Goal: Answer question/provide support: Share knowledge or assist other users

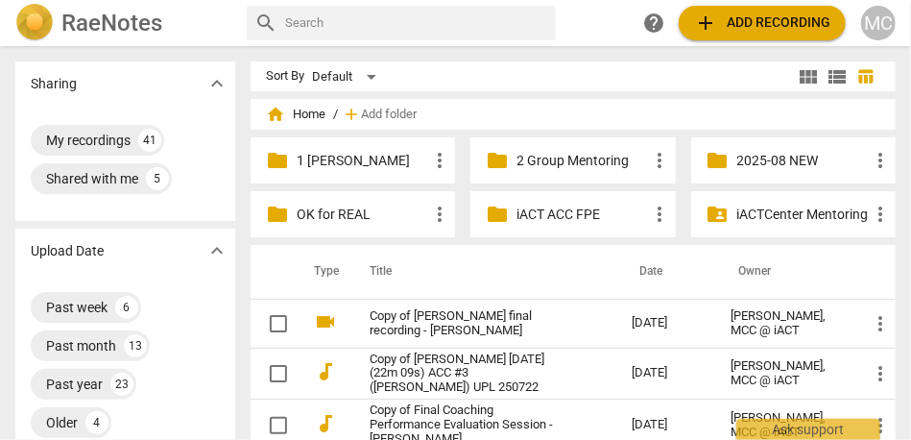
click at [413, 21] on input "text" at bounding box center [416, 23] width 263 height 31
type input "[PERSON_NAME]"
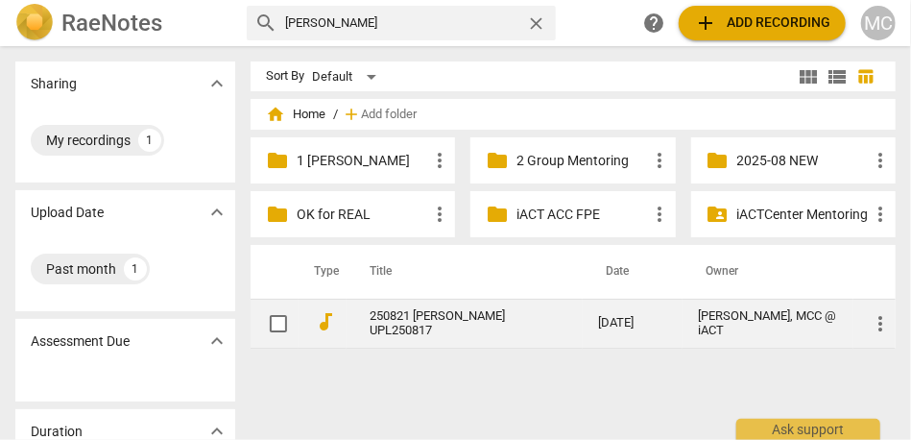
click at [402, 314] on link "250821 [PERSON_NAME] UPL250817" at bounding box center [449, 323] width 159 height 29
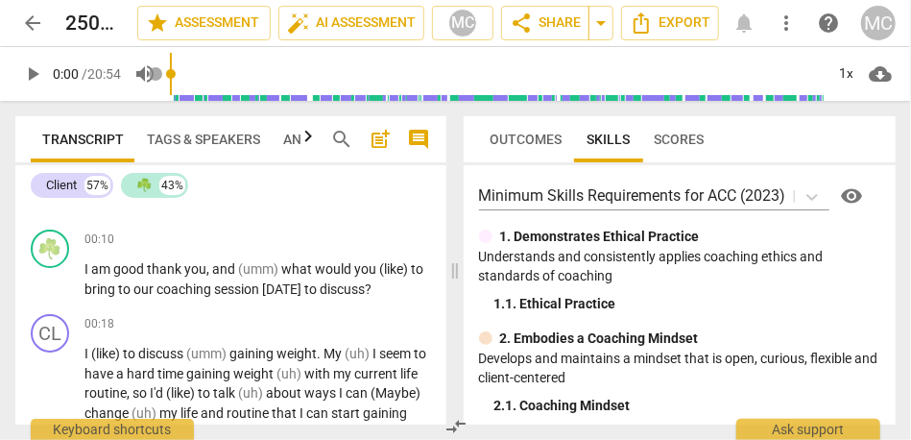
scroll to position [156, 0]
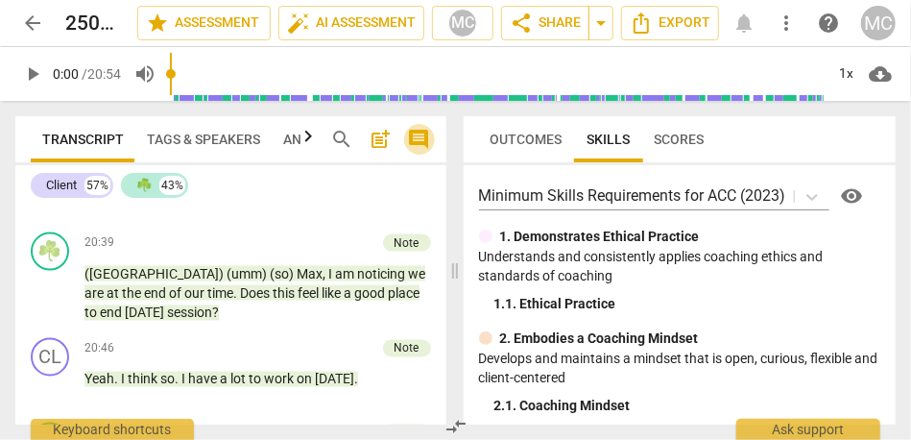
click at [420, 139] on span "comment" at bounding box center [419, 139] width 23 height 23
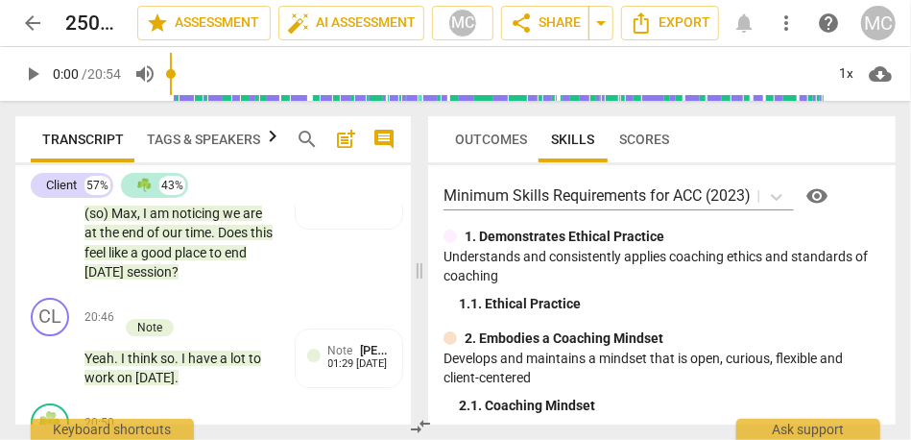
scroll to position [13474, 0]
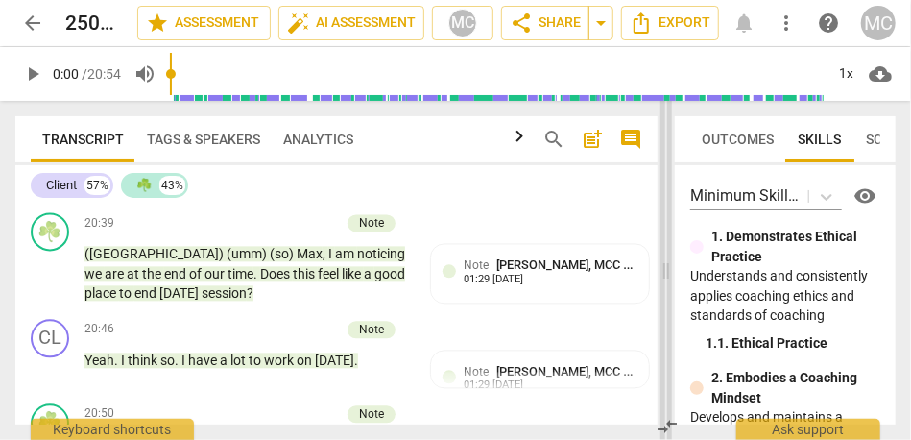
drag, startPoint x: 422, startPoint y: 273, endPoint x: 669, endPoint y: 273, distance: 246.7
click at [669, 273] on span at bounding box center [667, 270] width 12 height 339
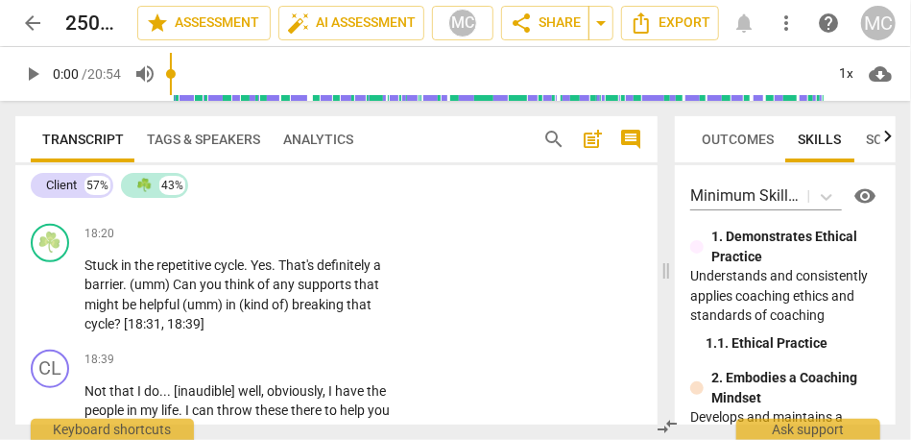
scroll to position [8857, 0]
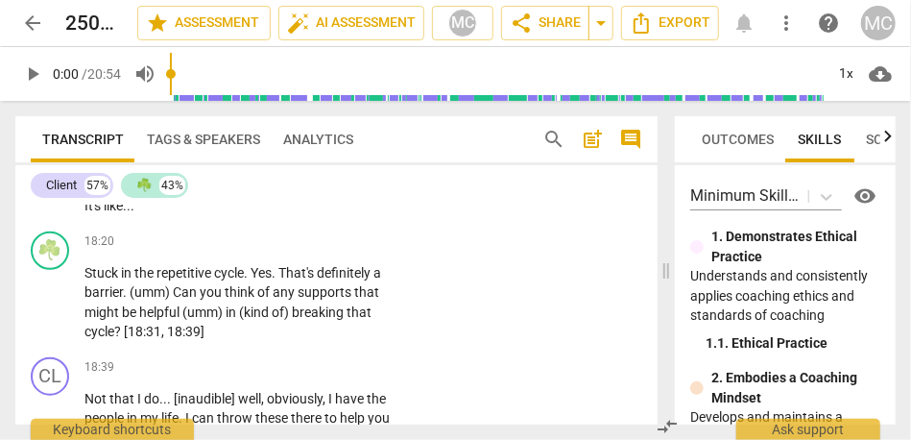
click at [104, 213] on span "It's" at bounding box center [93, 205] width 19 height 15
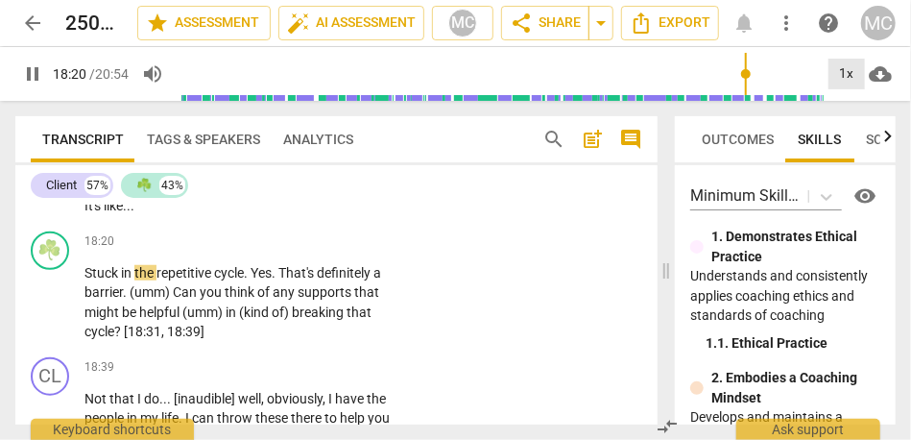
click at [851, 72] on div "1x" at bounding box center [847, 74] width 36 height 31
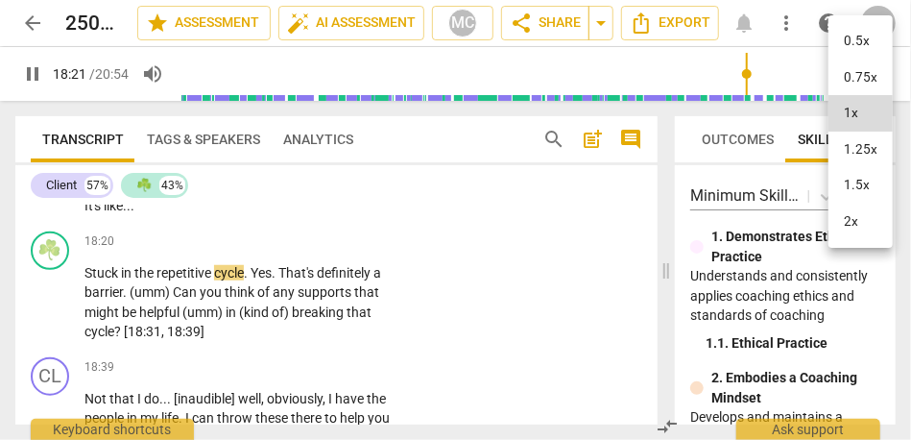
click at [862, 146] on li "1.25x" at bounding box center [861, 150] width 64 height 36
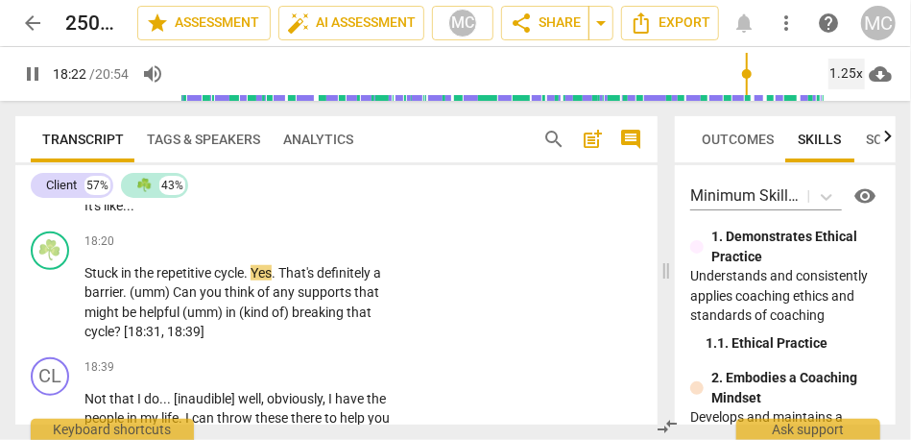
scroll to position [8930, 0]
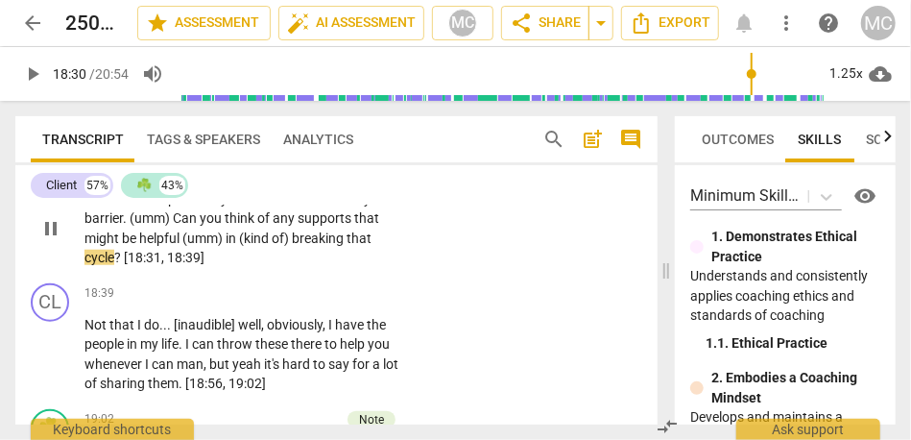
click at [156, 246] on span "helpful" at bounding box center [160, 237] width 43 height 15
click at [325, 177] on p "Add competency" at bounding box center [349, 167] width 91 height 17
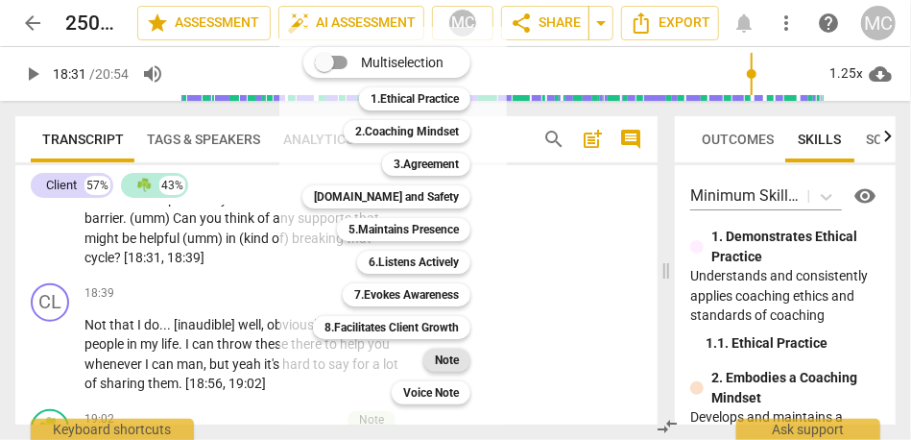
click at [446, 359] on b "Note" at bounding box center [447, 360] width 24 height 23
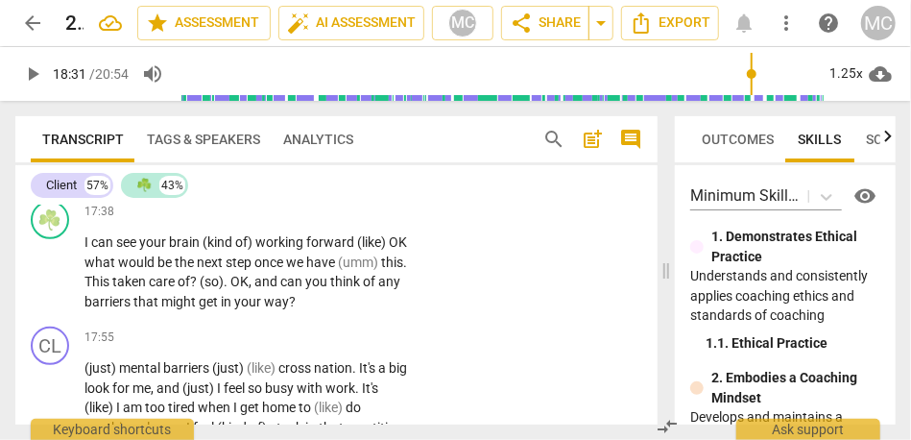
scroll to position [8617, 0]
click at [301, 182] on span "around" at bounding box center [288, 174] width 46 height 15
click at [101, 185] on p "(umm) could also go to the doctor more , and that's another thing (like) I proc…" at bounding box center [246, 135] width 325 height 99
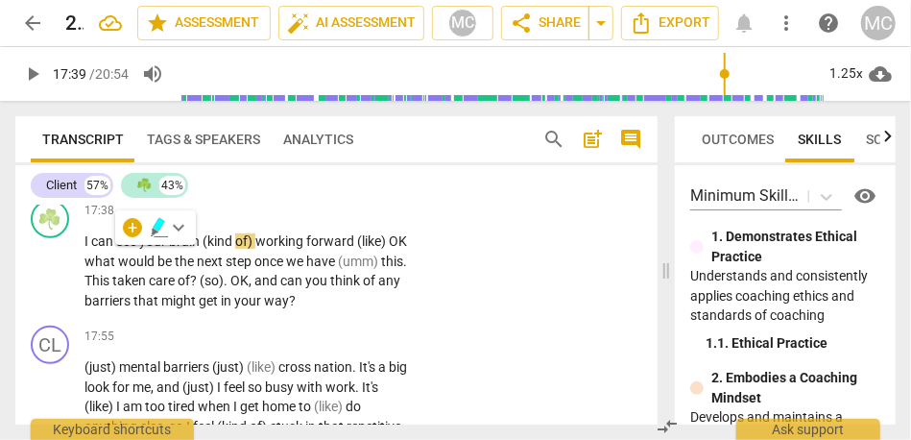
click at [342, 182] on span "while" at bounding box center [357, 174] width 31 height 15
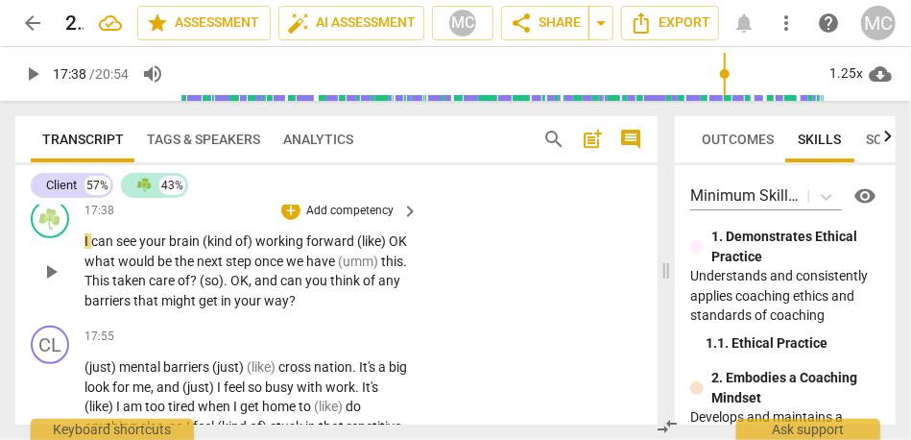
click at [86, 249] on span "I" at bounding box center [87, 240] width 7 height 15
click at [342, 182] on span "while" at bounding box center [357, 174] width 31 height 15
click at [94, 310] on p "I can see your brain (kind of) working forward (like) OK what would be the next…" at bounding box center [246, 270] width 325 height 79
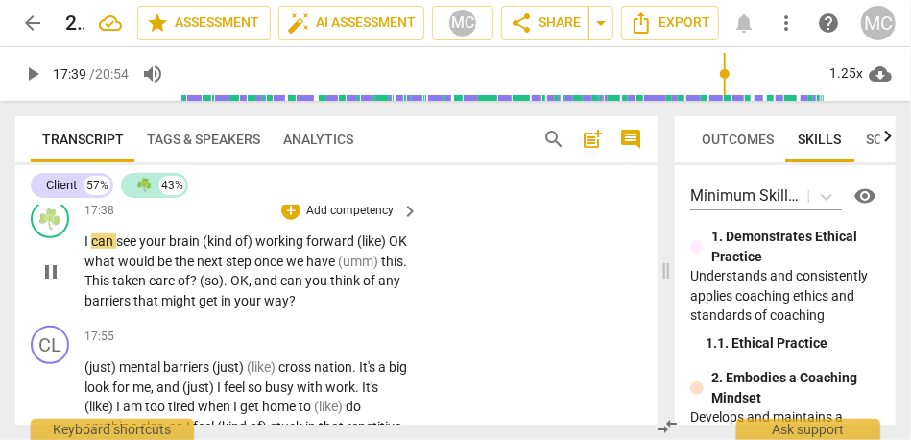
type input "1059"
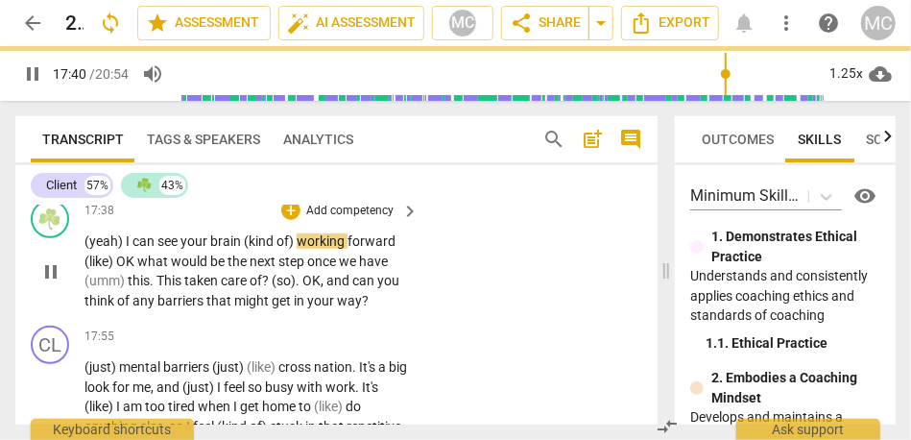
scroll to position [8645, 0]
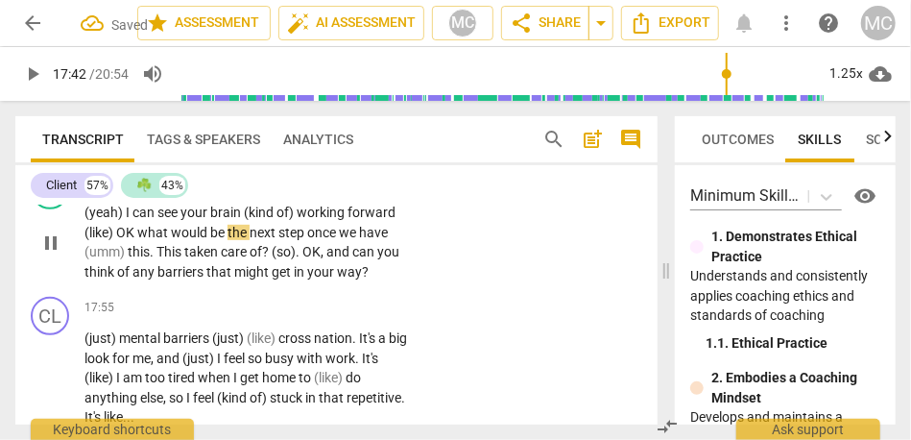
click at [392, 220] on span "forward" at bounding box center [372, 211] width 48 height 15
click at [118, 240] on span "OK" at bounding box center [126, 232] width 21 height 15
click at [281, 240] on span "next" at bounding box center [266, 232] width 29 height 15
click at [362, 240] on span "we" at bounding box center [352, 232] width 20 height 15
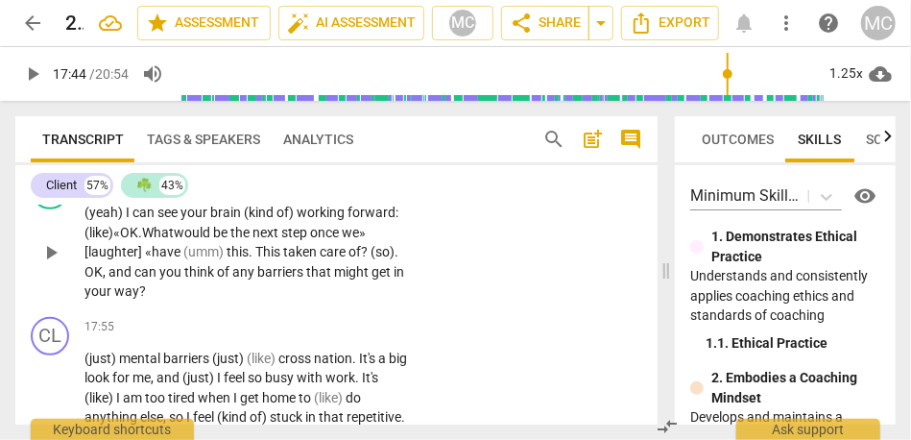
click at [159, 259] on span "have" at bounding box center [168, 251] width 32 height 15
click at [224, 301] on p "(yeah) I can see your brain (kind of) working forward: (like) « OK. What would …" at bounding box center [246, 252] width 325 height 99
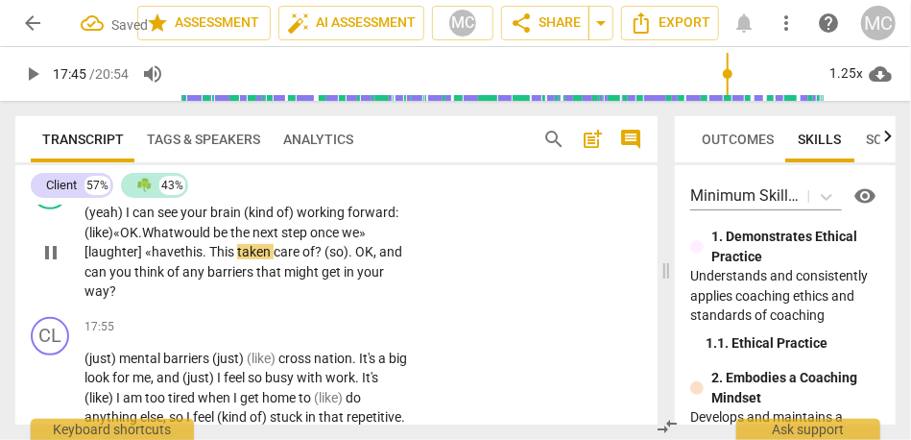
click at [204, 259] on span "." at bounding box center [206, 251] width 7 height 15
click at [162, 259] on span "have" at bounding box center [166, 251] width 29 height 15
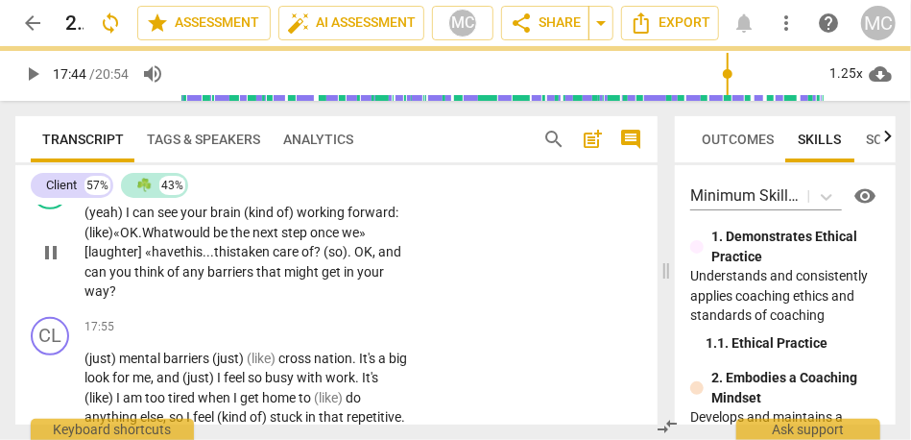
click at [218, 259] on span "this" at bounding box center [225, 251] width 22 height 15
click at [370, 259] on span "?" at bounding box center [370, 251] width 10 height 15
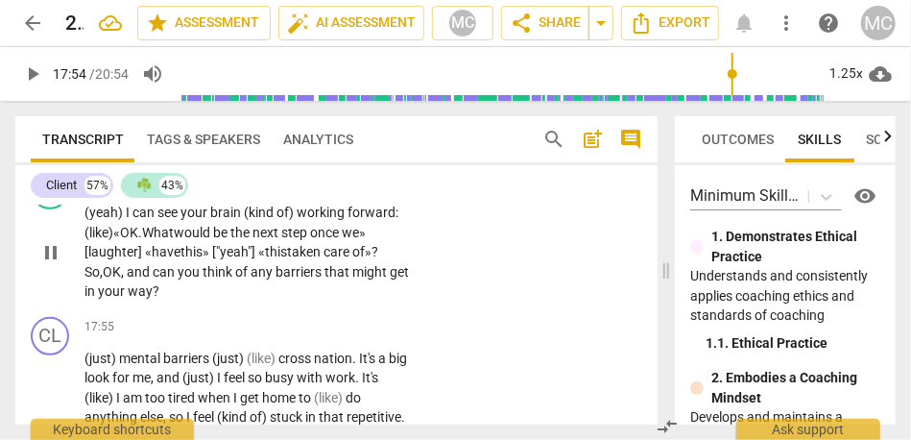
click at [355, 247] on div "☘️ play_arrow pause 17:38 + Add competency keyboard_arrow_right (yeah) I can se…" at bounding box center [336, 236] width 642 height 146
click at [347, 191] on p "Add competency" at bounding box center [349, 182] width 91 height 17
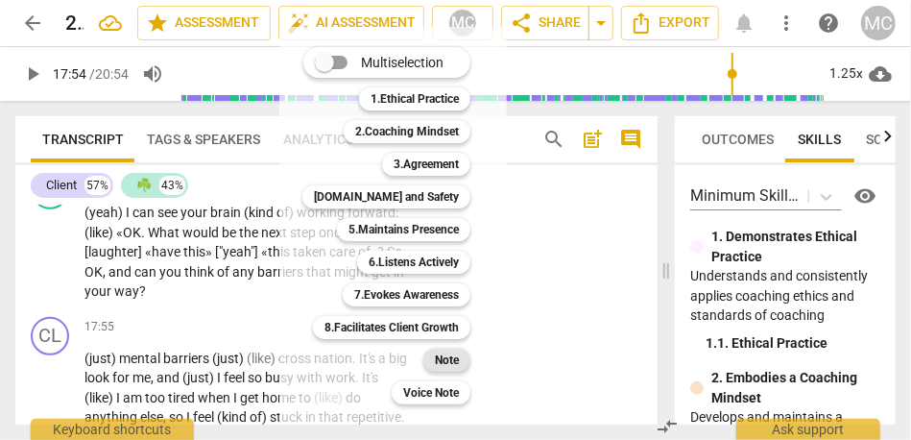
click at [459, 367] on div "Note" at bounding box center [446, 360] width 47 height 23
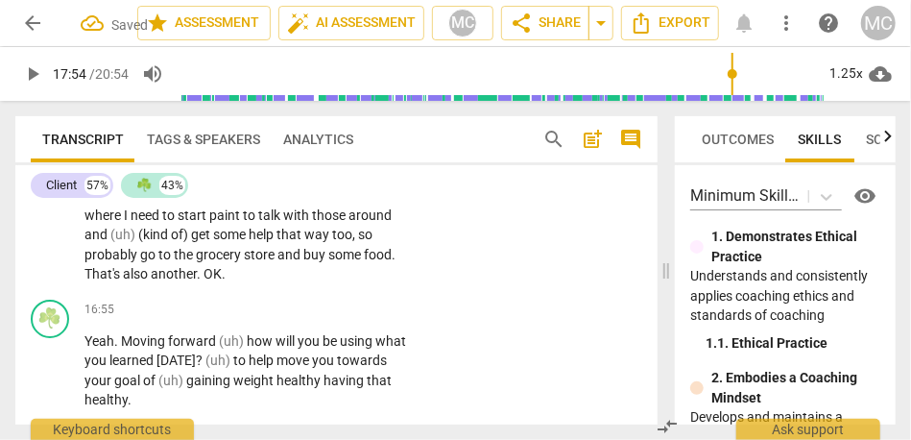
scroll to position [8242, 0]
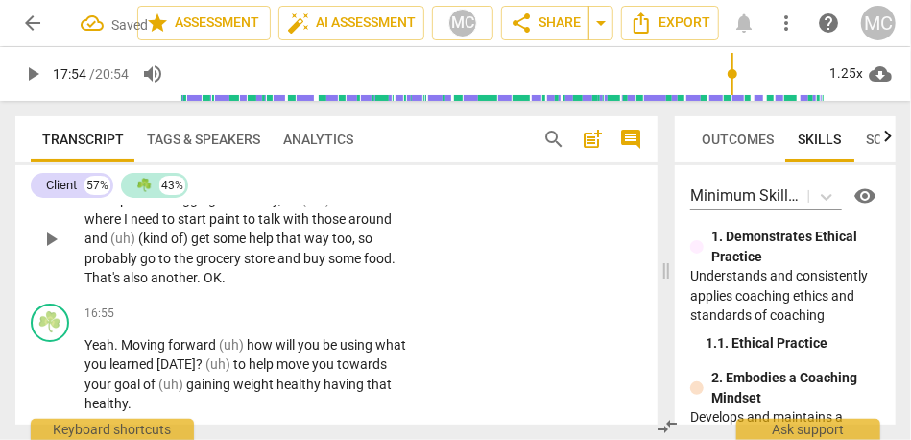
click at [140, 285] on span "also" at bounding box center [137, 277] width 28 height 15
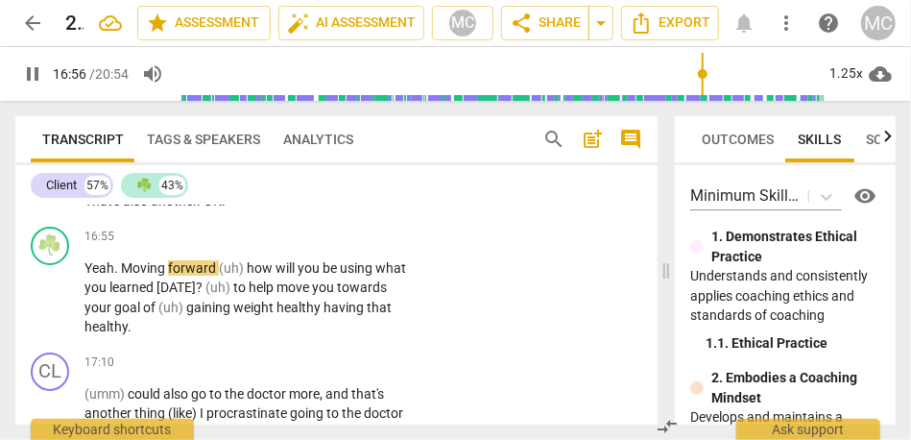
click at [101, 208] on span "That's" at bounding box center [103, 200] width 38 height 15
click at [204, 208] on span "OK" at bounding box center [213, 200] width 18 height 15
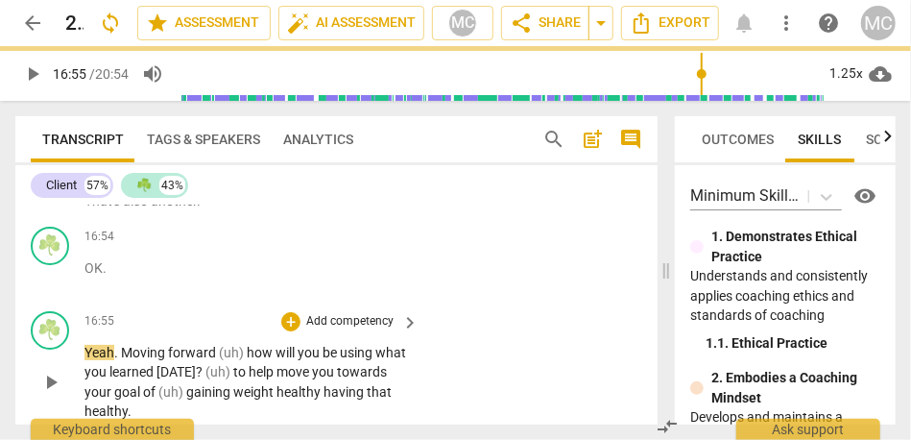
scroll to position [8403, 0]
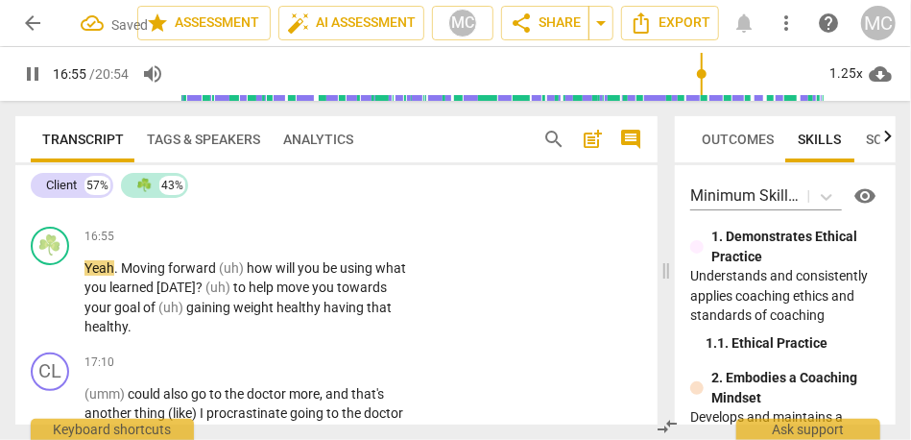
type input "1016"
click at [84, 191] on span "OK" at bounding box center [93, 183] width 18 height 15
click at [87, 276] on span "Yeah" at bounding box center [99, 267] width 30 height 15
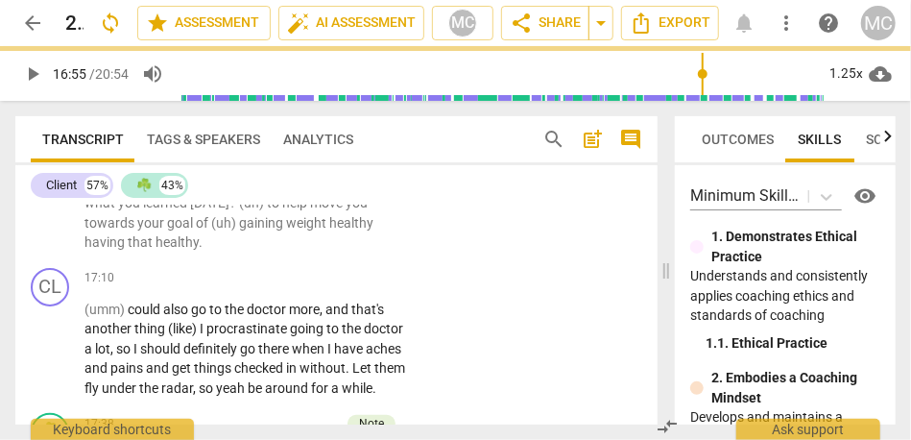
scroll to position [8319, 0]
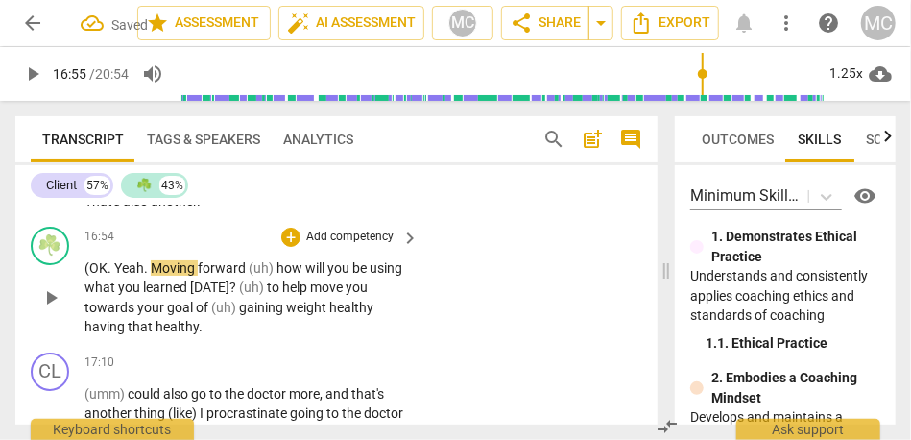
click at [114, 276] on span "Yeah" at bounding box center [129, 267] width 30 height 15
click at [253, 276] on span "(uh)" at bounding box center [263, 267] width 28 height 15
click at [256, 276] on span "(uh)" at bounding box center [263, 267] width 28 height 15
click at [239, 295] on span "?" at bounding box center [234, 286] width 10 height 15
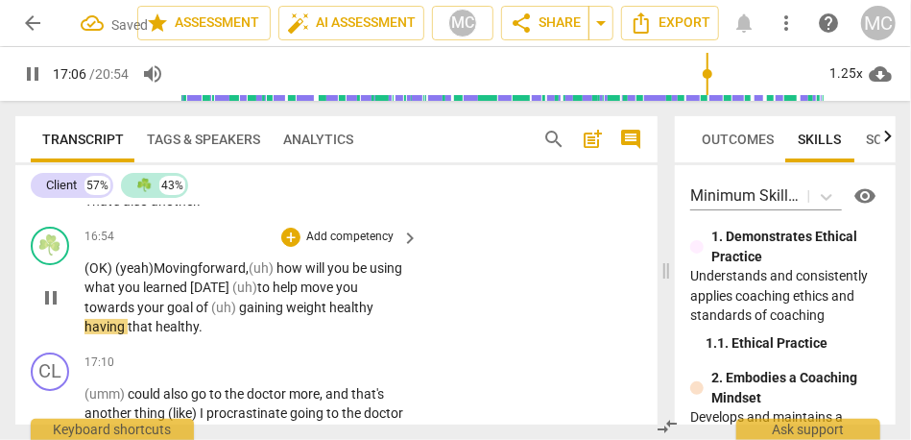
click at [329, 315] on span "healthy" at bounding box center [351, 307] width 44 height 15
click at [360, 315] on span "healthy" at bounding box center [360, 307] width 44 height 15
click at [380, 315] on span "healthy" at bounding box center [360, 307] width 44 height 15
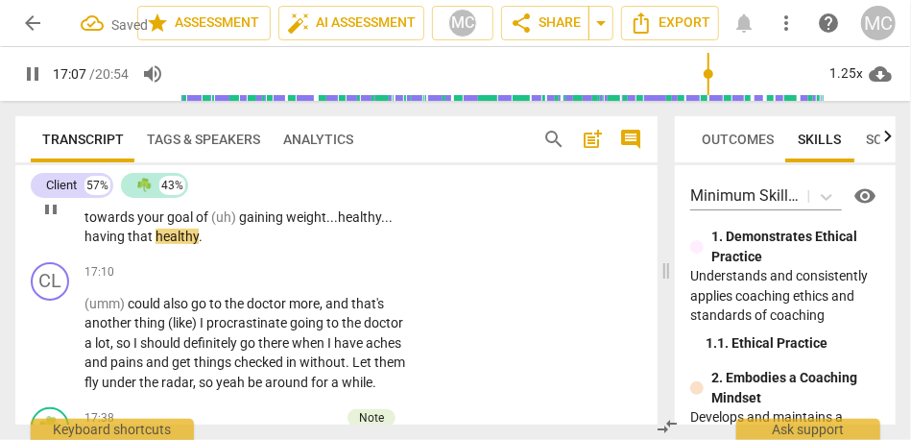
scroll to position [8423, 0]
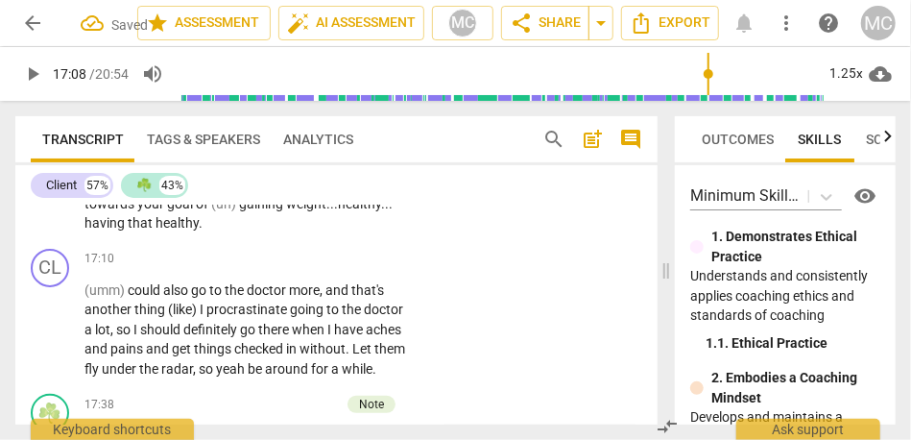
click at [190, 230] on span "healthy" at bounding box center [177, 222] width 43 height 15
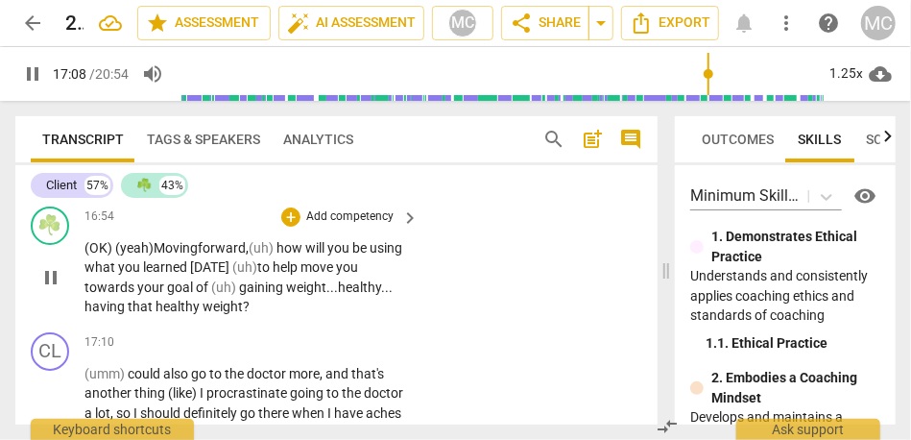
scroll to position [8324, 0]
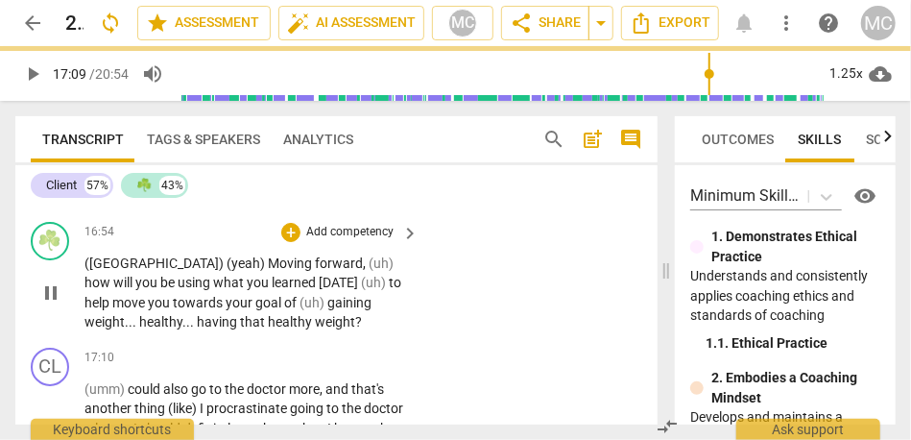
click at [351, 241] on p "Add competency" at bounding box center [349, 232] width 91 height 17
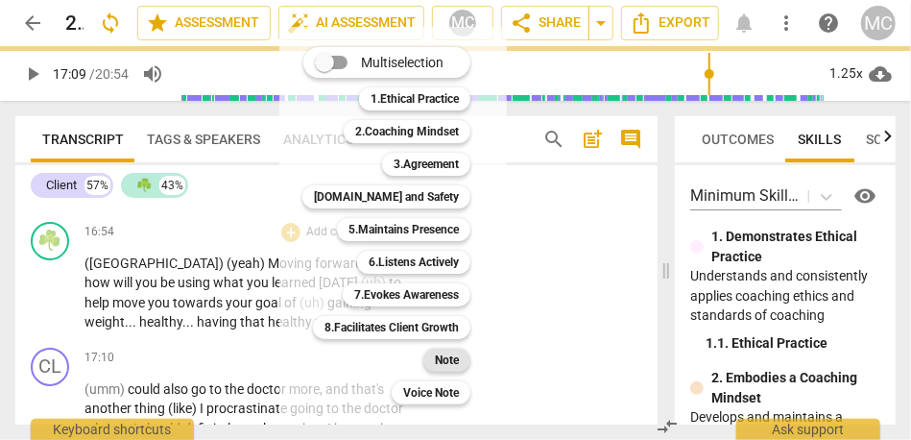
click at [453, 366] on b "Note" at bounding box center [447, 360] width 24 height 23
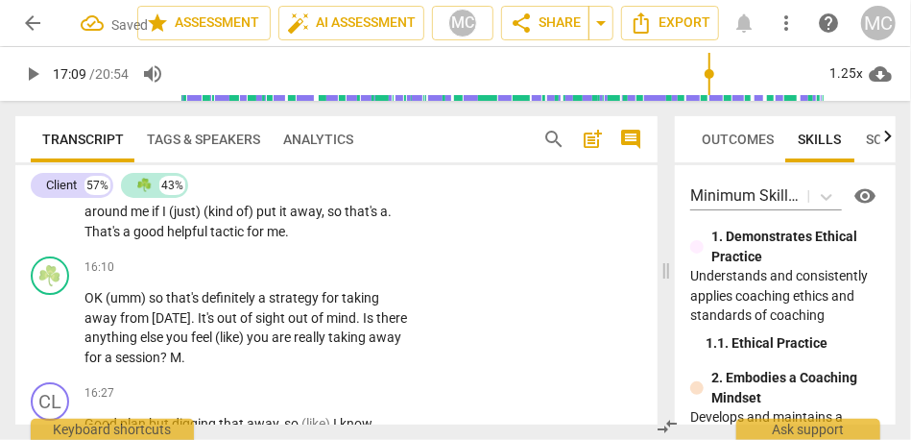
scroll to position [8017, 0]
click at [201, 240] on span "helpful" at bounding box center [188, 232] width 43 height 15
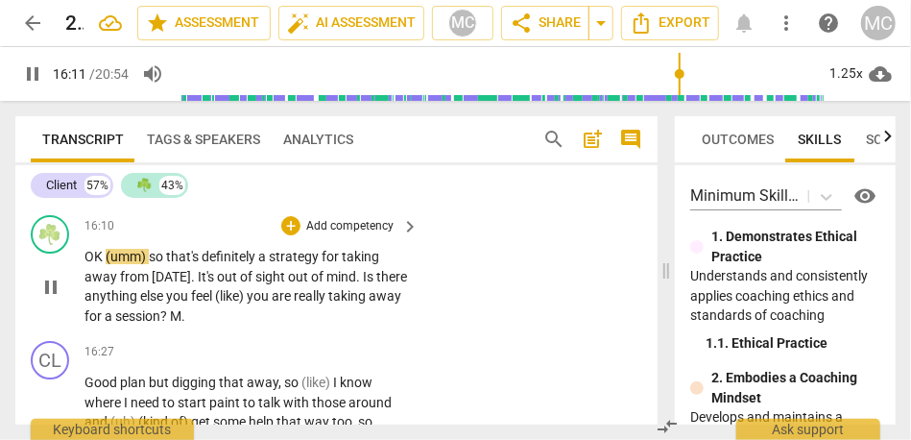
click at [84, 264] on span "OK" at bounding box center [94, 256] width 21 height 15
type input "972"
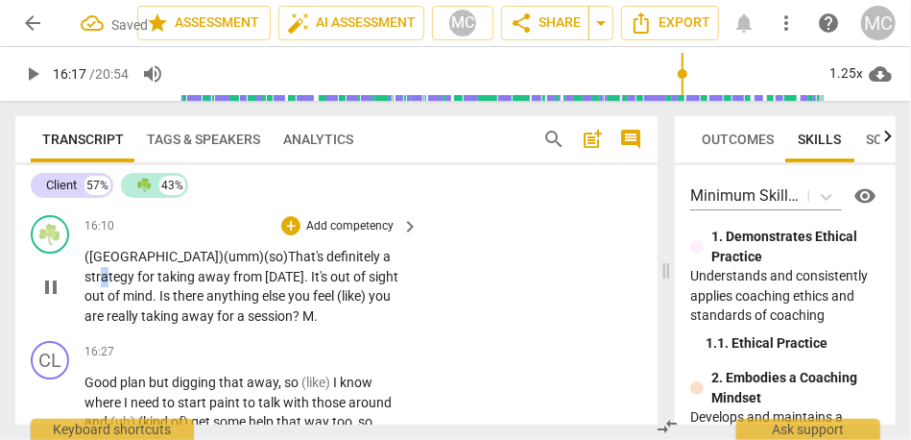
click at [137, 284] on span "strategy" at bounding box center [110, 276] width 53 height 15
click at [281, 325] on p "(OK) (umm) ( so) That's definitely a strategy for taking away from [DATE] . It'…" at bounding box center [246, 286] width 325 height 79
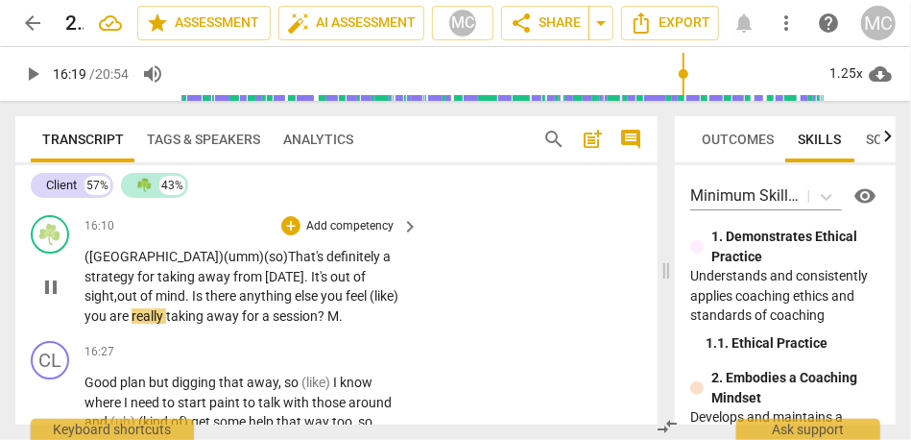
click at [239, 303] on span "anything" at bounding box center [267, 295] width 56 height 15
click at [370, 303] on span "(like)" at bounding box center [384, 295] width 29 height 15
click at [370, 303] on span "like)" at bounding box center [382, 295] width 24 height 15
click at [228, 324] on span "taking" at bounding box center [208, 315] width 40 height 15
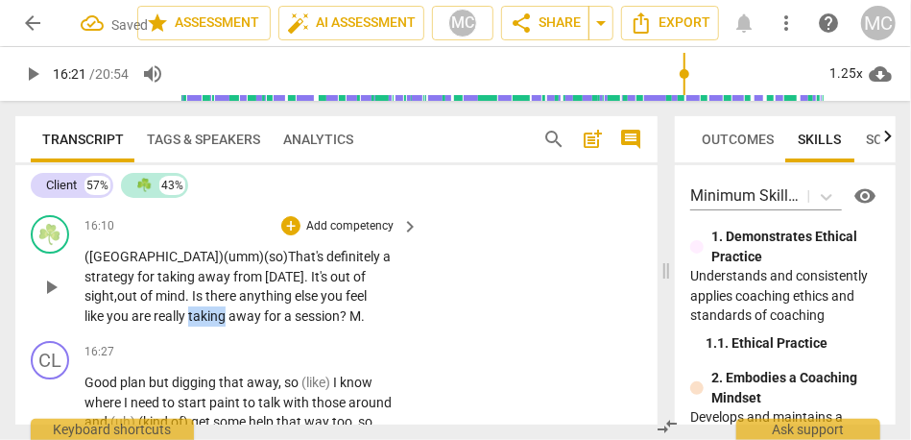
click at [228, 324] on span "taking" at bounding box center [208, 315] width 40 height 15
click at [394, 325] on p "(OK) (umm) ( so) That's definitely a strategy for taking away from [DATE] . It'…" at bounding box center [246, 286] width 325 height 79
click at [371, 324] on span "M" at bounding box center [377, 315] width 12 height 15
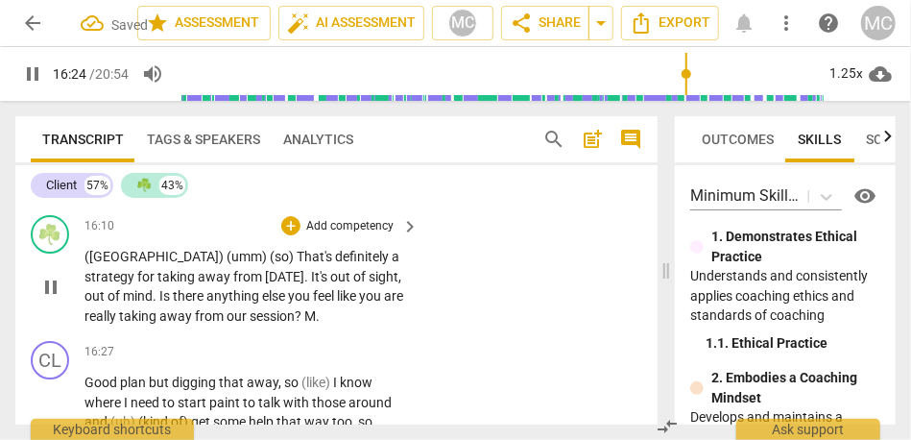
click at [138, 333] on div "☘️ play_arrow pause 16:10 + Add competency keyboard_arrow_right (OK) (umm) (so)…" at bounding box center [336, 270] width 642 height 126
click at [250, 324] on span "session" at bounding box center [272, 315] width 45 height 15
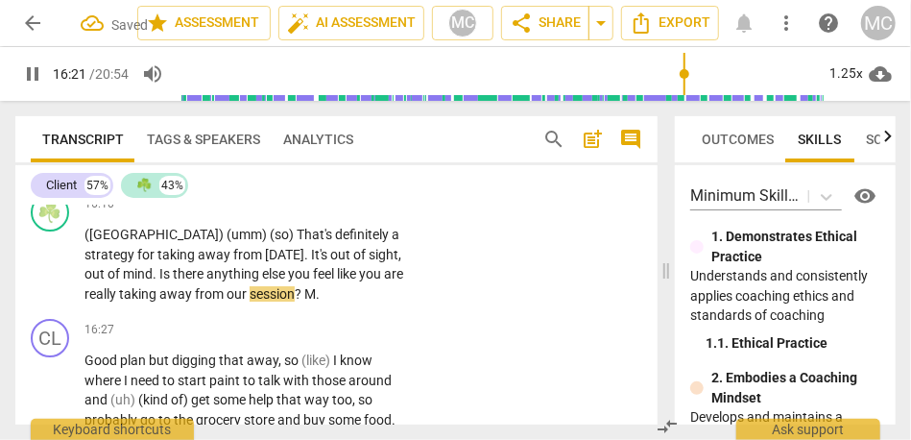
scroll to position [8090, 0]
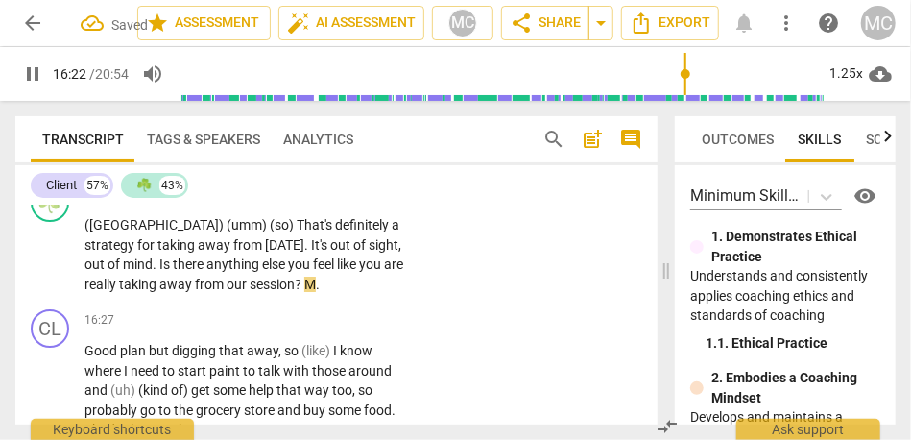
click at [304, 292] on span "M" at bounding box center [310, 283] width 12 height 15
click at [250, 292] on span "session" at bounding box center [272, 283] width 45 height 15
type input "982"
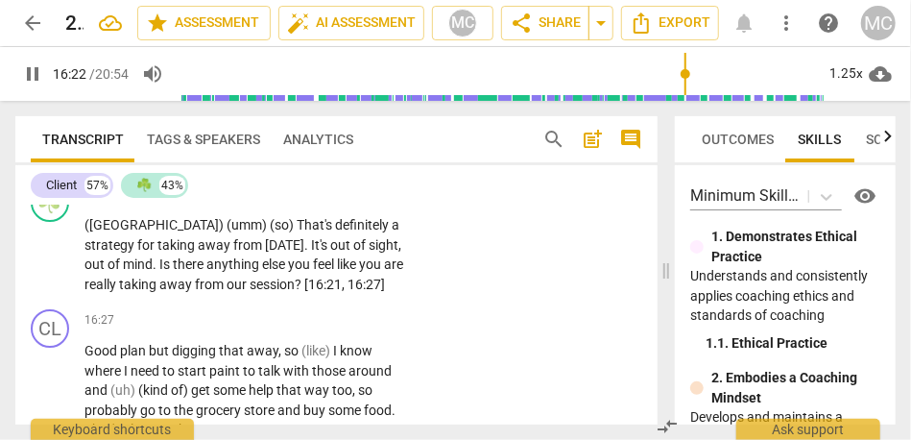
click at [332, 204] on p "Add competency" at bounding box center [349, 194] width 91 height 17
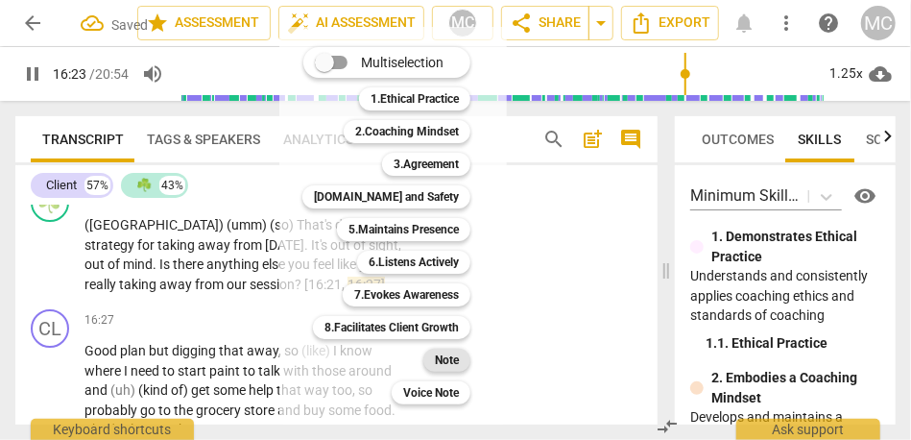
click at [447, 366] on b "Note" at bounding box center [447, 360] width 24 height 23
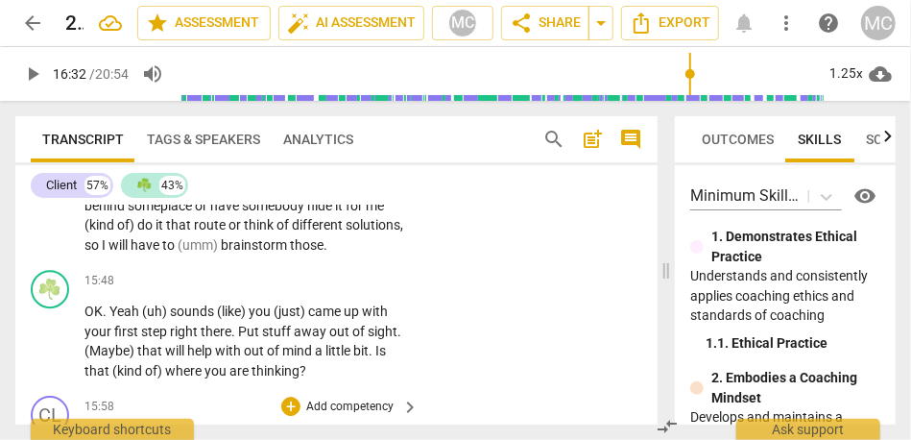
scroll to position [7728, 0]
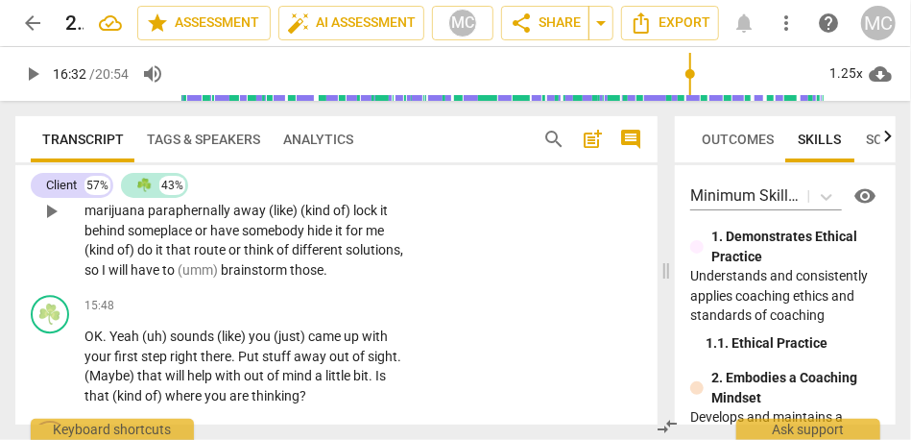
click at [256, 277] on span "brainstorm" at bounding box center [255, 269] width 69 height 15
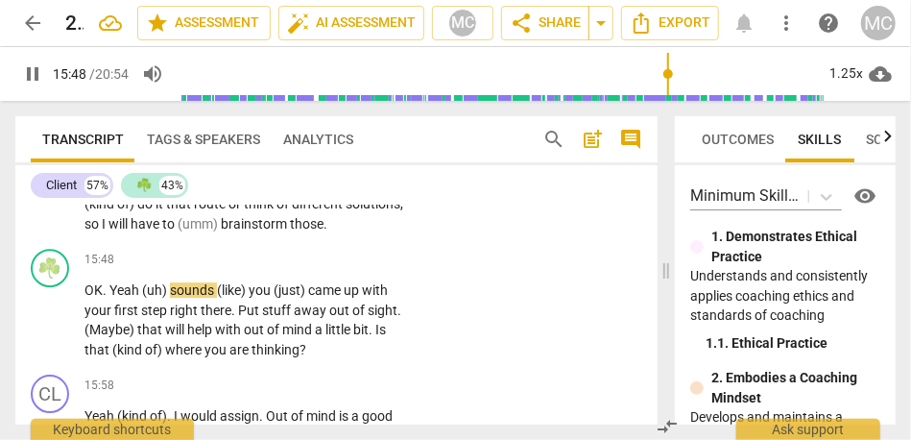
scroll to position [7775, 0]
click at [86, 297] on span "OK" at bounding box center [93, 288] width 18 height 15
type input "950"
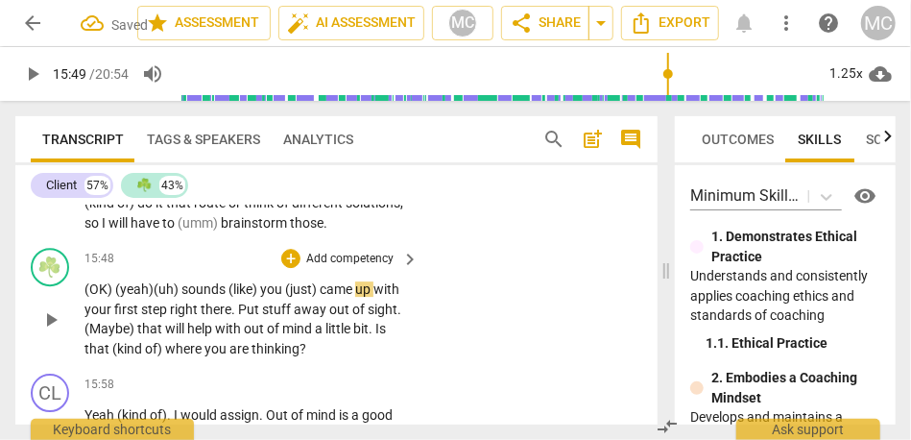
click at [92, 297] on span "(OK) (" at bounding box center [102, 288] width 36 height 15
click at [186, 297] on span "sounds" at bounding box center [204, 288] width 47 height 15
click at [230, 355] on p "(OK) ( yeah) (uh) It sounds (like) you (just) came up with your first step righ…" at bounding box center [246, 318] width 325 height 79
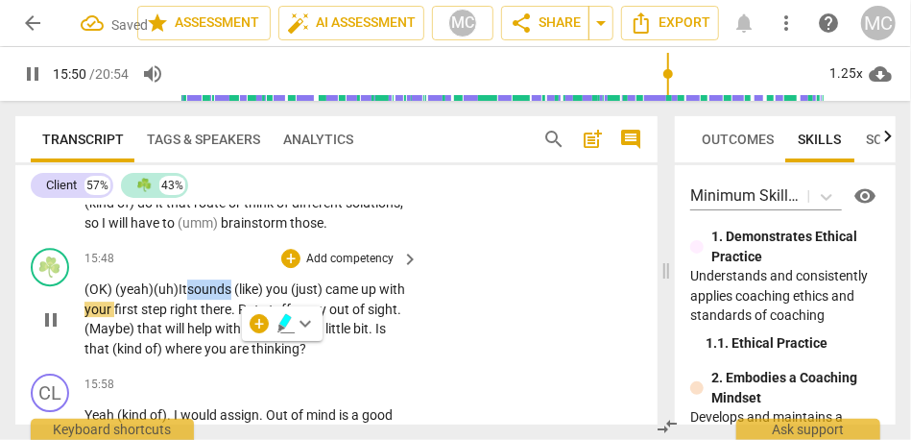
click at [226, 297] on span "sounds" at bounding box center [210, 288] width 47 height 15
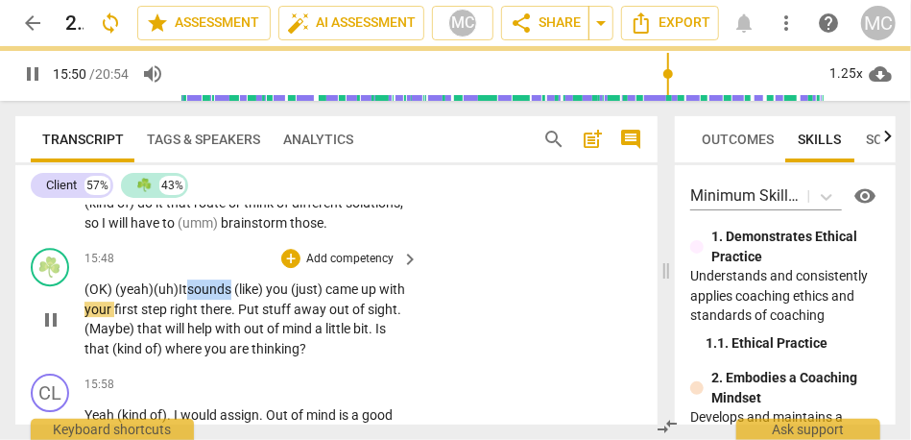
click at [226, 297] on span "sounds" at bounding box center [210, 288] width 47 height 15
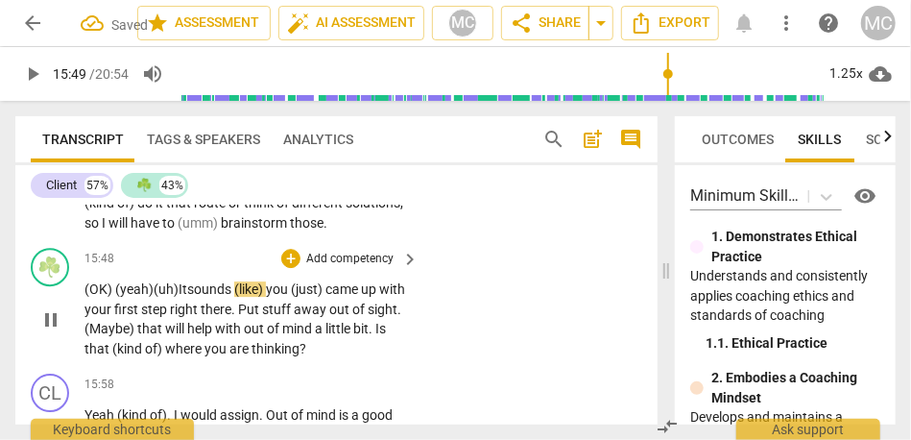
click at [252, 355] on p "(OK) ( yeah) (uh) It sounds (like) you (just) came up with your first step righ…" at bounding box center [246, 318] width 325 height 79
click at [261, 297] on span "like)" at bounding box center [247, 288] width 27 height 15
click at [221, 297] on span "sounds" at bounding box center [210, 288] width 47 height 15
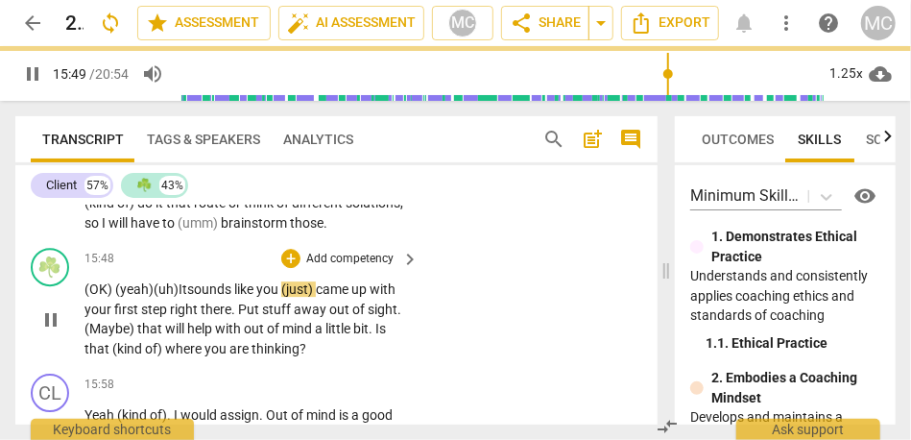
click at [244, 297] on span "like" at bounding box center [245, 288] width 22 height 15
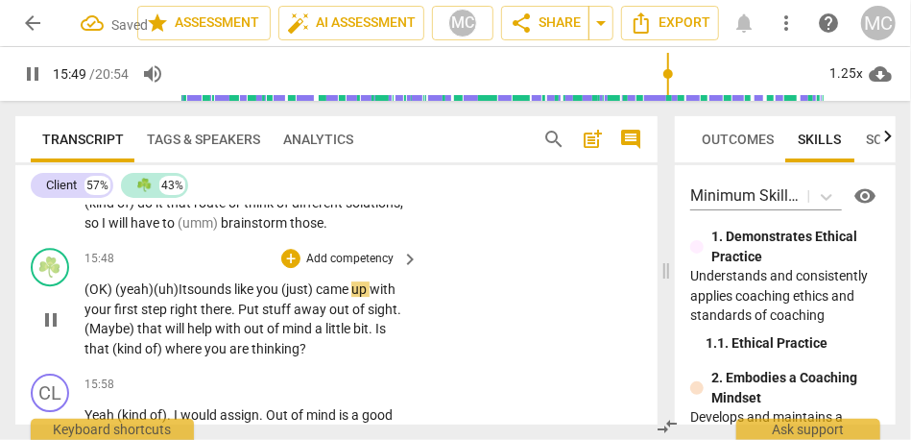
click at [244, 297] on span "like" at bounding box center [245, 288] width 22 height 15
click at [234, 297] on span "sounds" at bounding box center [210, 288] width 47 height 15
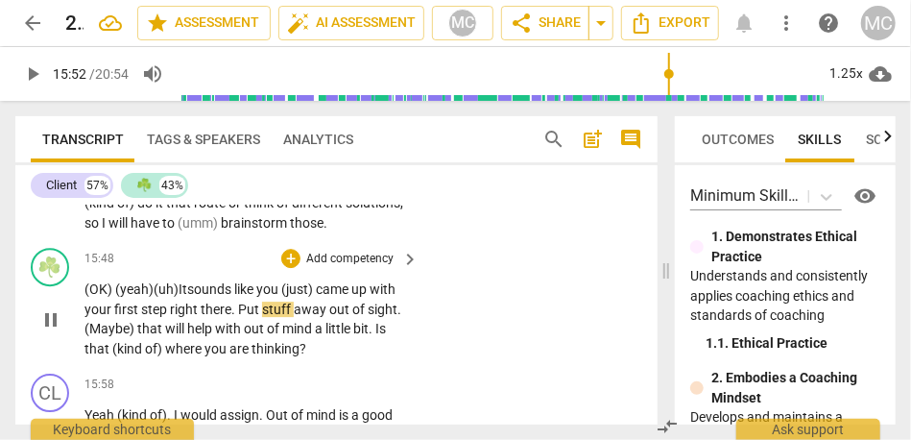
click at [275, 297] on span "you" at bounding box center [268, 288] width 25 height 15
click at [240, 358] on p "(OK) ( yeah) (uh) It sounds like you (just) came up with your first step right …" at bounding box center [246, 318] width 325 height 79
click at [253, 317] on span "put" at bounding box center [253, 308] width 20 height 15
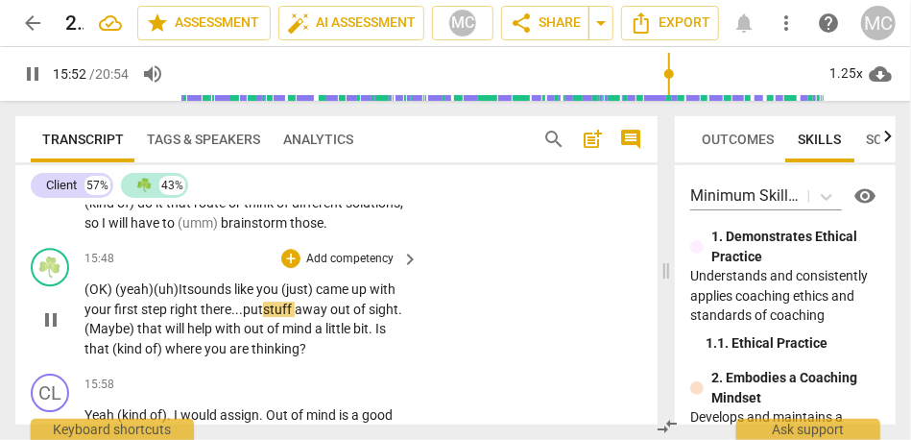
click at [333, 317] on span "out" at bounding box center [341, 308] width 23 height 15
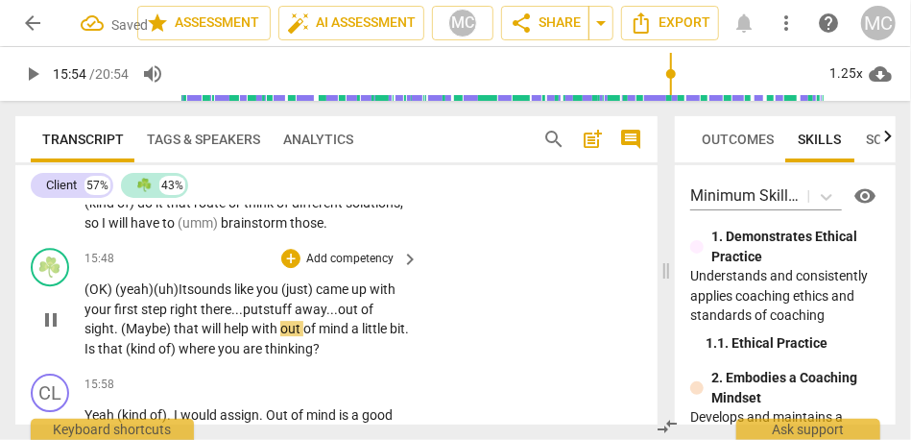
click at [121, 336] on span "(Maybe)" at bounding box center [147, 328] width 53 height 15
click at [174, 358] on p "(OK) ( yeah) (uh) It sounds like you (just) came up with your first step right …" at bounding box center [246, 318] width 325 height 79
click at [175, 336] on span "that" at bounding box center [175, 328] width 28 height 15
click at [235, 336] on span "help" at bounding box center [225, 328] width 28 height 15
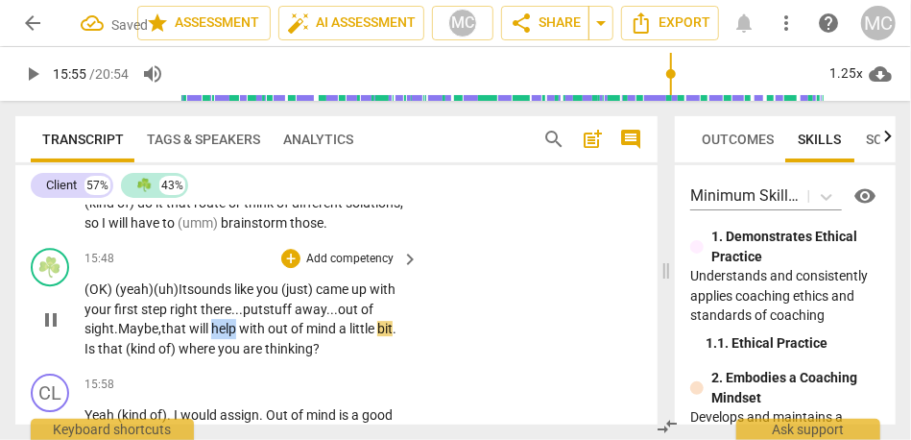
click at [235, 336] on span "help" at bounding box center [225, 328] width 28 height 15
click at [276, 336] on span "out" at bounding box center [279, 328] width 23 height 15
click at [343, 336] on span "mind" at bounding box center [326, 328] width 33 height 15
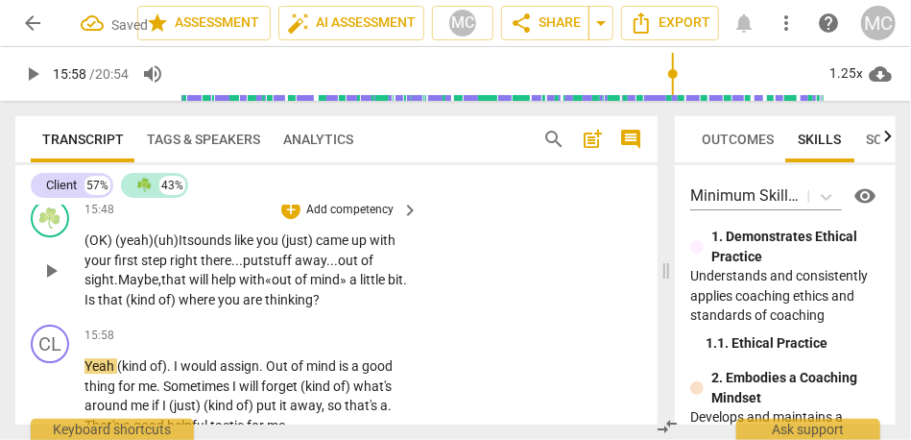
click at [345, 219] on p "Add competency" at bounding box center [349, 210] width 91 height 17
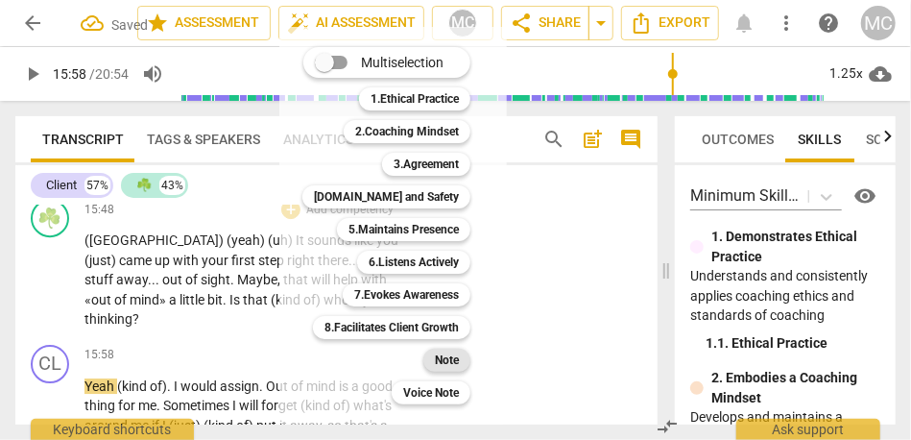
click at [449, 357] on b "Note" at bounding box center [447, 360] width 24 height 23
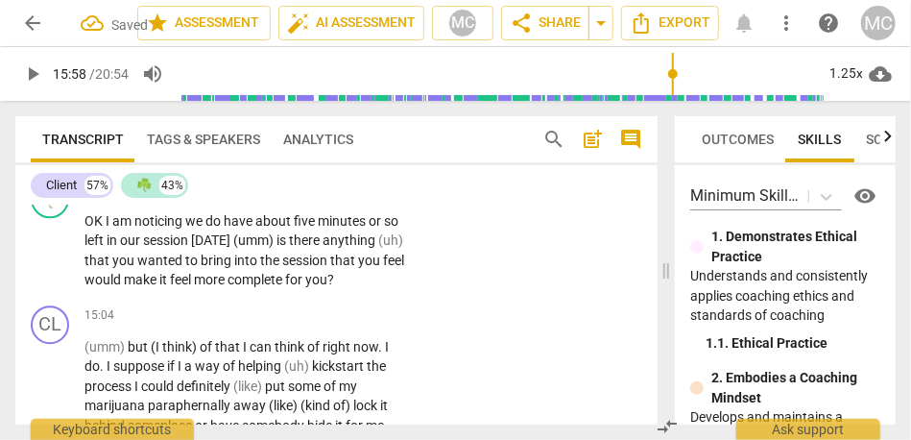
scroll to position [7447, 0]
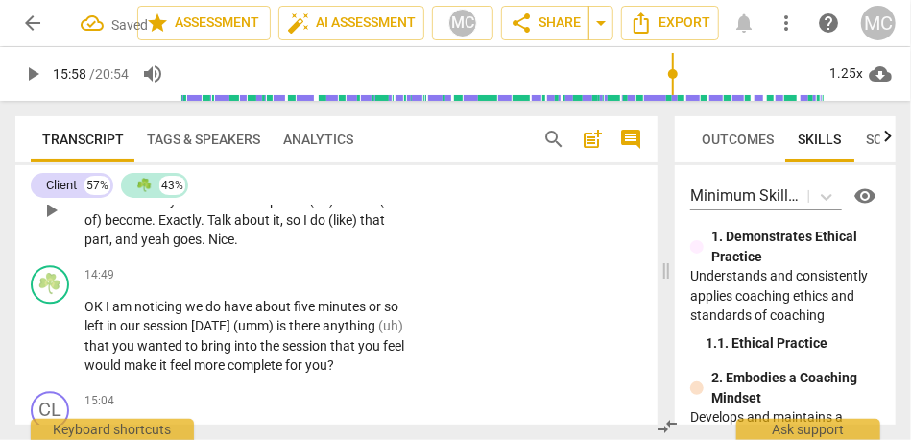
click at [199, 247] on span "goes" at bounding box center [187, 238] width 29 height 15
click at [92, 314] on span "OK" at bounding box center [94, 306] width 21 height 15
type input "890"
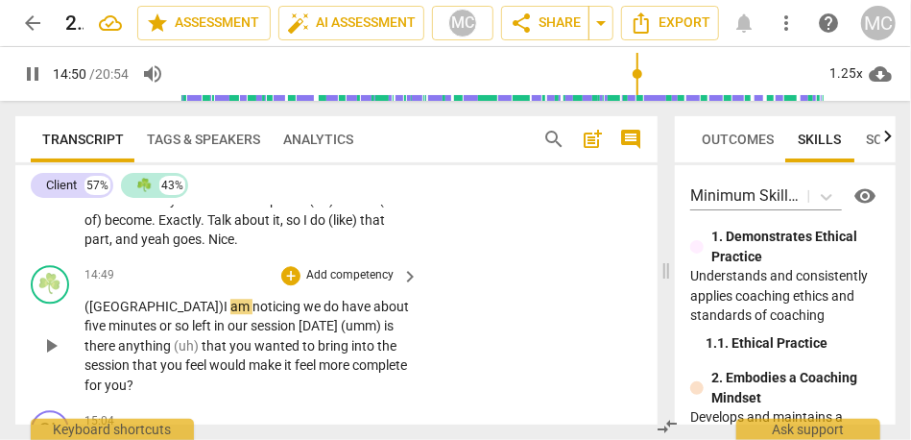
scroll to position [7511, 0]
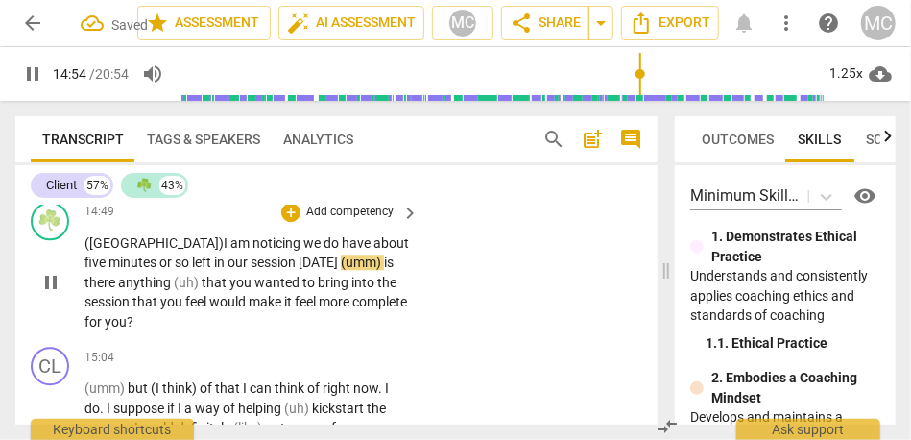
click at [299, 270] on span "[DATE]" at bounding box center [320, 261] width 42 height 15
click at [385, 270] on span "is" at bounding box center [390, 261] width 10 height 15
click at [385, 270] on span "Is" at bounding box center [390, 261] width 11 height 15
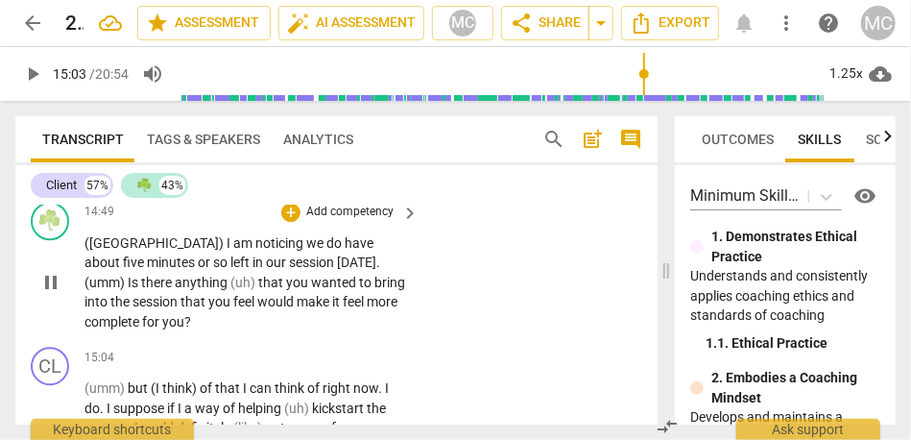
click at [349, 222] on div "+ Add competency" at bounding box center [338, 212] width 114 height 19
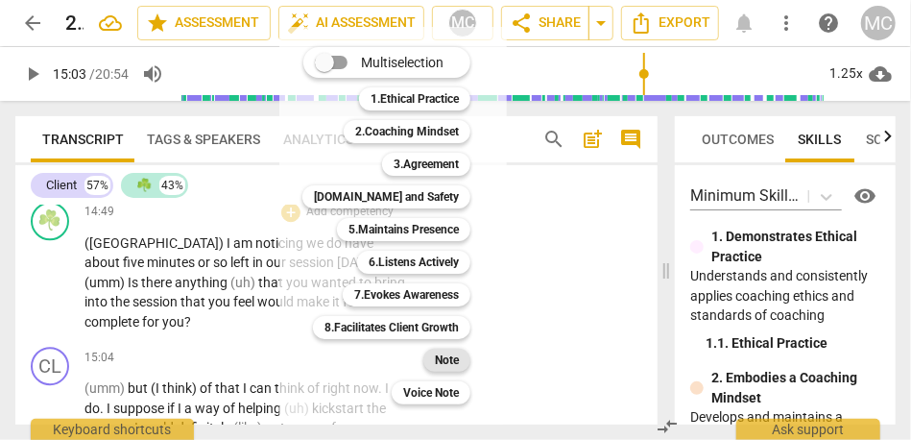
click at [461, 365] on div "Note" at bounding box center [446, 360] width 47 height 23
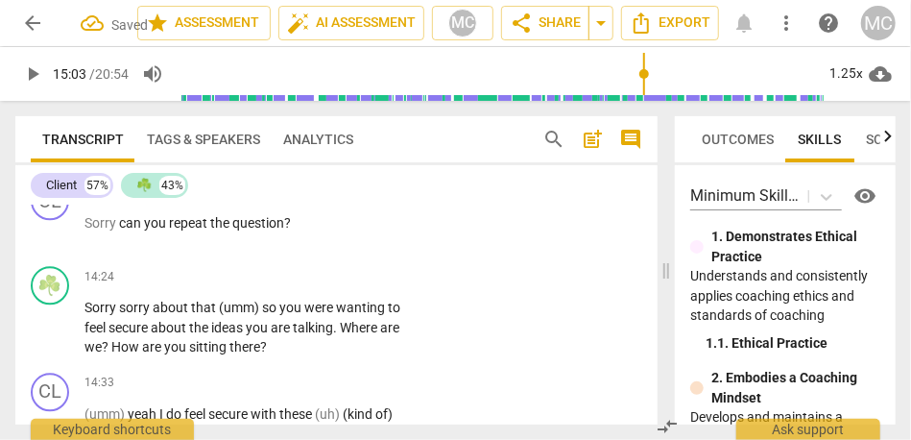
scroll to position [7213, 0]
click at [204, 231] on span "repeat" at bounding box center [189, 223] width 41 height 15
click at [85, 316] on span "Sorry" at bounding box center [101, 307] width 35 height 15
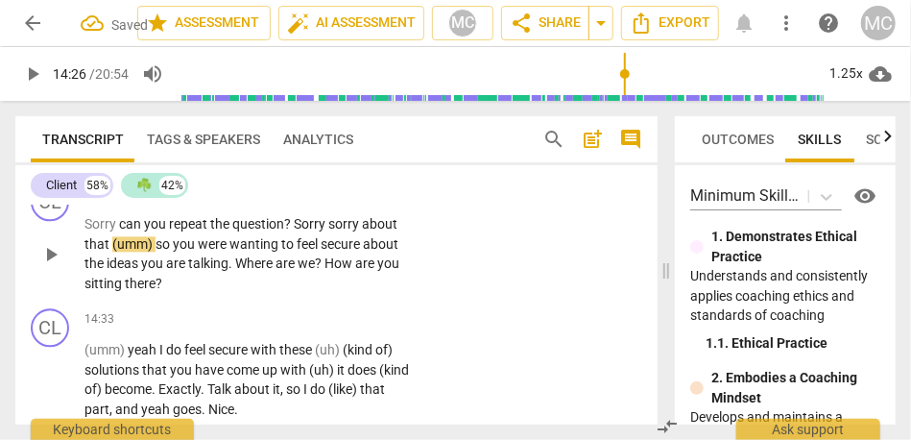
click at [314, 231] on span "Sorry" at bounding box center [311, 223] width 35 height 15
click at [331, 231] on span "sorry" at bounding box center [345, 223] width 34 height 15
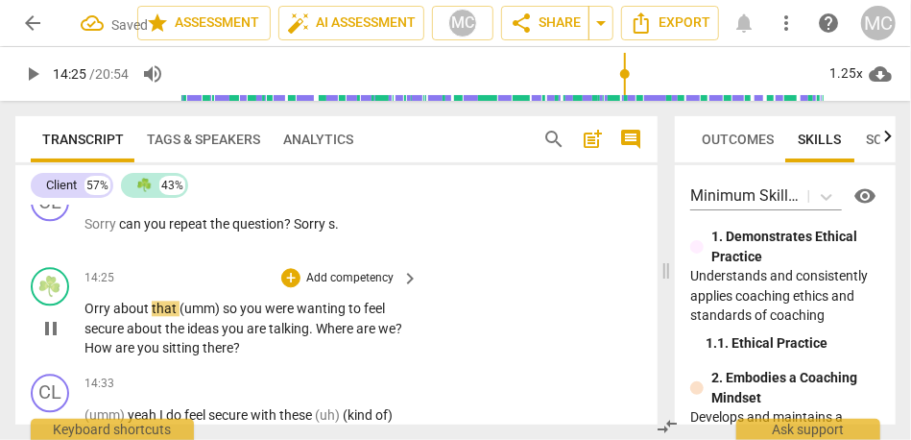
type input "866"
click at [92, 316] on span "Orry" at bounding box center [98, 307] width 29 height 15
click at [185, 316] on span "(umm)" at bounding box center [206, 307] width 43 height 15
click at [230, 316] on span "so" at bounding box center [236, 307] width 17 height 15
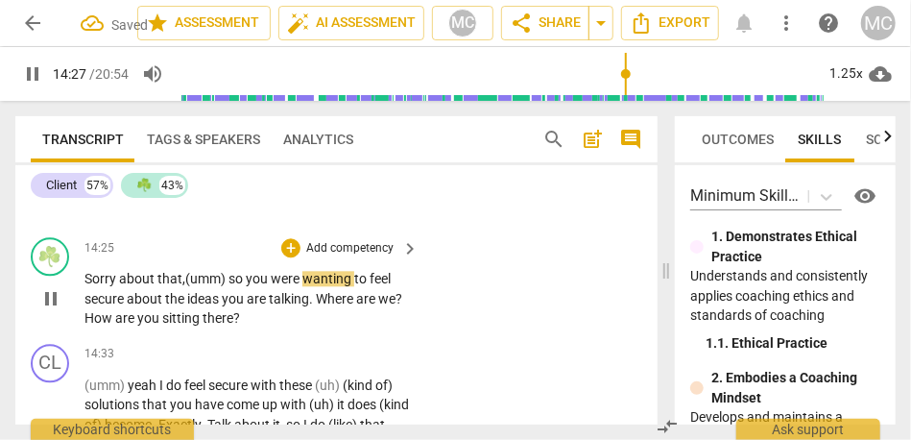
scroll to position [7246, 0]
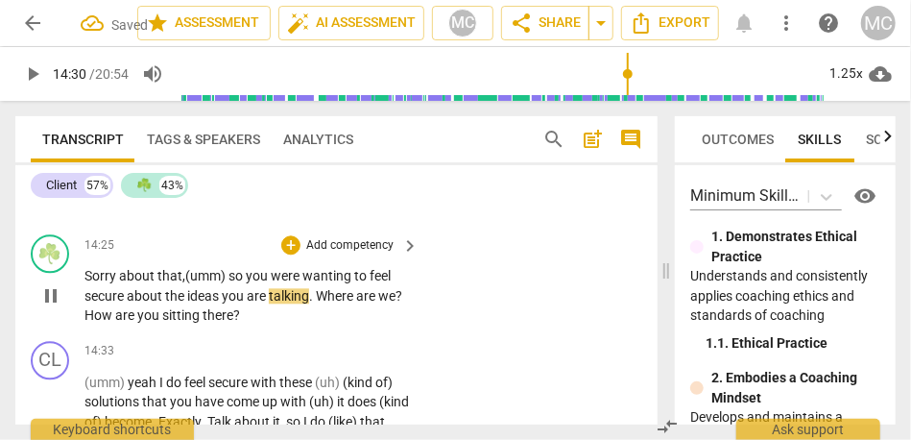
click at [144, 303] on span "about" at bounding box center [146, 295] width 38 height 15
click at [111, 303] on span "secure" at bounding box center [105, 295] width 42 height 15
click at [183, 303] on span "the" at bounding box center [176, 295] width 22 height 15
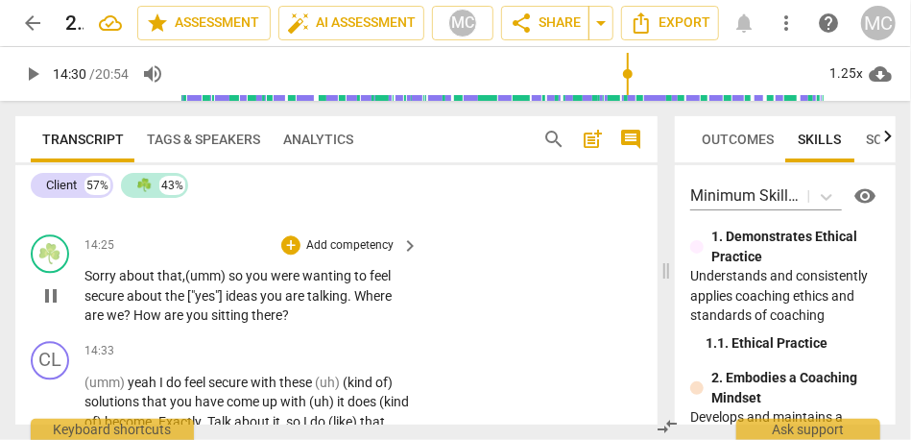
click at [282, 303] on span "you" at bounding box center [272, 295] width 25 height 15
click at [291, 303] on span "are" at bounding box center [296, 295] width 22 height 15
click at [304, 303] on span "are" at bounding box center [296, 295] width 22 height 15
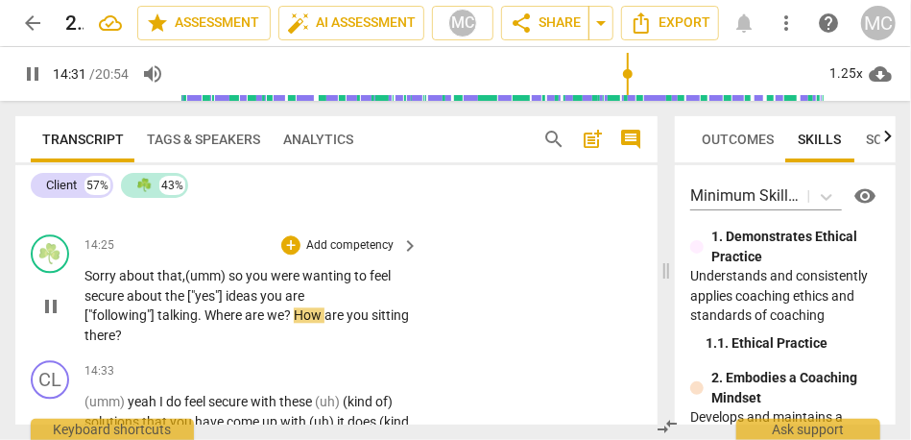
click at [174, 323] on span "talking" at bounding box center [177, 314] width 40 height 15
click at [261, 323] on span "are" at bounding box center [256, 314] width 22 height 15
click at [294, 323] on span "?" at bounding box center [289, 314] width 10 height 15
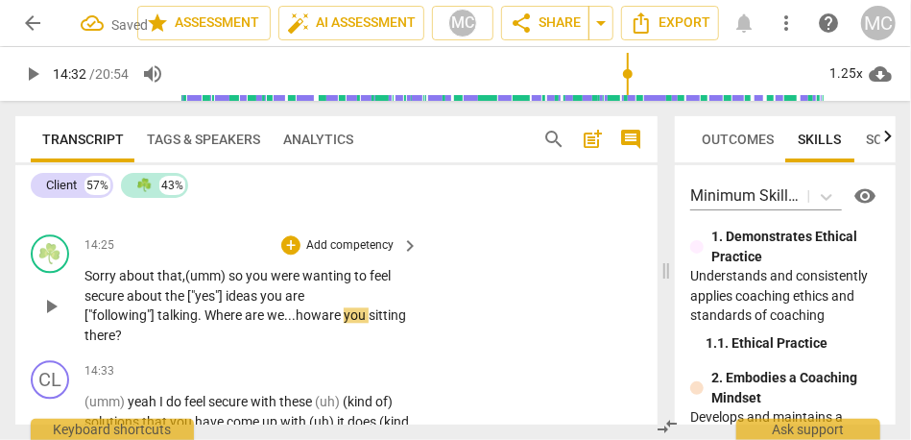
click at [373, 345] on p "Sorry about that, (umm) so you were wanting to feel secure about the ["yes"] id…" at bounding box center [246, 305] width 325 height 79
click at [284, 323] on span "we..." at bounding box center [281, 314] width 29 height 15
click at [322, 323] on span "how" at bounding box center [309, 314] width 26 height 15
click at [217, 323] on span "Where" at bounding box center [224, 314] width 40 height 15
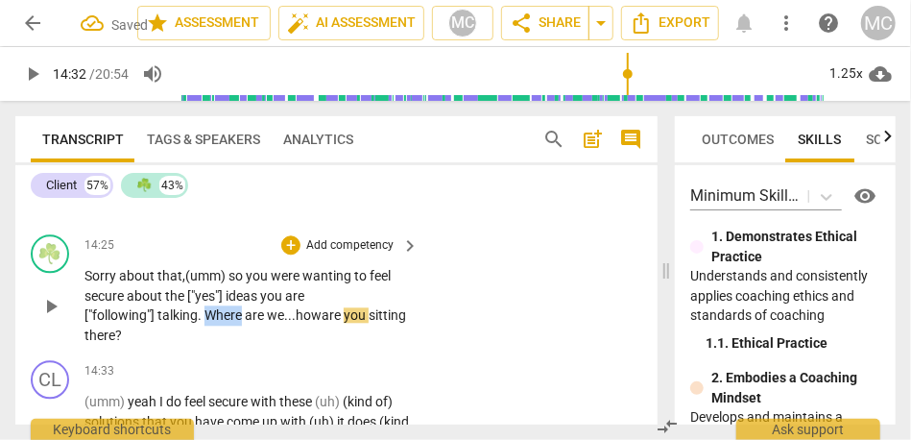
click at [217, 323] on span "Where" at bounding box center [224, 314] width 40 height 15
click at [328, 323] on span "are" at bounding box center [333, 314] width 22 height 15
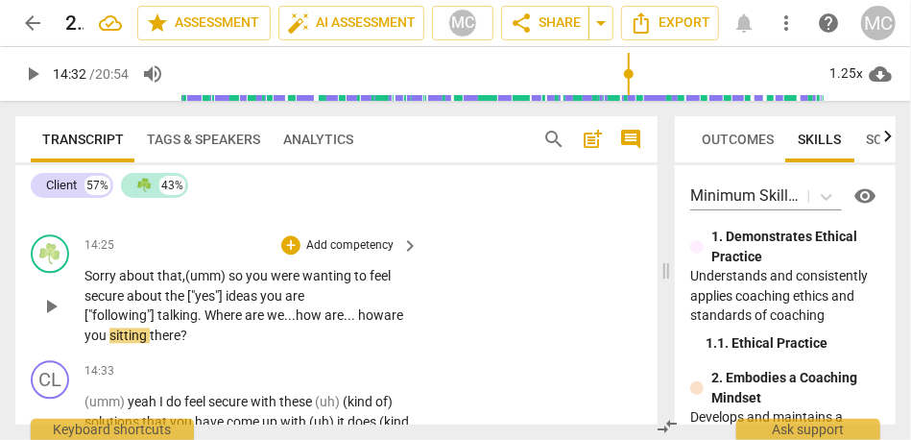
click at [256, 323] on span "are" at bounding box center [256, 314] width 22 height 15
click at [339, 254] on p "Add competency" at bounding box center [349, 245] width 91 height 17
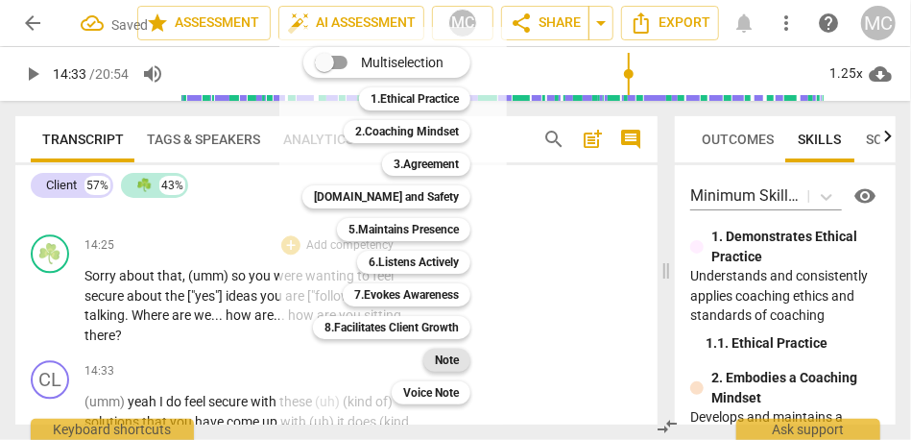
click at [438, 354] on b "Note" at bounding box center [447, 360] width 24 height 23
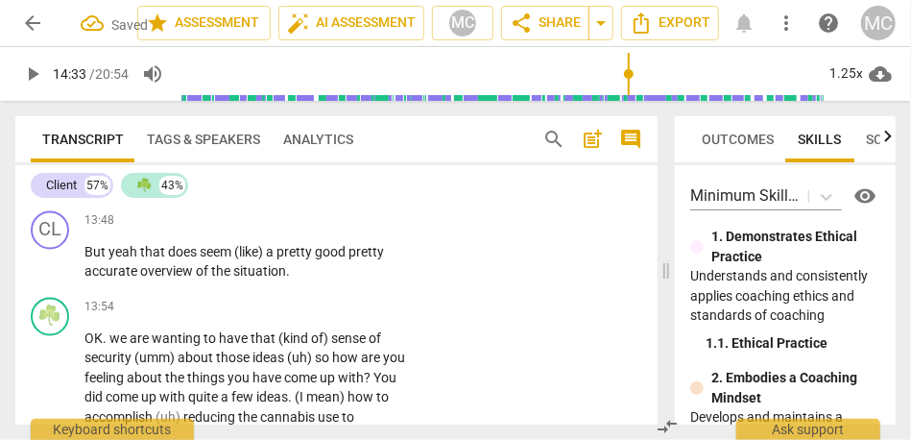
scroll to position [6911, 0]
click at [241, 281] on span "situation" at bounding box center [259, 273] width 53 height 15
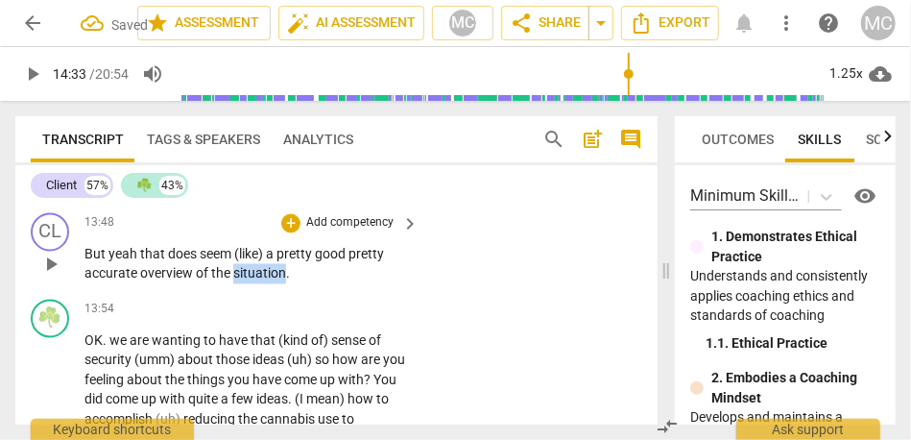
click at [241, 281] on span "situation" at bounding box center [259, 273] width 53 height 15
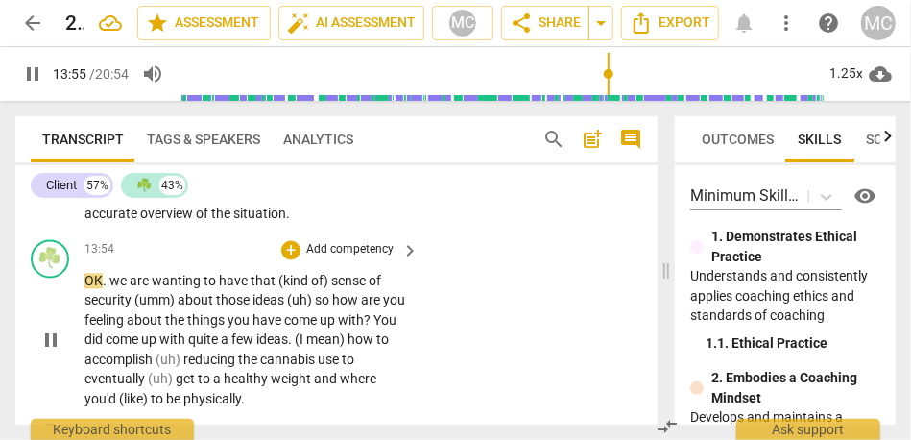
click at [89, 289] on span "OK" at bounding box center [93, 281] width 18 height 15
type input "836"
click at [125, 289] on span "(OK) W" at bounding box center [105, 281] width 42 height 15
click at [235, 289] on span "have" at bounding box center [239, 281] width 32 height 15
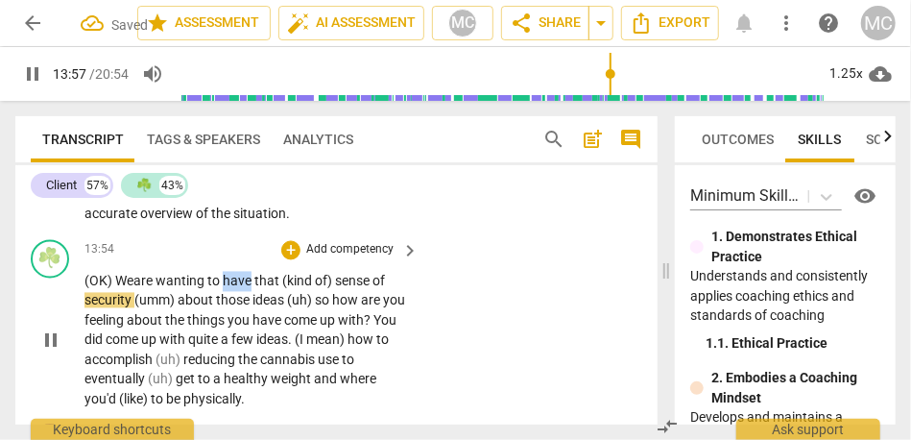
click at [235, 289] on span "have" at bounding box center [239, 281] width 32 height 15
click at [153, 289] on span "are" at bounding box center [144, 281] width 22 height 15
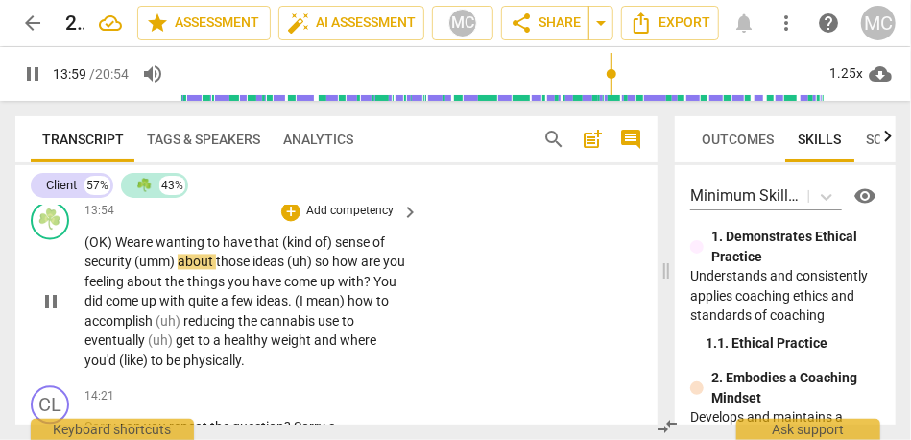
scroll to position [7009, 0]
click at [291, 270] on span "(uh)" at bounding box center [301, 261] width 28 height 15
click at [306, 270] on span "(uh)" at bounding box center [301, 261] width 28 height 15
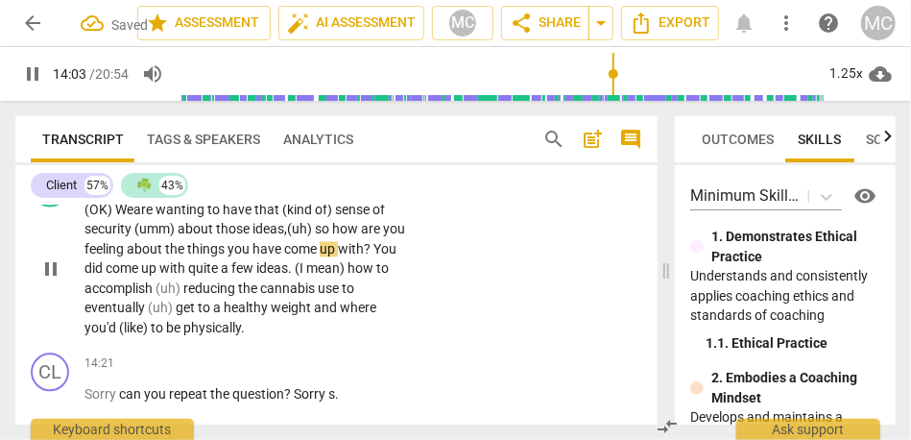
scroll to position [7044, 0]
click at [376, 275] on span "how" at bounding box center [362, 266] width 29 height 15
click at [288, 275] on span "ideas" at bounding box center [272, 266] width 32 height 15
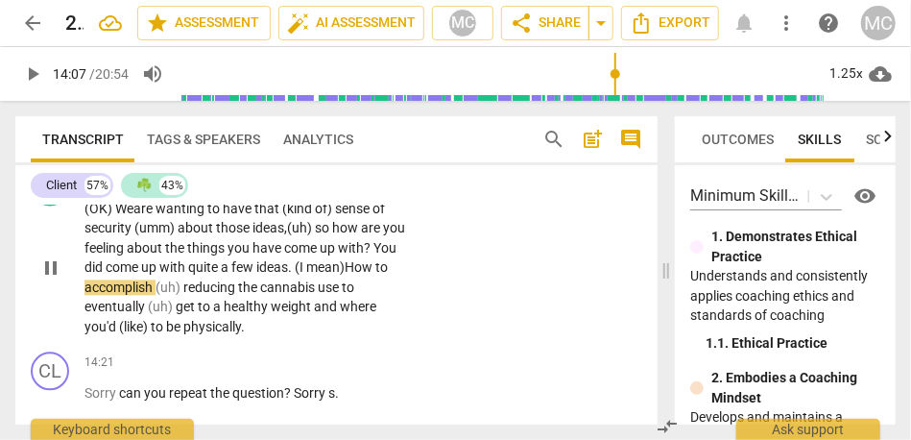
click at [288, 275] on span "ideas" at bounding box center [272, 266] width 32 height 15
click at [306, 275] on span "(I" at bounding box center [301, 266] width 12 height 15
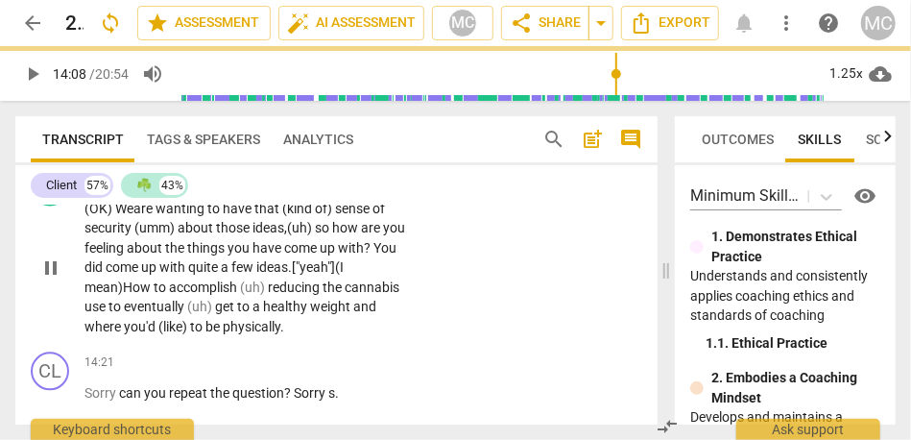
click at [323, 275] on span ". ["yeah"]" at bounding box center [311, 266] width 47 height 15
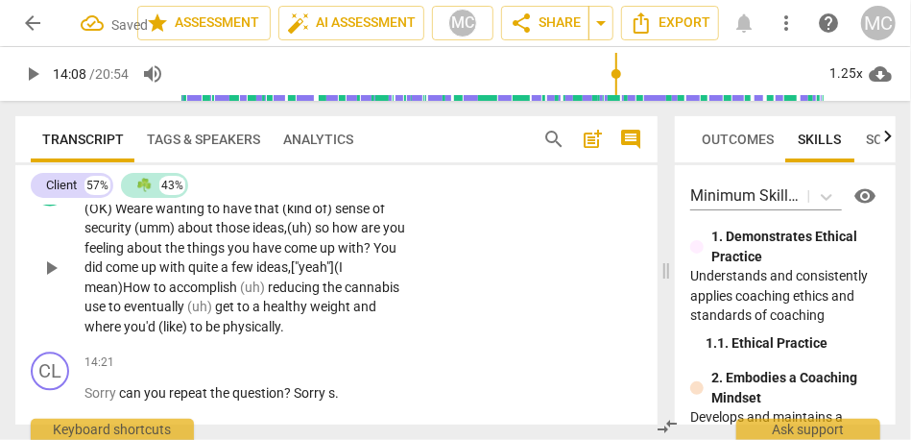
click at [138, 295] on span "ow" at bounding box center [142, 286] width 21 height 15
click at [152, 295] on span "ow" at bounding box center [141, 286] width 21 height 15
click at [134, 295] on span "ow" at bounding box center [141, 286] width 21 height 15
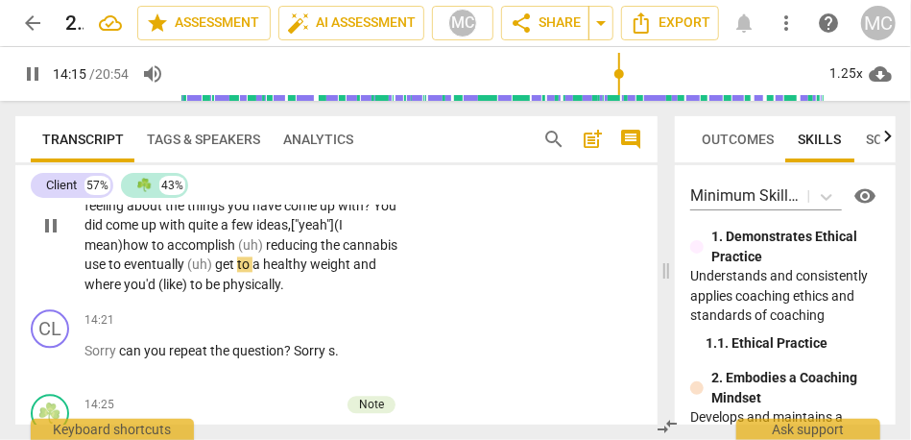
scroll to position [7115, 0]
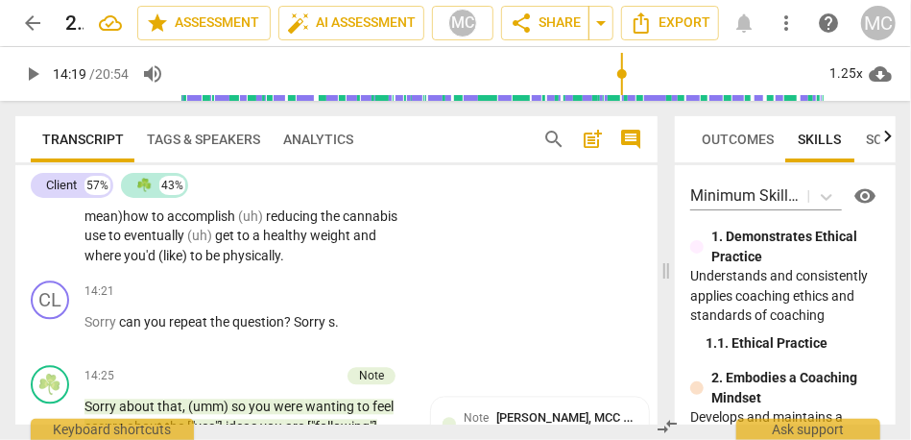
click at [168, 263] on span "(like)" at bounding box center [174, 255] width 32 height 15
click at [184, 263] on span "like)" at bounding box center [171, 255] width 27 height 15
click at [341, 243] on span "weight" at bounding box center [331, 235] width 43 height 15
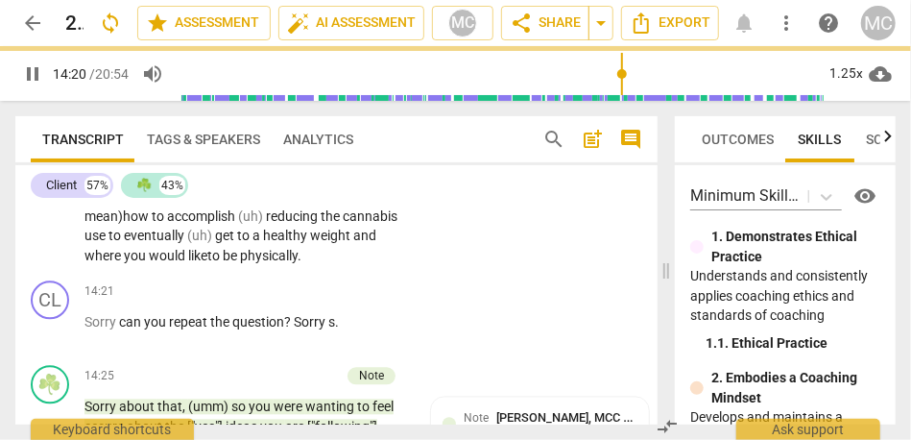
scroll to position [7060, 0]
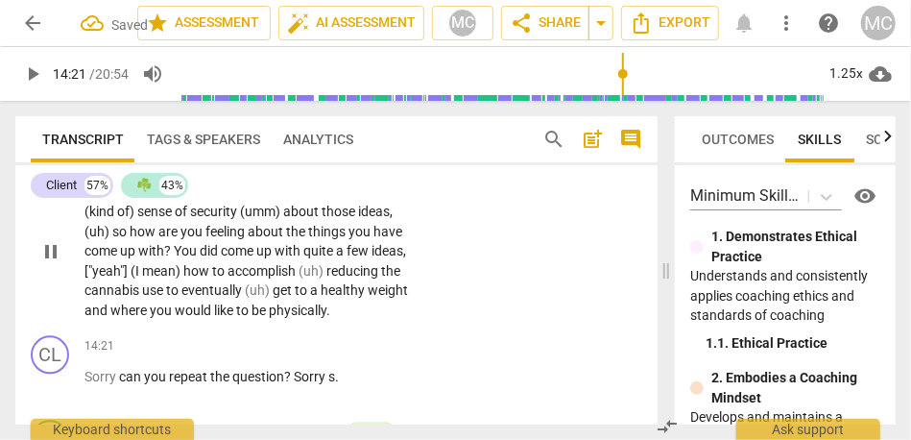
click at [349, 170] on p "Add competency" at bounding box center [349, 161] width 91 height 17
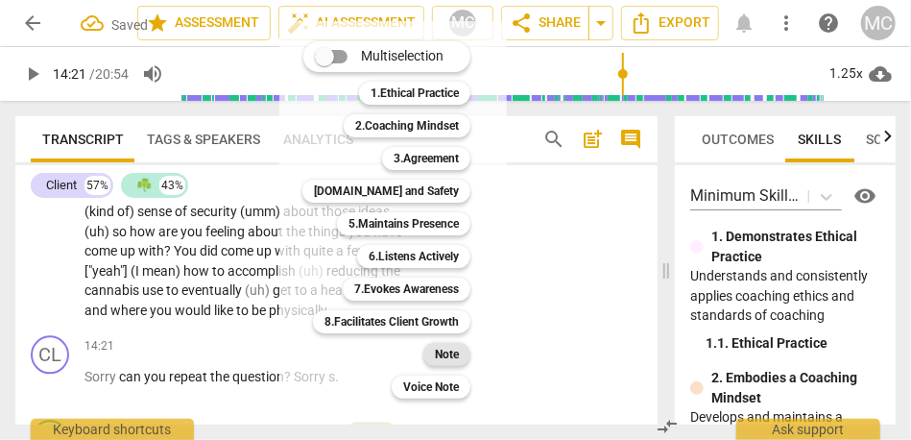
click at [457, 357] on b "Note" at bounding box center [447, 354] width 24 height 23
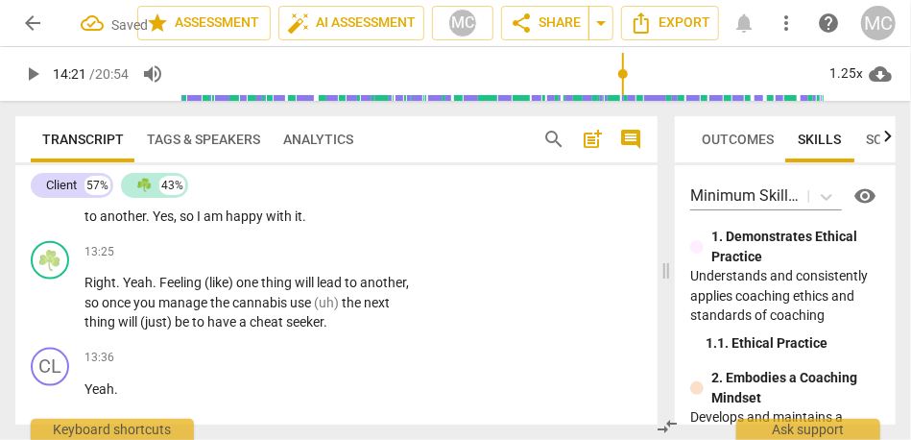
scroll to position [6438, 0]
click at [174, 225] on span "Yes" at bounding box center [163, 216] width 21 height 15
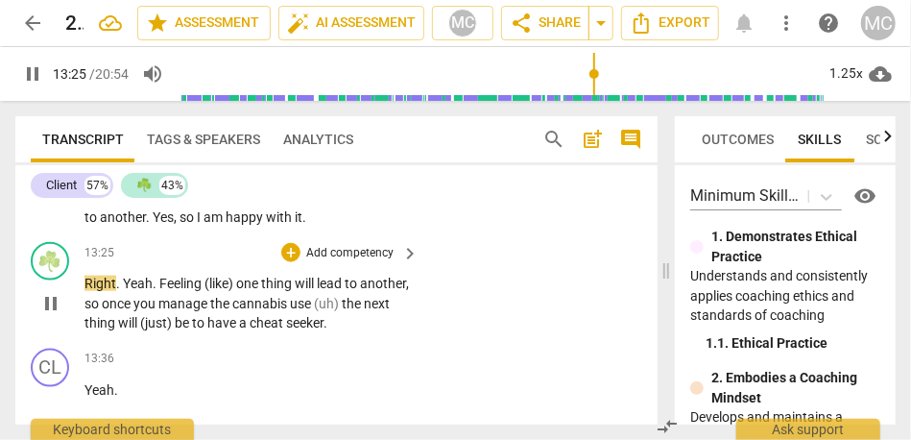
type input "806"
click at [90, 291] on span "Right" at bounding box center [100, 283] width 32 height 15
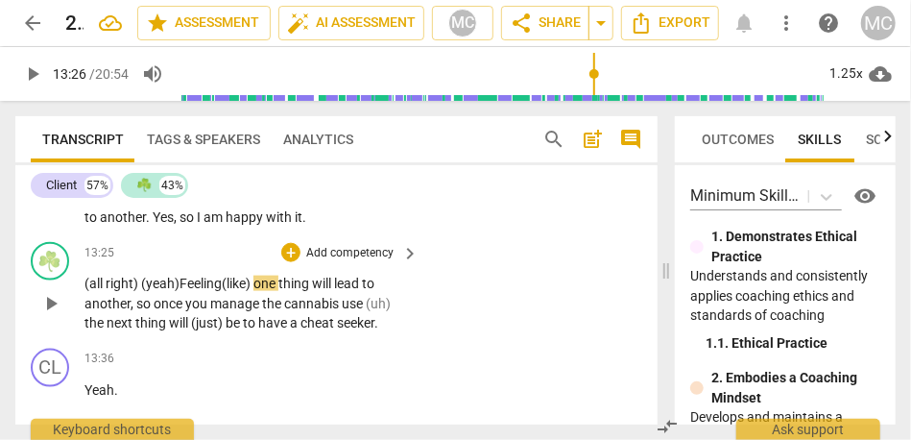
click at [237, 333] on p "(all right) ( yeah) Feeling (like) one thing will lead to another , so once you…" at bounding box center [246, 304] width 325 height 60
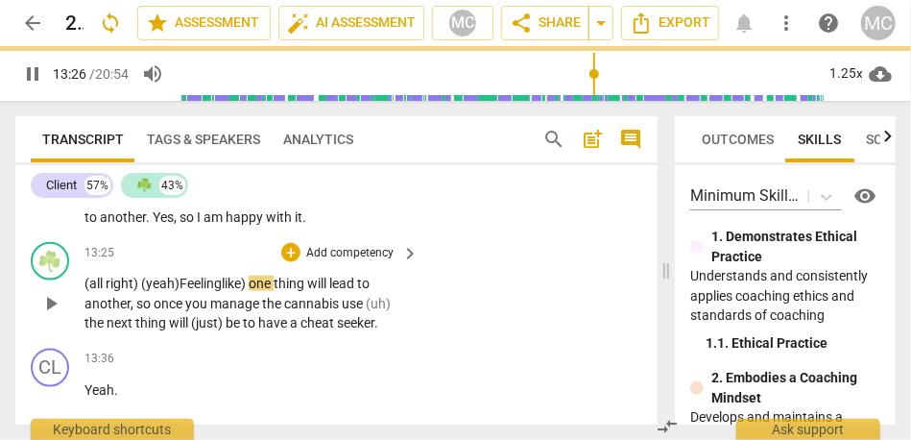
click at [240, 291] on span "like)" at bounding box center [235, 283] width 27 height 15
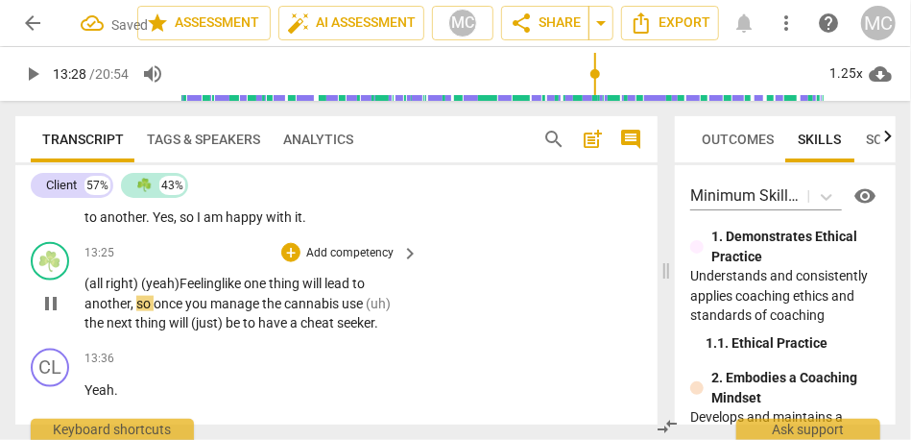
click at [242, 291] on span "like" at bounding box center [233, 283] width 22 height 15
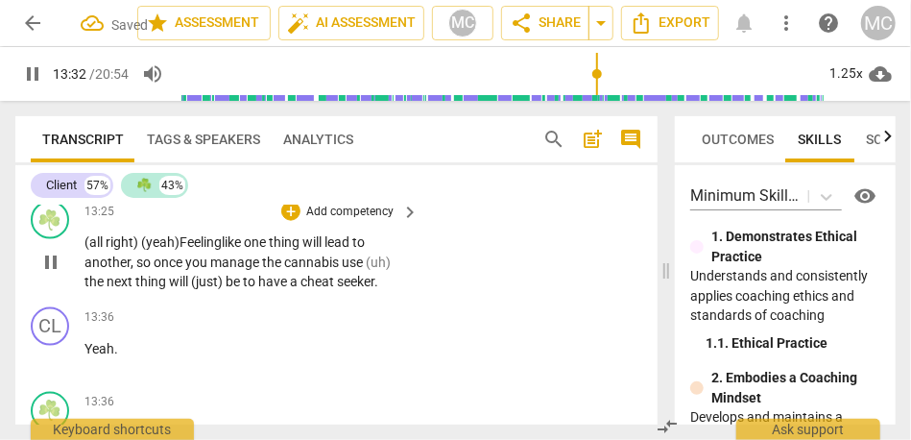
click at [366, 270] on span "use" at bounding box center [354, 261] width 24 height 15
click at [197, 289] on span "(just)" at bounding box center [208, 281] width 35 height 15
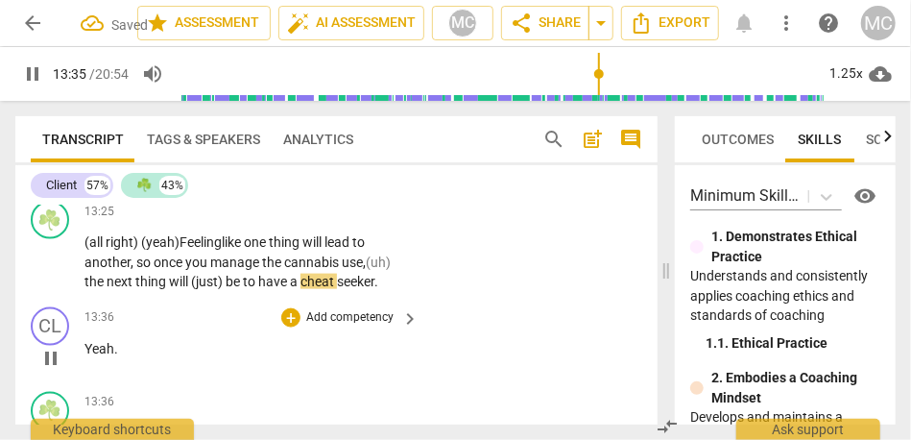
scroll to position [6481, 0]
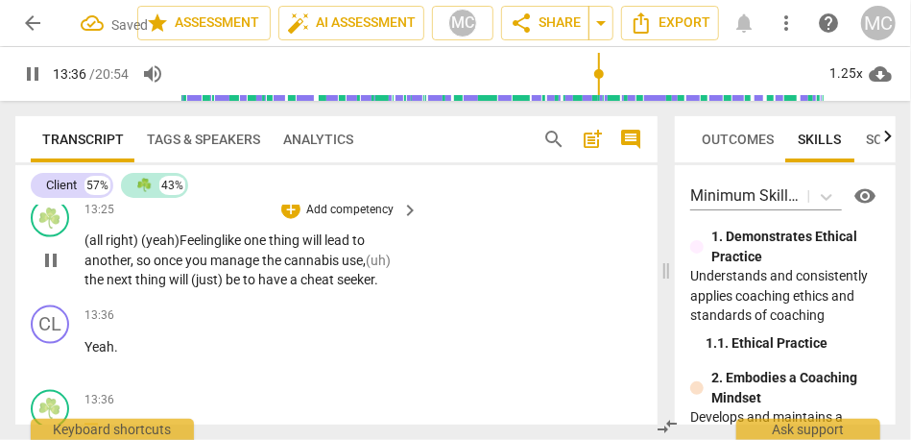
click at [181, 287] on span "will" at bounding box center [180, 279] width 22 height 15
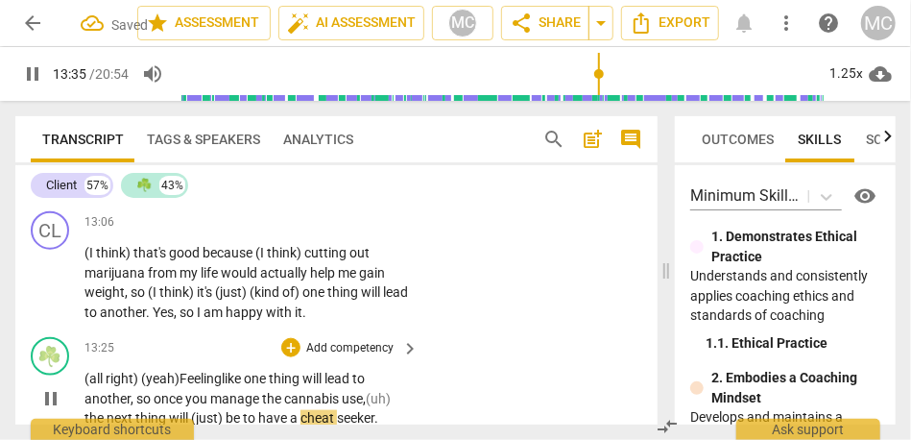
scroll to position [6464, 0]
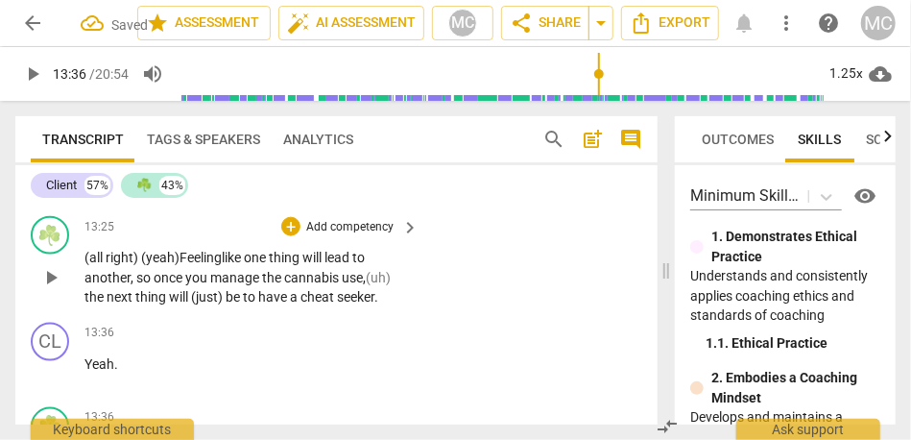
click at [200, 304] on span "(just)" at bounding box center [208, 296] width 35 height 15
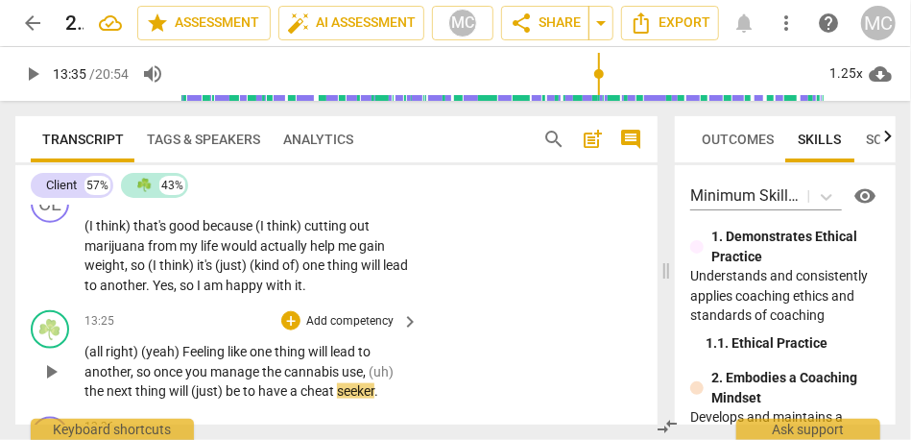
scroll to position [6504, 0]
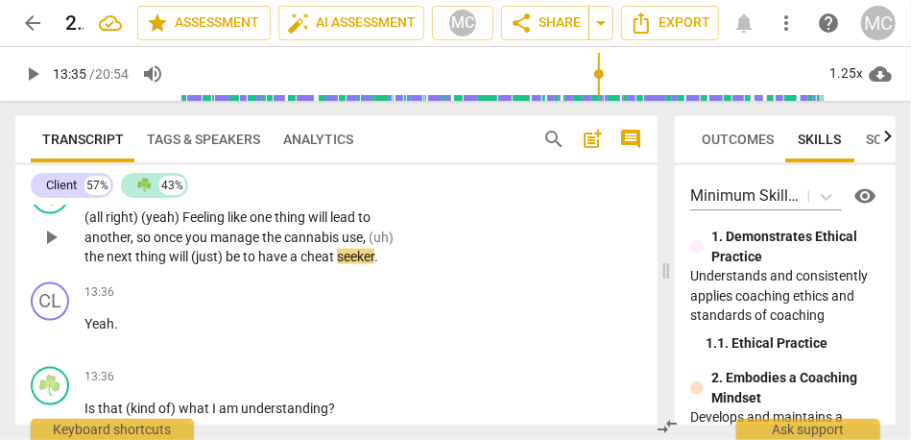
click at [264, 264] on span "have" at bounding box center [274, 256] width 32 height 15
click at [248, 264] on span "to" at bounding box center [250, 256] width 15 height 15
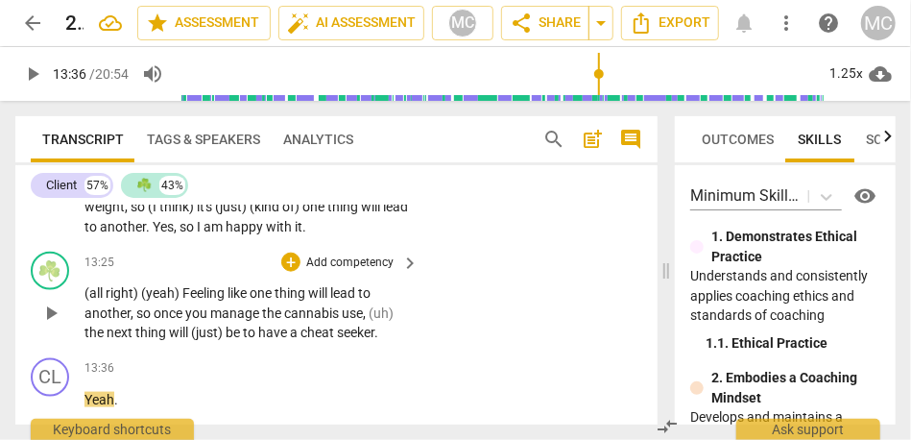
scroll to position [6434, 0]
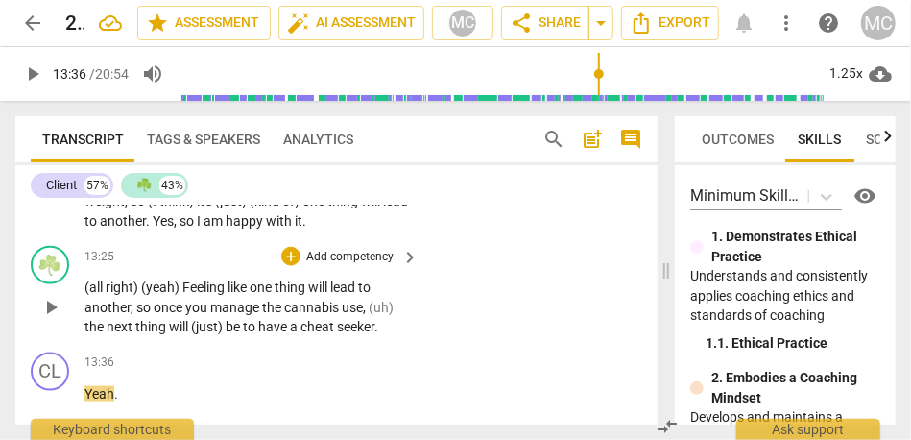
click at [232, 334] on span "be" at bounding box center [234, 326] width 17 height 15
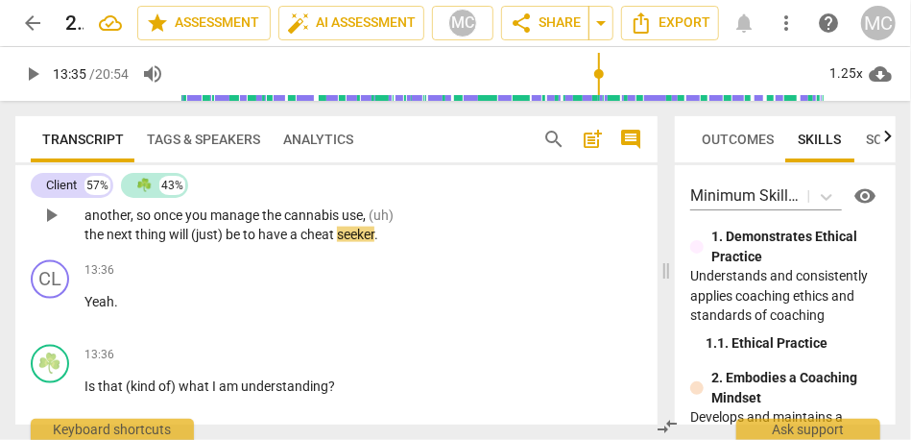
scroll to position [6527, 0]
click at [246, 241] on span "to" at bounding box center [250, 233] width 15 height 15
click at [176, 241] on span "will" at bounding box center [180, 233] width 22 height 15
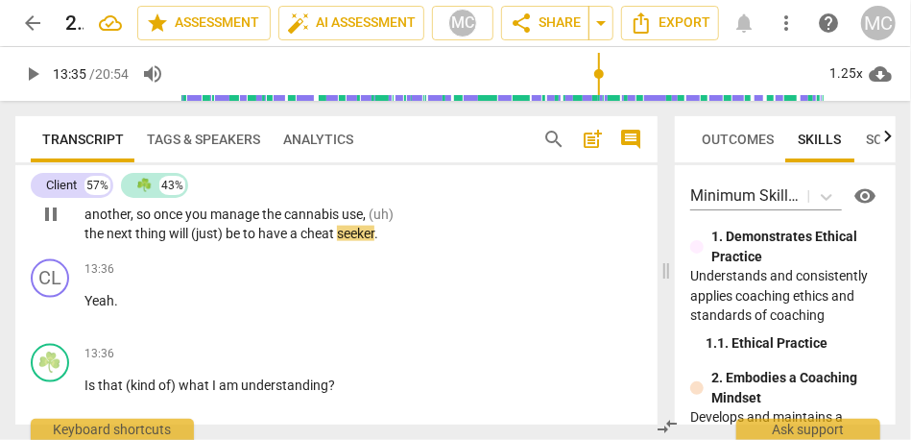
click at [204, 241] on span "(just)" at bounding box center [208, 233] width 35 height 15
click at [241, 241] on span "be" at bounding box center [234, 233] width 17 height 15
type input "815"
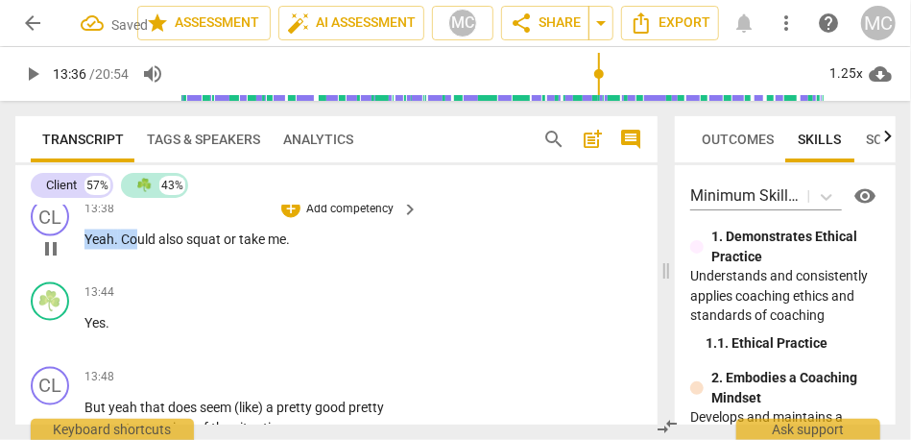
drag, startPoint x: 136, startPoint y: 305, endPoint x: 36, endPoint y: 305, distance: 99.8
click at [36, 275] on div "CL play_arrow pause 13:38 + Add competency keyboard_arrow_right Yeah . Could al…" at bounding box center [336, 232] width 642 height 84
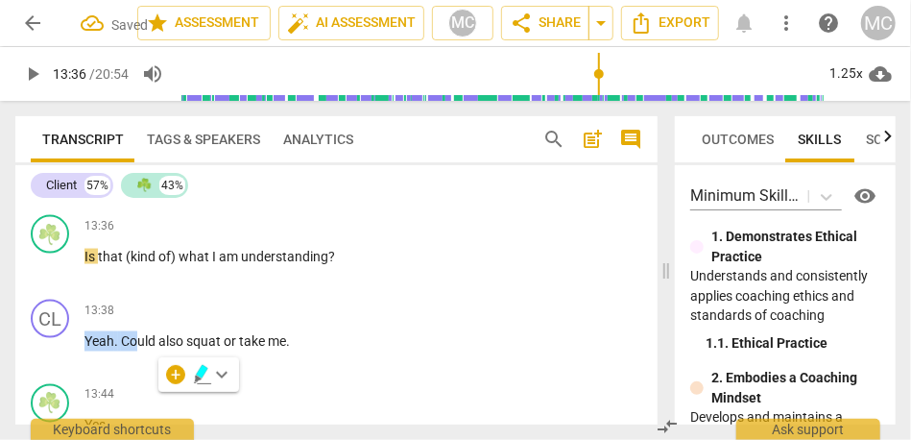
scroll to position [6611, 0]
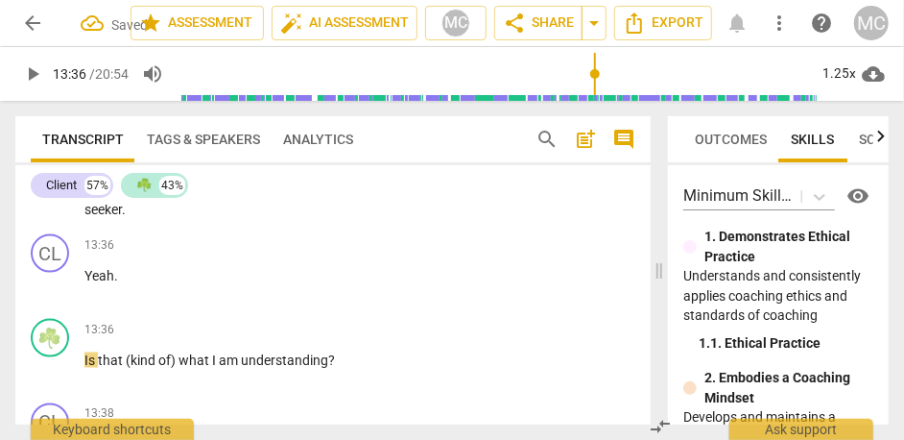
click at [194, 197] on span "(just)" at bounding box center [208, 188] width 35 height 15
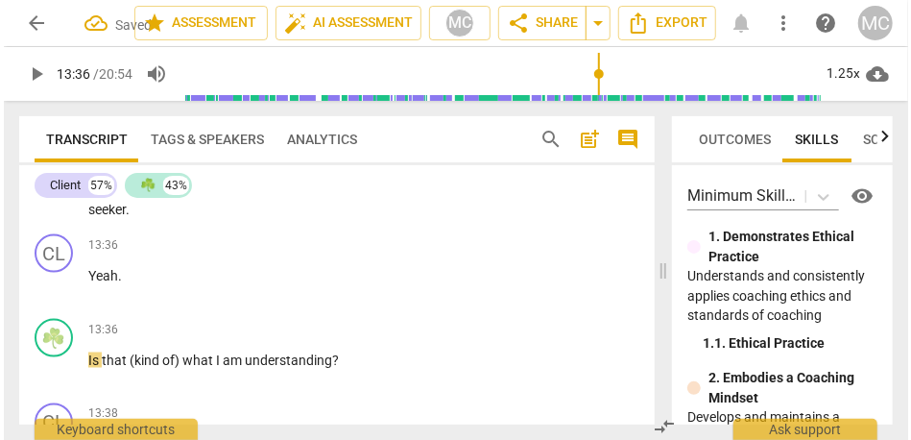
scroll to position [6572, 0]
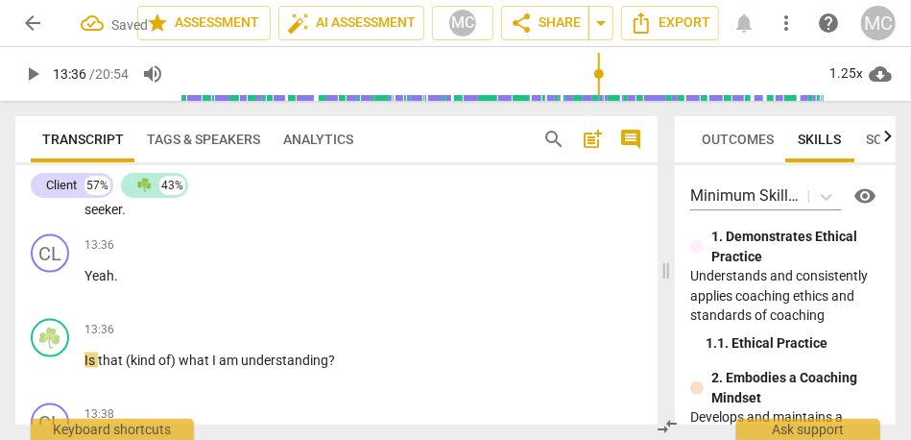
click at [194, 197] on span "(just)" at bounding box center [208, 188] width 35 height 15
click at [167, 197] on span "thing" at bounding box center [152, 188] width 34 height 15
type input "816"
drag, startPoint x: 150, startPoint y: 263, endPoint x: 80, endPoint y: 263, distance: 70.1
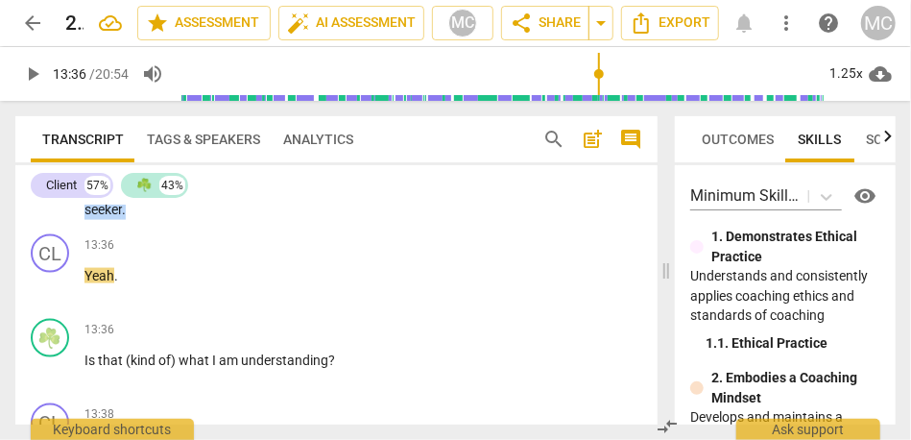
click at [80, 227] on div "☘️ play_arrow pause 13:25 + Add competency keyboard_arrow_right (all right) (ye…" at bounding box center [336, 164] width 642 height 126
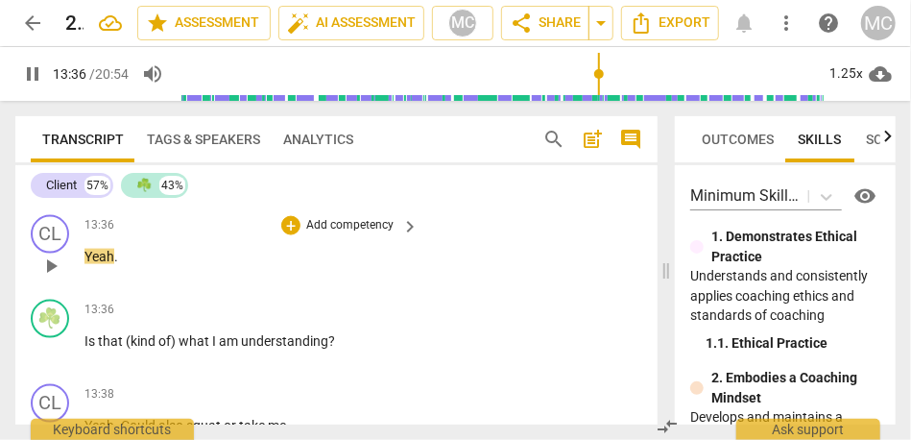
type input "816"
click at [89, 264] on span "Yeah" at bounding box center [99, 256] width 30 height 15
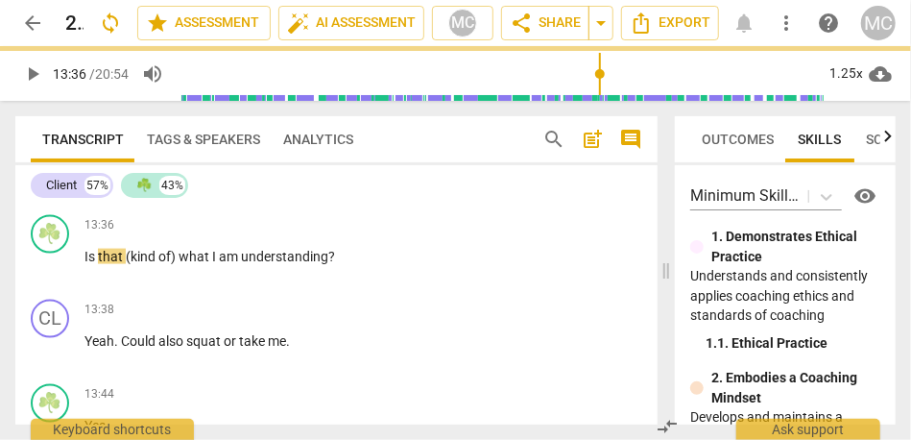
scroll to position [6487, 0]
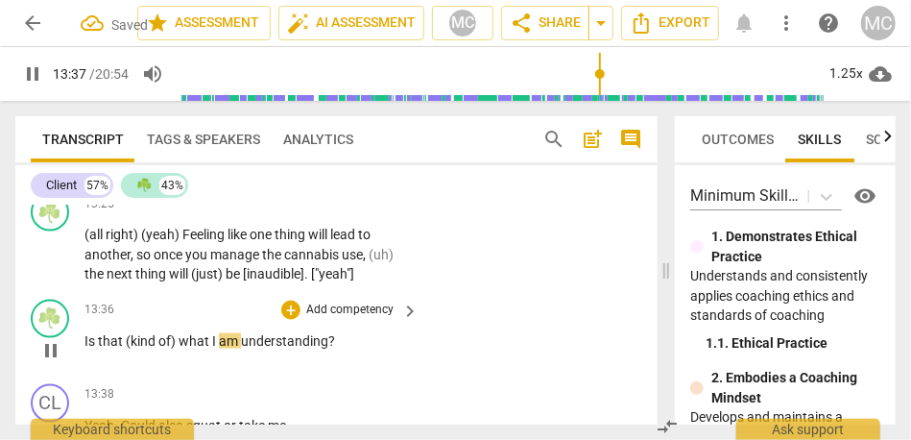
click at [87, 349] on span "Is" at bounding box center [90, 340] width 13 height 15
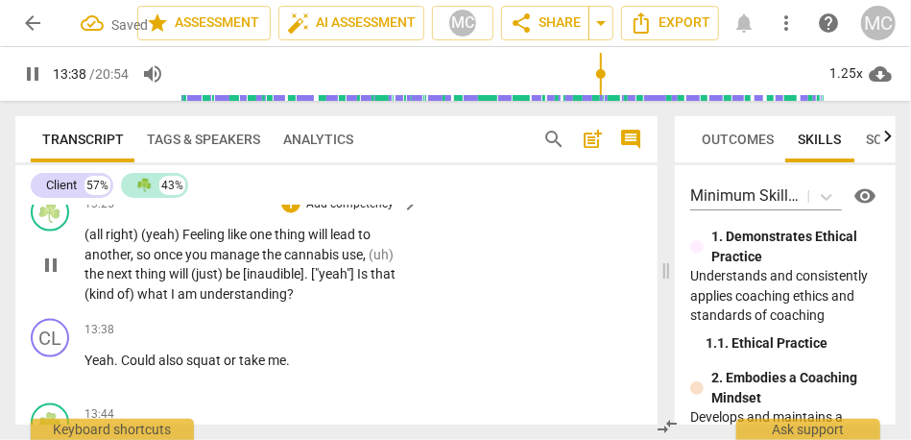
click at [382, 281] on span "that" at bounding box center [383, 273] width 25 height 15
click at [342, 213] on p "Add competency" at bounding box center [349, 204] width 91 height 17
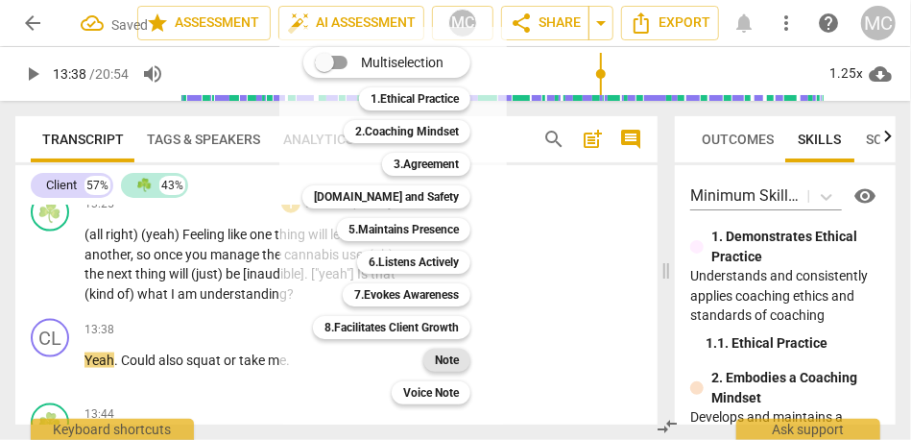
click at [437, 354] on b "Note" at bounding box center [447, 360] width 24 height 23
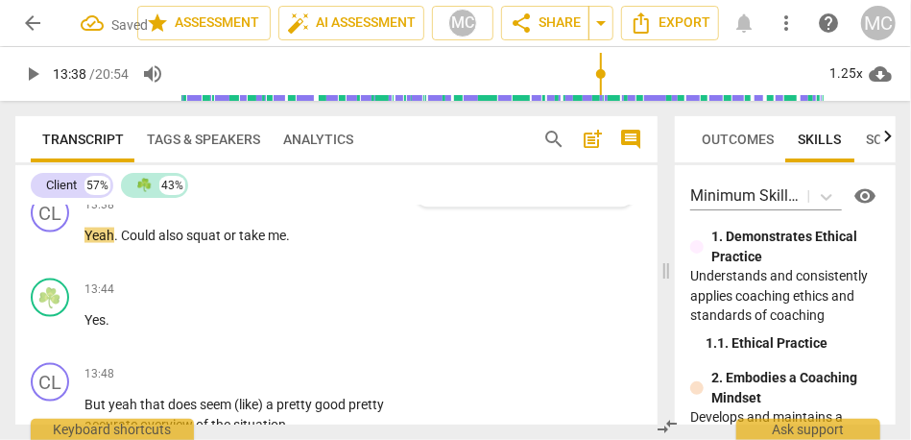
scroll to position [6613, 0]
click at [98, 242] on span "Yeah" at bounding box center [99, 234] width 30 height 15
click at [132, 242] on span "Could" at bounding box center [139, 234] width 37 height 15
type input "820"
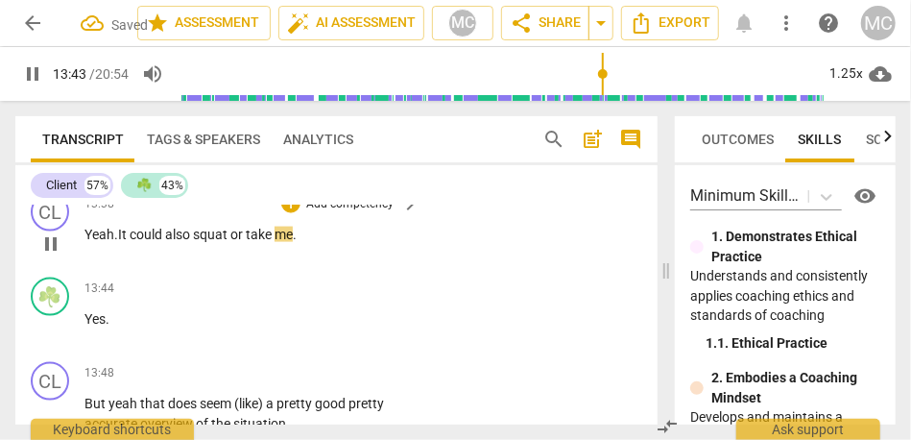
click at [180, 242] on span "also" at bounding box center [179, 234] width 28 height 15
click at [133, 242] on span ". It c" at bounding box center [125, 234] width 22 height 15
click at [171, 242] on span "also" at bounding box center [179, 234] width 28 height 15
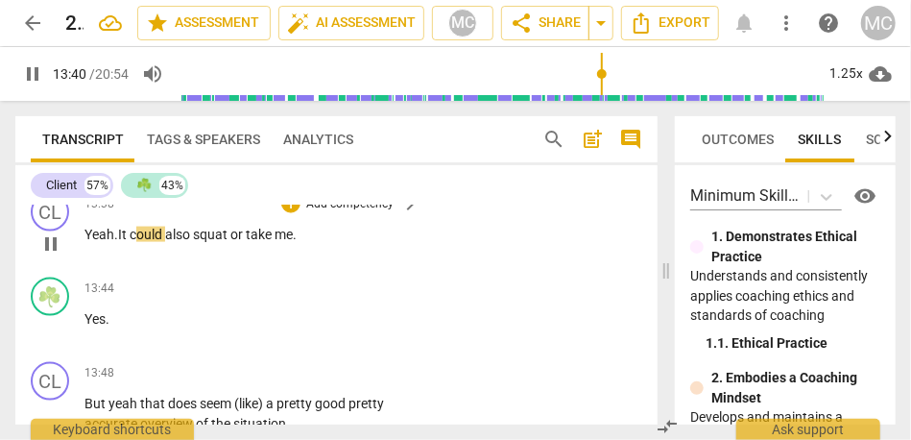
click at [171, 242] on span "also" at bounding box center [179, 234] width 28 height 15
click at [197, 242] on span "squat" at bounding box center [211, 234] width 37 height 15
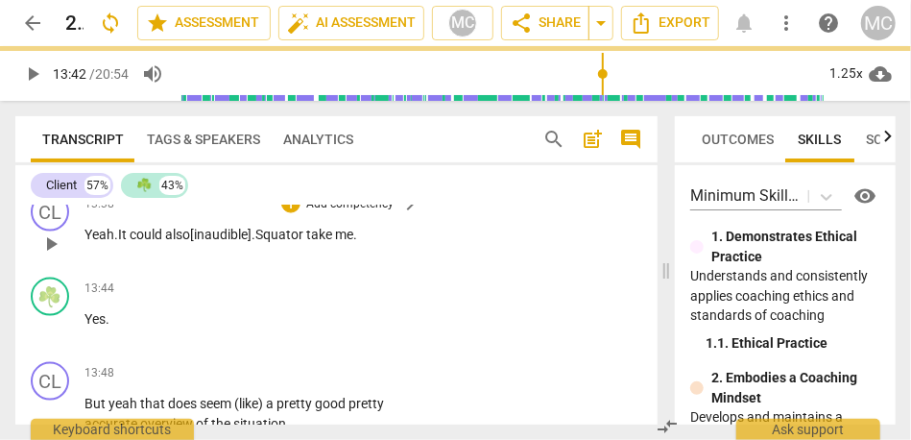
drag, startPoint x: 268, startPoint y: 293, endPoint x: 387, endPoint y: 293, distance: 119.0
click at [387, 245] on p "Yeah . It c ould also [inaudible]. Squat or take me ." at bounding box center [246, 235] width 325 height 20
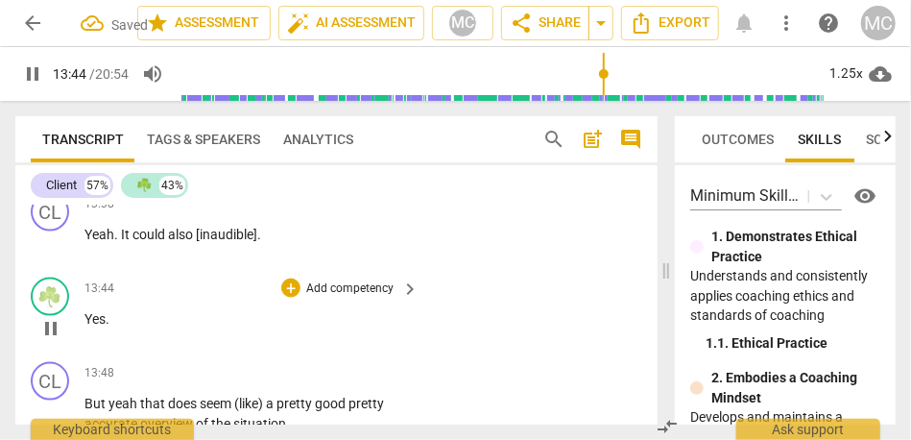
click at [84, 326] on span "Yes" at bounding box center [94, 318] width 21 height 15
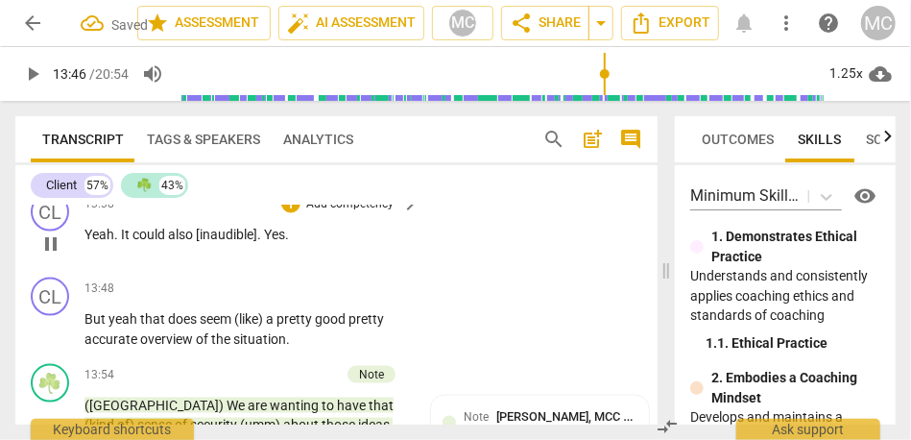
click at [264, 242] on span "." at bounding box center [260, 234] width 7 height 15
click at [267, 242] on span "Yes" at bounding box center [274, 234] width 21 height 15
type input "825"
click at [339, 245] on p "Yeah . It could also [inaudible] . {13:44 " yes ." at bounding box center [246, 235] width 325 height 20
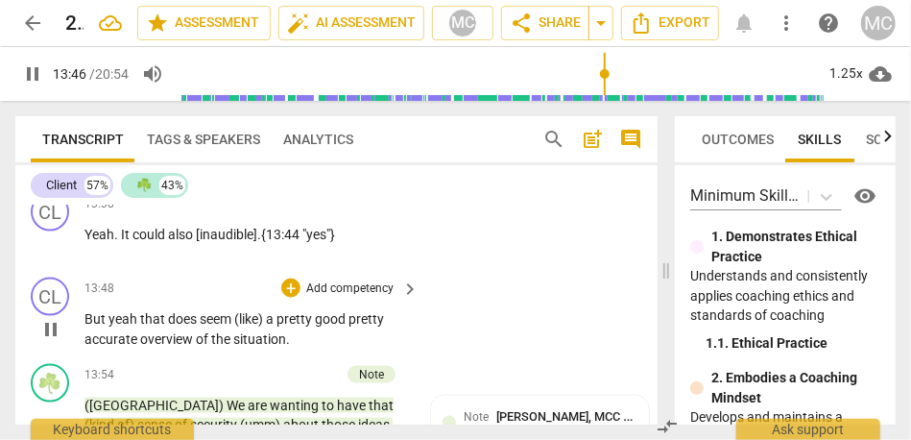
click at [85, 326] on span "But" at bounding box center [96, 318] width 24 height 15
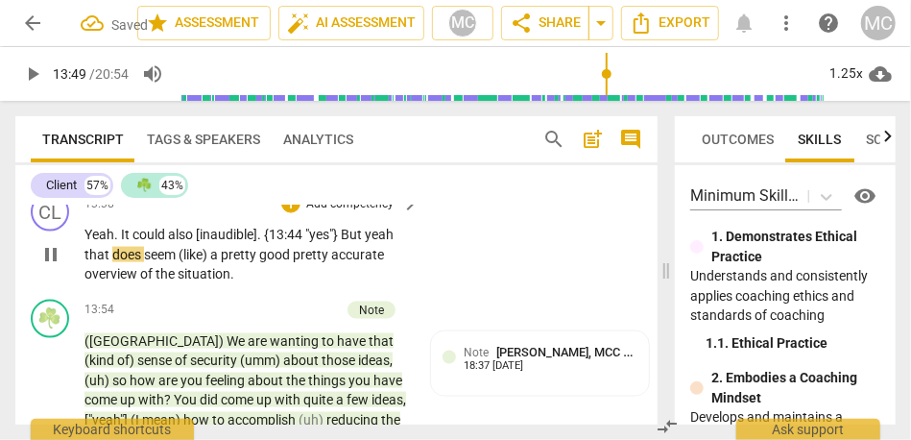
click at [352, 242] on span "But" at bounding box center [353, 234] width 24 height 15
type input "830"
click at [354, 242] on span "ut" at bounding box center [353, 234] width 15 height 15
click at [153, 242] on span "could" at bounding box center [150, 234] width 36 height 15
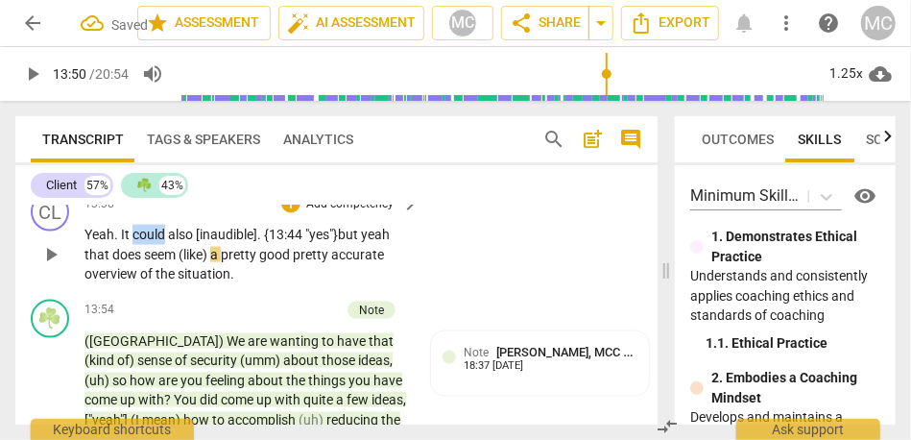
click at [153, 242] on span "could" at bounding box center [150, 234] width 36 height 15
click at [373, 242] on span "yeah" at bounding box center [375, 234] width 29 height 15
click at [265, 242] on span "{13:44" at bounding box center [284, 234] width 41 height 15
click at [383, 242] on span "yeah" at bounding box center [368, 234] width 29 height 15
click at [220, 262] on span "a" at bounding box center [215, 254] width 11 height 15
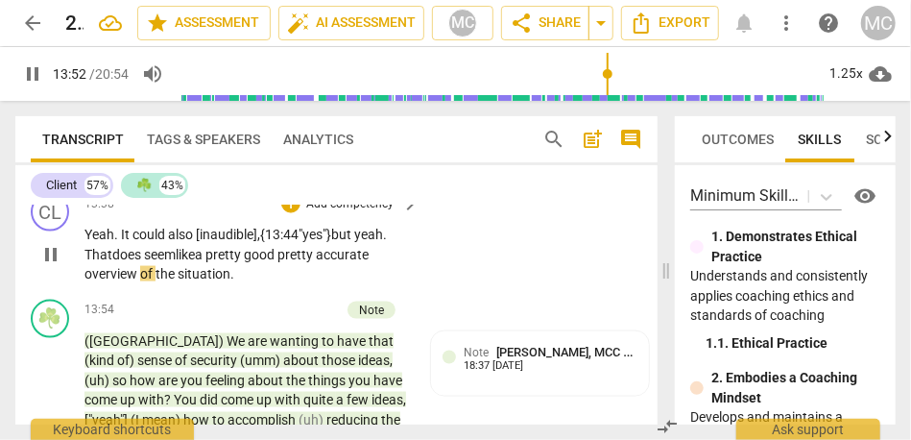
click at [170, 262] on span "seem like" at bounding box center [169, 254] width 51 height 15
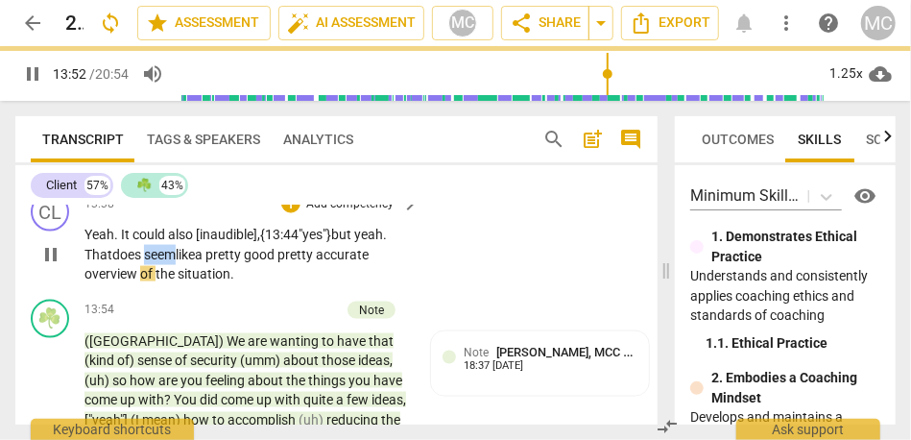
click at [170, 262] on span "seem like" at bounding box center [169, 254] width 51 height 15
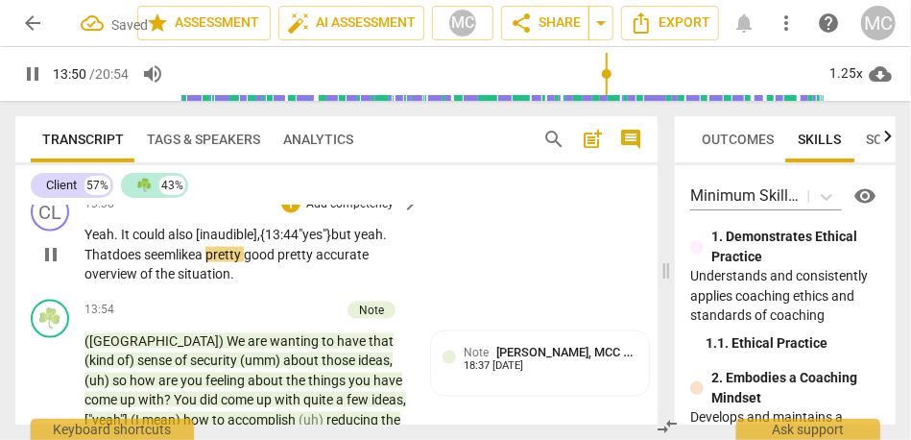
click at [290, 262] on span "pretty" at bounding box center [296, 254] width 38 height 15
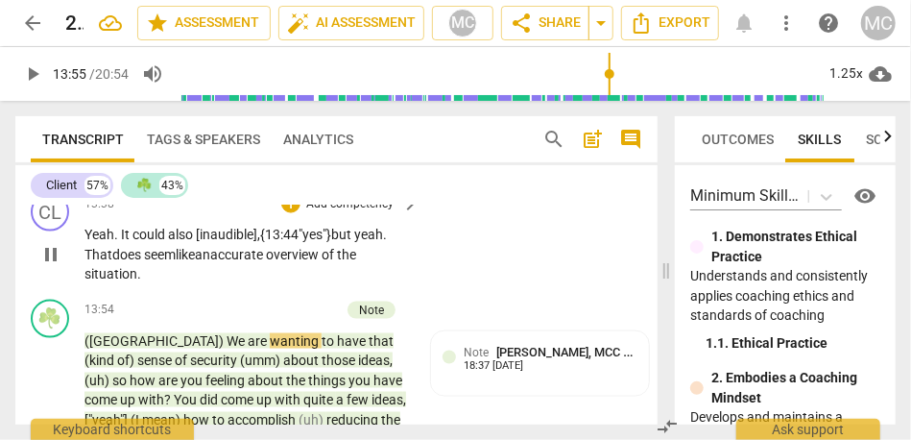
click at [347, 213] on p "Add competency" at bounding box center [349, 204] width 91 height 17
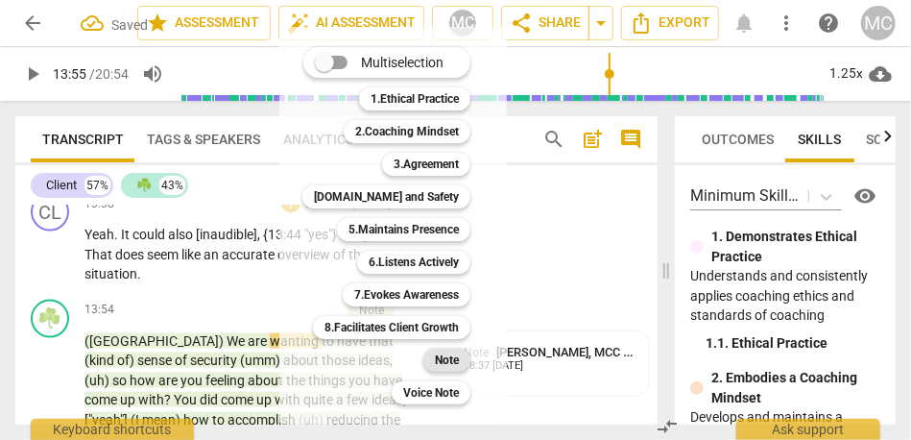
click at [439, 371] on b "Note" at bounding box center [447, 360] width 24 height 23
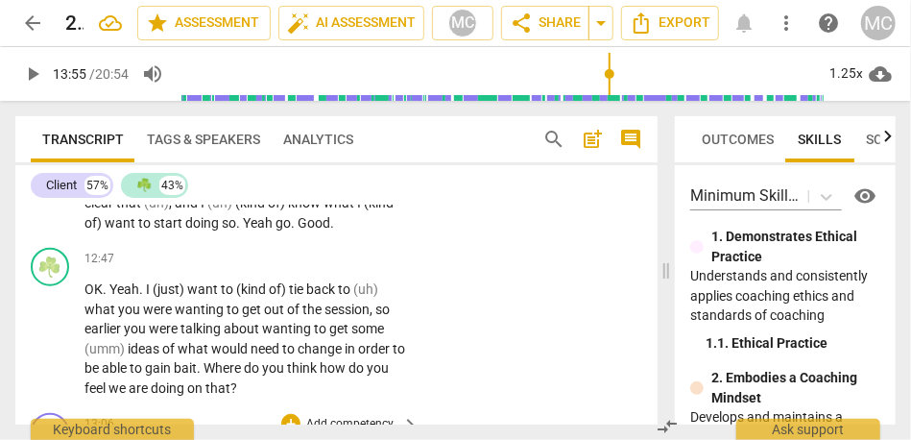
scroll to position [6139, 0]
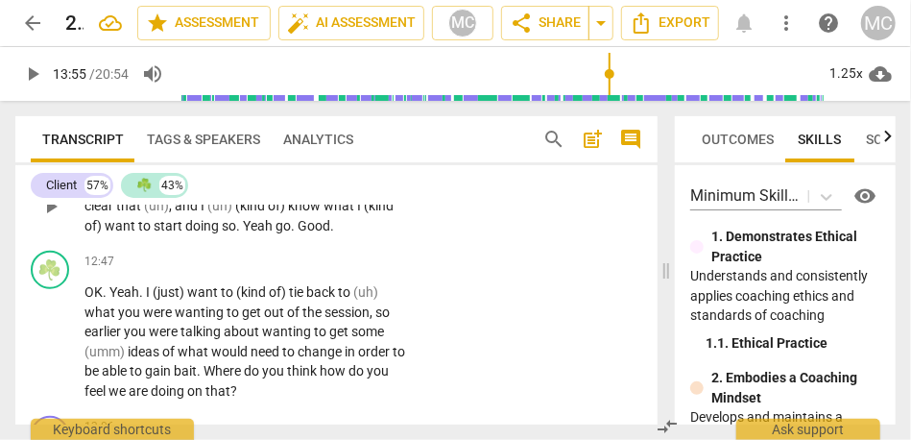
click at [255, 233] on span "Yeah" at bounding box center [259, 225] width 33 height 15
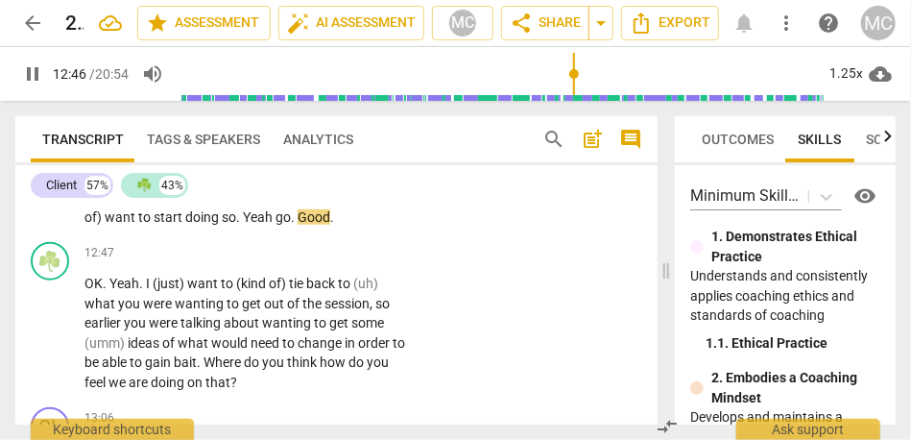
scroll to position [6159, 0]
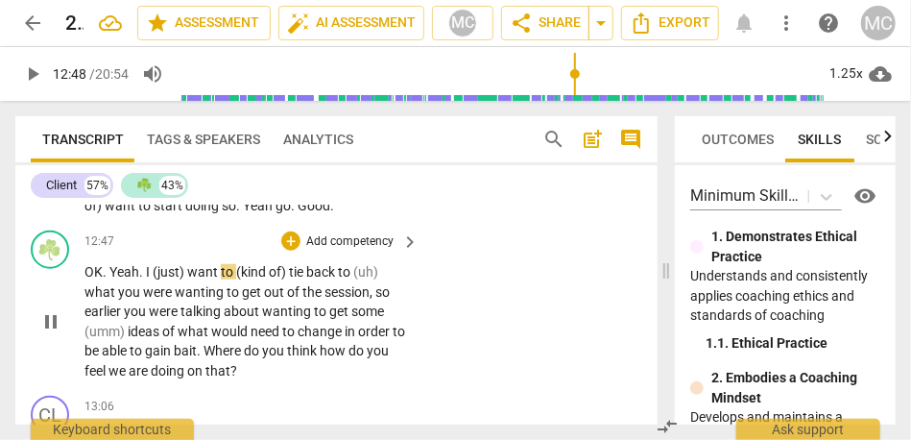
click at [86, 279] on span "OK" at bounding box center [93, 271] width 18 height 15
type input "769"
click at [156, 279] on span "I" at bounding box center [159, 271] width 7 height 15
click at [150, 279] on span "yeah)" at bounding box center [137, 271] width 34 height 15
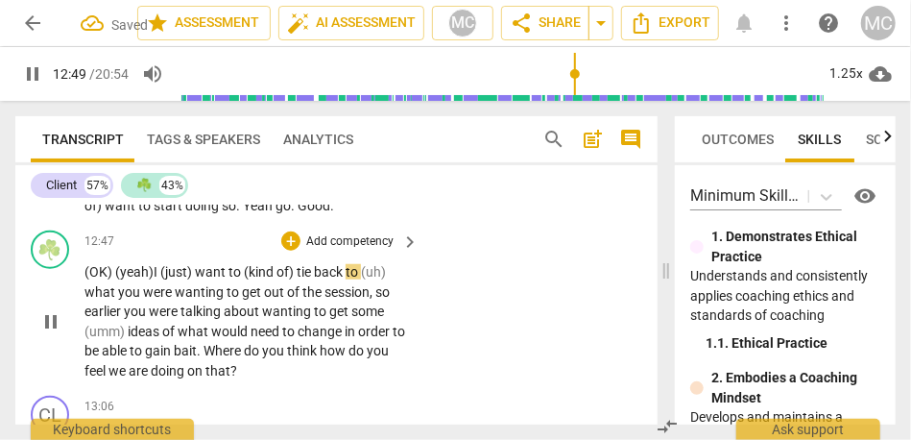
scroll to position [6185, 0]
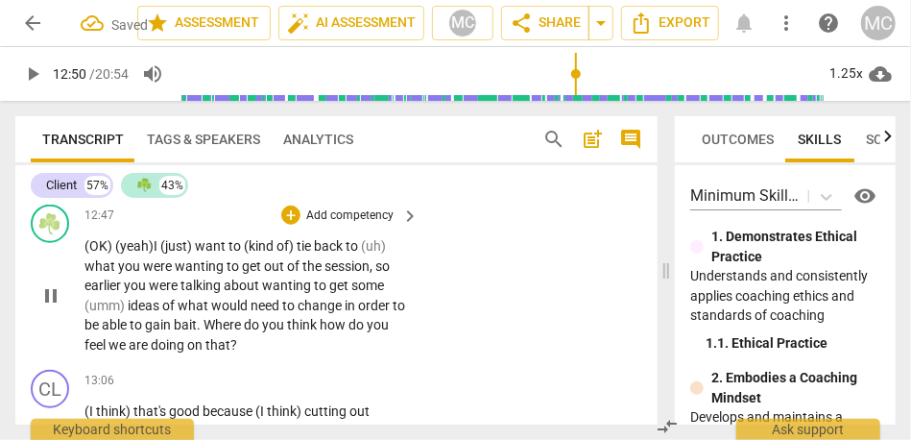
click at [218, 253] on span "want" at bounding box center [212, 245] width 34 height 15
click at [130, 293] on span "you" at bounding box center [136, 284] width 25 height 15
click at [313, 293] on span "wanting" at bounding box center [287, 284] width 52 height 15
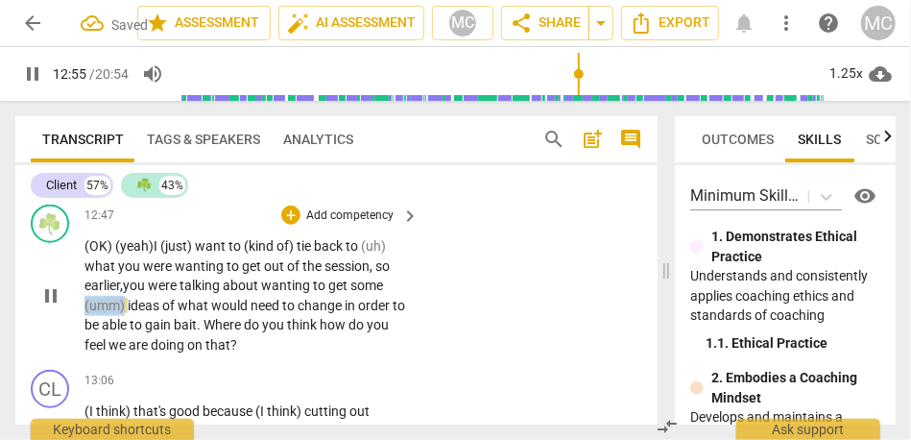
drag, startPoint x: 126, startPoint y: 364, endPoint x: 53, endPoint y: 364, distance: 73.0
click at [53, 362] on div "☘️ play_arrow pause 12:47 + Add competency keyboard_arrow_right (OK) ( yeah) I …" at bounding box center [336, 279] width 642 height 165
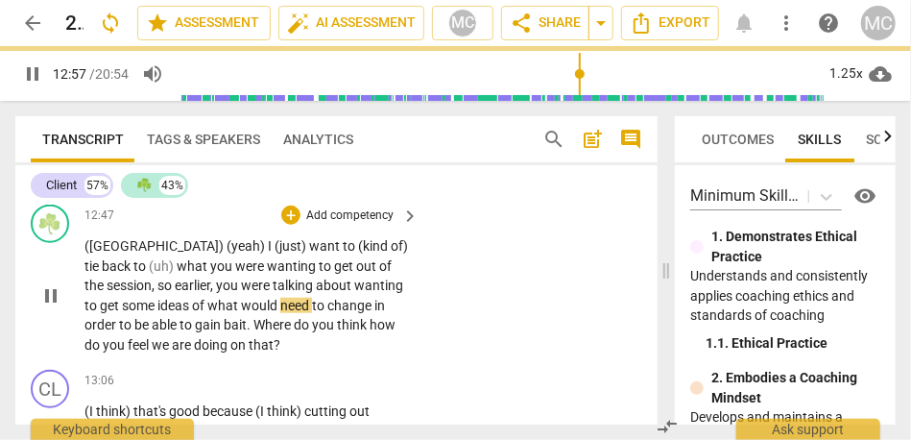
click at [551, 340] on div "☘️ play_arrow pause 12:47 + Add competency keyboard_arrow_right (OK) (yeah) I (…" at bounding box center [336, 279] width 642 height 165
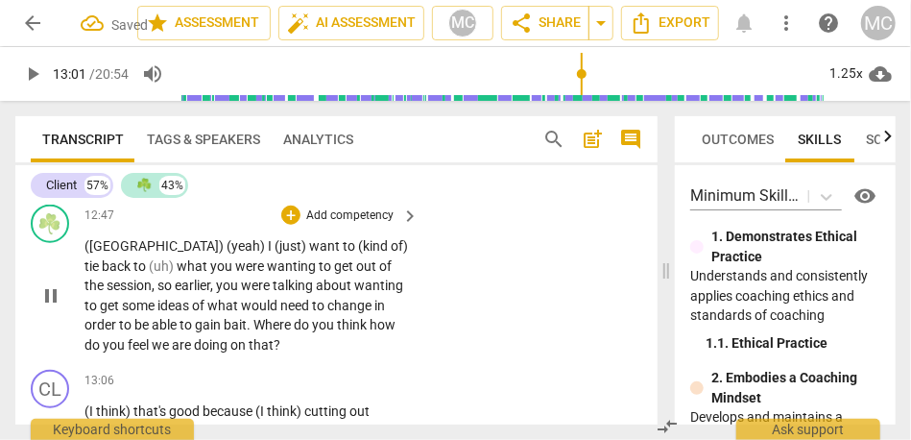
click at [152, 332] on span "able" at bounding box center [166, 324] width 28 height 15
click at [195, 332] on span "gain" at bounding box center [209, 324] width 29 height 15
type input "781"
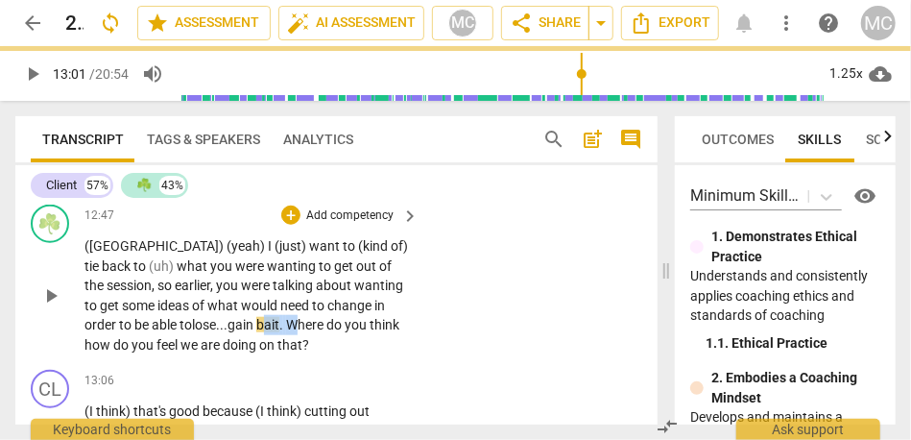
drag, startPoint x: 200, startPoint y: 384, endPoint x: 233, endPoint y: 384, distance: 33.6
click at [233, 354] on p "(OK) (yeah) I (just) want to (kind of) tie back to (uh) what you were wanting t…" at bounding box center [246, 295] width 325 height 118
click at [423, 360] on div "☘️ play_arrow pause 12:47 + Add competency keyboard_arrow_right (OK) (yeah) I (…" at bounding box center [336, 279] width 642 height 165
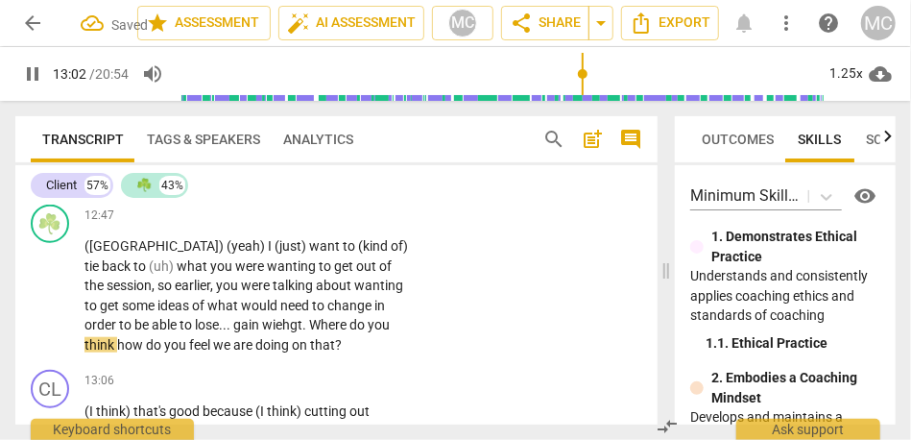
click at [146, 352] on span "how" at bounding box center [131, 344] width 29 height 15
type input "784"
click at [309, 332] on span "Where" at bounding box center [329, 324] width 40 height 15
click at [262, 332] on span "wiehgt" at bounding box center [282, 324] width 40 height 15
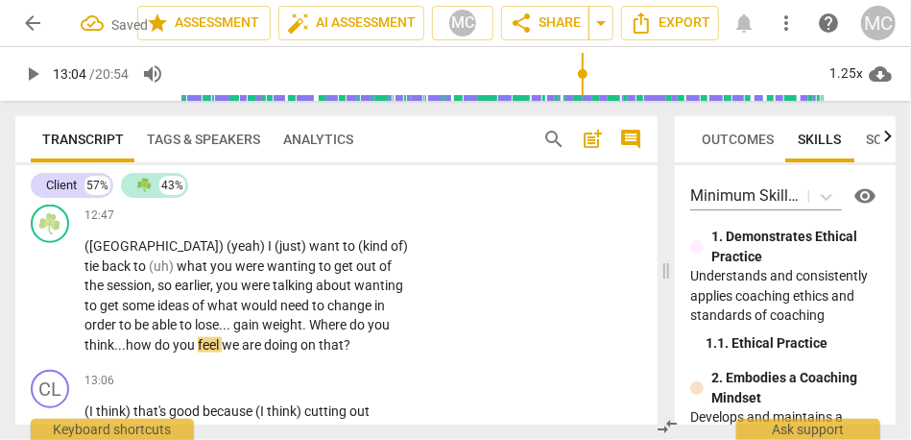
click at [126, 352] on span "think..." at bounding box center [104, 344] width 41 height 15
click at [449, 362] on div "☘️ play_arrow pause 12:47 + Add competency keyboard_arrow_right (OK) (yeah) I (…" at bounding box center [336, 279] width 642 height 165
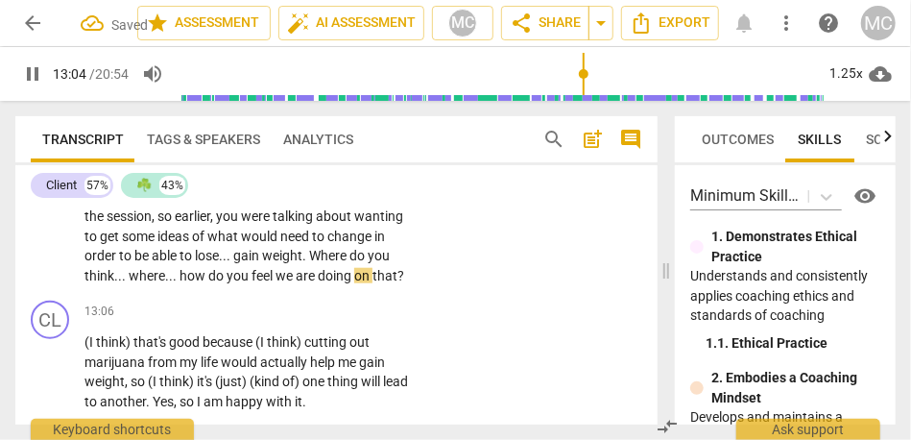
scroll to position [6270, 0]
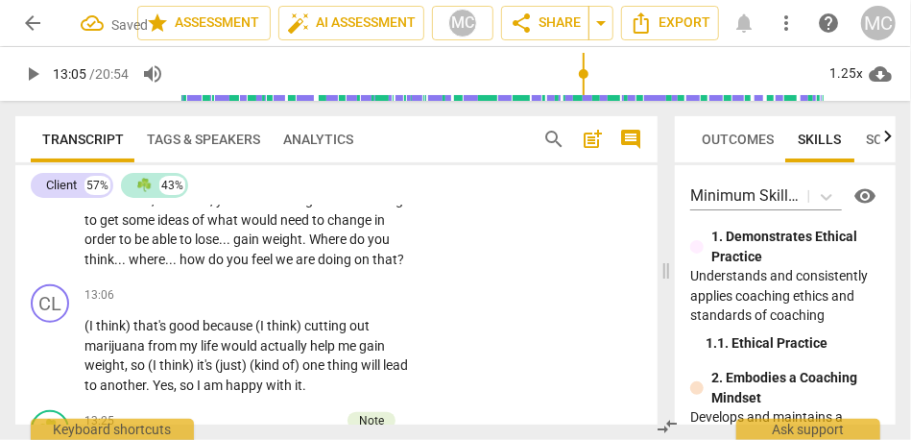
click at [180, 267] on span "how" at bounding box center [194, 259] width 29 height 15
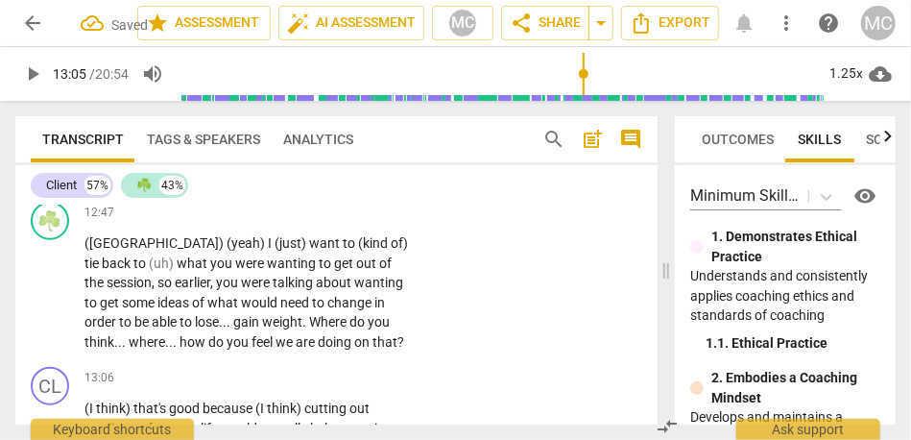
scroll to position [6188, 0]
click at [361, 222] on p "Add competency" at bounding box center [349, 212] width 91 height 17
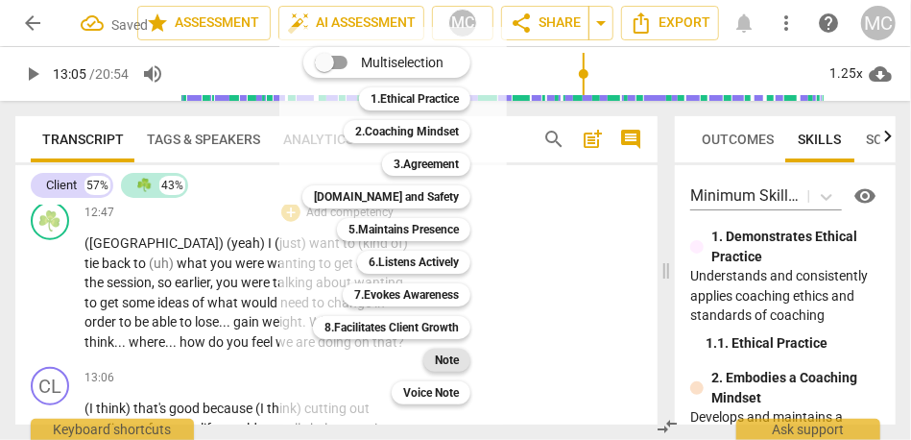
click at [438, 360] on b "Note" at bounding box center [447, 360] width 24 height 23
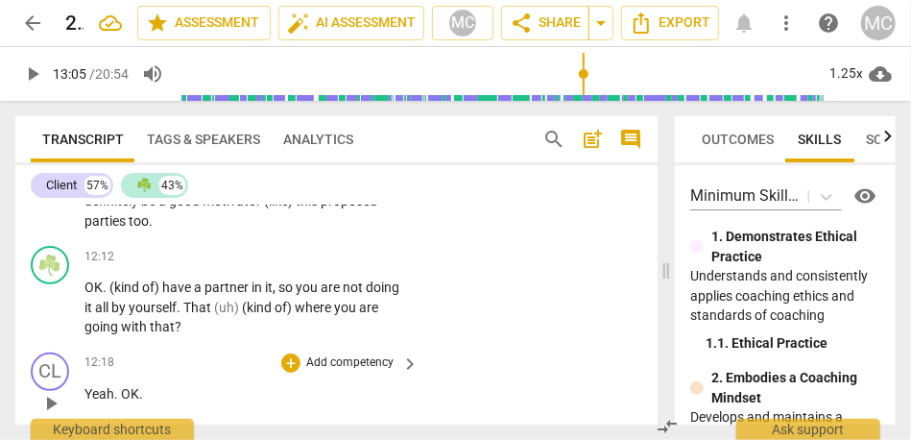
scroll to position [5757, 0]
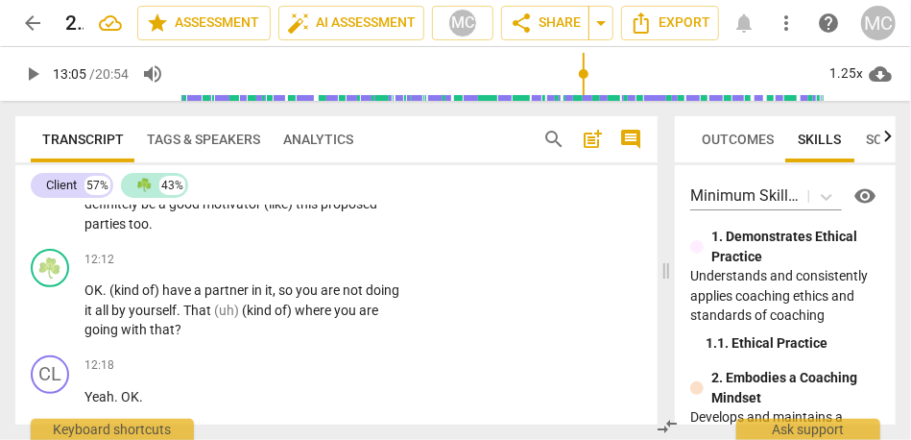
click at [102, 231] on span "parties" at bounding box center [106, 223] width 44 height 15
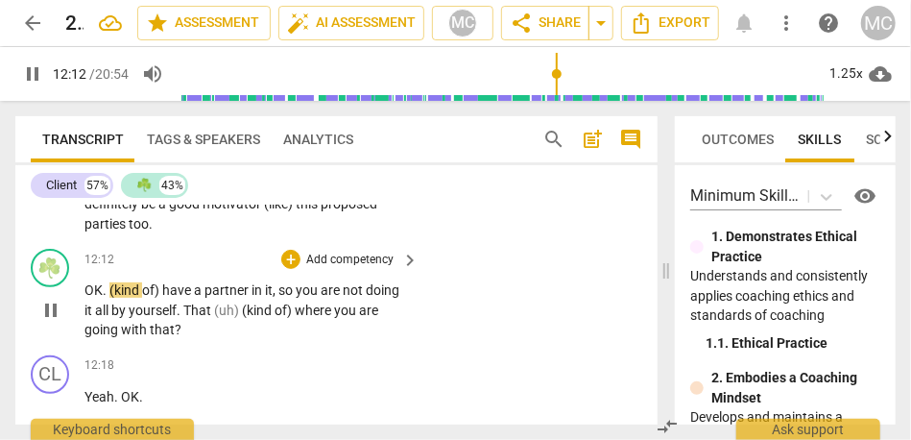
click at [87, 298] on span "OK" at bounding box center [93, 289] width 18 height 15
type input "733"
click at [274, 298] on span "have" at bounding box center [290, 289] width 32 height 15
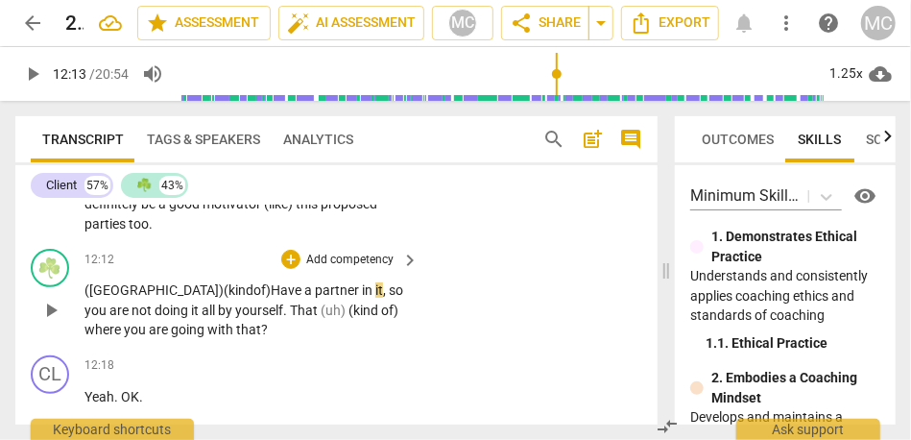
click at [280, 298] on span "ave" at bounding box center [292, 289] width 24 height 15
click at [235, 318] on span "yourself" at bounding box center [259, 309] width 48 height 15
click at [290, 318] on span "That" at bounding box center [305, 309] width 31 height 15
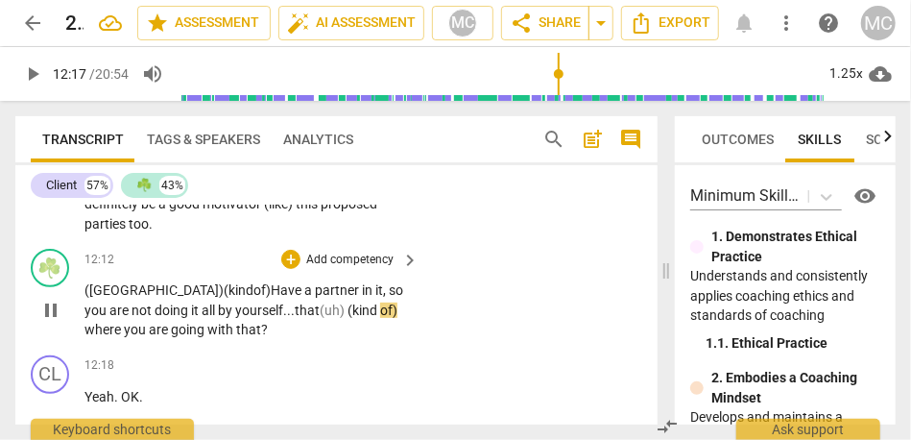
click at [348, 318] on span "(kind" at bounding box center [364, 309] width 33 height 15
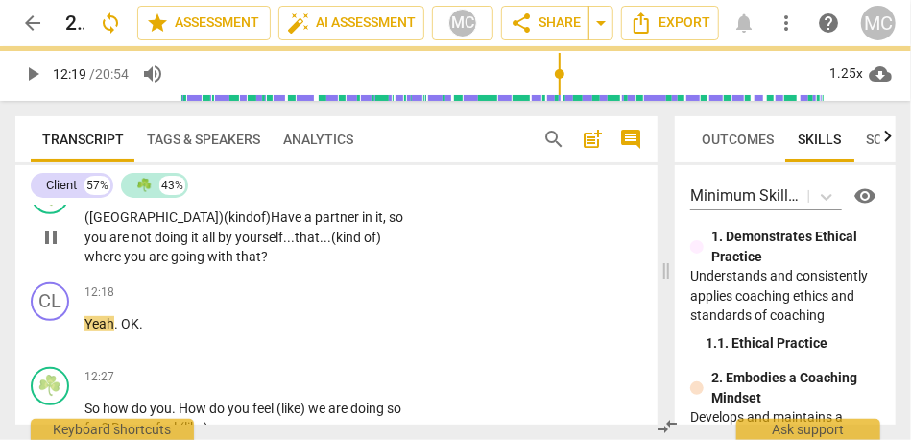
click at [349, 196] on p "Add competency" at bounding box center [349, 187] width 91 height 17
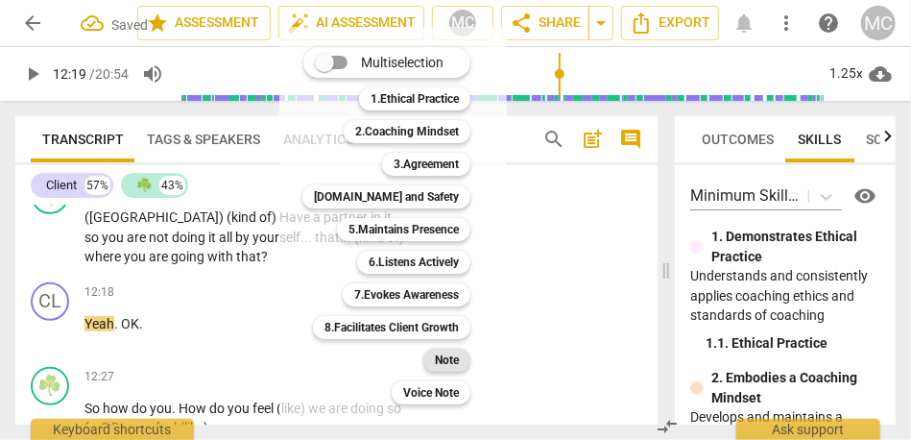
click at [447, 357] on b "Note" at bounding box center [447, 360] width 24 height 23
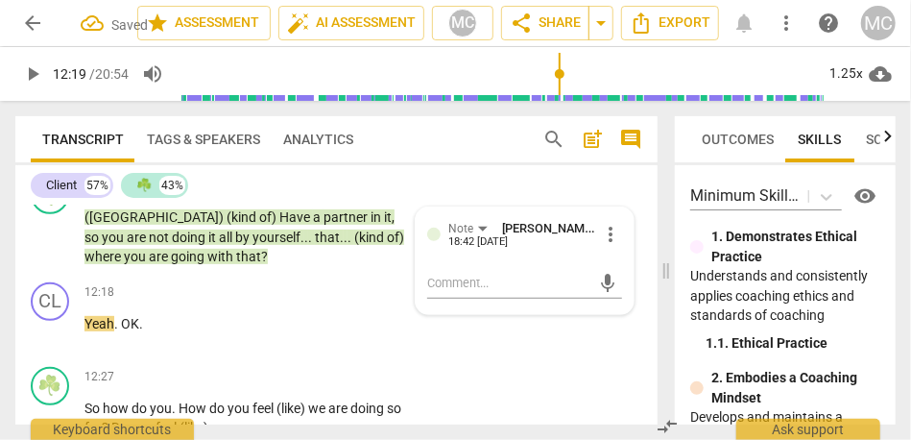
scroll to position [5932, 0]
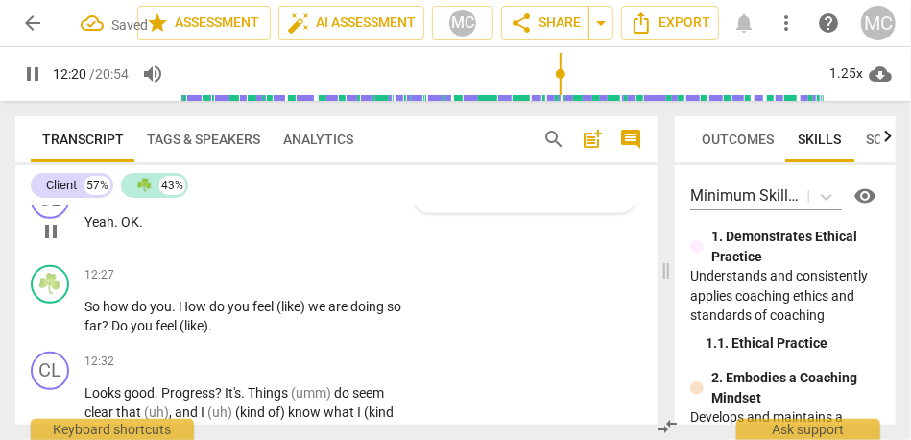
click at [85, 229] on span "Yeah" at bounding box center [99, 221] width 30 height 15
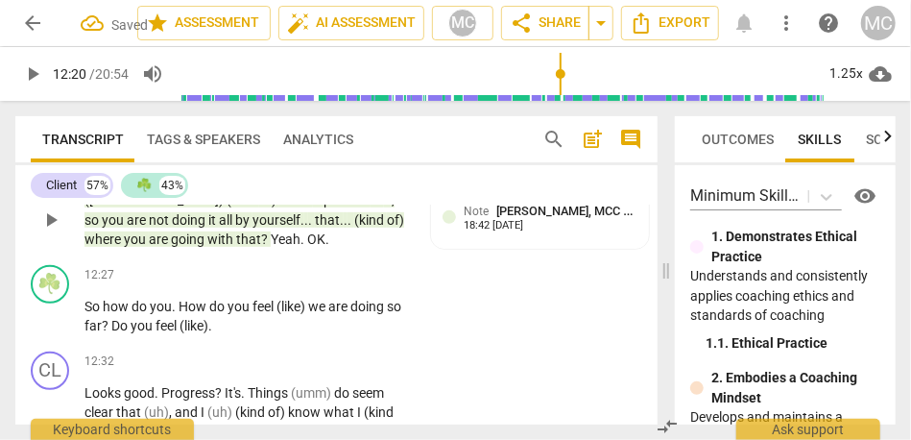
click at [236, 247] on span "that" at bounding box center [248, 238] width 25 height 15
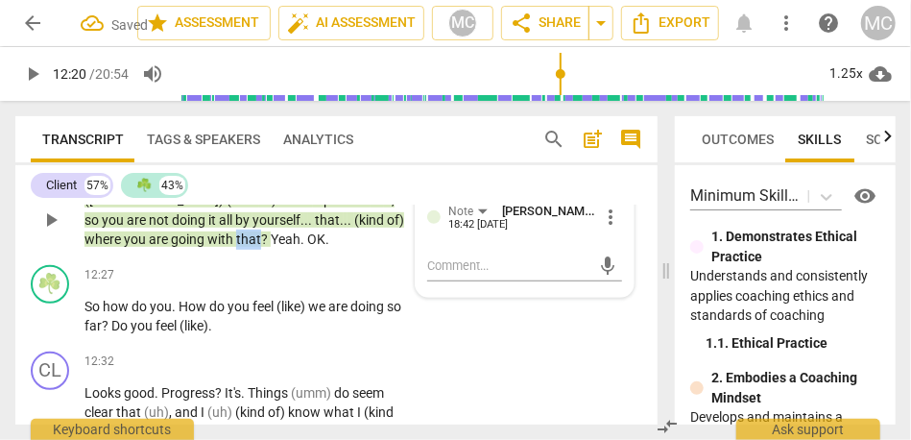
click at [236, 247] on span "that" at bounding box center [248, 238] width 25 height 15
click at [271, 247] on span "Yeah" at bounding box center [286, 238] width 30 height 15
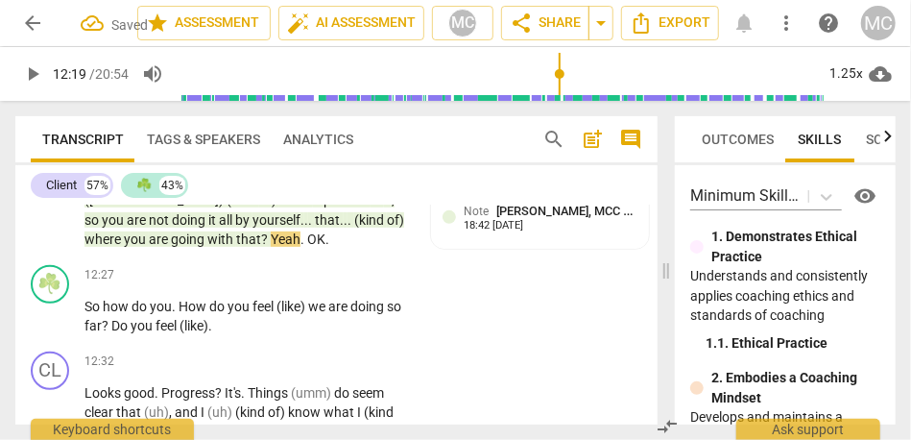
type input "739"
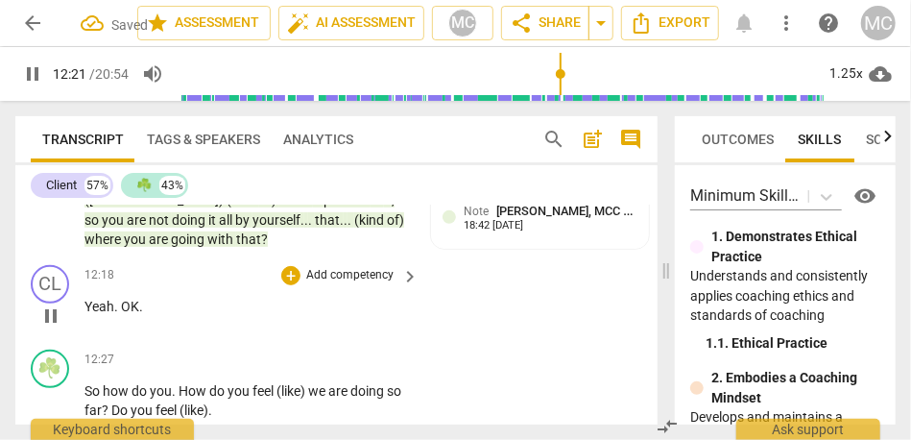
click at [122, 314] on span "OK" at bounding box center [130, 306] width 18 height 15
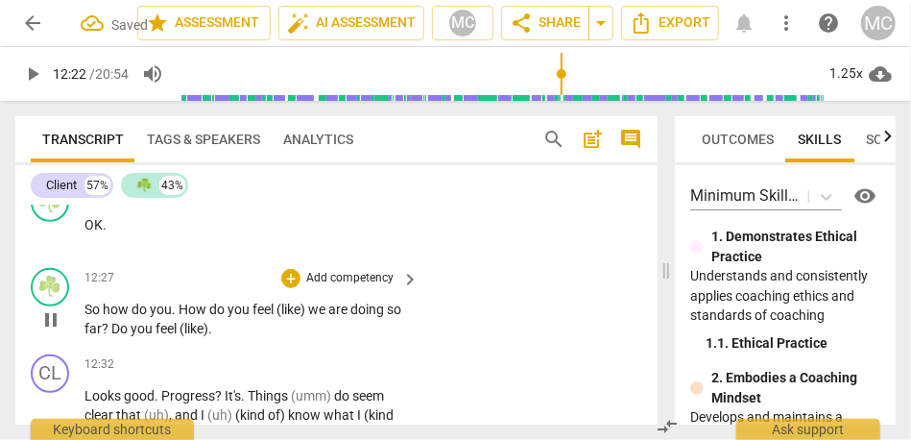
type input "743"
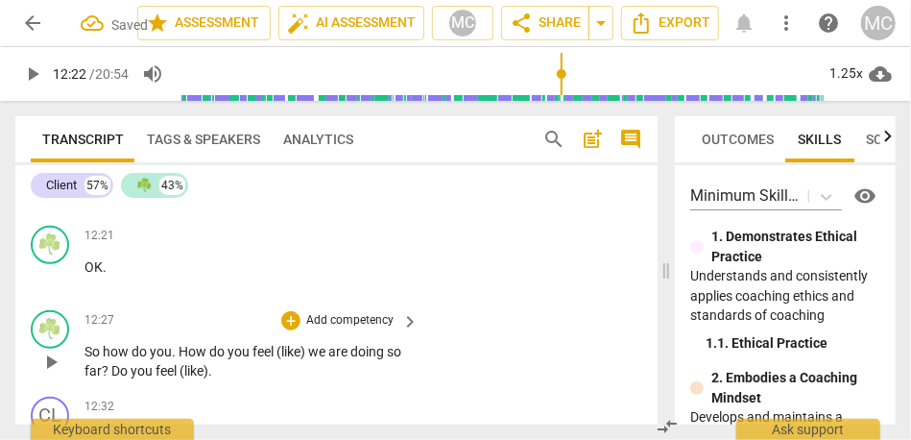
scroll to position [5960, 0]
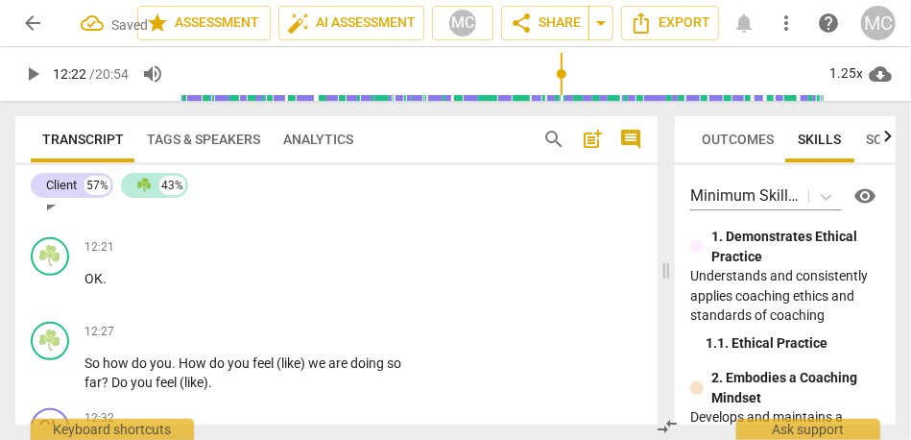
click at [108, 202] on span "Yeah" at bounding box center [99, 193] width 30 height 15
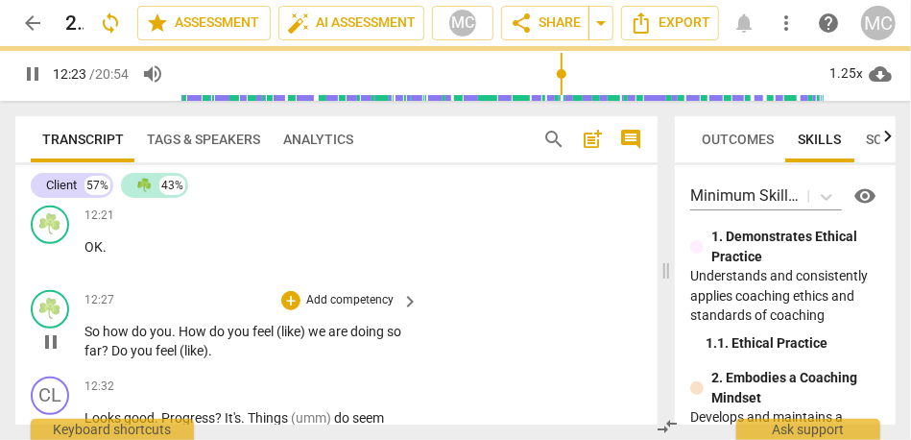
click at [84, 339] on span "So" at bounding box center [93, 331] width 18 height 15
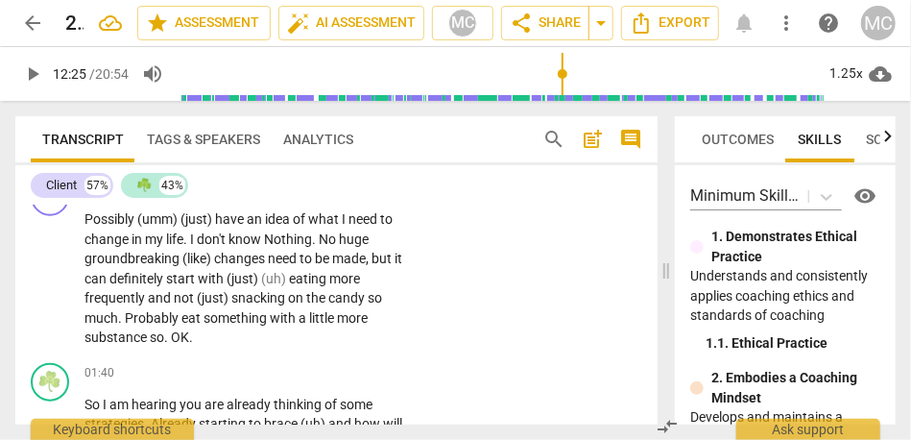
scroll to position [0, 0]
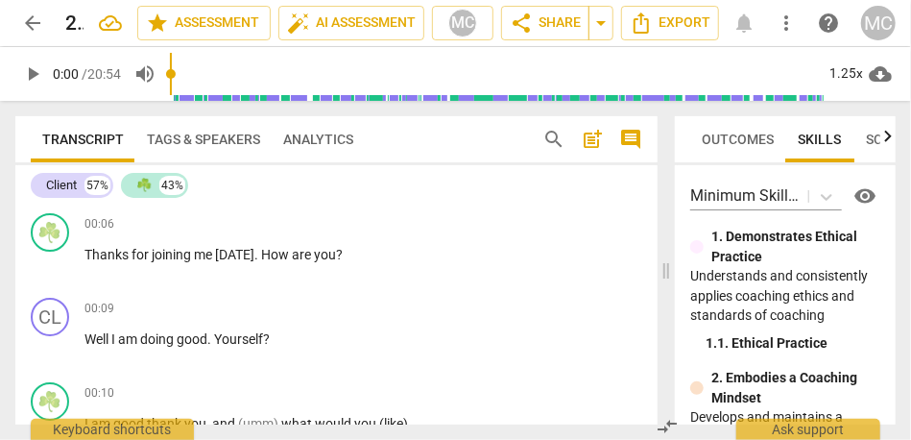
drag, startPoint x: 228, startPoint y: 89, endPoint x: 99, endPoint y: 87, distance: 128.7
click at [170, 87] on input "range" at bounding box center [497, 73] width 655 height 61
click at [41, 73] on span "play_arrow" at bounding box center [32, 73] width 23 height 23
click at [86, 255] on span "Thanks" at bounding box center [107, 254] width 47 height 15
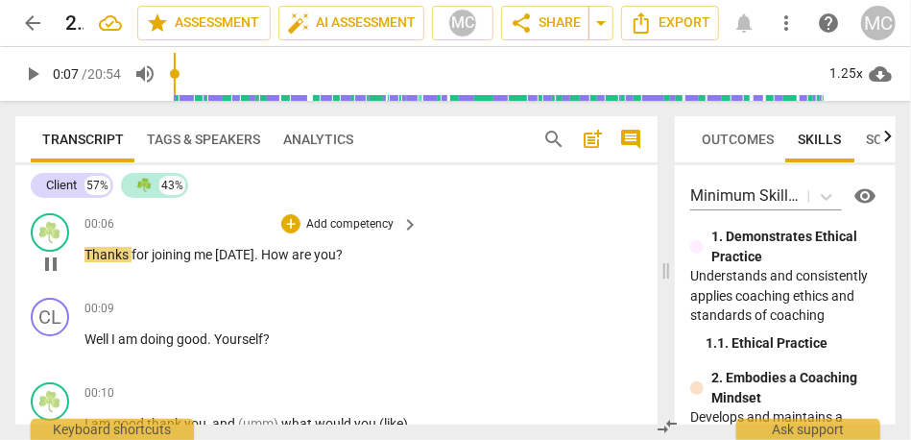
click at [93, 261] on span "Thanks" at bounding box center [107, 254] width 47 height 15
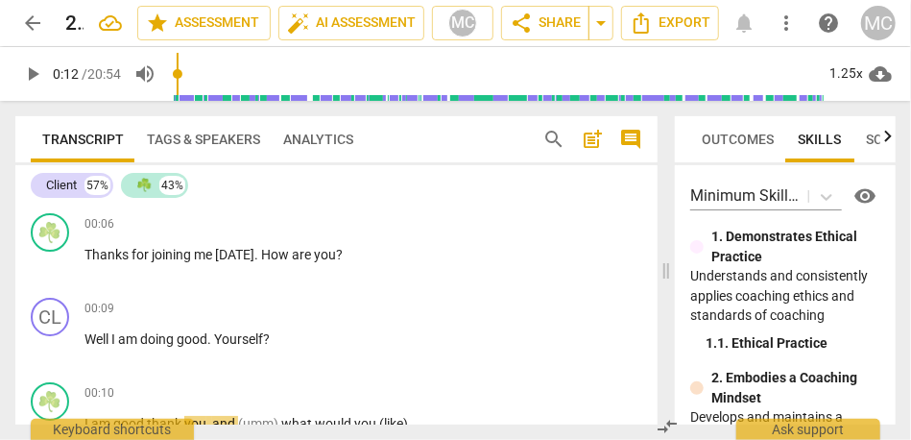
drag, startPoint x: 180, startPoint y: 68, endPoint x: 146, endPoint y: 68, distance: 34.6
click at [170, 68] on input "range" at bounding box center [497, 73] width 655 height 61
click at [34, 76] on span "play_arrow" at bounding box center [32, 73] width 23 height 23
click at [96, 256] on span "Thanks" at bounding box center [107, 254] width 47 height 15
type input "2"
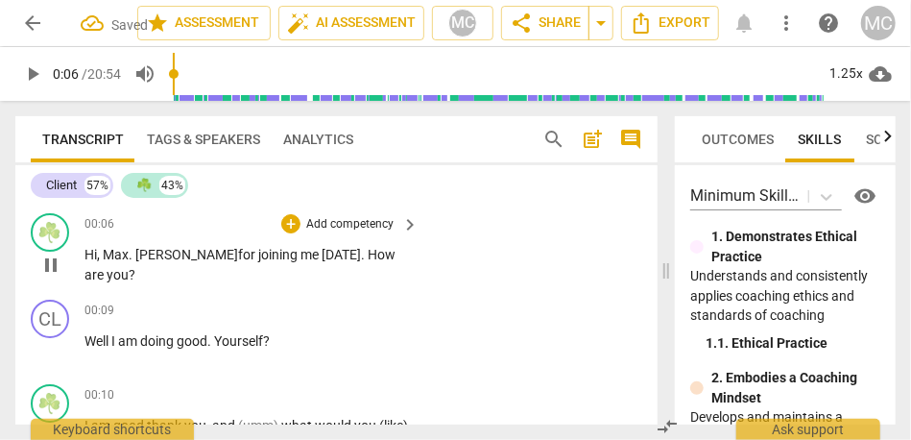
click at [95, 257] on span "Hi, Max. [PERSON_NAME]" at bounding box center [161, 254] width 154 height 15
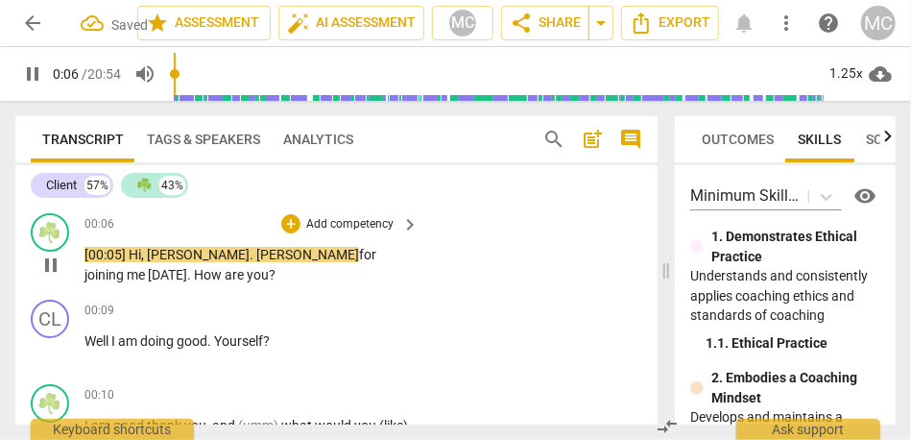
click at [190, 257] on span "[00:05] Hi, [PERSON_NAME]. [PERSON_NAME]" at bounding box center [221, 254] width 275 height 15
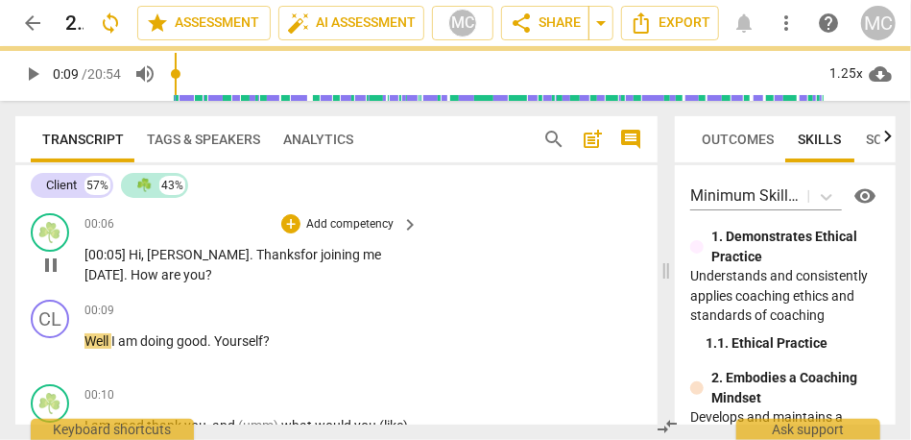
click at [349, 225] on p "Add competency" at bounding box center [349, 224] width 91 height 17
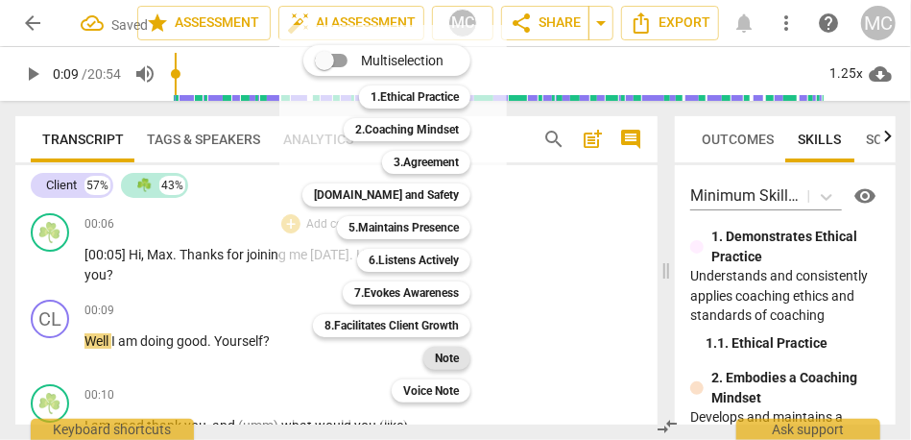
click at [444, 359] on b "Note" at bounding box center [447, 358] width 24 height 23
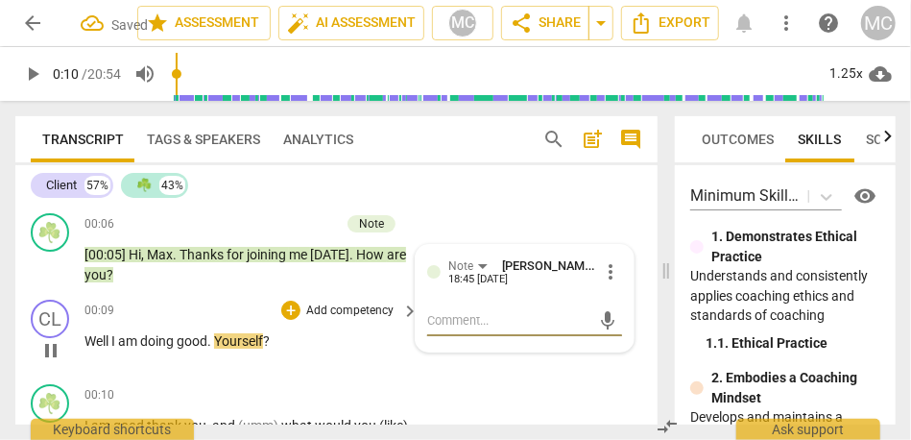
click at [89, 340] on span "Well" at bounding box center [97, 340] width 27 height 15
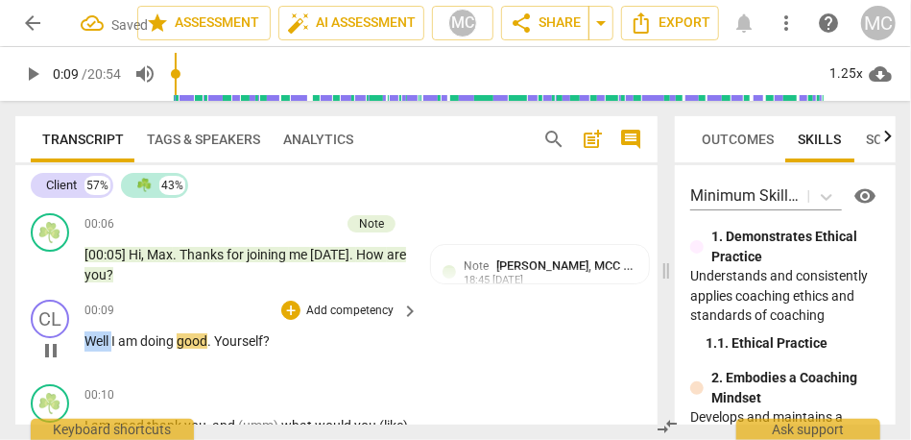
type input "10"
drag, startPoint x: 114, startPoint y: 341, endPoint x: 69, endPoint y: 336, distance: 45.4
click at [69, 336] on div "CL play_arrow pause 00:09 + Add competency keyboard_arrow_right Well I am doing…" at bounding box center [336, 334] width 642 height 84
click at [354, 300] on div "+ Add competency" at bounding box center [338, 309] width 114 height 19
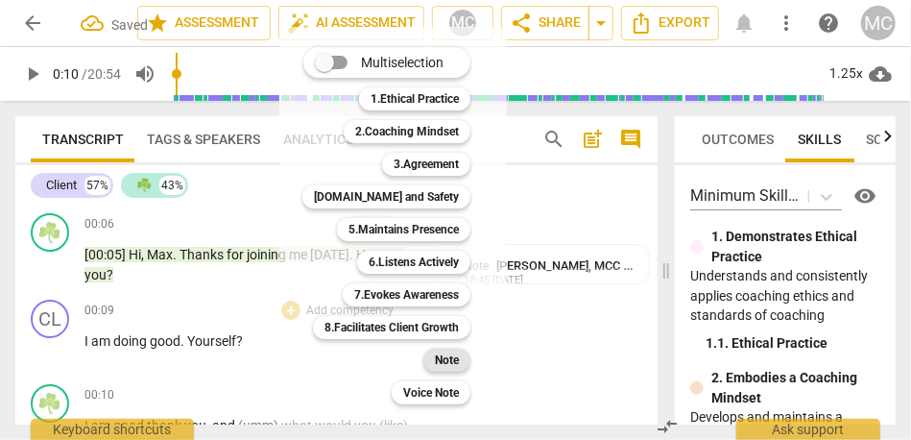
click at [451, 363] on b "Note" at bounding box center [447, 360] width 24 height 23
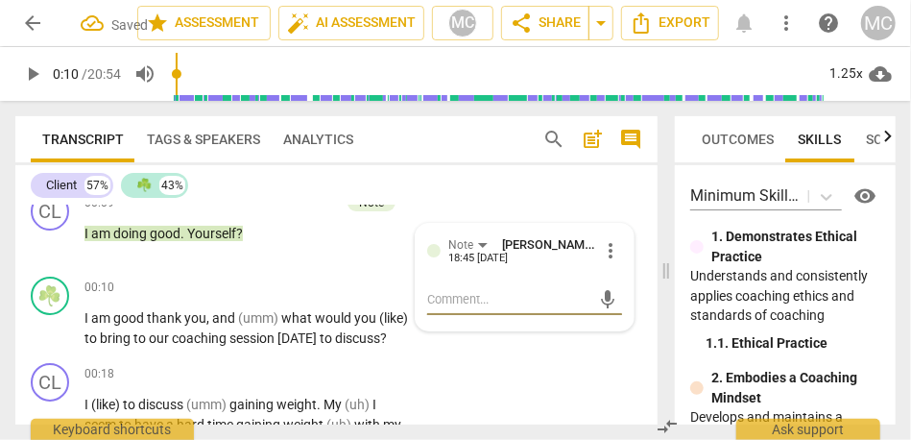
scroll to position [115, 0]
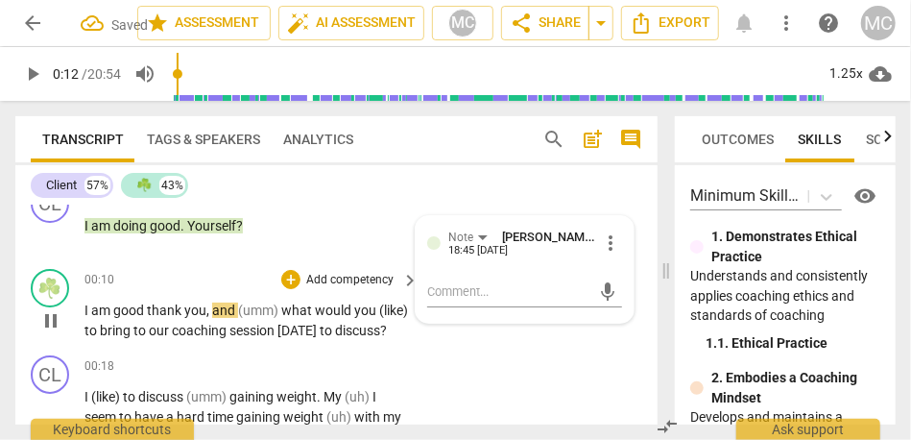
click at [146, 310] on span "good" at bounding box center [130, 309] width 34 height 15
type input "12"
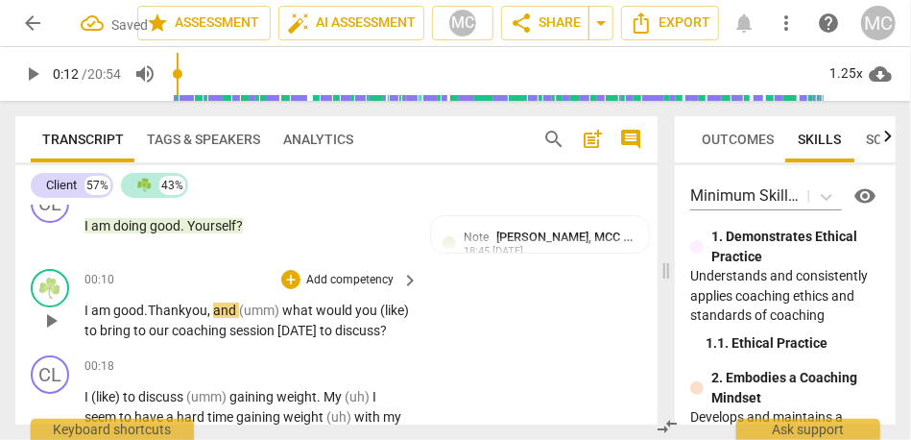
click at [101, 303] on span "am" at bounding box center [102, 309] width 22 height 15
click at [293, 308] on span "what" at bounding box center [299, 309] width 34 height 15
click at [266, 314] on span "hat" at bounding box center [261, 309] width 23 height 15
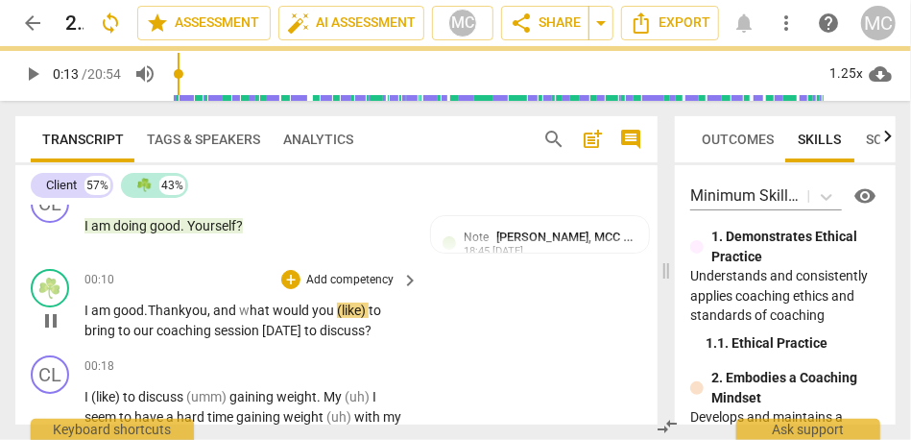
click at [344, 313] on span "(like)" at bounding box center [353, 309] width 32 height 15
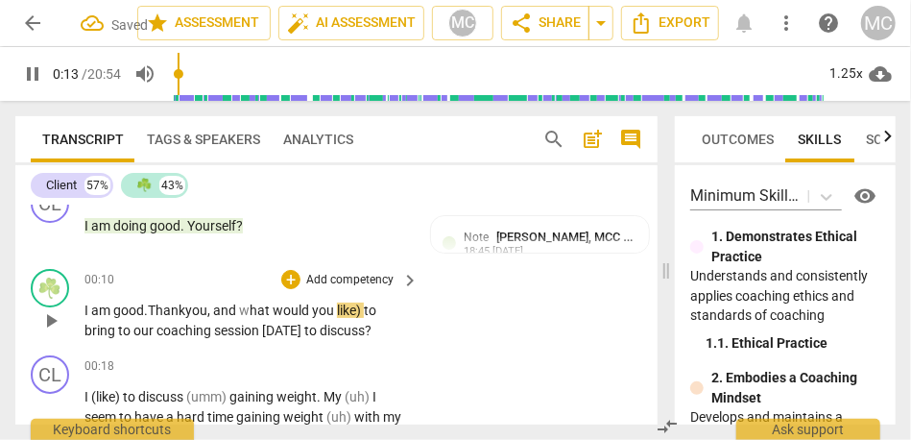
click at [358, 312] on span "like)" at bounding box center [350, 309] width 27 height 15
click at [314, 276] on p "Add competency" at bounding box center [349, 280] width 91 height 17
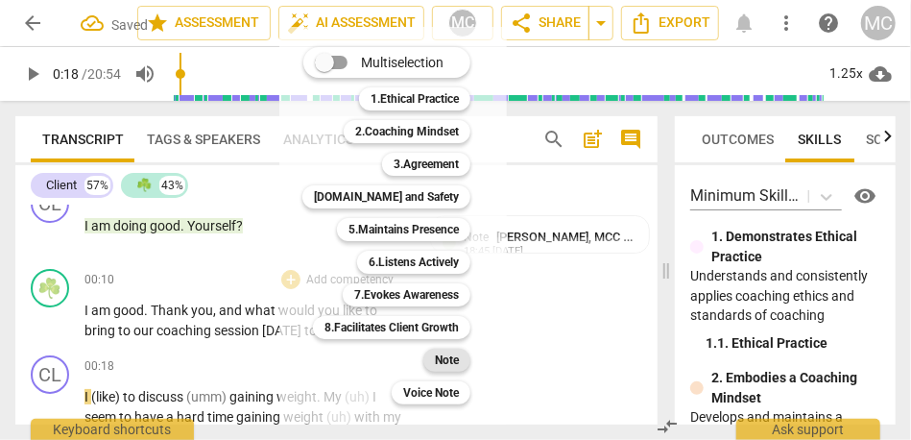
click at [452, 366] on b "Note" at bounding box center [447, 360] width 24 height 23
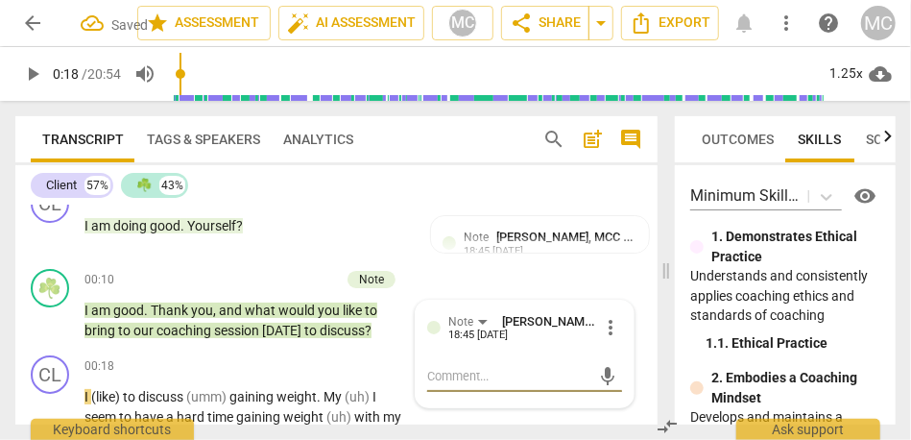
scroll to position [204, 0]
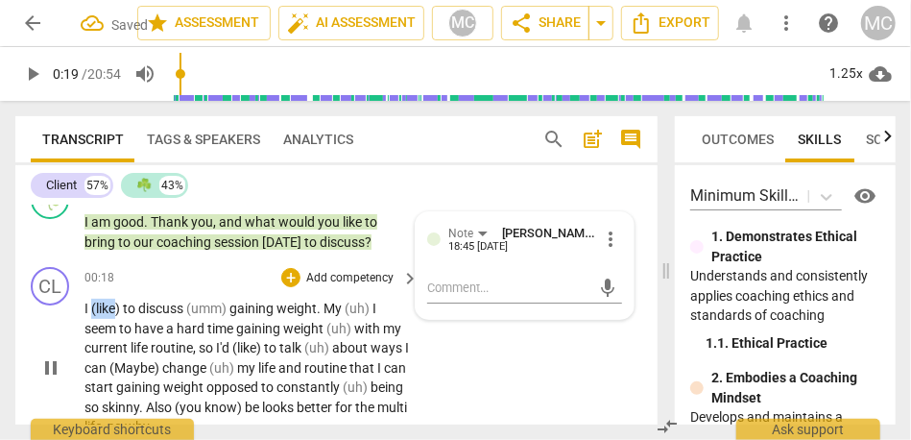
type input "19"
drag, startPoint x: 91, startPoint y: 311, endPoint x: 123, endPoint y: 311, distance: 31.7
click at [123, 311] on span "(like)" at bounding box center [107, 307] width 32 height 15
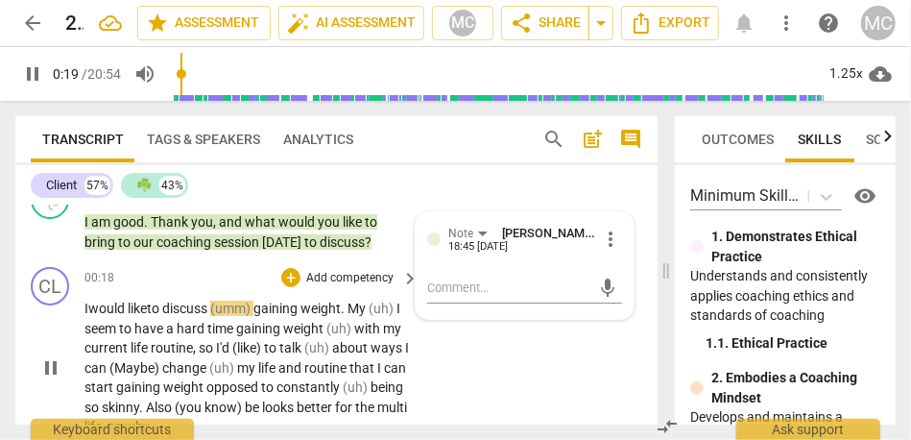
click at [264, 305] on span "gaining" at bounding box center [276, 307] width 47 height 15
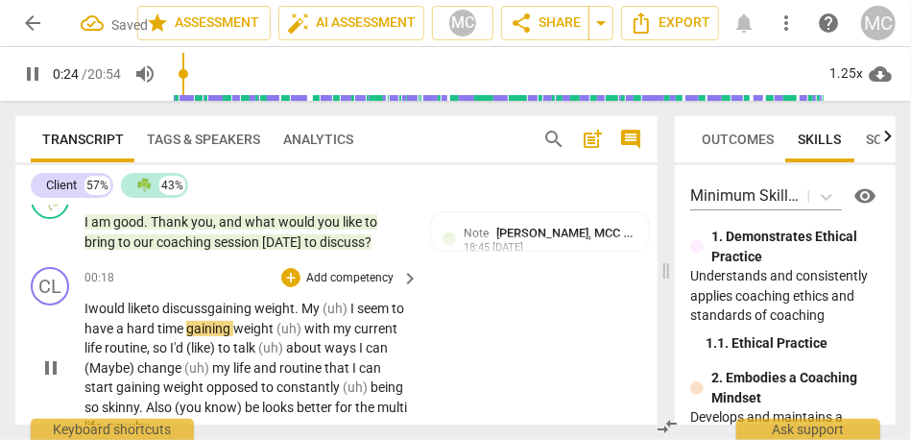
click at [357, 306] on span "I" at bounding box center [353, 307] width 7 height 15
click at [358, 306] on span "to" at bounding box center [350, 307] width 15 height 15
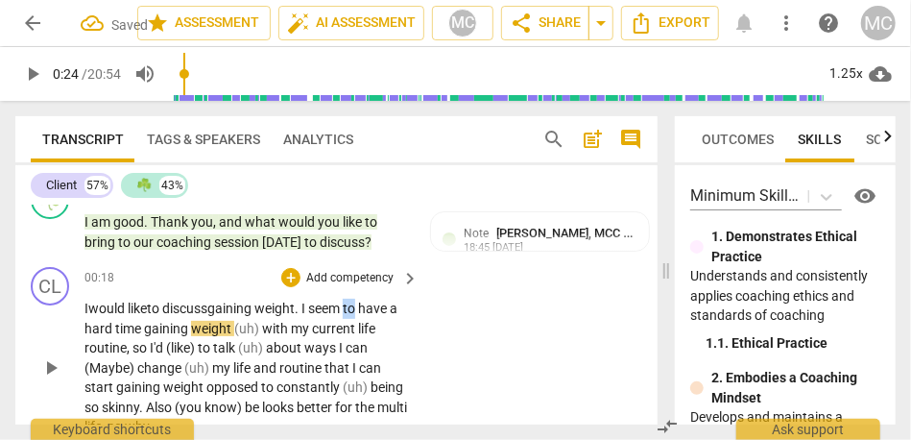
click at [358, 306] on span "to" at bounding box center [350, 307] width 15 height 15
click at [262, 325] on span "(uh)" at bounding box center [248, 328] width 28 height 15
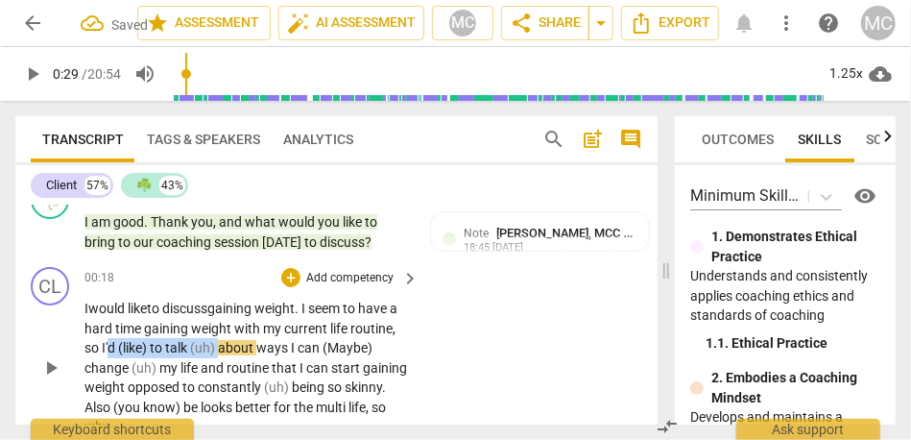
drag, startPoint x: 156, startPoint y: 349, endPoint x: 266, endPoint y: 351, distance: 110.4
click at [266, 351] on p "I would like to discuss gaining weight . I seem to have a hard time gaining wei…" at bounding box center [246, 368] width 325 height 138
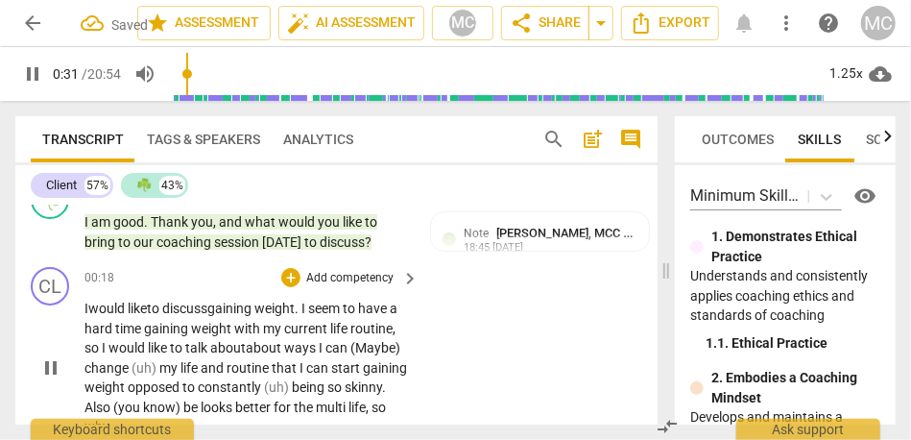
click at [350, 349] on span "can" at bounding box center [337, 347] width 25 height 15
click at [159, 368] on span "(uh)" at bounding box center [146, 367] width 28 height 15
click at [199, 366] on span "and" at bounding box center [186, 367] width 26 height 15
click at [244, 368] on span "routine" at bounding box center [221, 367] width 45 height 15
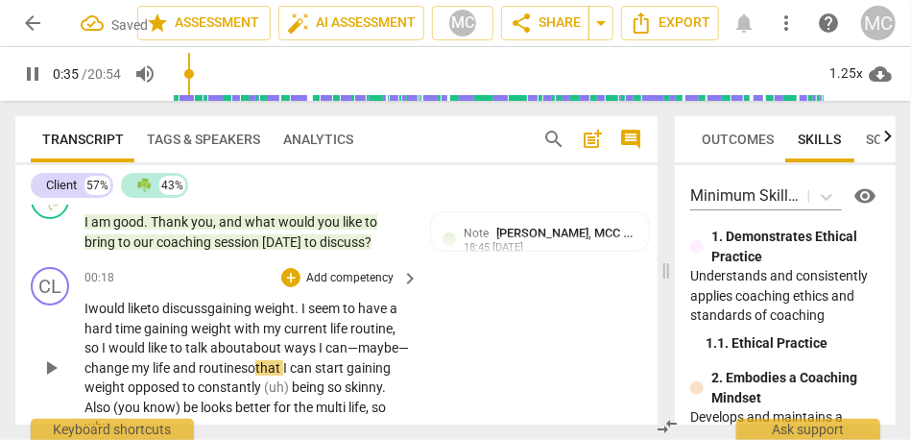
click at [466, 350] on div "CL play_arrow pause 00:18 + Add competency keyboard_arrow_right I would like to…" at bounding box center [336, 351] width 642 height 185
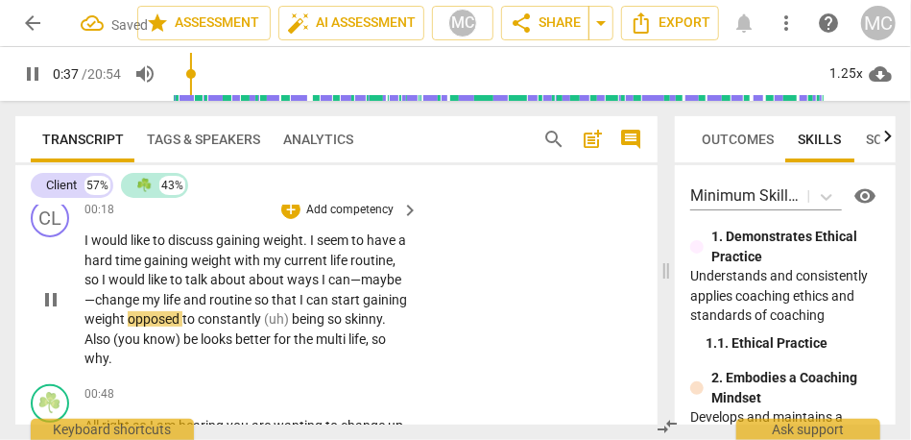
type input "38"
click at [182, 318] on span "opposed" at bounding box center [155, 318] width 55 height 15
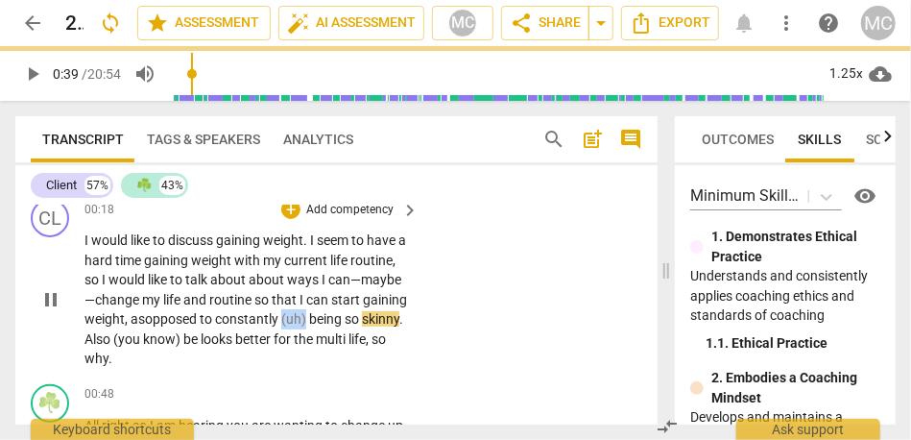
drag, startPoint x: 363, startPoint y: 316, endPoint x: 408, endPoint y: 316, distance: 45.1
click at [408, 316] on div "I would like to discuss gaining weight . I seem to have a hard time gaining wei…" at bounding box center [252, 299] width 336 height 138
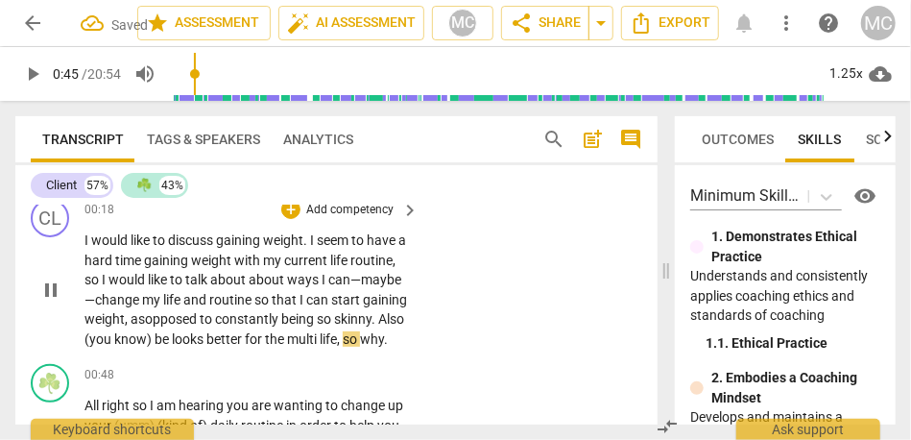
click at [334, 326] on span "skinny" at bounding box center [352, 318] width 37 height 15
click at [378, 326] on span "Also" at bounding box center [391, 318] width 26 height 15
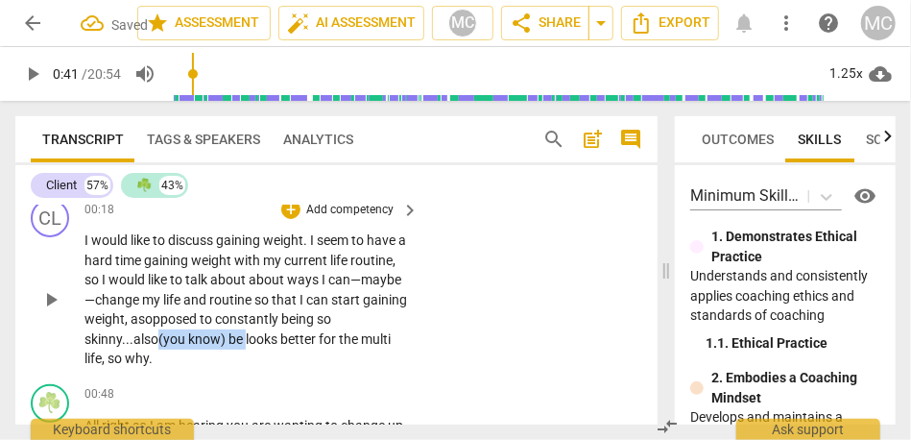
drag, startPoint x: 271, startPoint y: 338, endPoint x: 180, endPoint y: 339, distance: 91.2
click at [180, 339] on p "I would like to discuss gaining weight . I seem to have a hard time gaining wei…" at bounding box center [246, 299] width 325 height 138
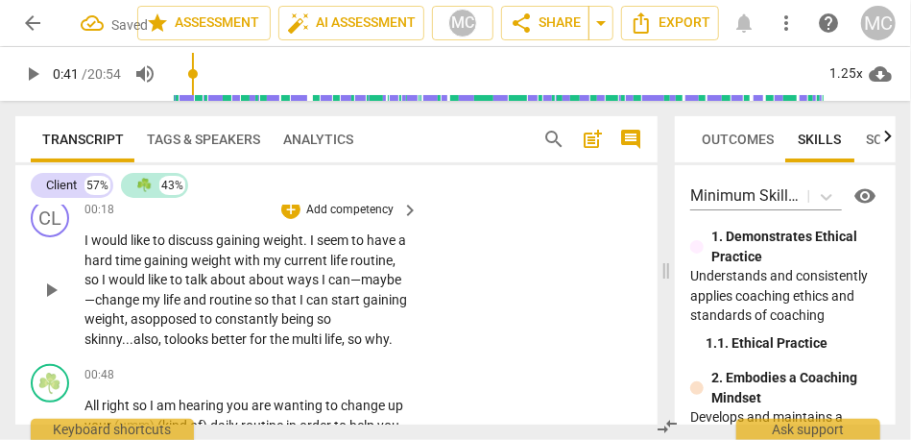
click at [211, 337] on span "looks" at bounding box center [194, 338] width 35 height 15
click at [263, 338] on span "for" at bounding box center [253, 338] width 20 height 15
click at [285, 340] on span "the" at bounding box center [274, 338] width 22 height 15
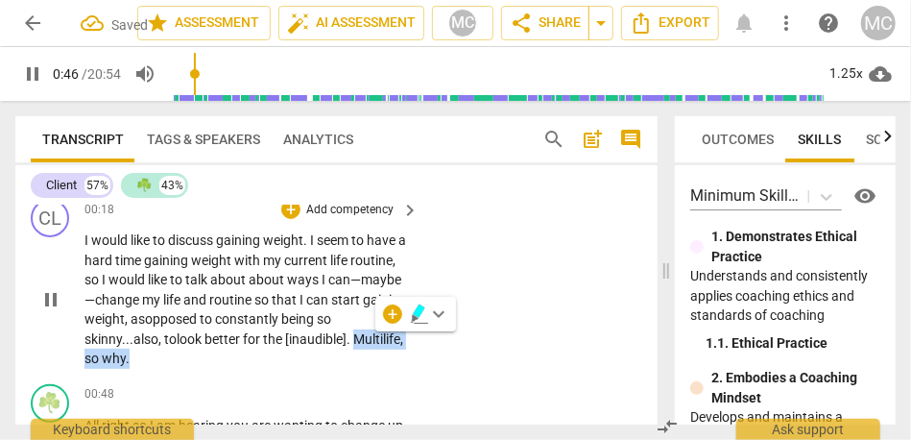
drag, startPoint x: 202, startPoint y: 362, endPoint x: 55, endPoint y: 361, distance: 146.9
click at [55, 361] on div "CL play_arrow pause 00:18 + Add competency keyboard_arrow_right I would like to…" at bounding box center [336, 283] width 642 height 185
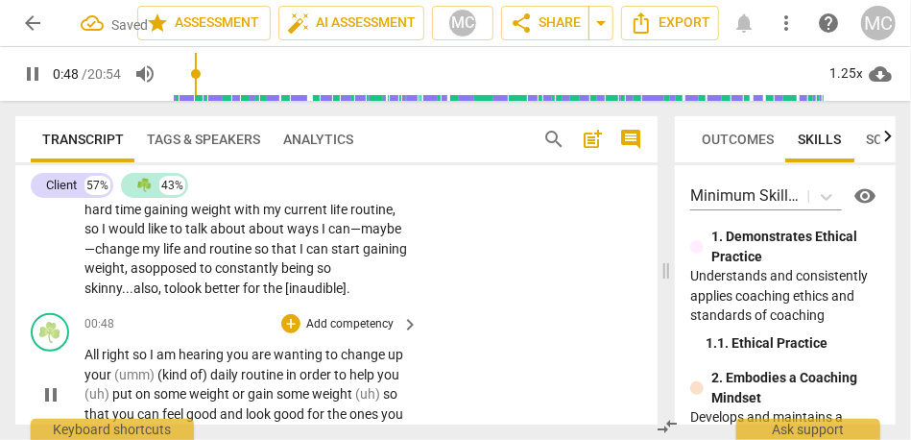
scroll to position [338, 0]
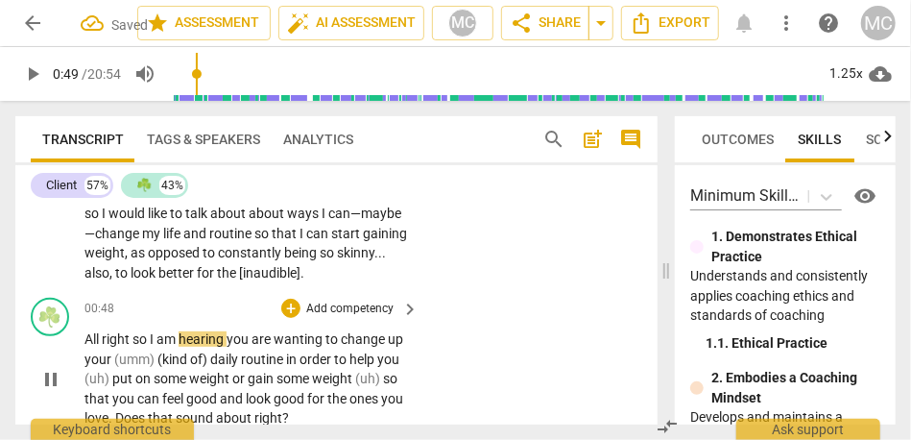
click at [87, 340] on span "All" at bounding box center [92, 338] width 17 height 15
type input "49"
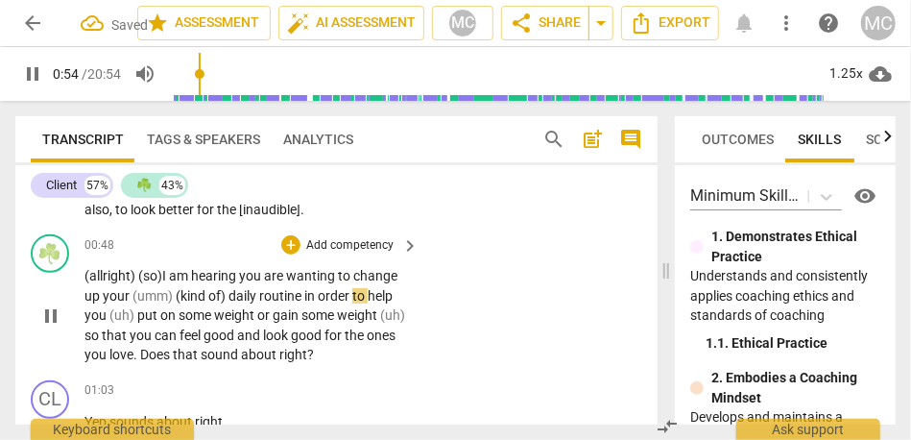
scroll to position [424, 0]
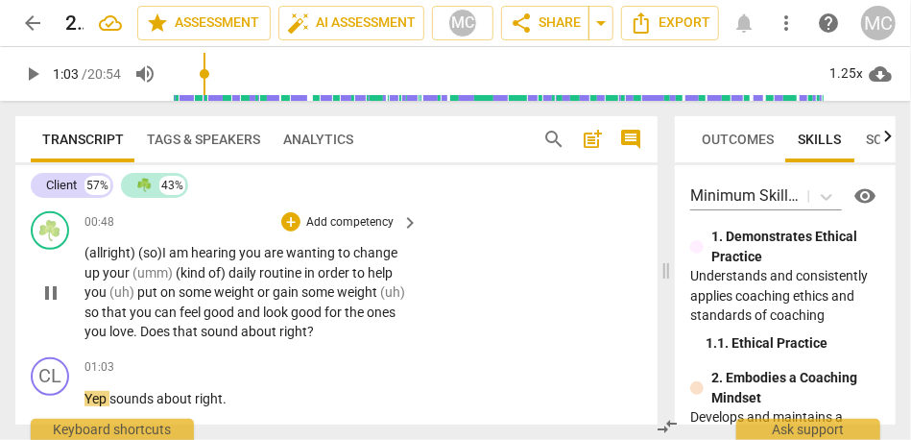
click at [343, 222] on p "Add competency" at bounding box center [349, 222] width 91 height 17
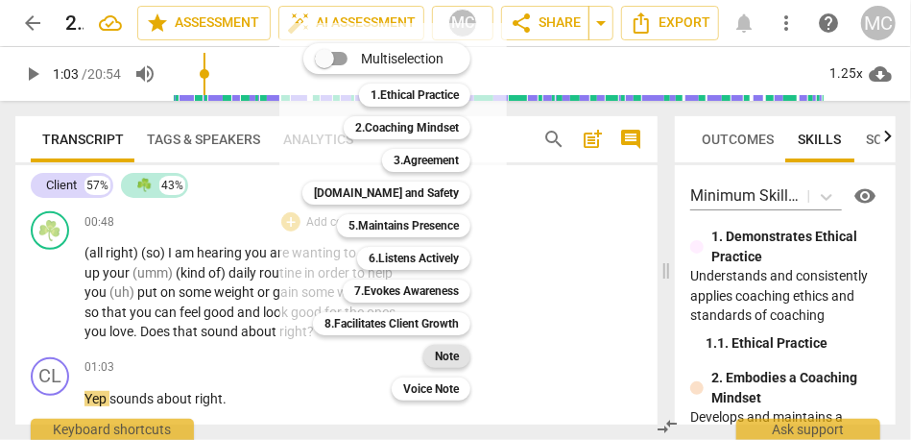
click at [447, 355] on b "Note" at bounding box center [447, 356] width 24 height 23
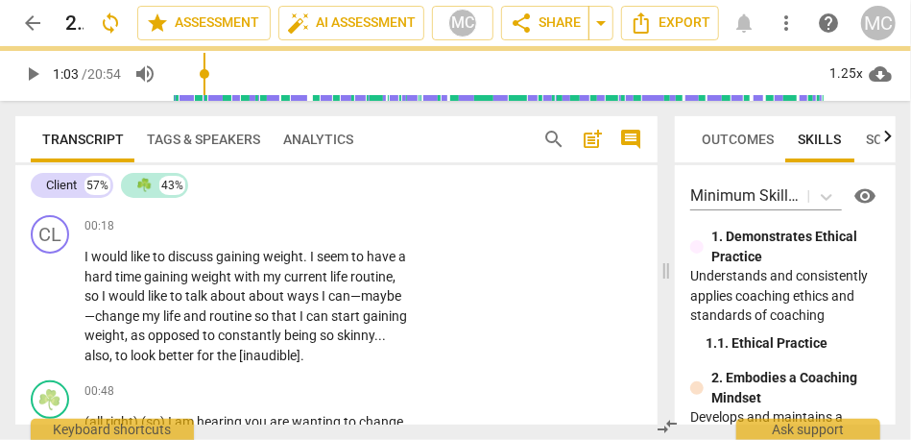
scroll to position [254, 0]
click at [319, 227] on p "Add competency" at bounding box center [349, 227] width 91 height 17
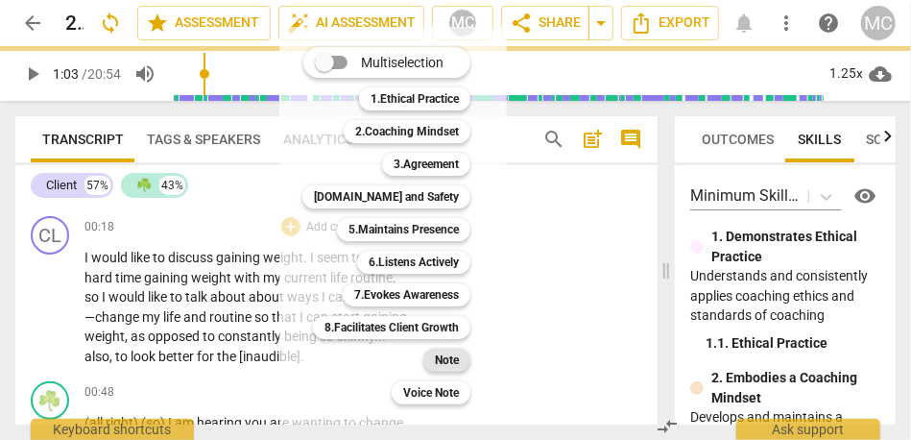
click at [438, 362] on b "Note" at bounding box center [447, 360] width 24 height 23
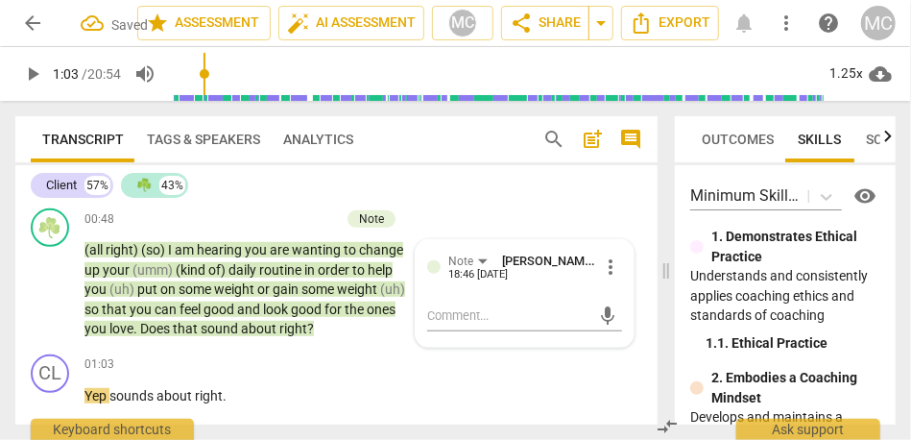
scroll to position [262, 0]
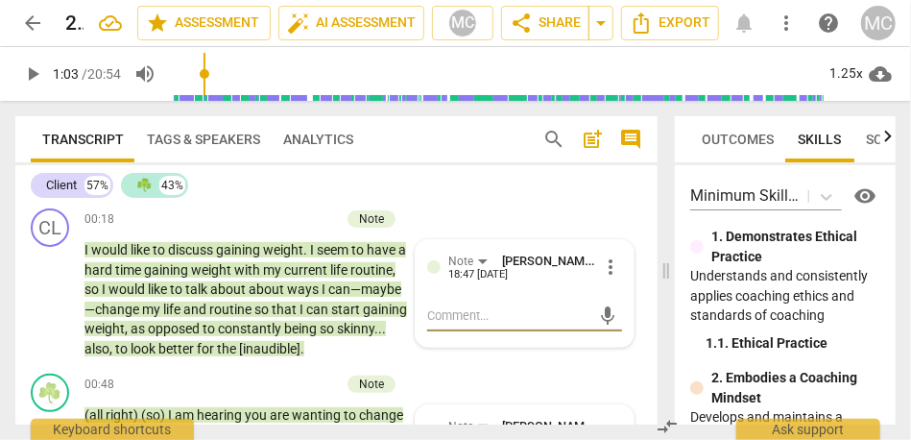
click at [521, 192] on div "Client 57% ☘️ 43%" at bounding box center [337, 185] width 612 height 33
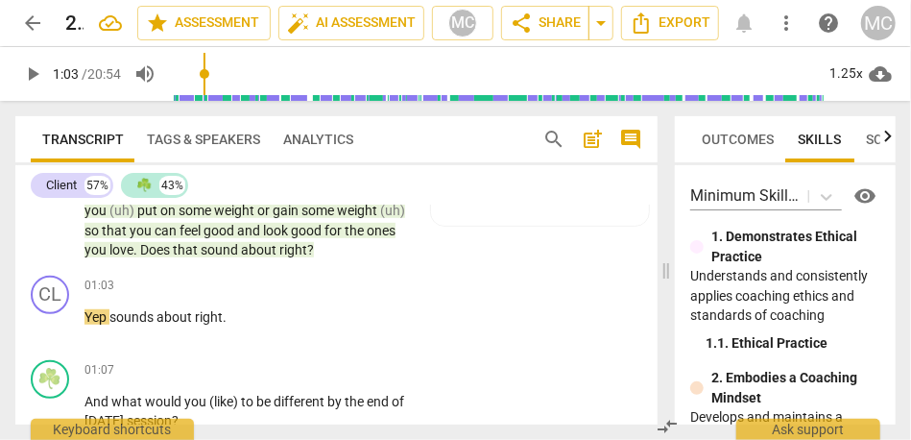
scroll to position [482, 0]
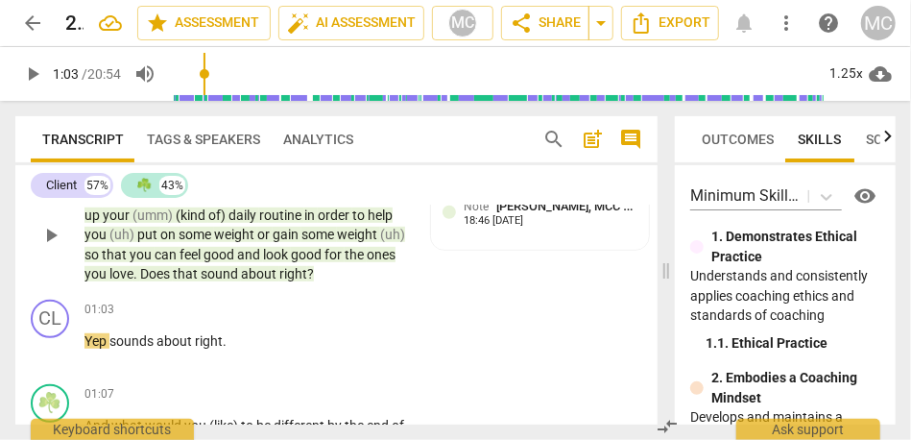
click at [279, 274] on span "about" at bounding box center [260, 273] width 38 height 15
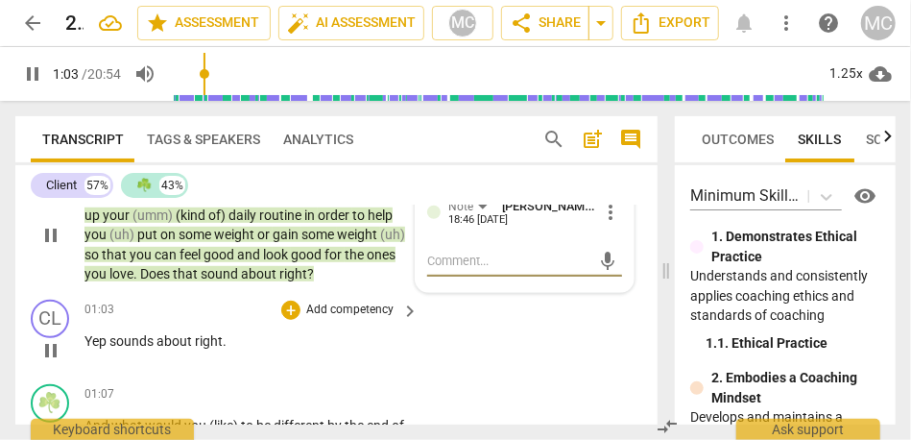
click at [111, 334] on span "sounds" at bounding box center [132, 340] width 47 height 15
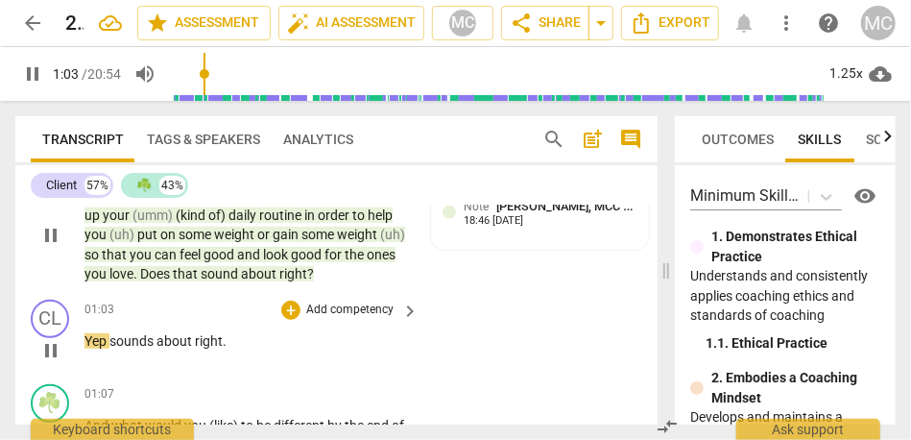
type input "64"
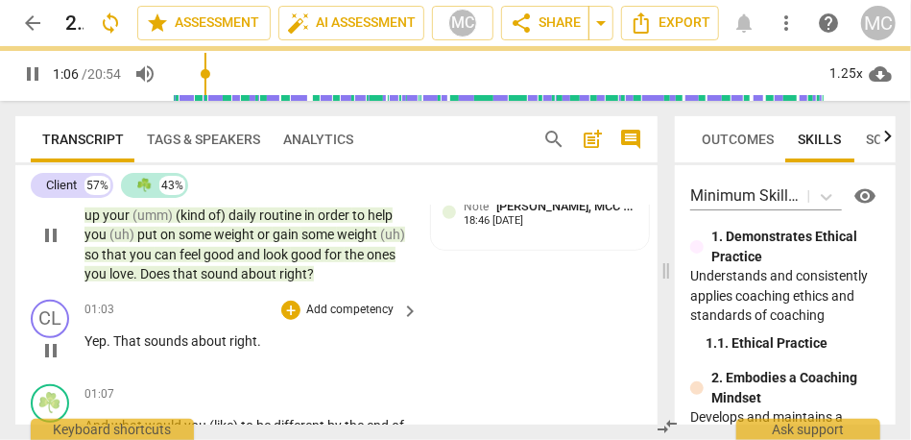
click at [342, 301] on p "Add competency" at bounding box center [349, 309] width 91 height 17
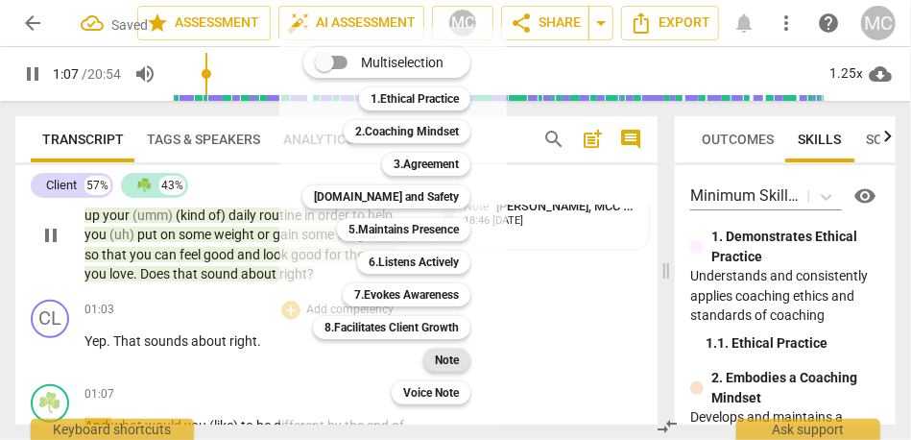
click at [427, 358] on div "Note" at bounding box center [446, 360] width 47 height 23
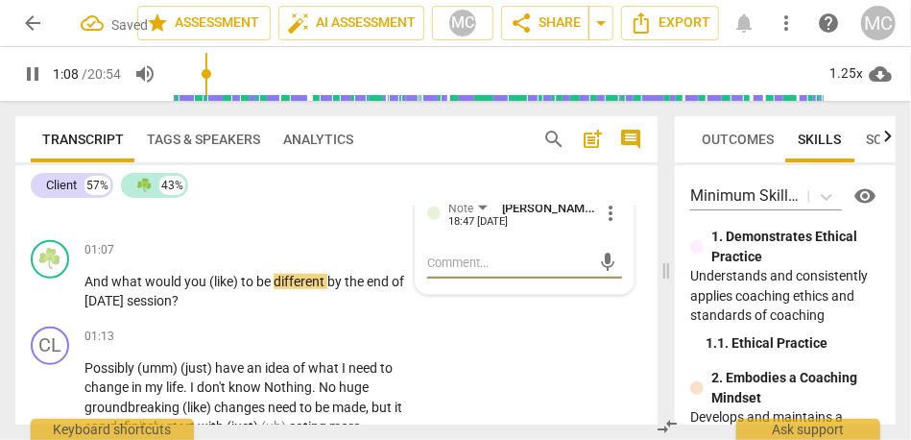
scroll to position [639, 0]
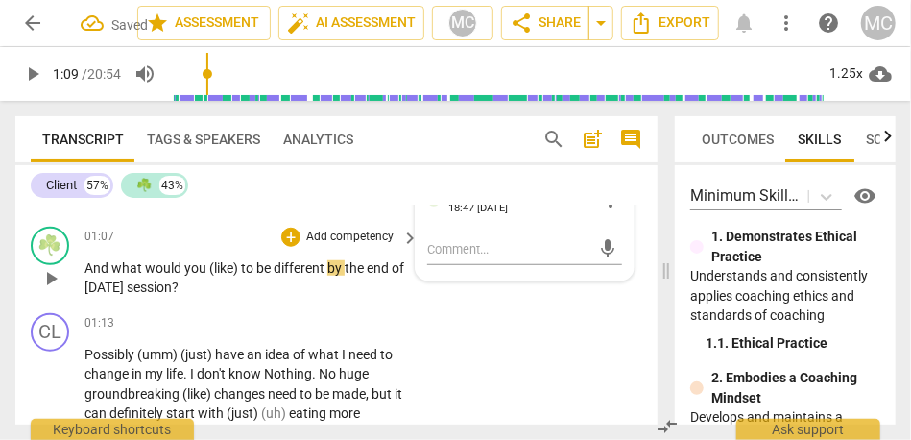
click at [84, 267] on span "And" at bounding box center [97, 267] width 27 height 15
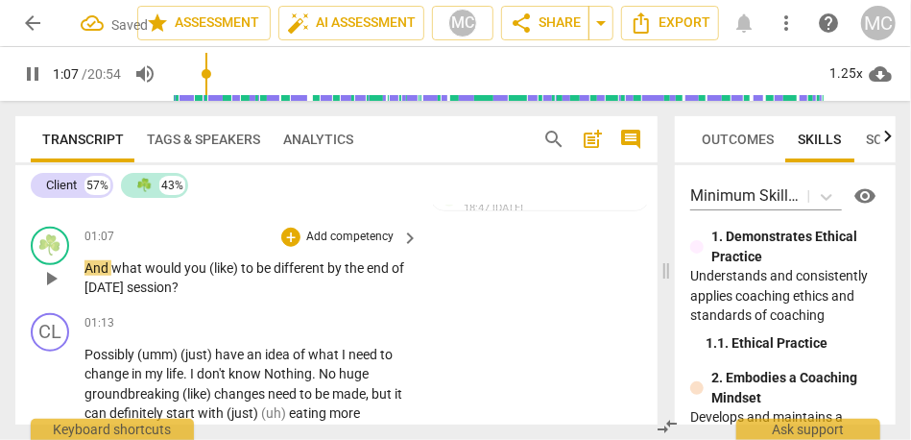
type input "68"
click at [87, 272] on span "And" at bounding box center [97, 267] width 27 height 15
click at [216, 266] on span "you" at bounding box center [203, 267] width 25 height 15
click at [246, 270] on span "to" at bounding box center [250, 267] width 15 height 15
click at [361, 239] on p "Add competency" at bounding box center [349, 236] width 91 height 17
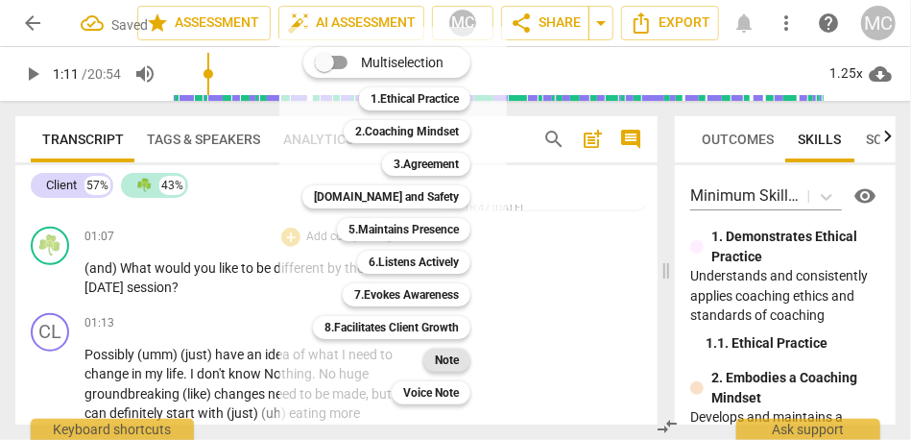
click at [447, 358] on b "Note" at bounding box center [447, 360] width 24 height 23
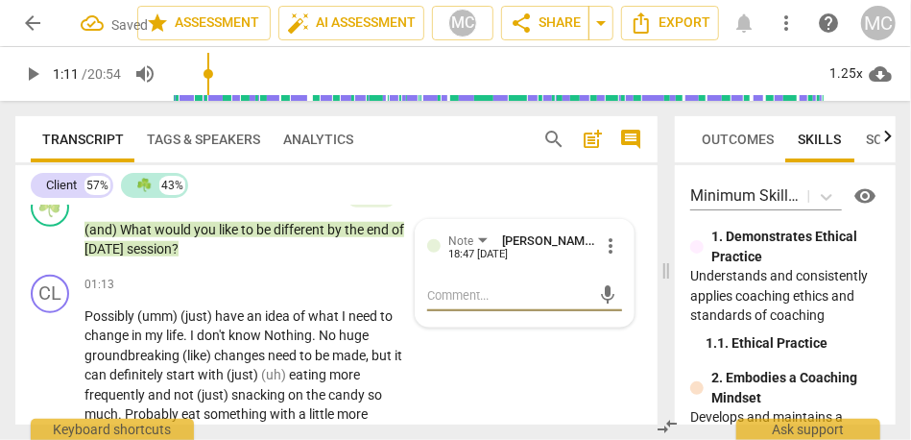
scroll to position [680, 0]
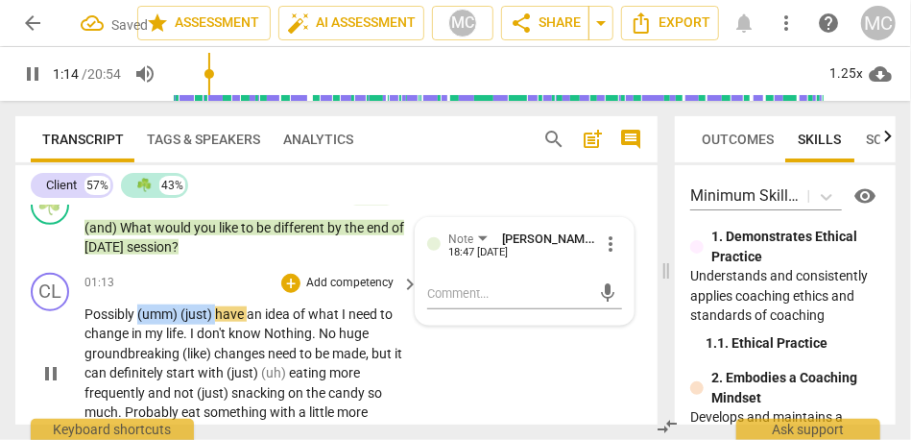
drag, startPoint x: 215, startPoint y: 314, endPoint x: 138, endPoint y: 310, distance: 76.9
click at [138, 310] on p "Possibly (umm) (just) have an idea of what I need to change in my life . I don'…" at bounding box center [246, 373] width 325 height 138
type input "75"
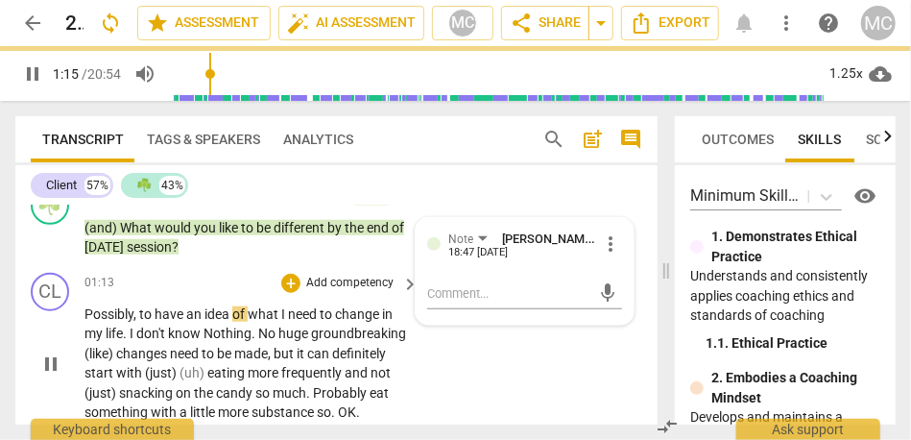
click at [45, 350] on div "play_arrow pause" at bounding box center [60, 364] width 49 height 106
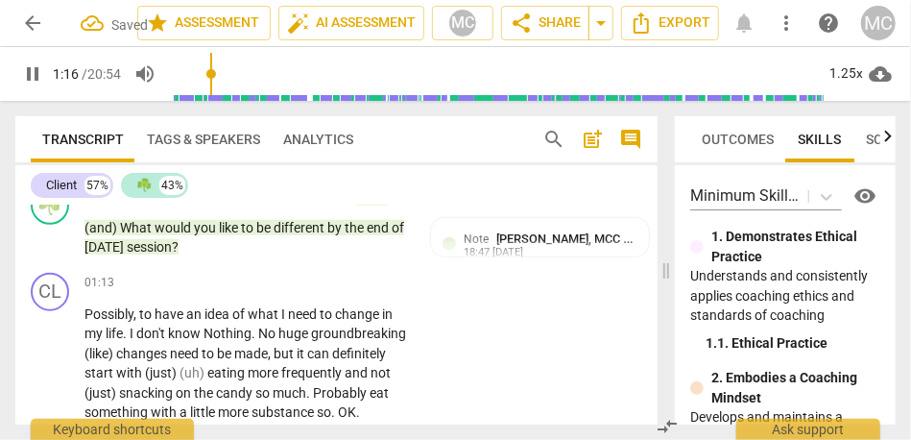
click at [180, 310] on span "have" at bounding box center [171, 313] width 32 height 15
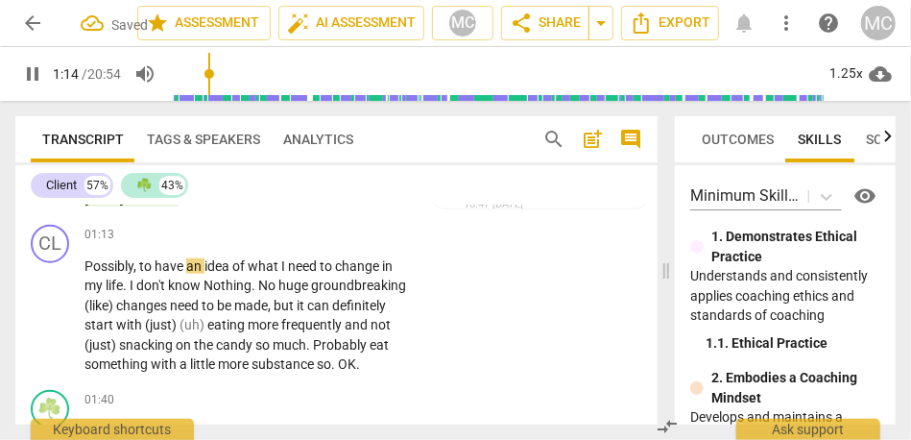
scroll to position [732, 0]
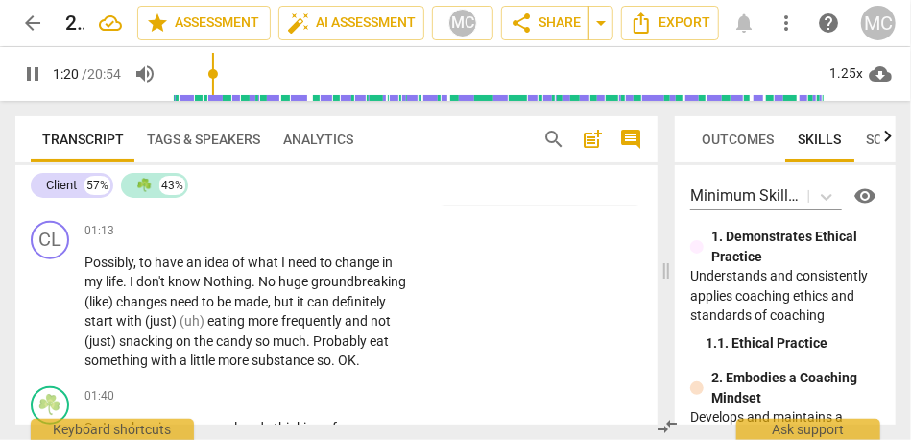
click at [205, 280] on span "Nothing" at bounding box center [228, 281] width 48 height 15
type input "82"
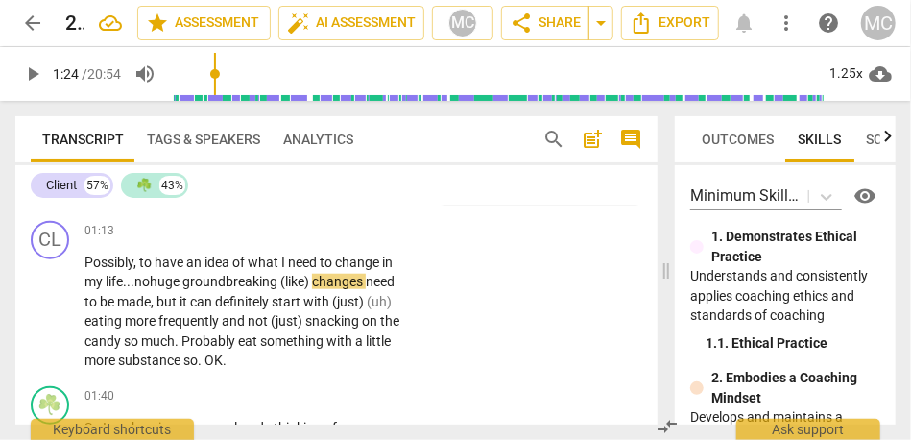
click at [193, 281] on span "groundbreaking" at bounding box center [231, 281] width 98 height 15
click at [324, 279] on span "changes" at bounding box center [339, 281] width 54 height 15
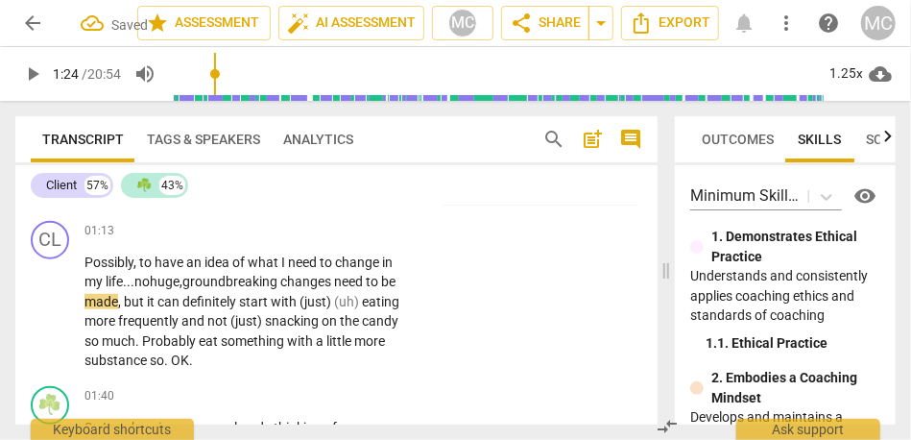
click at [324, 279] on span "changes" at bounding box center [307, 281] width 54 height 15
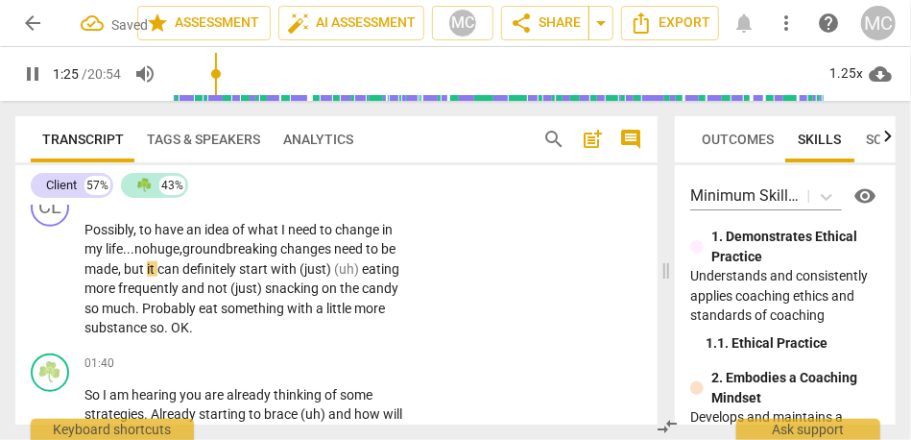
scroll to position [764, 0]
click at [363, 266] on span "eating" at bounding box center [380, 268] width 37 height 15
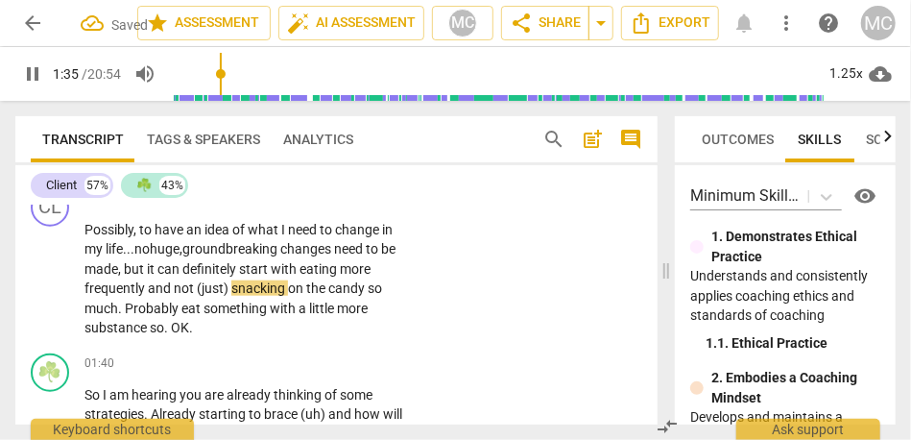
click at [231, 293] on span "snacking" at bounding box center [259, 287] width 57 height 15
click at [252, 290] on span "snacking" at bounding box center [247, 287] width 57 height 15
click at [127, 311] on span "Probably" at bounding box center [153, 307] width 57 height 15
click at [307, 337] on div "CL play_arrow pause 01:13 + Add competency keyboard_arrow_right Possibly , to h…" at bounding box center [336, 262] width 642 height 165
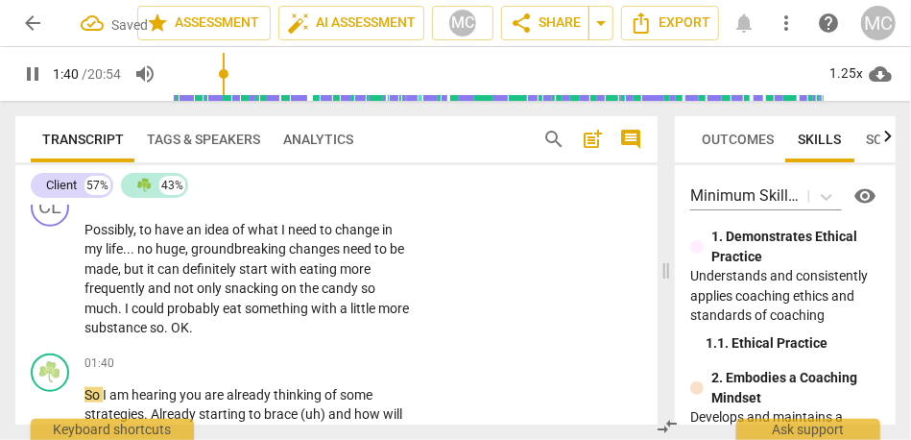
click at [189, 329] on span "OK" at bounding box center [180, 327] width 18 height 15
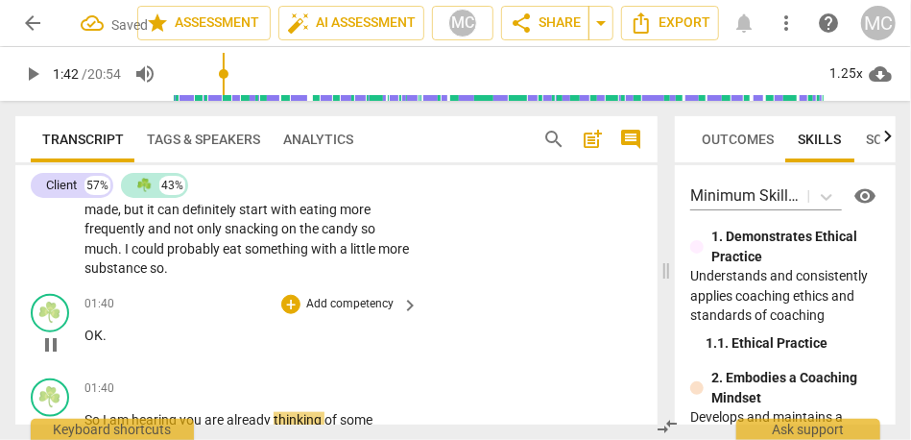
type input "102"
click at [211, 277] on div "CL play_arrow pause 01:13 + Add competency keyboard_arrow_right Possibly , to h…" at bounding box center [336, 203] width 642 height 165
click at [211, 261] on p "Possibly , to have an idea of what I need to change in my life . . . no huge , …" at bounding box center [246, 219] width 325 height 118
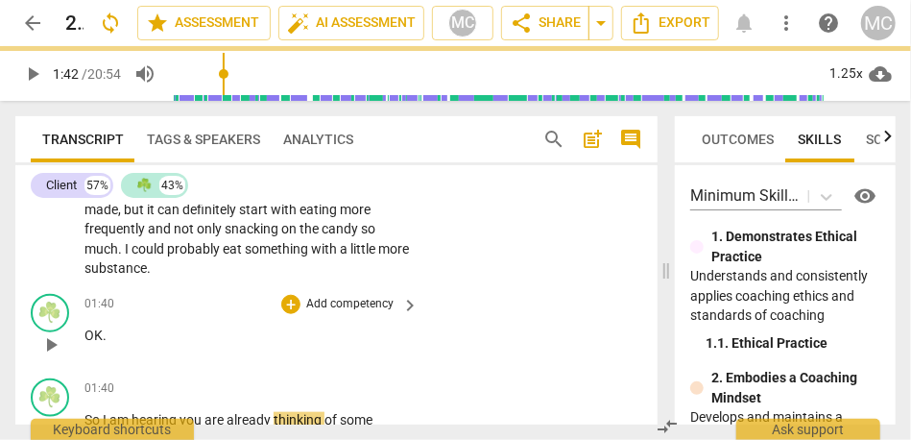
click at [87, 335] on span "OK" at bounding box center [93, 334] width 18 height 15
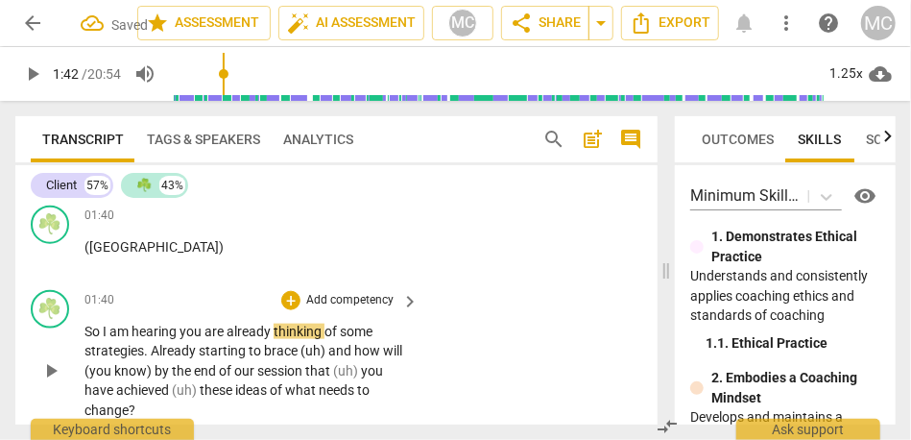
scroll to position [920, 0]
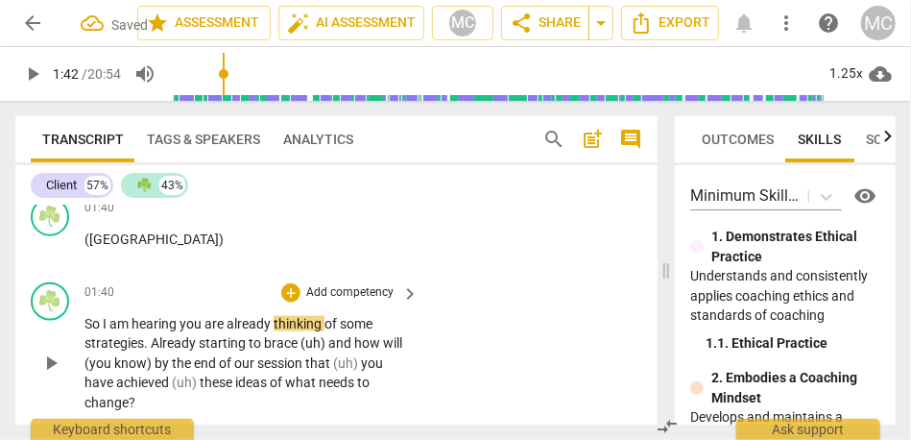
click at [84, 319] on span "So" at bounding box center [93, 323] width 18 height 15
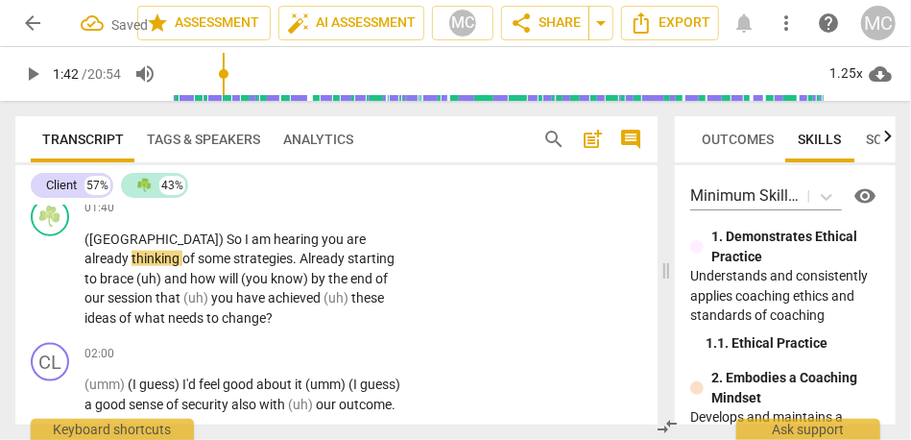
scroll to position [835, 0]
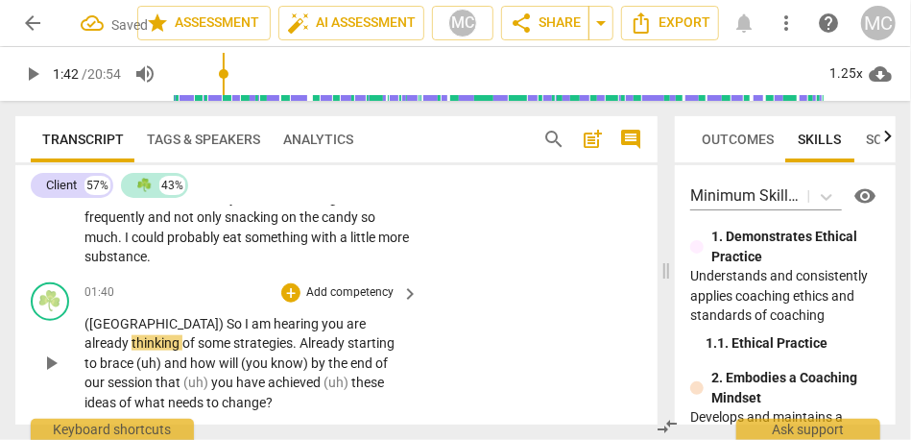
click at [227, 326] on span "So" at bounding box center [236, 323] width 18 height 15
click at [159, 333] on p "(OK) ( so) I am hearing you are already thinking of some strategies . Already s…" at bounding box center [246, 363] width 325 height 99
click at [254, 322] on span "am" at bounding box center [265, 323] width 22 height 15
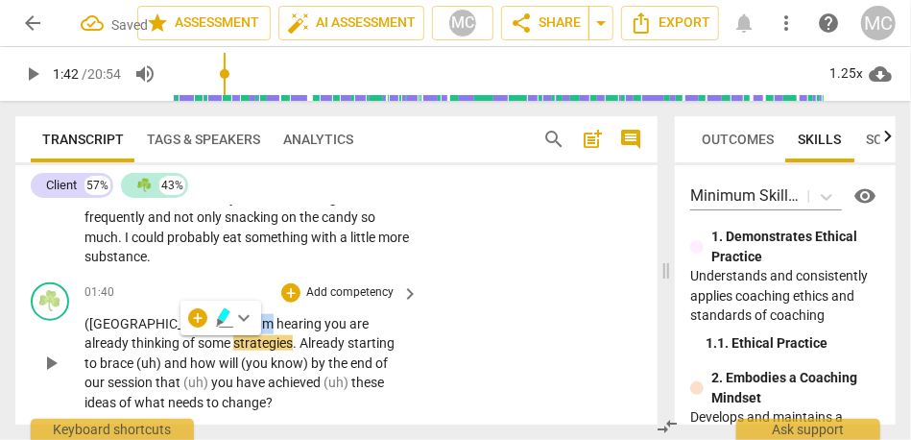
click at [254, 322] on span "am" at bounding box center [265, 323] width 22 height 15
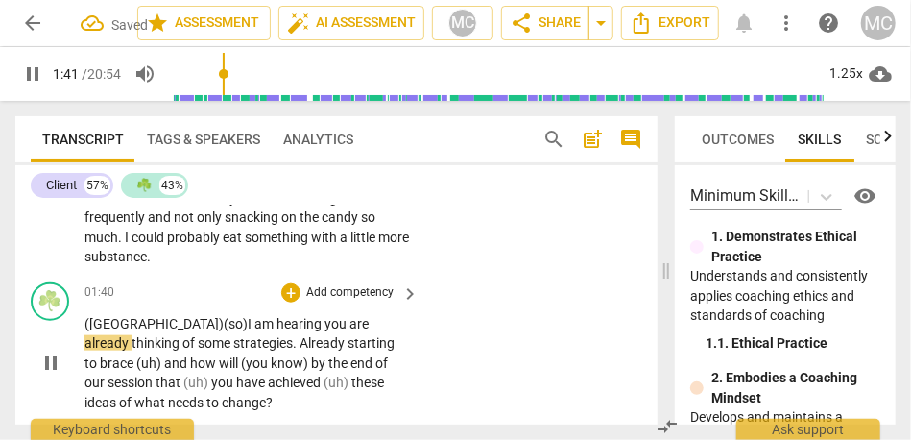
click at [254, 322] on span "am" at bounding box center [265, 323] width 22 height 15
click at [300, 346] on span "Already" at bounding box center [324, 342] width 48 height 15
click at [304, 341] on span "already" at bounding box center [326, 342] width 44 height 15
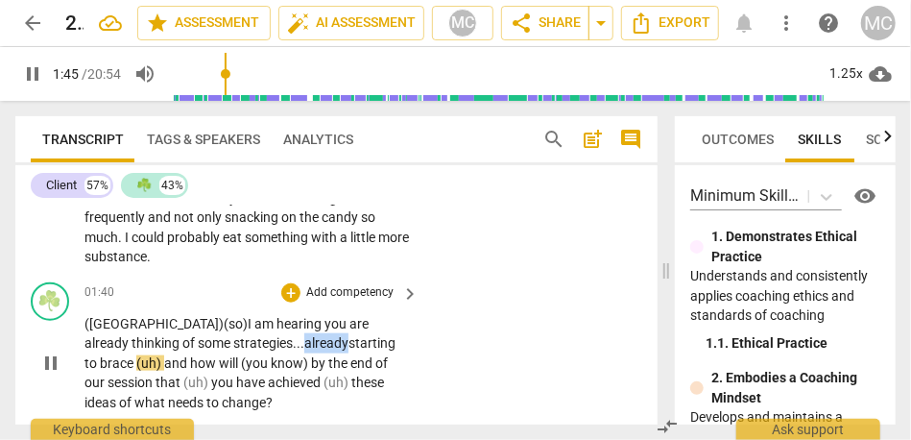
click at [304, 341] on span "already" at bounding box center [326, 342] width 44 height 15
click at [164, 355] on span "(uh)" at bounding box center [150, 362] width 28 height 15
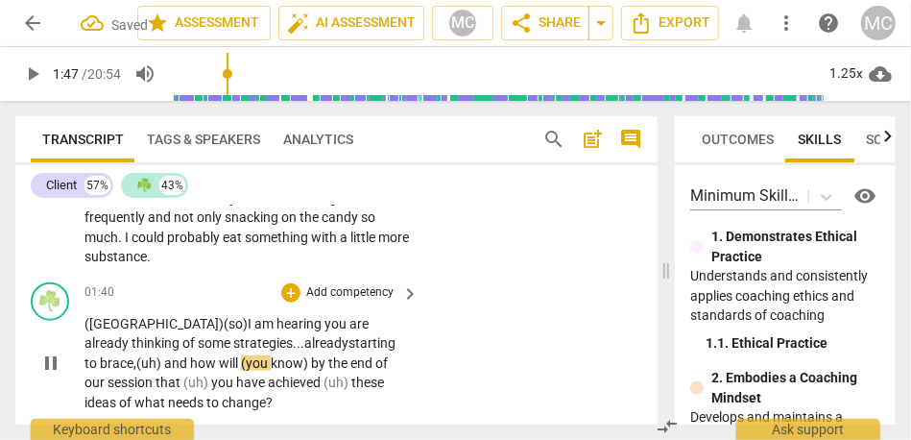
click at [241, 361] on span "(you" at bounding box center [256, 362] width 30 height 15
click at [266, 362] on span "know)" at bounding box center [286, 362] width 40 height 15
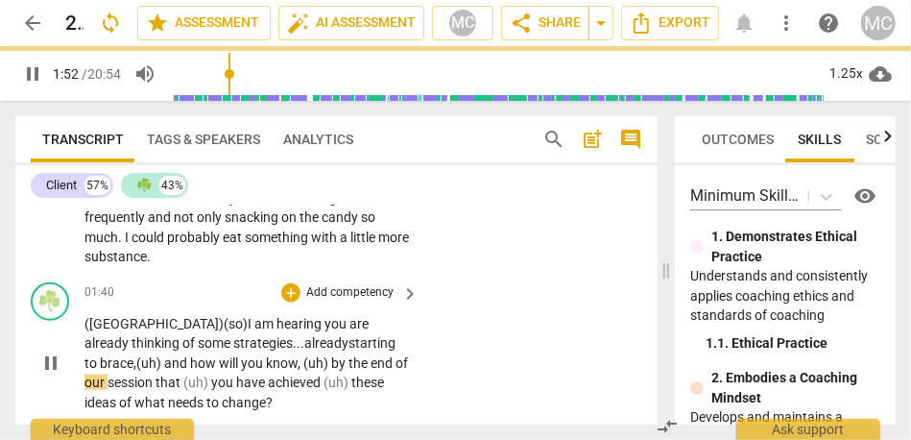
click at [156, 374] on span "session" at bounding box center [132, 381] width 48 height 15
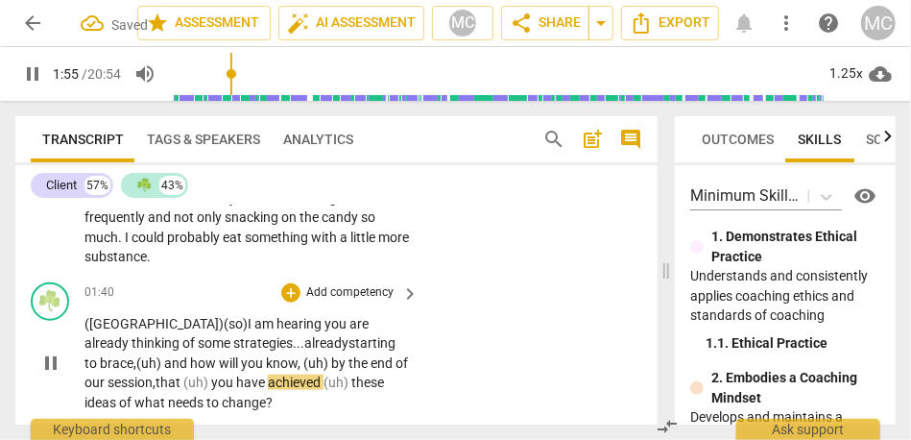
scroll to position [873, 0]
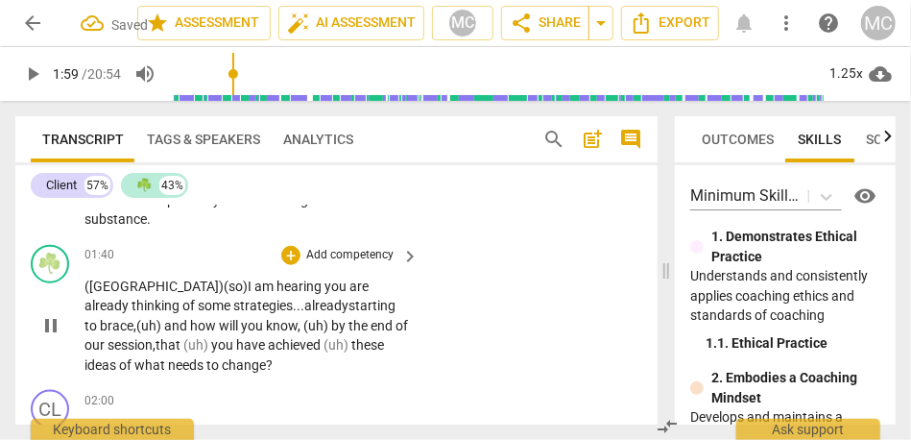
click at [336, 257] on p "Add competency" at bounding box center [349, 255] width 91 height 17
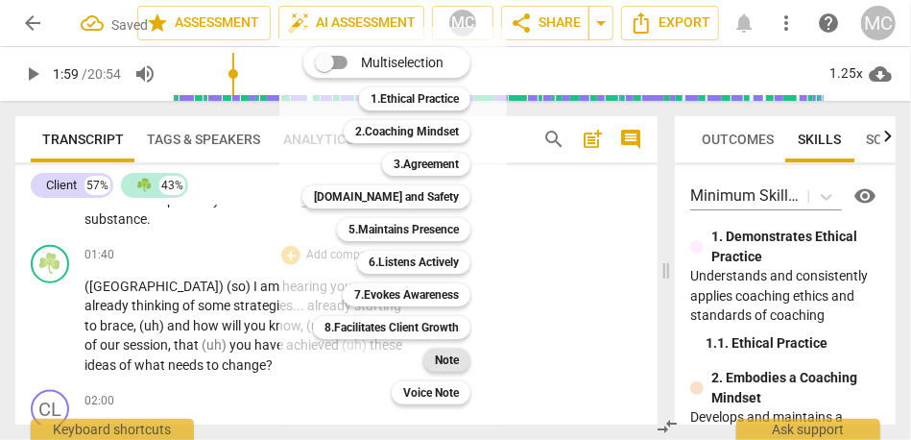
click at [431, 359] on div "Note" at bounding box center [446, 360] width 47 height 23
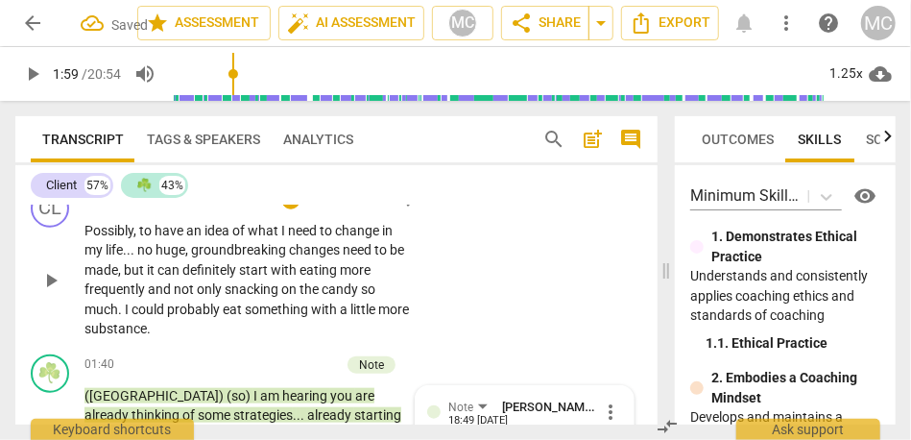
scroll to position [710, 0]
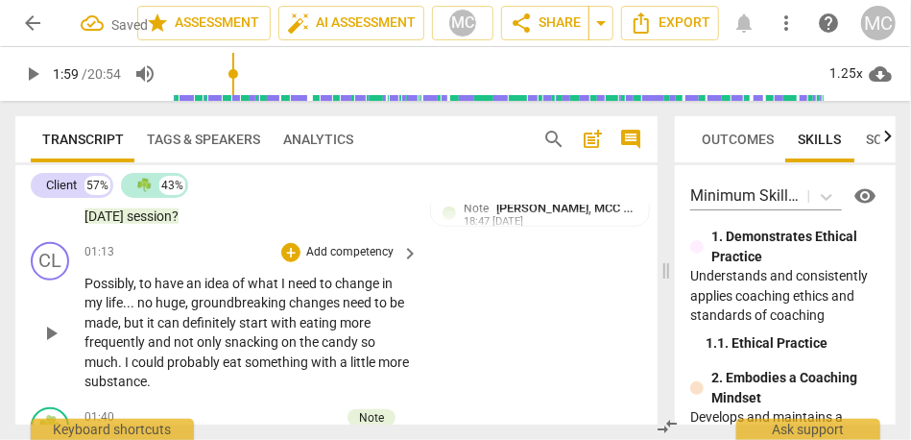
click at [325, 252] on p "Add competency" at bounding box center [349, 252] width 91 height 17
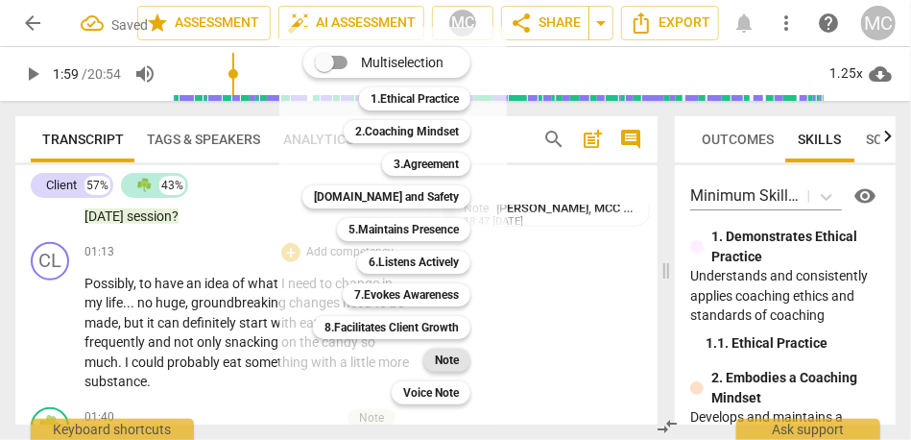
click at [433, 355] on div "Note" at bounding box center [446, 360] width 47 height 23
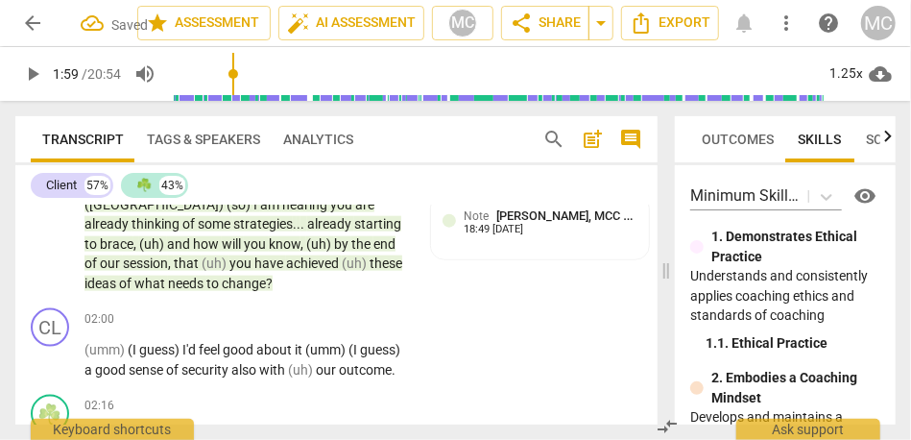
scroll to position [972, 0]
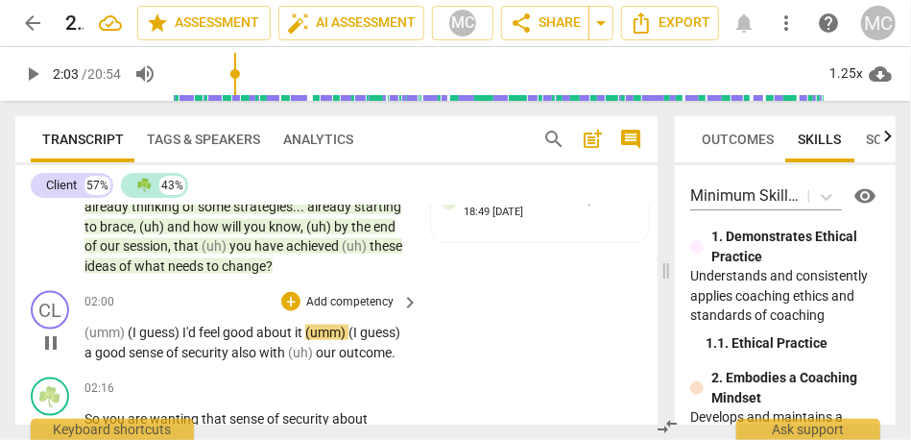
type input "124"
drag, startPoint x: 199, startPoint y: 332, endPoint x: 51, endPoint y: 333, distance: 147.9
click at [51, 333] on div "CL play_arrow pause 02:00 + Add competency keyboard_arrow_right (umm) (I guess)…" at bounding box center [336, 326] width 642 height 86
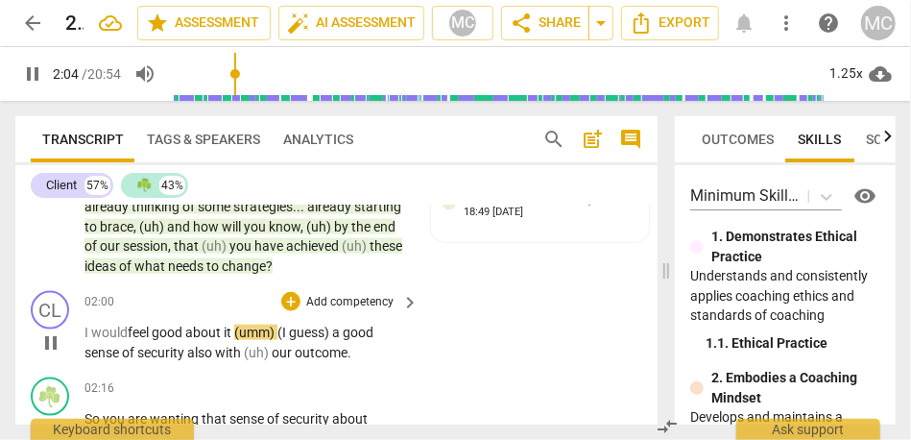
click at [483, 353] on div "CL play_arrow pause 02:00 + Add competency keyboard_arrow_right I would feel go…" at bounding box center [336, 326] width 642 height 86
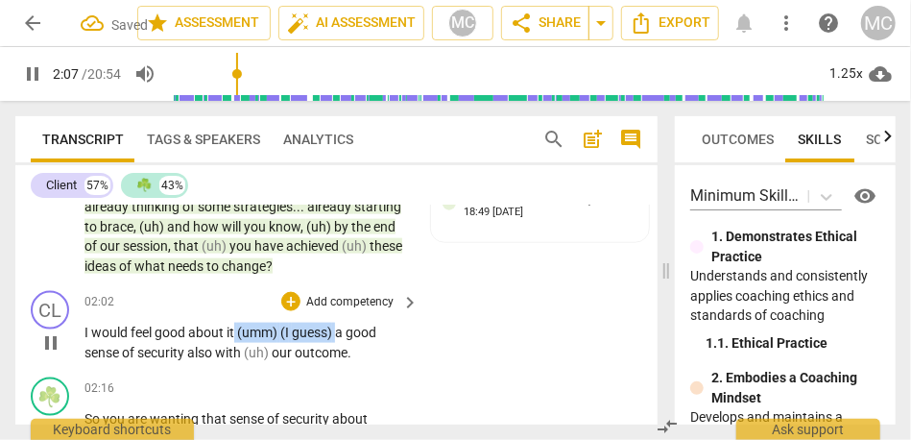
type input "128"
drag, startPoint x: 336, startPoint y: 331, endPoint x: 235, endPoint y: 332, distance: 100.8
click at [235, 332] on p "I would feel good about it (umm) (I guess) a good sense of security also with (…" at bounding box center [246, 342] width 325 height 39
paste p
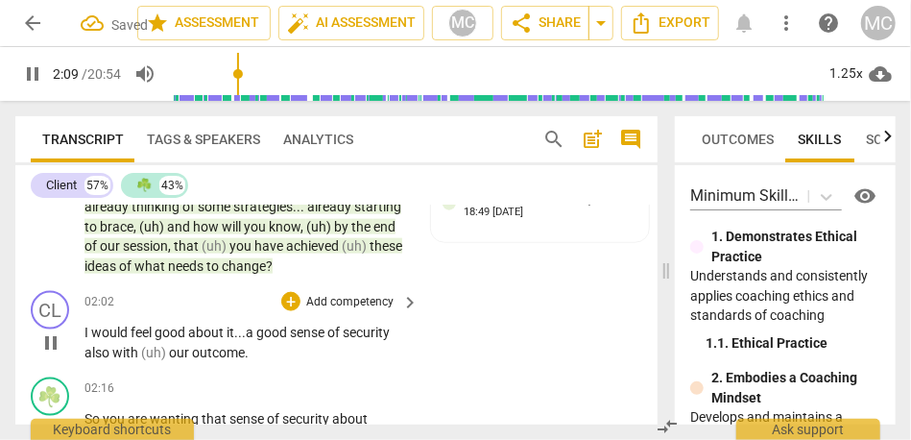
click at [171, 352] on span "our" at bounding box center [180, 352] width 23 height 15
click at [390, 339] on span "security" at bounding box center [366, 332] width 47 height 15
click at [114, 352] on span "with" at bounding box center [126, 352] width 29 height 15
click at [388, 331] on span "security," at bounding box center [367, 332] width 49 height 15
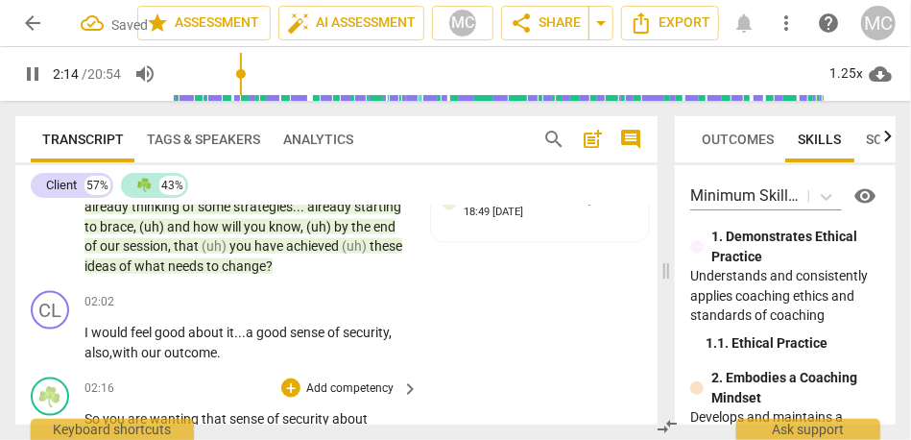
scroll to position [1068, 0]
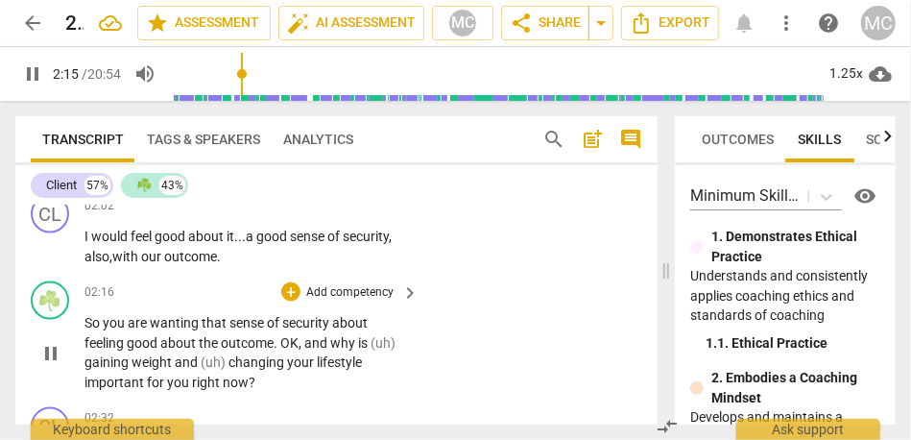
click at [86, 324] on span "So" at bounding box center [93, 322] width 18 height 15
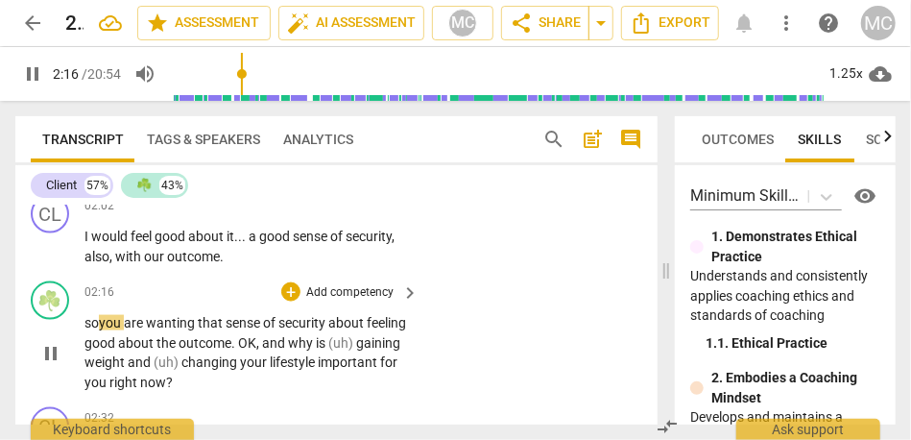
type input "137"
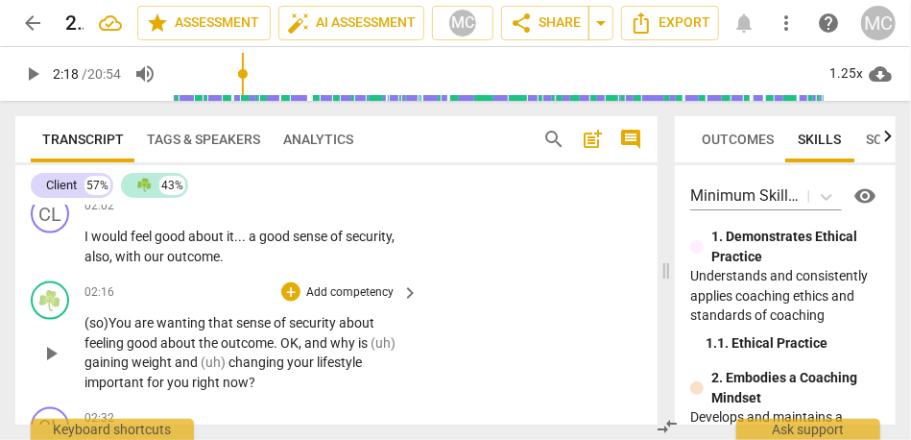
click at [124, 322] on span "You" at bounding box center [121, 322] width 26 height 15
click at [377, 323] on p "(so) You are wanting that sense of security about feeling good about the outcom…" at bounding box center [246, 352] width 325 height 79
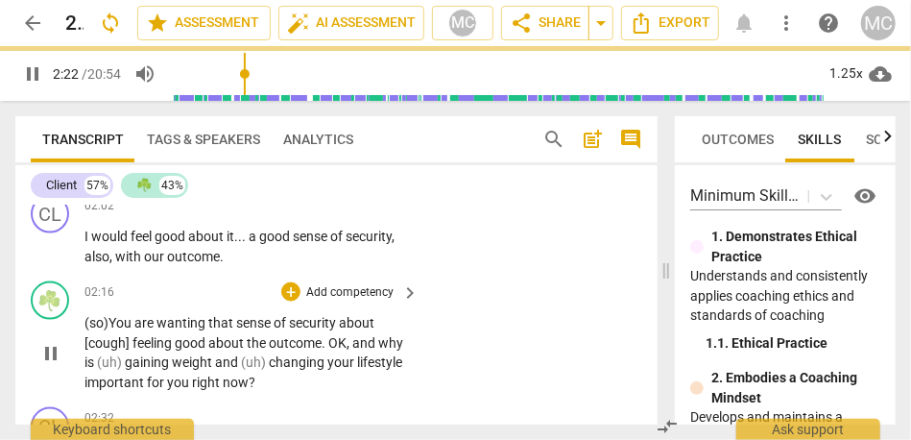
click at [329, 343] on span "OK" at bounding box center [337, 342] width 18 height 15
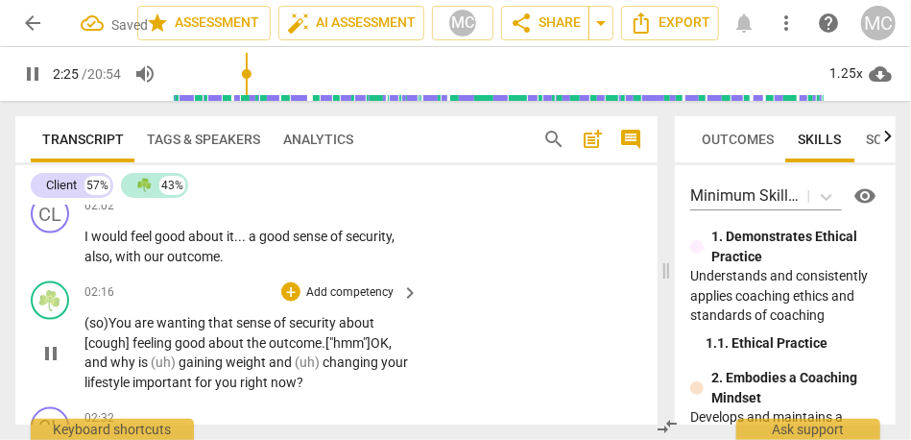
click at [179, 354] on span "gaining" at bounding box center [202, 361] width 47 height 15
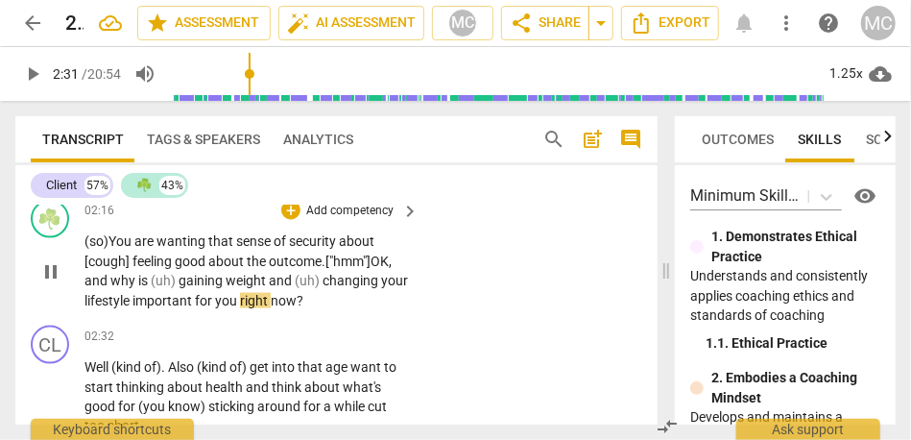
click at [165, 300] on span "important" at bounding box center [163, 300] width 62 height 15
click at [332, 218] on p "Add competency" at bounding box center [349, 211] width 91 height 17
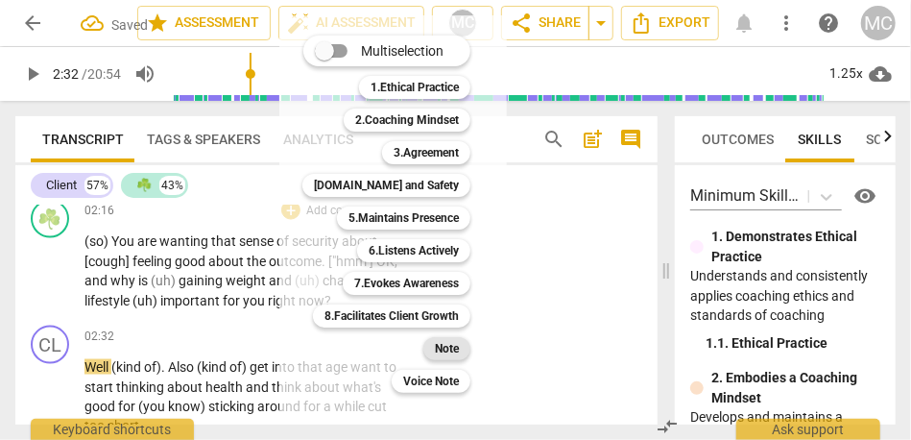
click at [454, 349] on b "Note" at bounding box center [447, 348] width 24 height 23
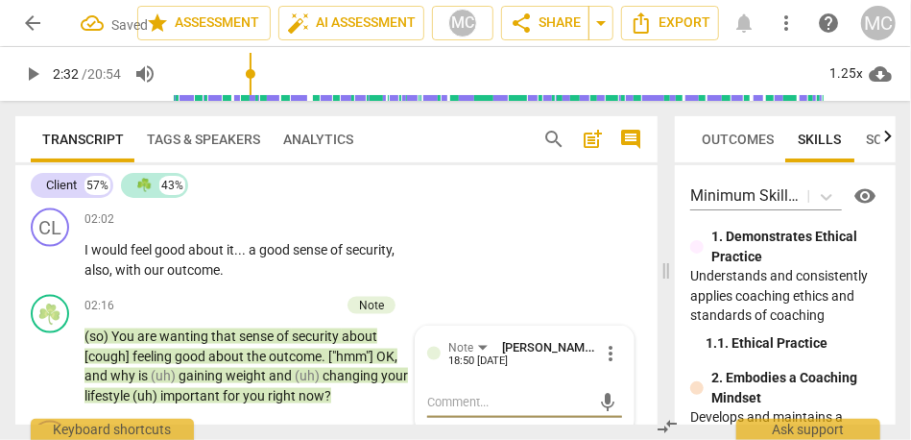
scroll to position [1011, 0]
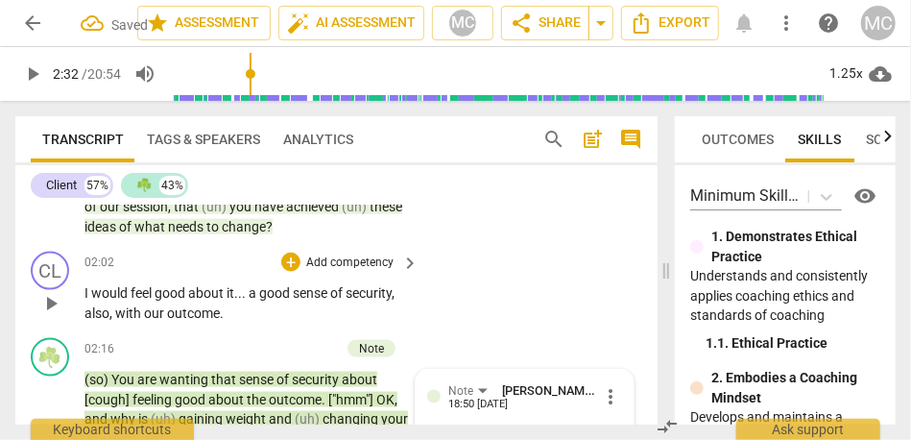
click at [349, 259] on p "Add competency" at bounding box center [349, 262] width 91 height 17
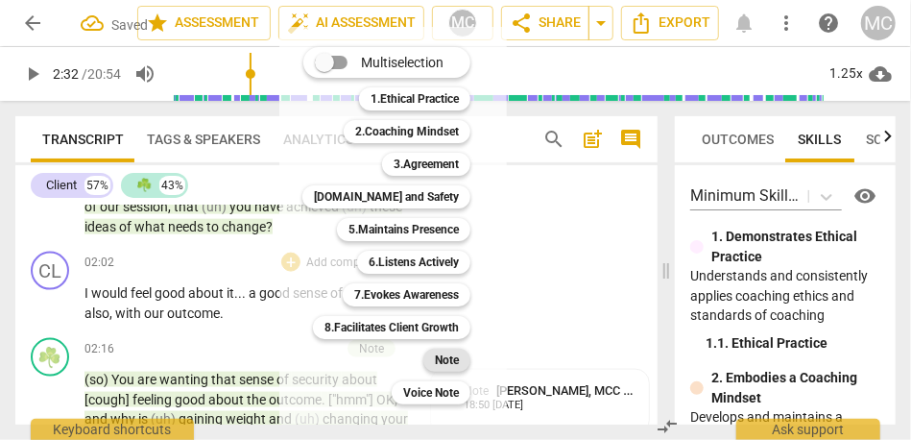
click at [453, 367] on b "Note" at bounding box center [447, 360] width 24 height 23
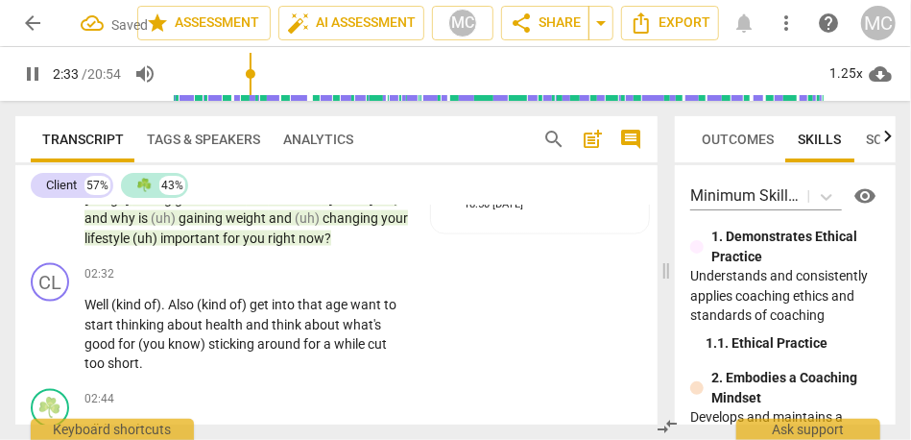
scroll to position [1235, 0]
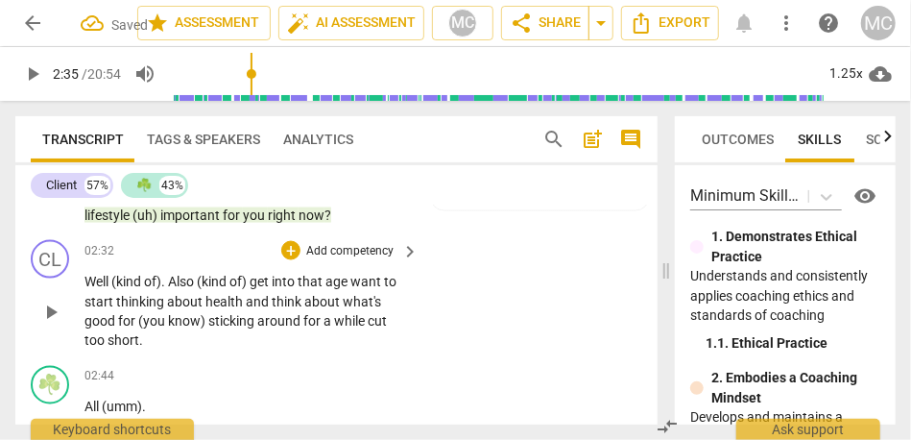
click at [90, 281] on span "Well" at bounding box center [97, 281] width 27 height 15
type input "154"
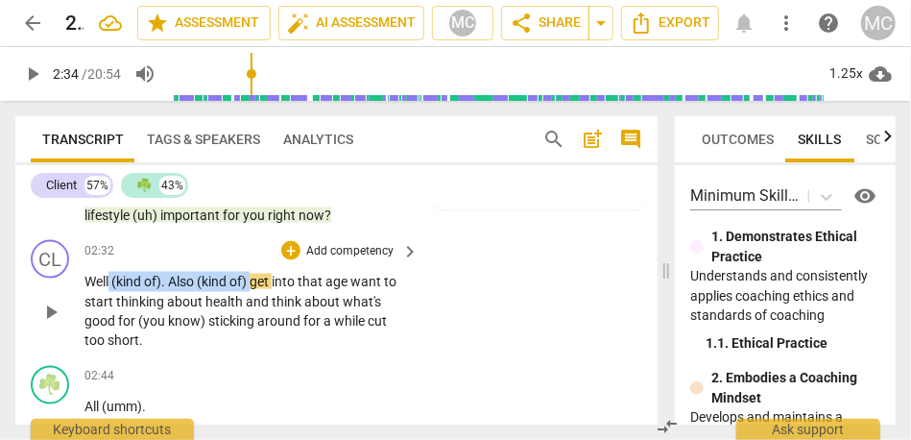
drag, startPoint x: 255, startPoint y: 282, endPoint x: 109, endPoint y: 280, distance: 145.9
click at [109, 280] on p "Well (kind of) . Also (kind of) get into that age want to start thinking about …" at bounding box center [246, 311] width 325 height 79
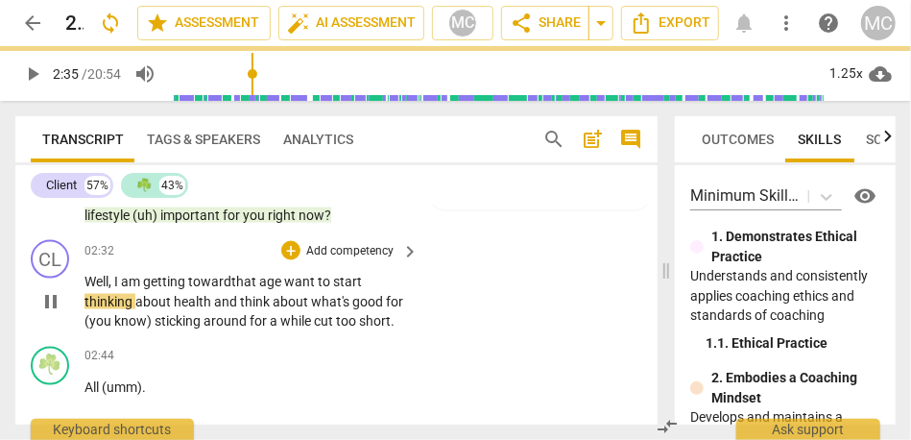
click at [231, 282] on span "Well, I am getting toward" at bounding box center [157, 281] width 147 height 15
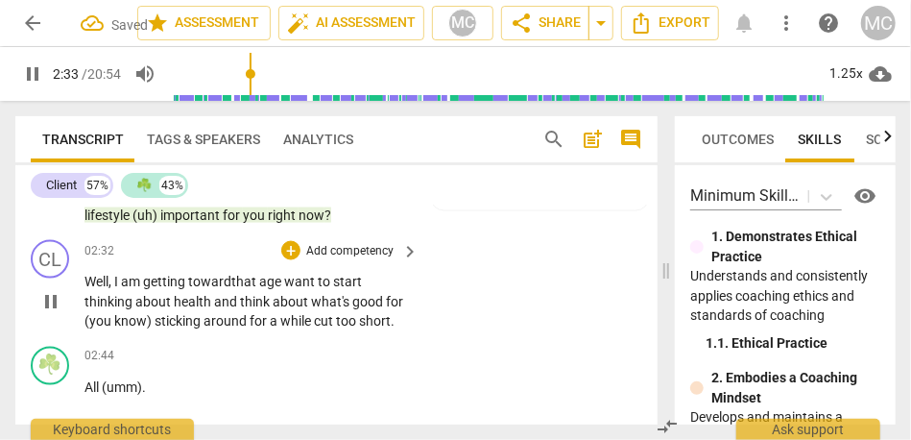
click at [284, 284] on span "age" at bounding box center [271, 281] width 25 height 15
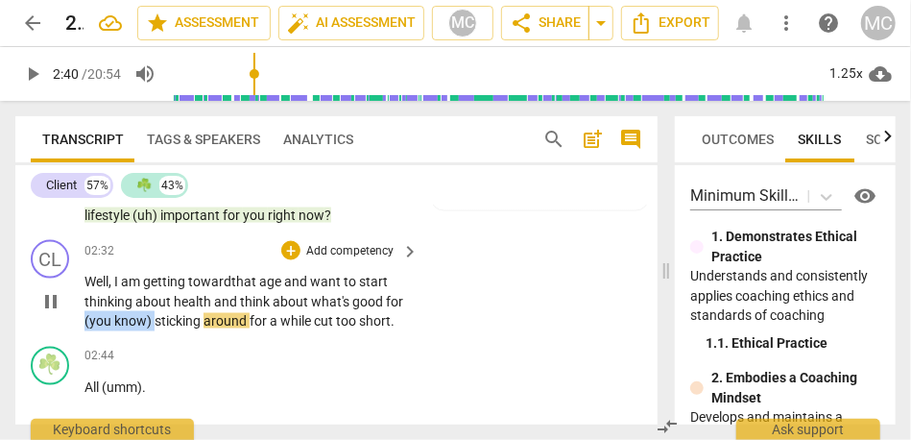
drag, startPoint x: 154, startPoint y: 321, endPoint x: 36, endPoint y: 321, distance: 118.1
click at [36, 321] on div "CL play_arrow pause 02:32 + Add competency keyboard_arrow_right Well, I am gett…" at bounding box center [336, 285] width 642 height 107
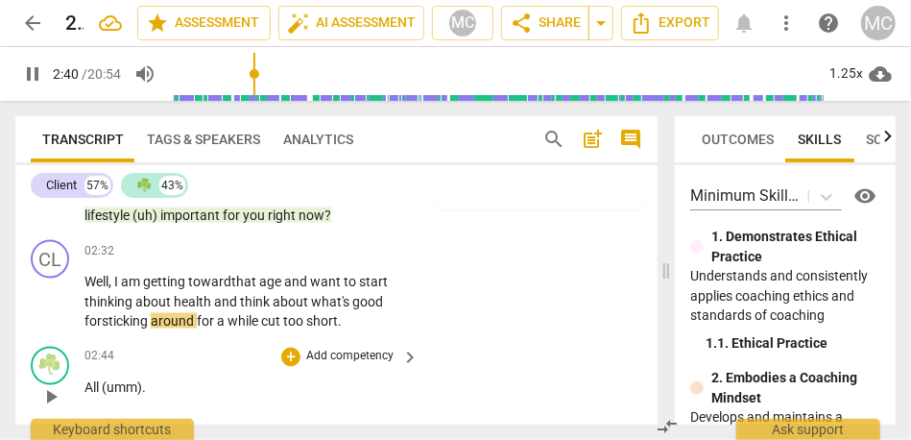
click at [474, 355] on div "☘️ play_arrow pause 02:44 + Add competency keyboard_arrow_right All (umm) ." at bounding box center [336, 381] width 642 height 84
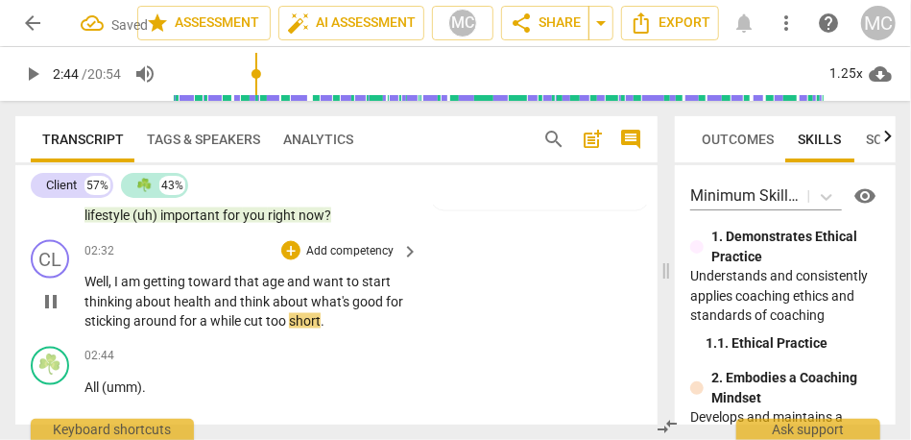
click at [245, 324] on span "cut" at bounding box center [255, 320] width 22 height 15
type input "164"
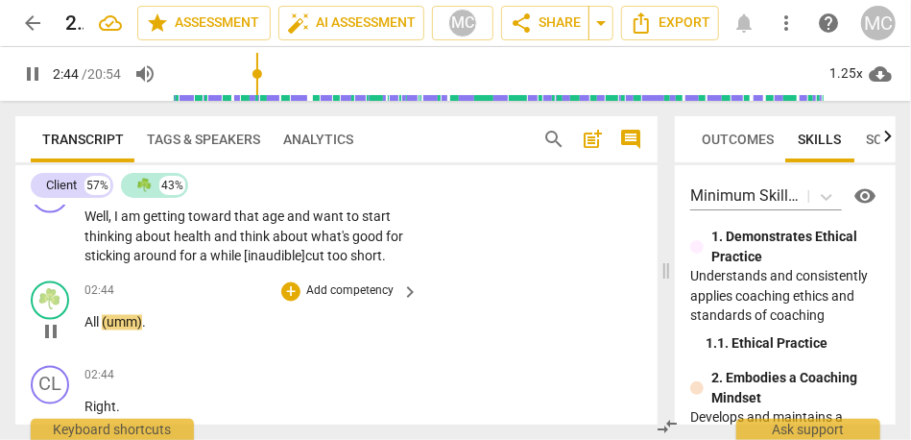
scroll to position [1306, 0]
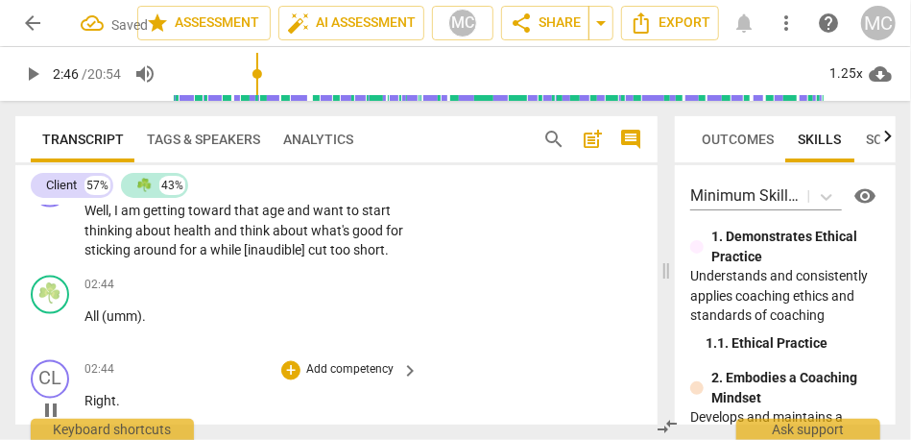
click at [84, 400] on span "Right" at bounding box center [100, 401] width 32 height 15
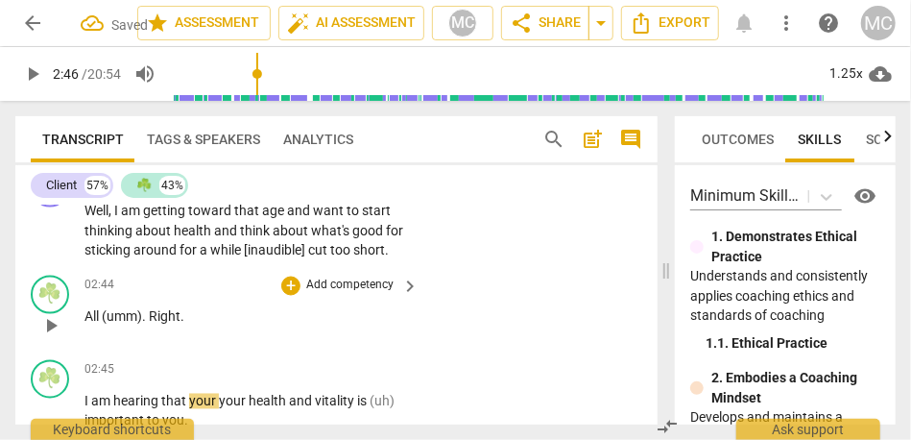
click at [92, 321] on span "All" at bounding box center [92, 316] width 17 height 15
type input "165"
click at [147, 318] on span "." at bounding box center [145, 316] width 7 height 15
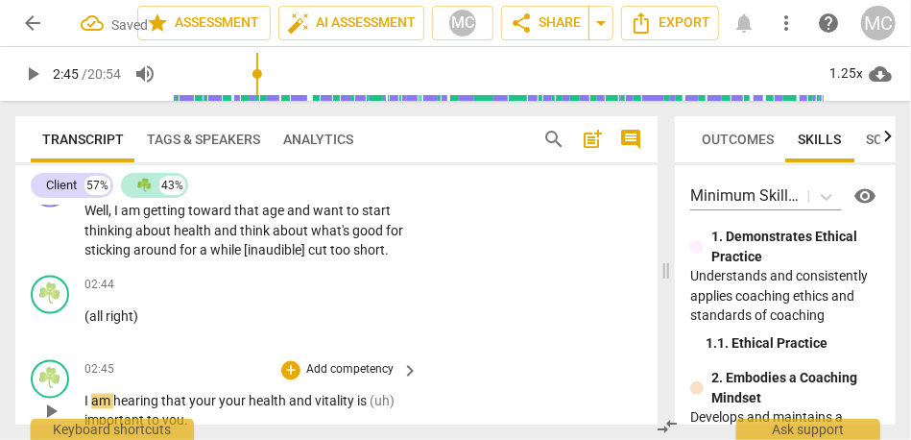
click at [91, 402] on span "am" at bounding box center [102, 401] width 22 height 15
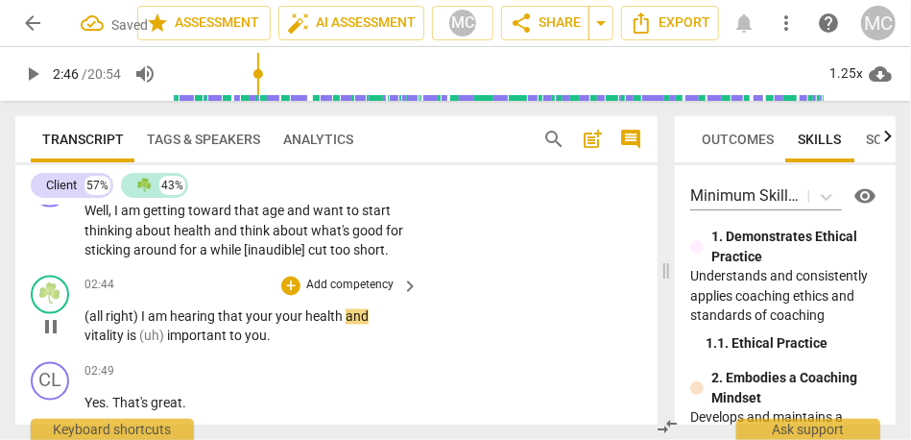
click at [276, 317] on span "your" at bounding box center [291, 316] width 30 height 15
type input "167"
click at [104, 335] on span "vitality" at bounding box center [105, 335] width 42 height 15
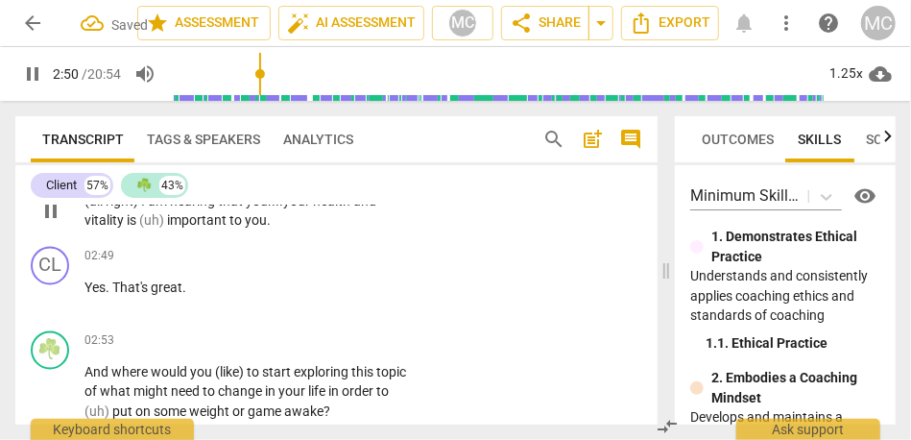
scroll to position [1452, 0]
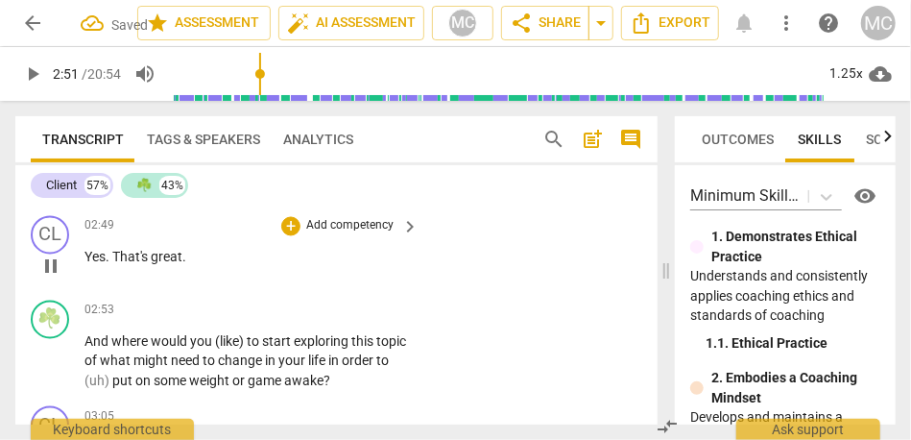
type input "171"
drag, startPoint x: 185, startPoint y: 256, endPoint x: 154, endPoint y: 259, distance: 31.8
click at [154, 259] on p "Yes . That's great ." at bounding box center [246, 258] width 325 height 20
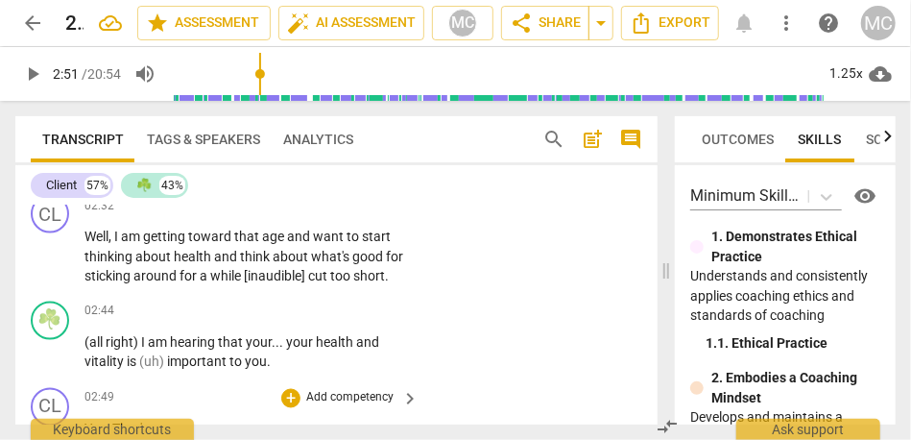
scroll to position [1263, 0]
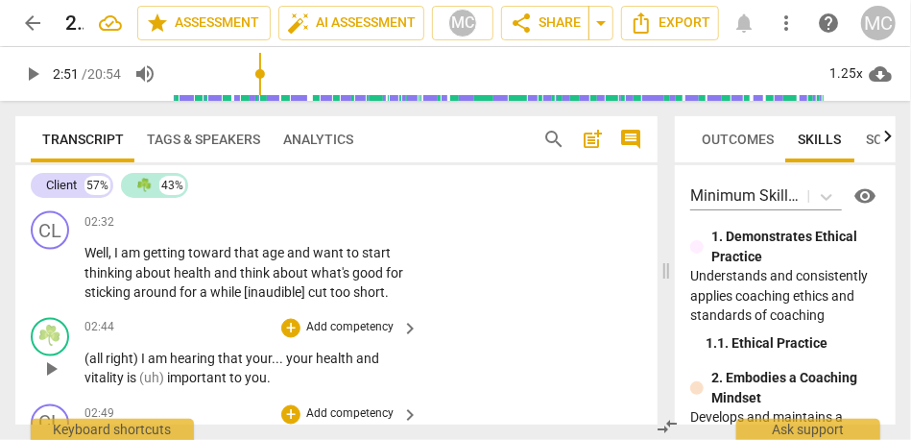
click at [349, 326] on p "Add competency" at bounding box center [349, 328] width 91 height 17
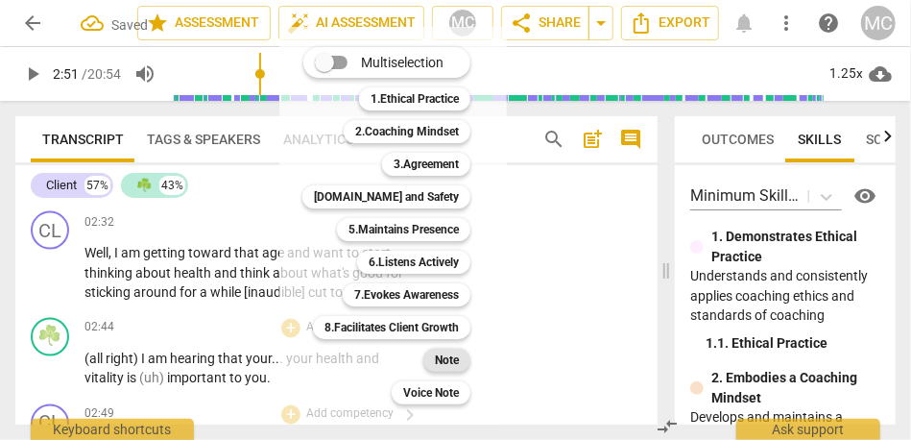
click at [457, 357] on b "Note" at bounding box center [447, 360] width 24 height 23
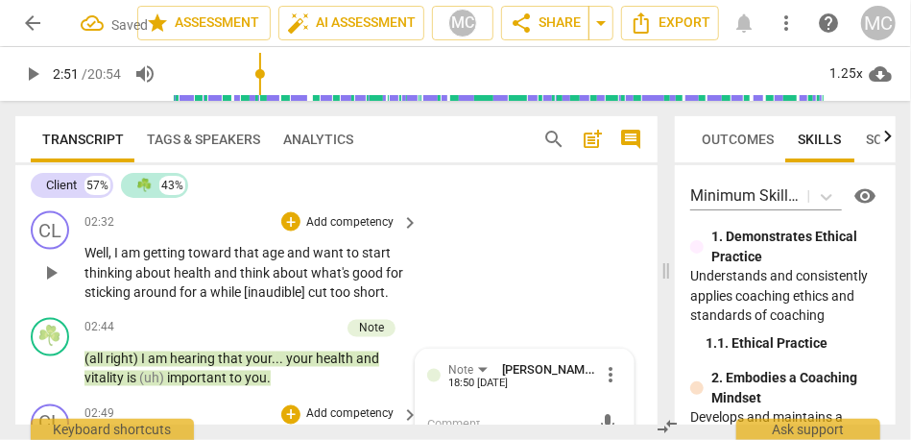
scroll to position [1270, 0]
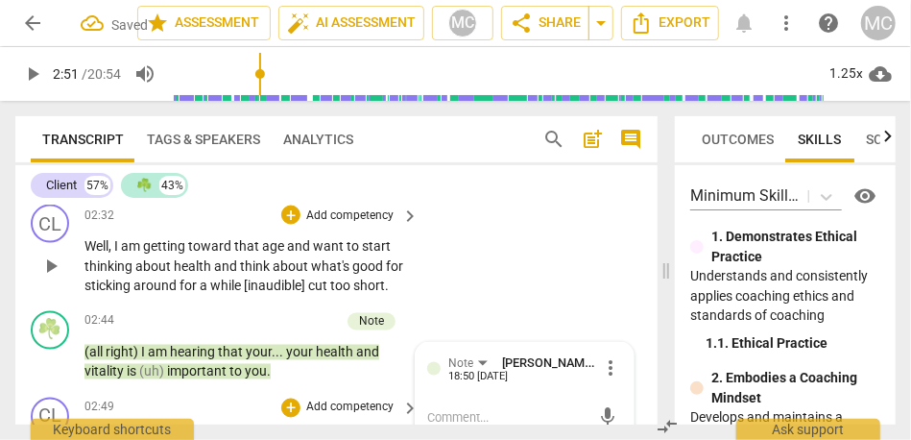
click at [363, 221] on p "Add competency" at bounding box center [349, 215] width 91 height 17
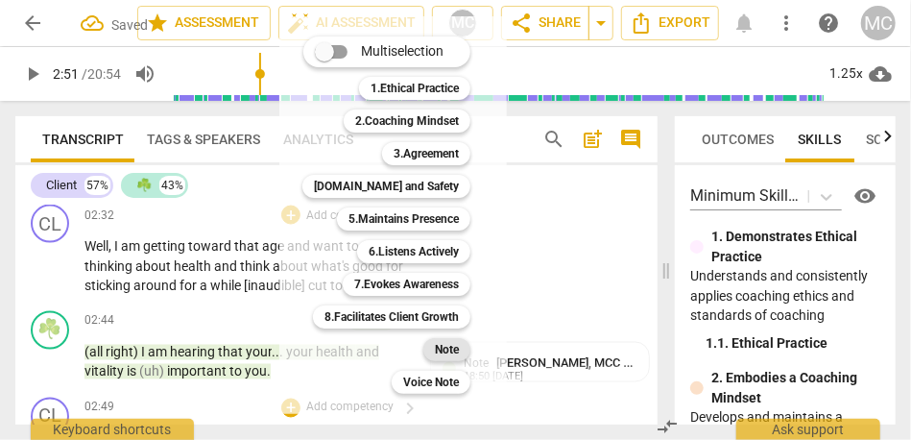
click at [456, 349] on b "Note" at bounding box center [447, 349] width 24 height 23
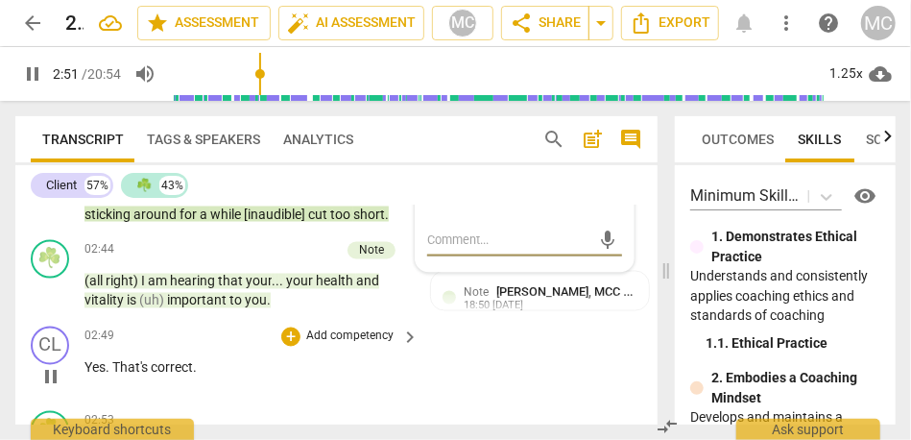
scroll to position [1338, 0]
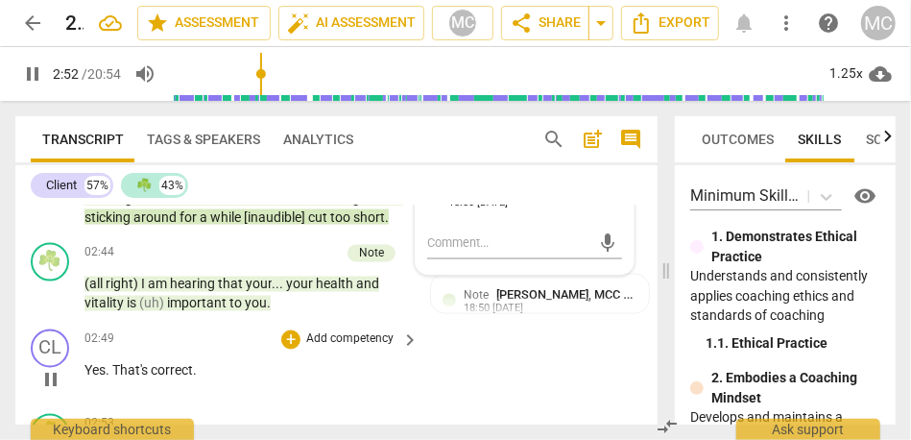
click at [346, 341] on p "Add competency" at bounding box center [349, 339] width 91 height 17
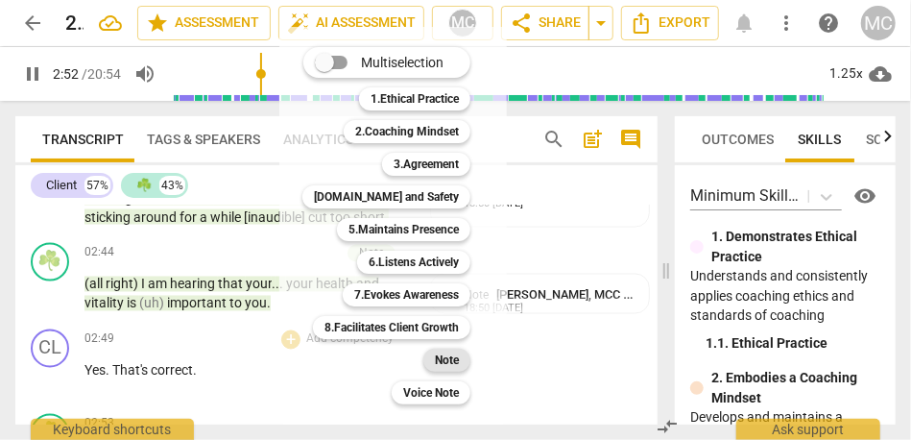
click at [454, 361] on b "Note" at bounding box center [447, 360] width 24 height 23
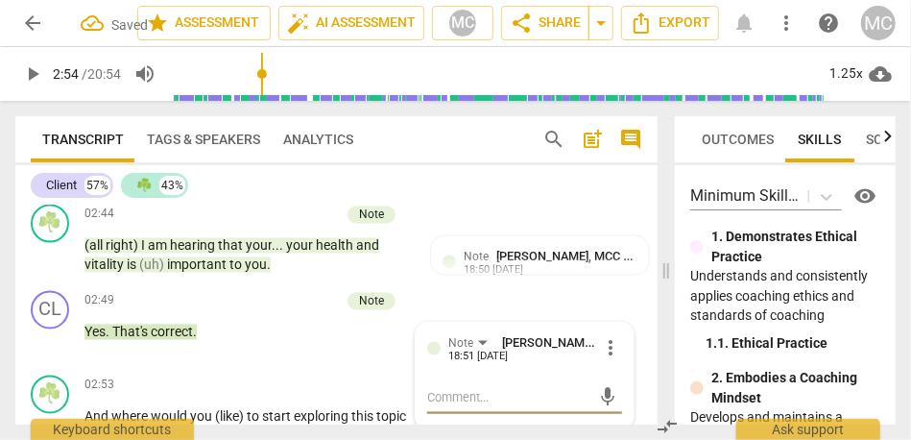
scroll to position [1364, 0]
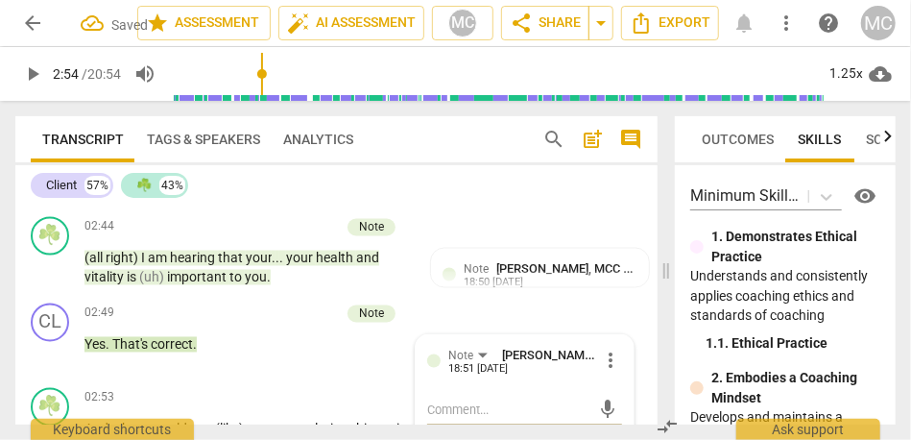
click at [126, 345] on span "That's" at bounding box center [131, 344] width 38 height 15
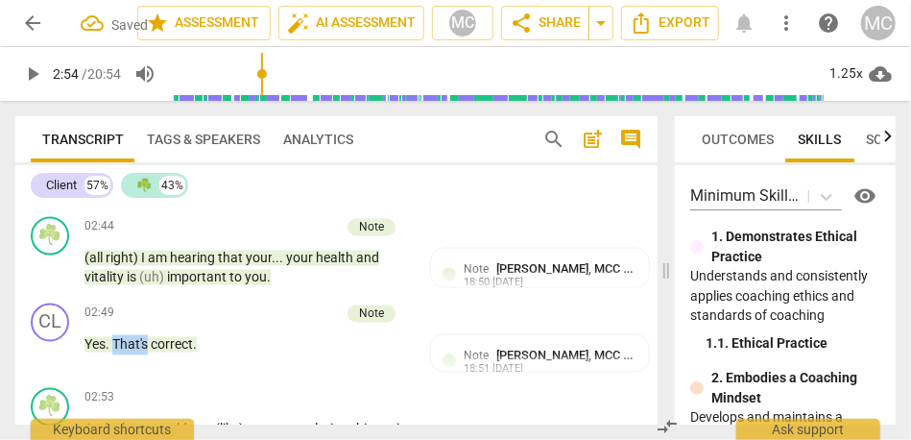
click at [126, 345] on span "That's" at bounding box center [131, 344] width 38 height 15
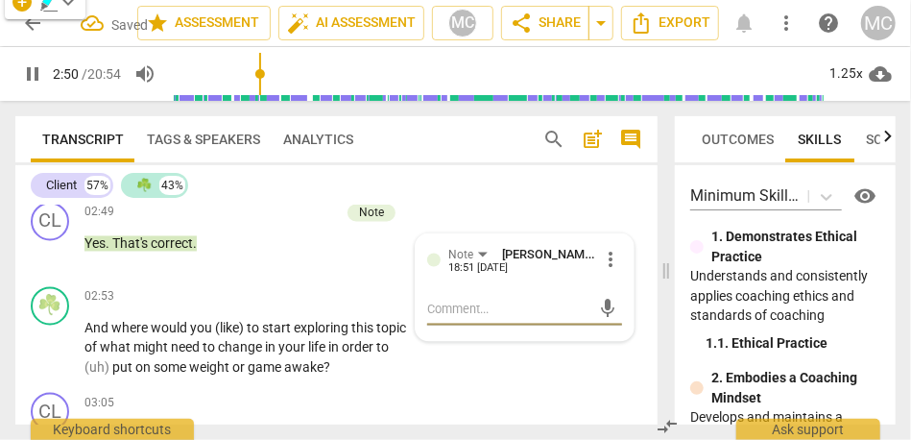
scroll to position [1466, 0]
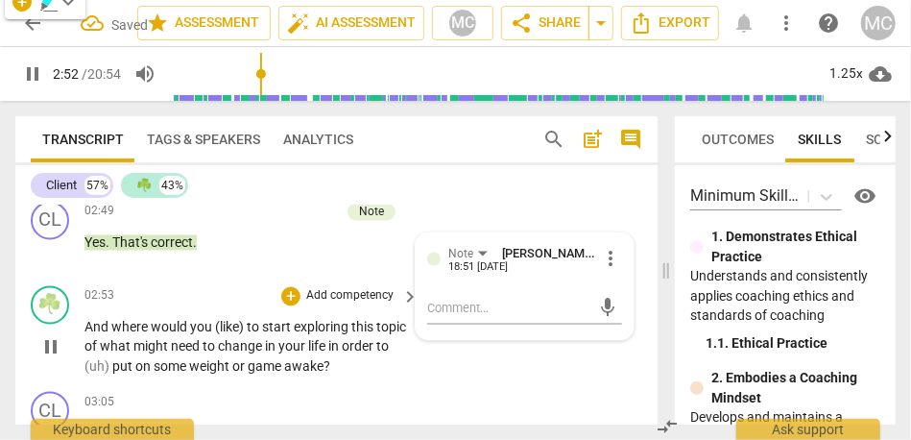
click at [86, 327] on span "And" at bounding box center [97, 327] width 27 height 15
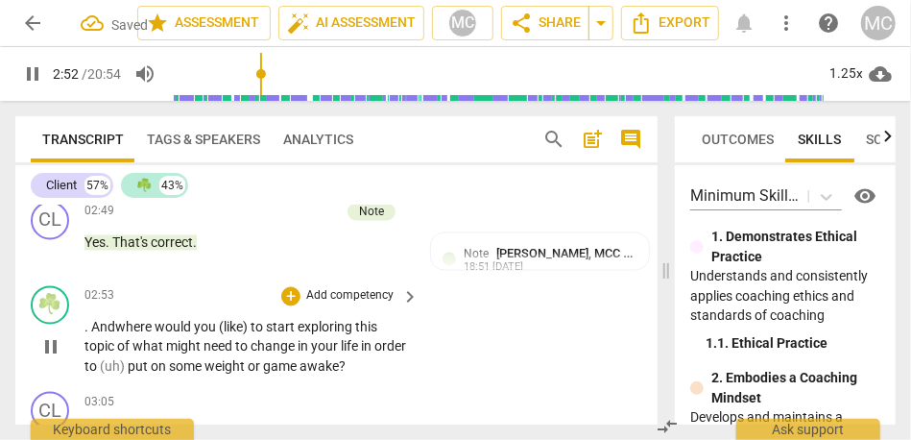
type input "173"
click at [147, 330] on span "Where" at bounding box center [137, 327] width 40 height 15
click at [225, 330] on span "(like)" at bounding box center [238, 327] width 32 height 15
click at [249, 328] on span "like)" at bounding box center [235, 327] width 27 height 15
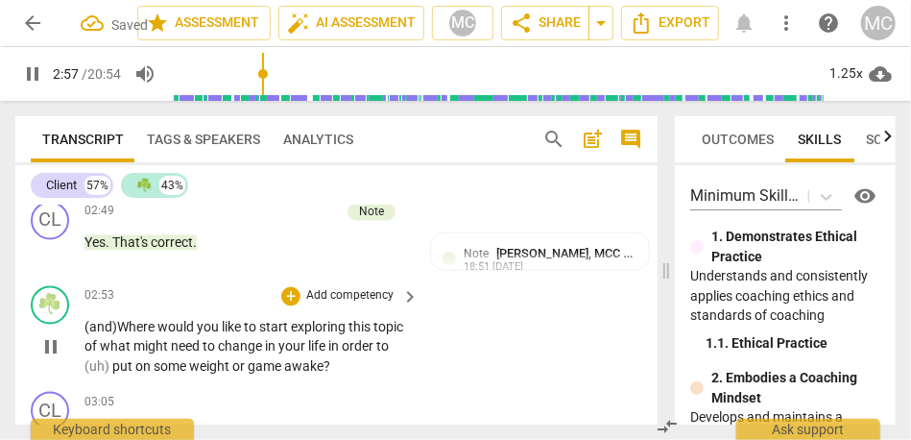
click at [133, 348] on span "what" at bounding box center [117, 346] width 34 height 15
drag, startPoint x: 299, startPoint y: 368, endPoint x: 372, endPoint y: 370, distance: 73.0
click at [372, 370] on p "(and) Where would you like to start exploring this topic of... what might need …" at bounding box center [246, 348] width 325 height 60
click at [361, 298] on p "Add competency" at bounding box center [349, 296] width 91 height 17
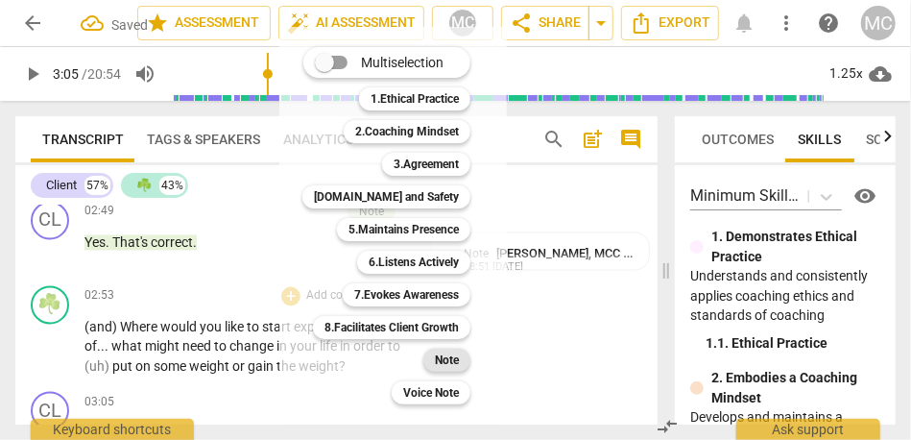
click at [453, 361] on b "Note" at bounding box center [447, 360] width 24 height 23
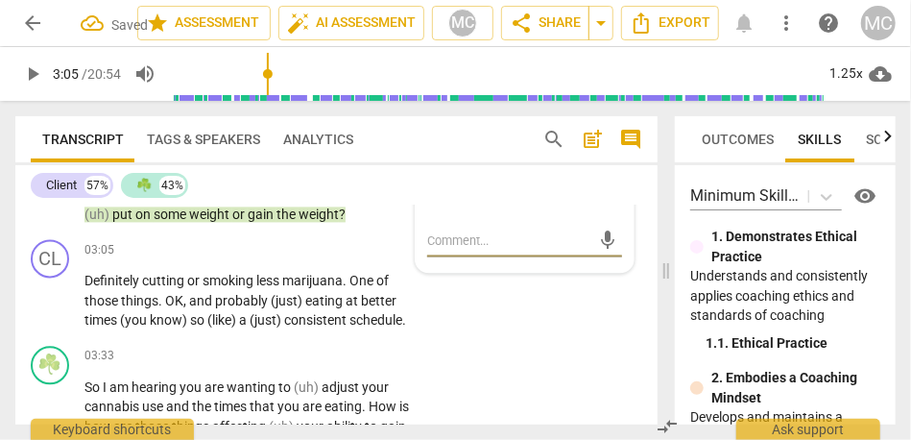
scroll to position [1620, 0]
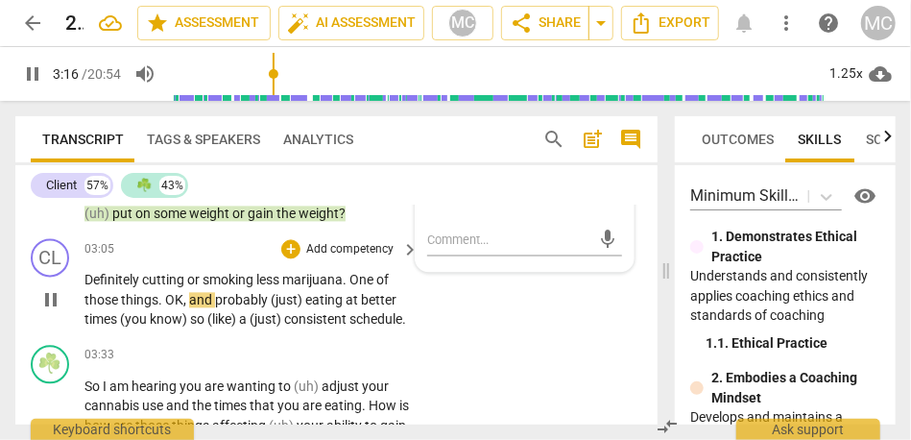
click at [134, 300] on span "things" at bounding box center [139, 299] width 37 height 15
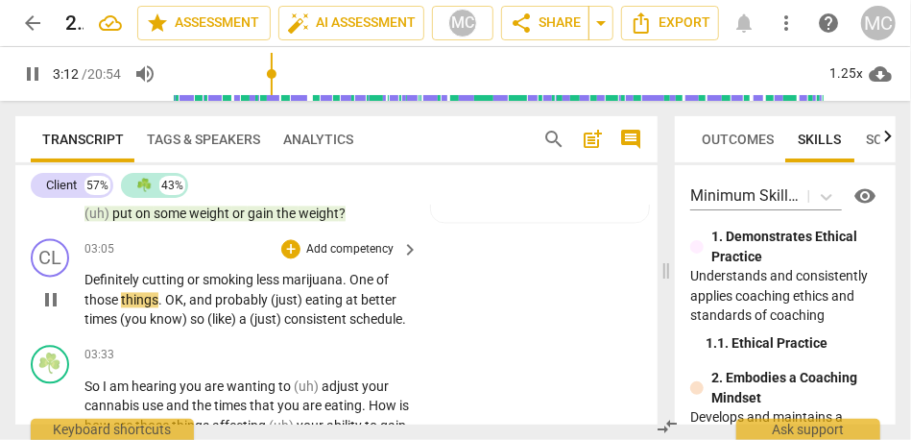
type input "193"
click at [169, 297] on span "OK" at bounding box center [174, 299] width 18 height 15
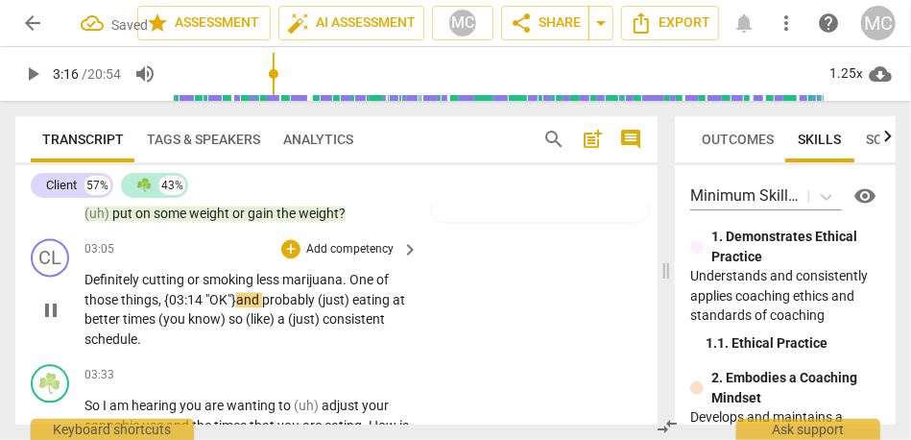
click at [204, 298] on span "things, {03:14 "" at bounding box center [165, 299] width 88 height 15
click at [262, 298] on span "and" at bounding box center [249, 299] width 26 height 15
click at [246, 300] on span "and..." at bounding box center [253, 299] width 35 height 15
click at [308, 299] on span "probably" at bounding box center [299, 299] width 56 height 15
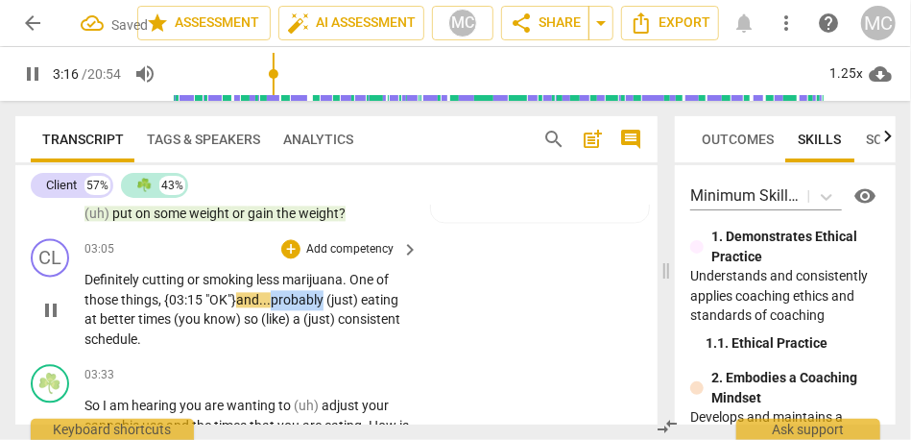
click at [308, 299] on span "probably" at bounding box center [299, 299] width 56 height 15
click at [254, 300] on span "and..." at bounding box center [253, 299] width 35 height 15
click at [284, 303] on span "probably" at bounding box center [299, 299] width 56 height 15
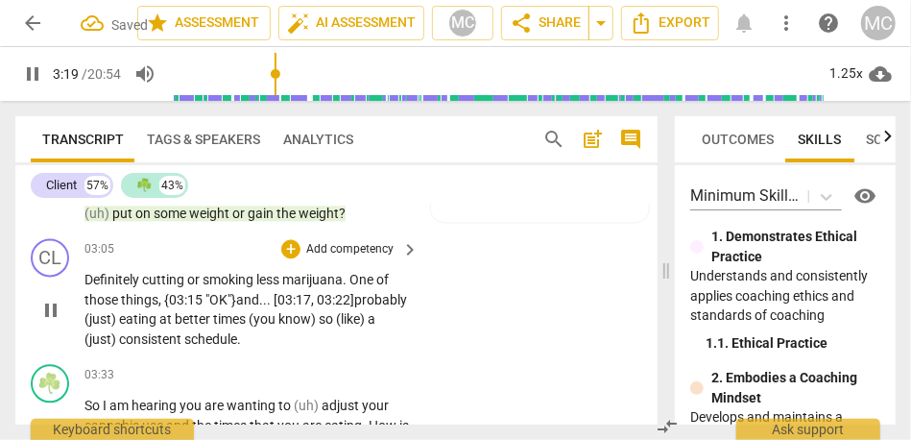
click at [119, 318] on span "(just)" at bounding box center [101, 318] width 35 height 15
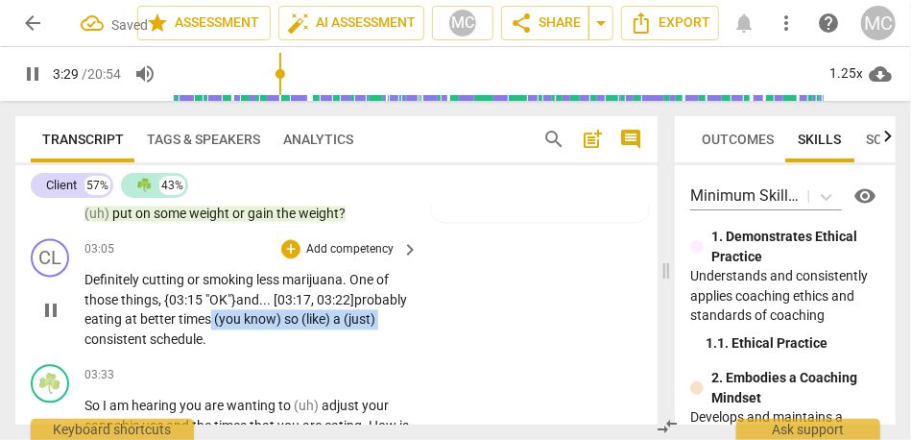
drag, startPoint x: 162, startPoint y: 338, endPoint x: 306, endPoint y: 320, distance: 145.2
click at [306, 320] on p "Definitely cutting or smoking less marijuana . One of those things, {03:15 " OK…" at bounding box center [246, 309] width 325 height 79
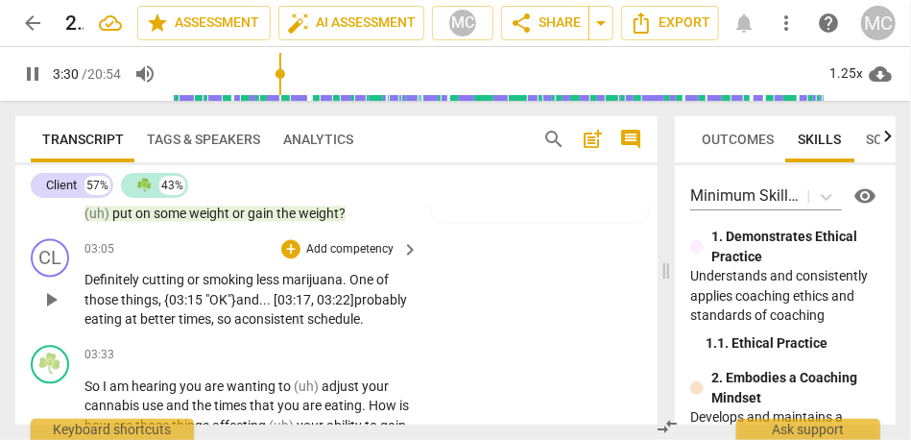
click at [469, 319] on div "CL play_arrow pause 03:05 + Add competency keyboard_arrow_right Definitely cutt…" at bounding box center [336, 283] width 642 height 107
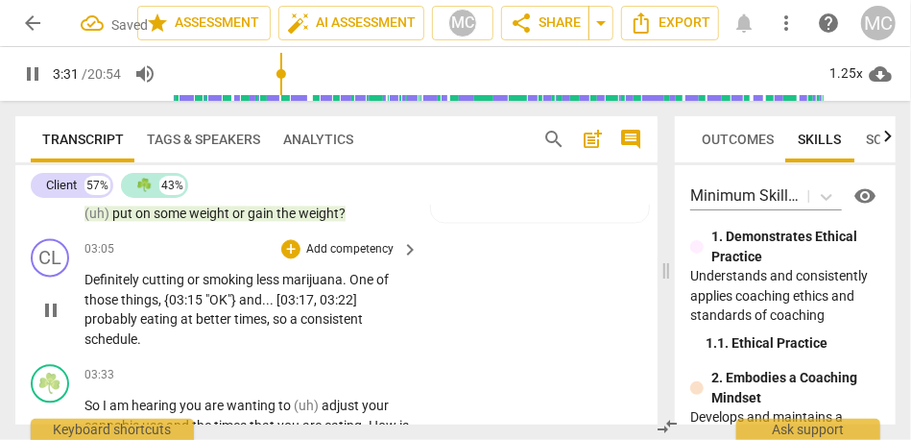
click at [293, 320] on span "a" at bounding box center [295, 318] width 11 height 15
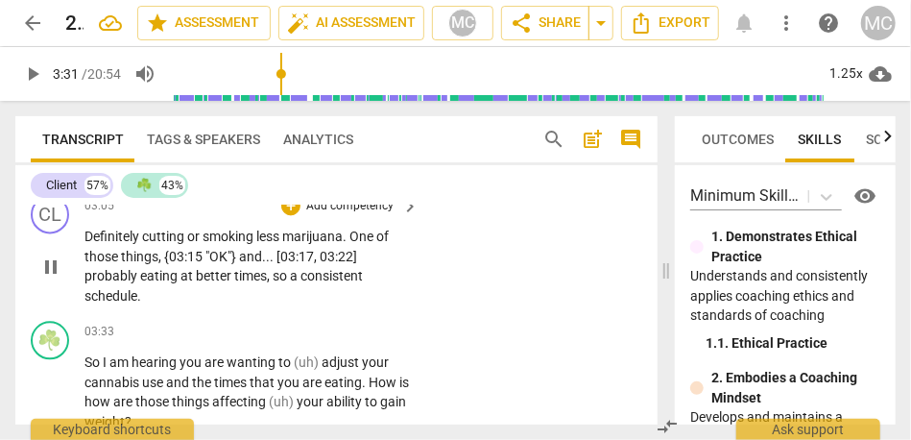
click at [134, 299] on span "schedule" at bounding box center [110, 295] width 53 height 15
type input "211"
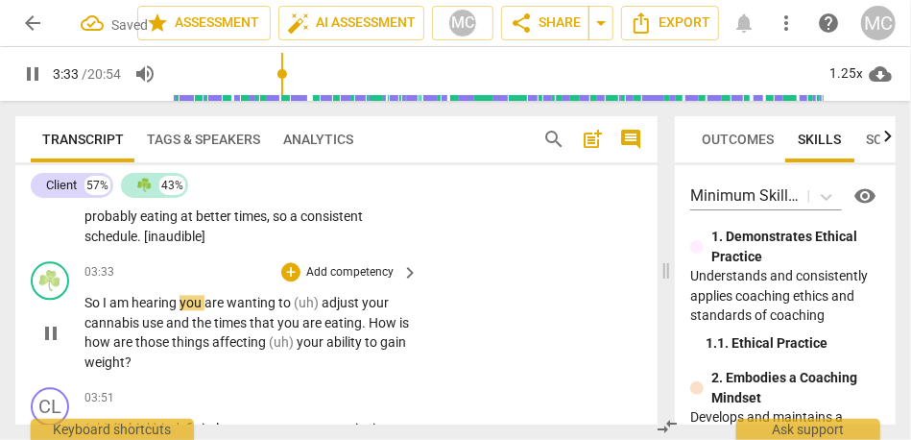
click at [85, 301] on span "So" at bounding box center [93, 302] width 18 height 15
type input "214"
click at [98, 344] on span "how" at bounding box center [98, 341] width 29 height 15
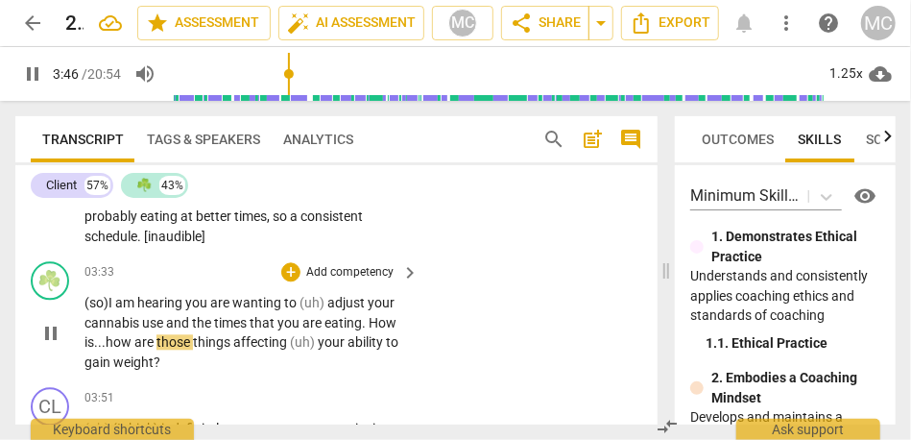
scroll to position [1778, 0]
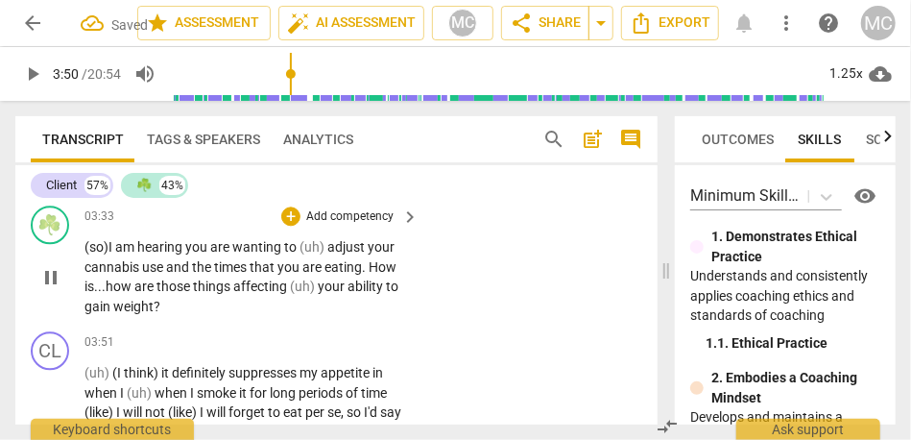
click at [155, 313] on span "?" at bounding box center [157, 306] width 7 height 15
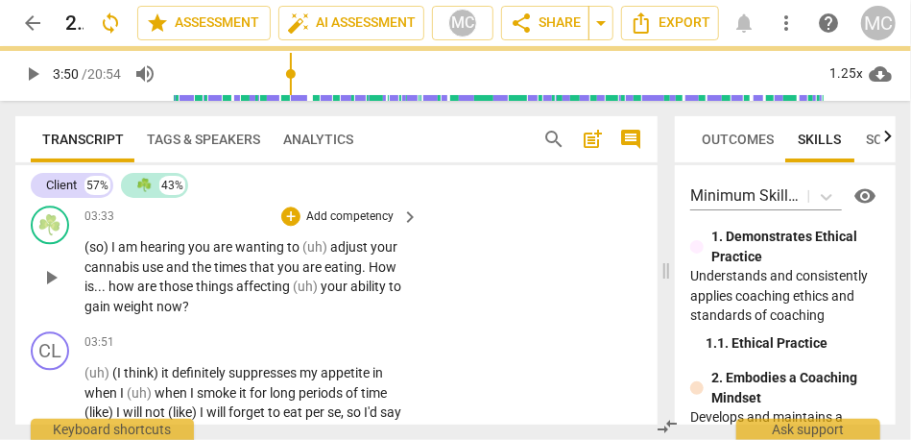
click at [353, 214] on p "Add competency" at bounding box center [349, 216] width 91 height 17
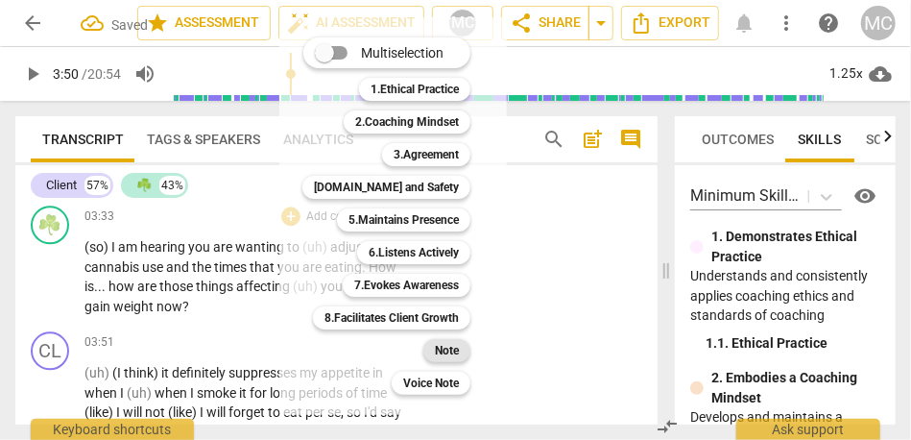
click at [442, 354] on b "Note" at bounding box center [447, 350] width 24 height 23
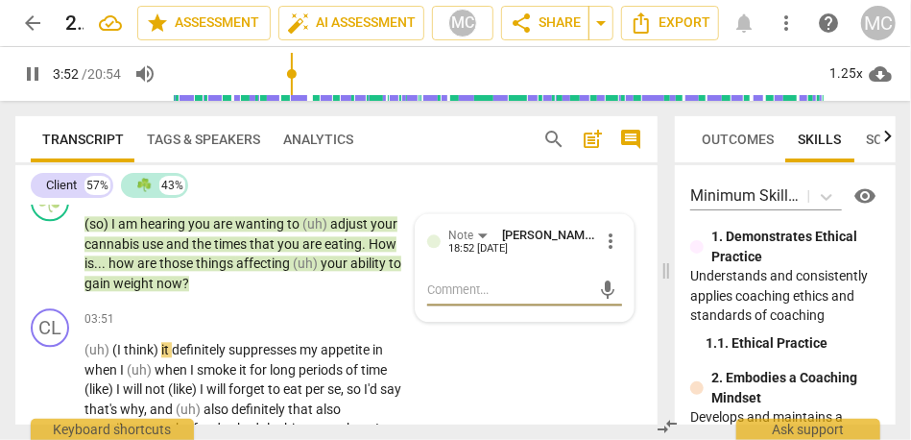
scroll to position [1801, 0]
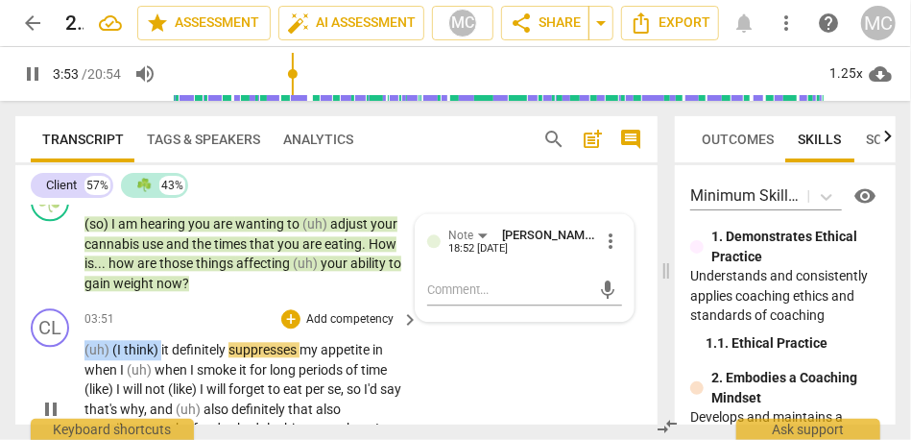
drag, startPoint x: 161, startPoint y: 348, endPoint x: 60, endPoint y: 348, distance: 100.8
click at [60, 348] on div "CL play_arrow pause 03:51 + Add competency keyboard_arrow_right (uh) (I think) …" at bounding box center [336, 392] width 642 height 185
type input "234"
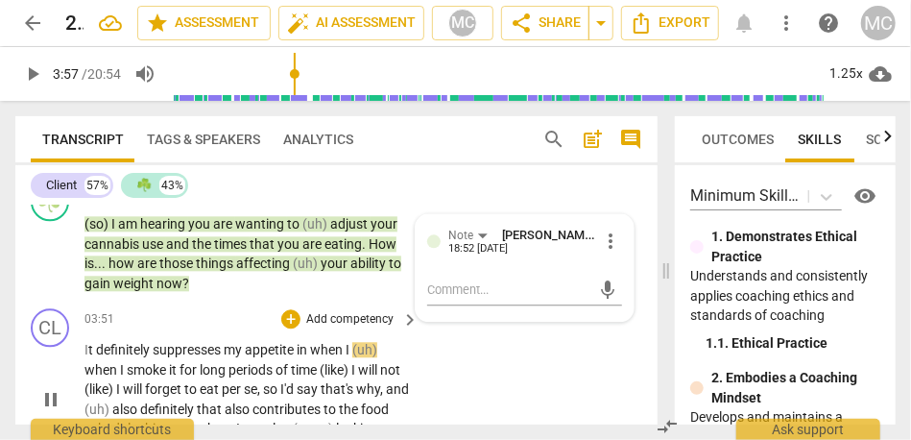
click at [89, 347] on span "I t" at bounding box center [90, 349] width 12 height 15
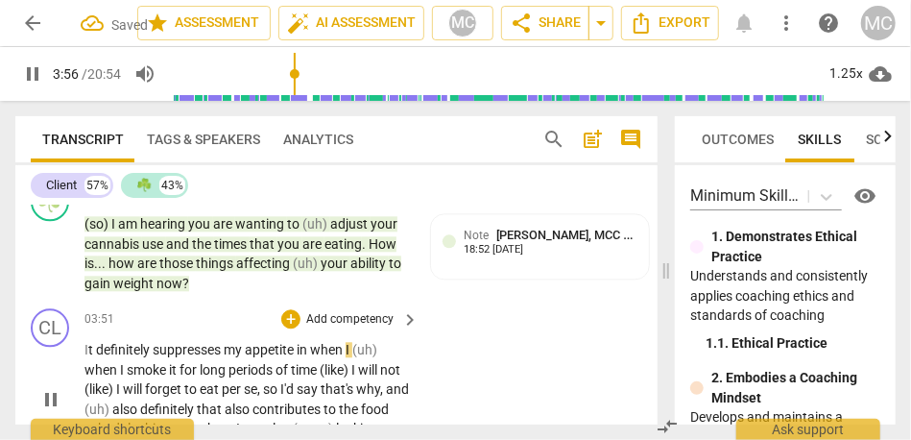
click at [106, 343] on span "definitely" at bounding box center [124, 349] width 57 height 15
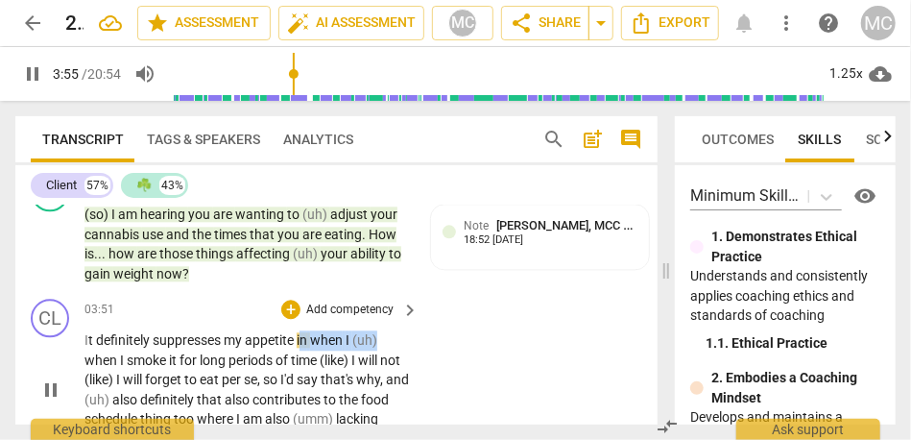
drag, startPoint x: 300, startPoint y: 339, endPoint x: 378, endPoint y: 339, distance: 77.8
click at [378, 339] on p "I t definitely suppresses my appetite in when I (uh) when I smoke it for long p…" at bounding box center [246, 389] width 325 height 118
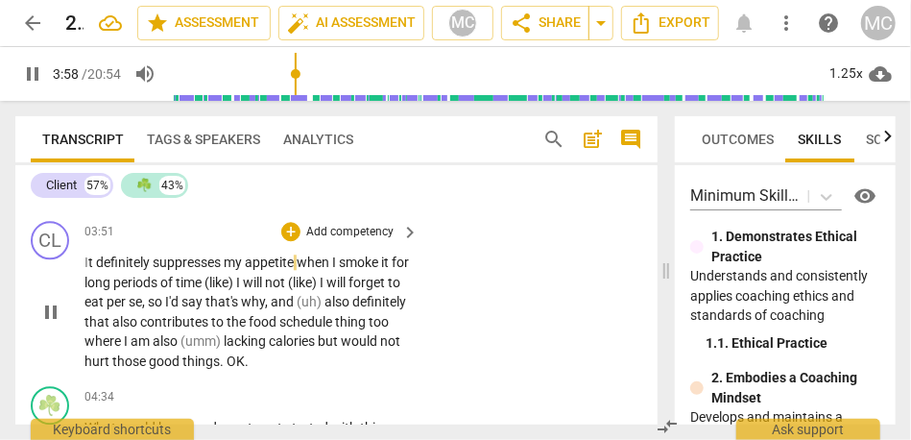
scroll to position [1889, 0]
click at [243, 283] on span "I" at bounding box center [239, 281] width 7 height 15
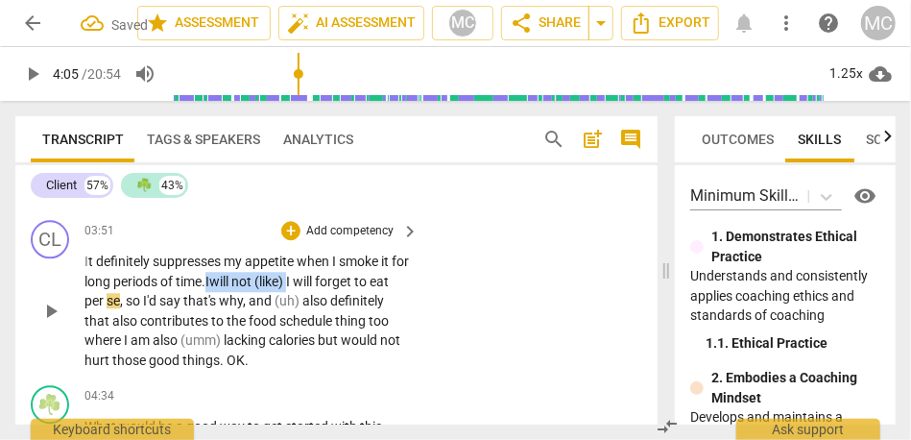
drag, startPoint x: 317, startPoint y: 282, endPoint x: 237, endPoint y: 280, distance: 79.7
click at [237, 280] on p "I t definitely suppresses my appetite when I smoke it for long periods of time.…" at bounding box center [246, 311] width 325 height 118
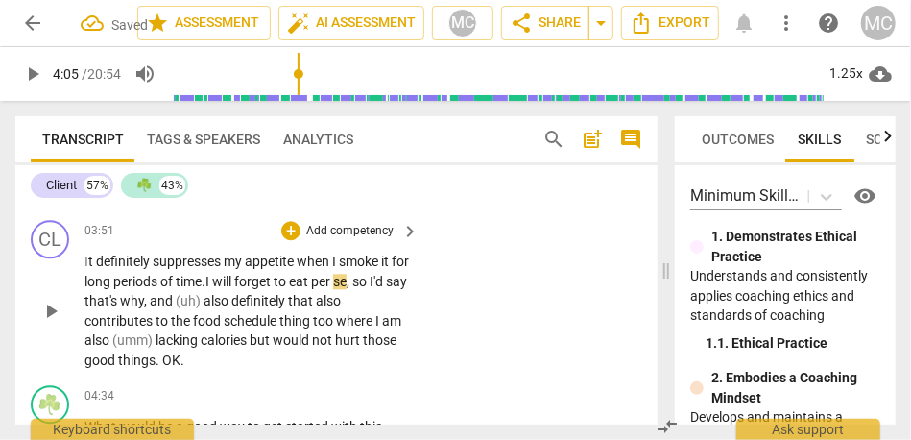
click at [234, 274] on span "will" at bounding box center [223, 281] width 22 height 15
click at [386, 289] on span "say" at bounding box center [396, 281] width 21 height 15
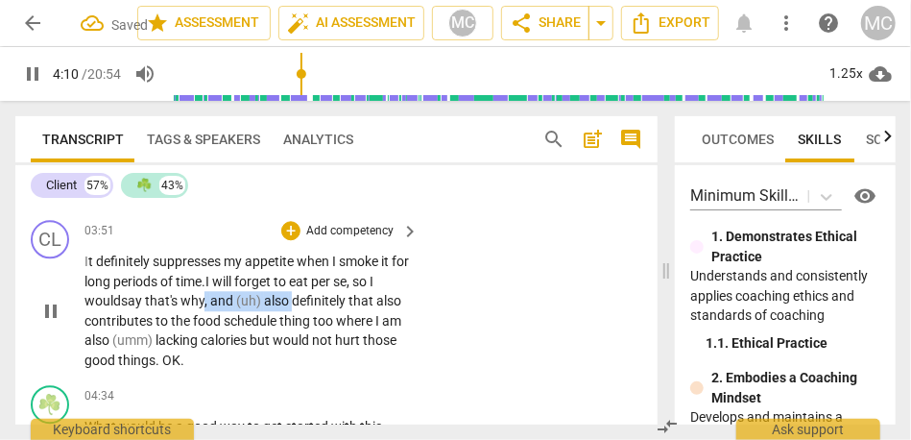
drag, startPoint x: 295, startPoint y: 298, endPoint x: 206, endPoint y: 299, distance: 88.3
click at [206, 299] on p "I t definitely suppresses my appetite when I smoke it for long periods of time.…" at bounding box center [246, 311] width 325 height 118
click at [241, 298] on span "why. Also, it" at bounding box center [215, 300] width 70 height 15
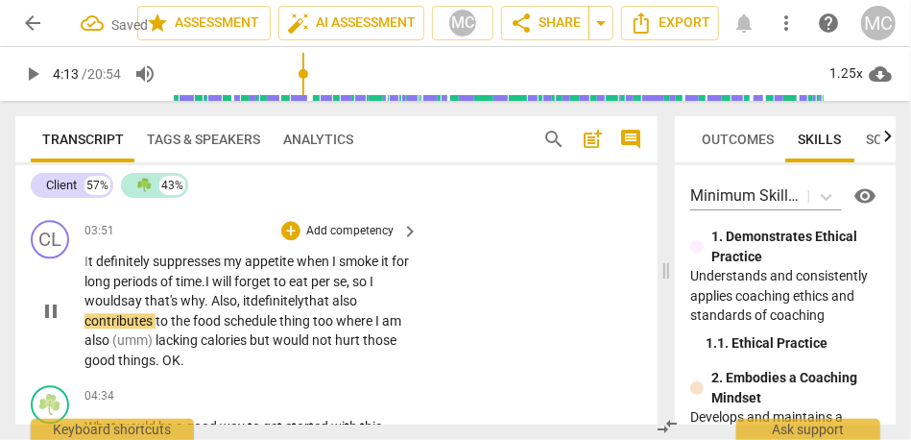
click at [304, 306] on span "definitely" at bounding box center [278, 300] width 54 height 15
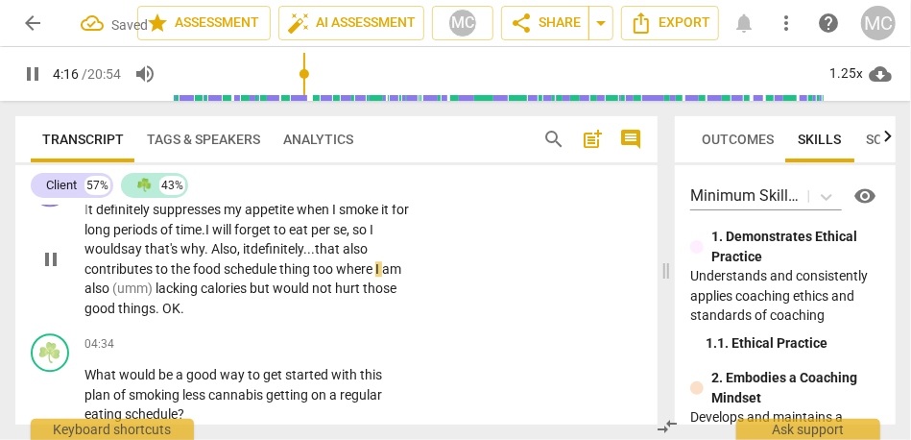
click at [313, 270] on span "thing" at bounding box center [296, 268] width 34 height 15
click at [263, 263] on span "schedule" at bounding box center [252, 268] width 56 height 15
drag, startPoint x: 341, startPoint y: 272, endPoint x: 289, endPoint y: 273, distance: 51.9
click at [289, 273] on p "I t definitely suppresses my appetite when I smoke it for long periods of time.…" at bounding box center [246, 259] width 325 height 118
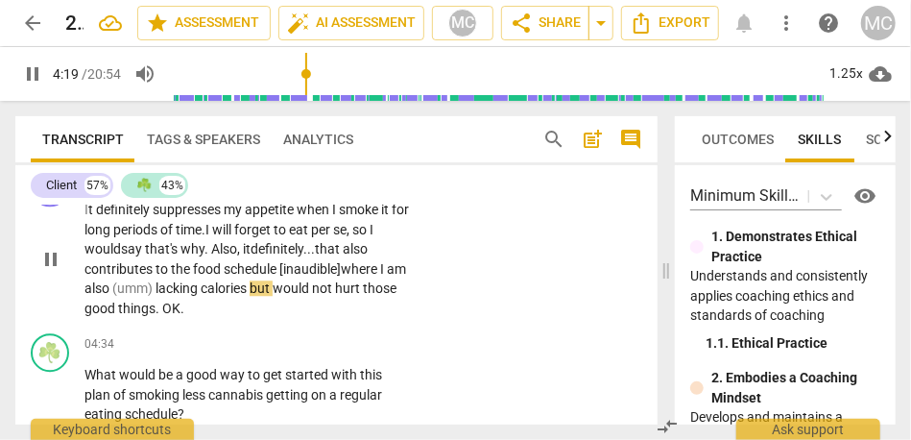
click at [180, 286] on span "lacking" at bounding box center [178, 287] width 45 height 15
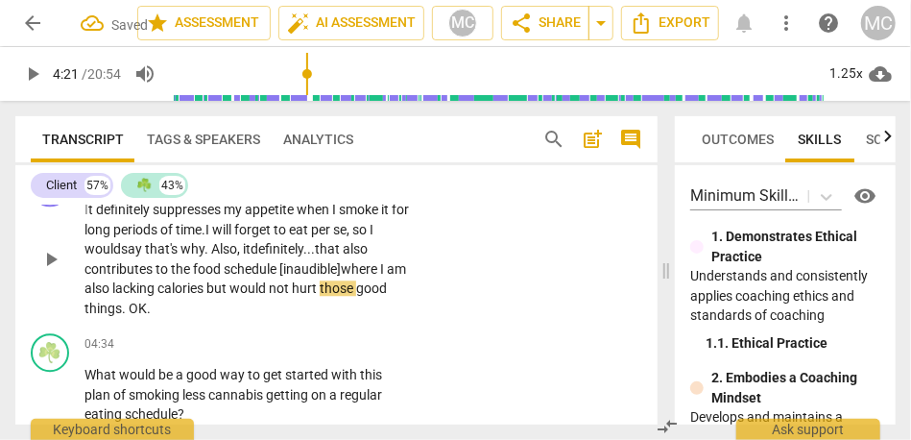
click at [362, 270] on span "where" at bounding box center [360, 268] width 39 height 15
click at [229, 285] on span "but" at bounding box center [217, 287] width 23 height 15
click at [267, 270] on span "schedule [inaudible]" at bounding box center [282, 268] width 117 height 15
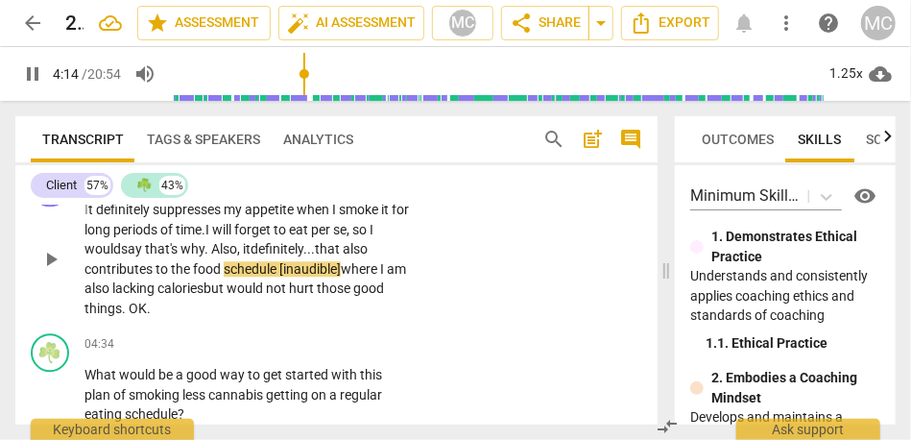
click at [227, 288] on span "but" at bounding box center [215, 287] width 23 height 15
click at [129, 314] on span "." at bounding box center [125, 307] width 7 height 15
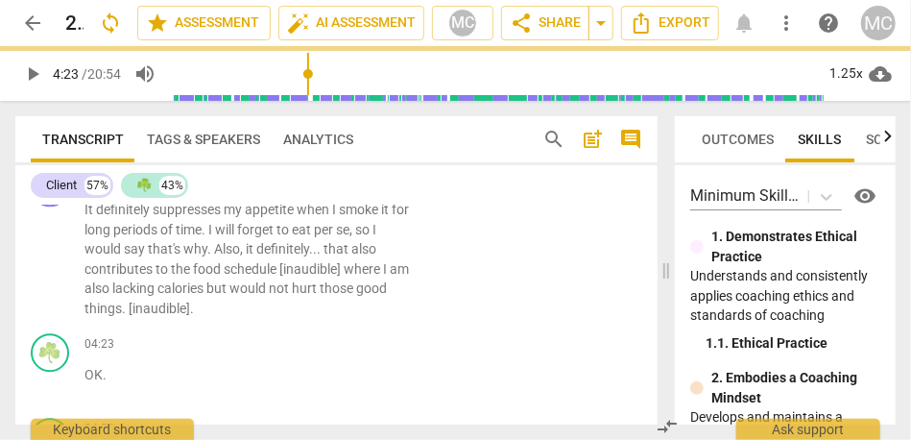
scroll to position [2026, 0]
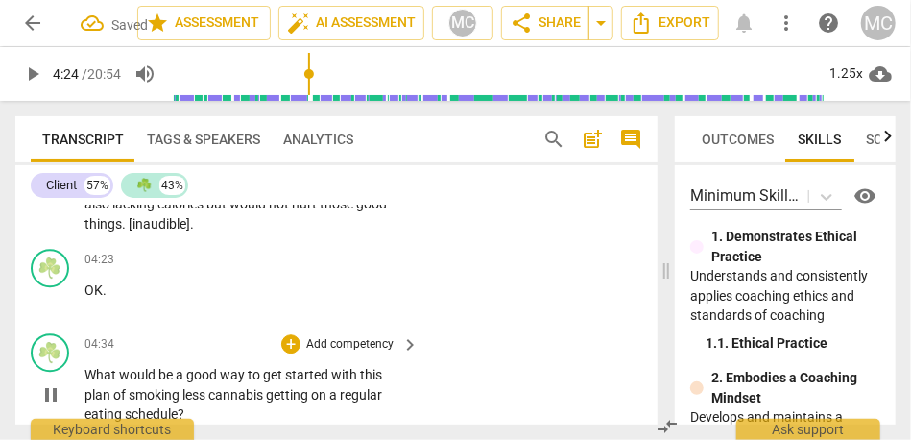
click at [85, 368] on span "What" at bounding box center [101, 374] width 35 height 15
type input "265"
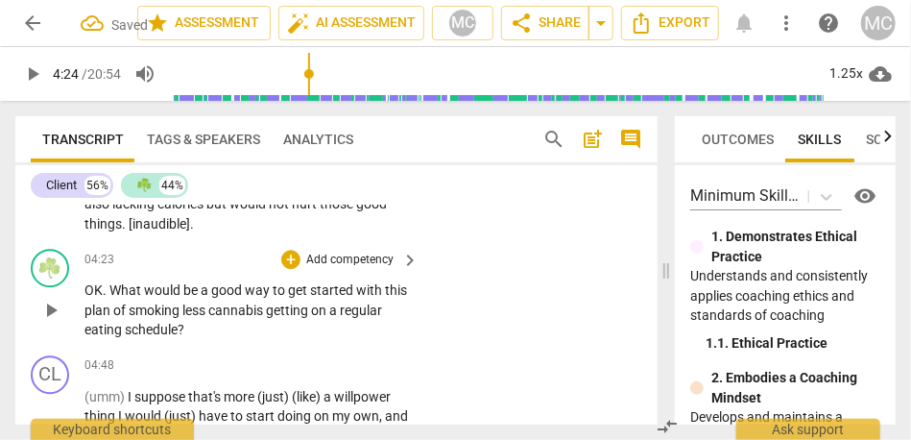
click at [85, 289] on span "OK" at bounding box center [93, 289] width 18 height 15
click at [93, 290] on span "([GEOGRAPHIC_DATA])" at bounding box center [153, 289] width 139 height 15
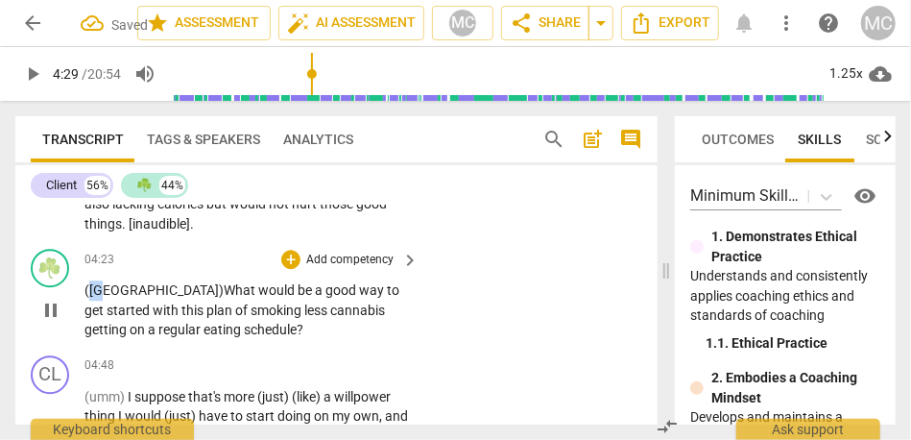
click at [93, 290] on span "([GEOGRAPHIC_DATA])" at bounding box center [153, 289] width 139 height 15
click at [112, 291] on span "([GEOGRAPHIC_DATA])" at bounding box center [153, 289] width 139 height 15
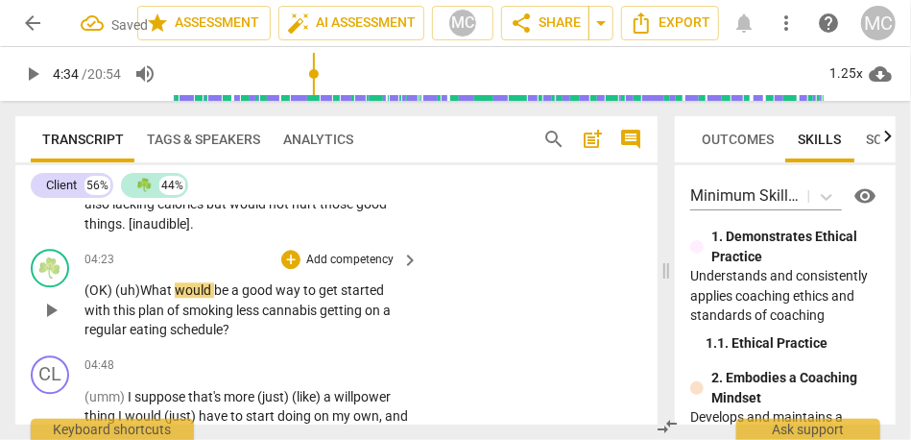
click at [139, 287] on span "(OK) (uh)" at bounding box center [112, 289] width 56 height 15
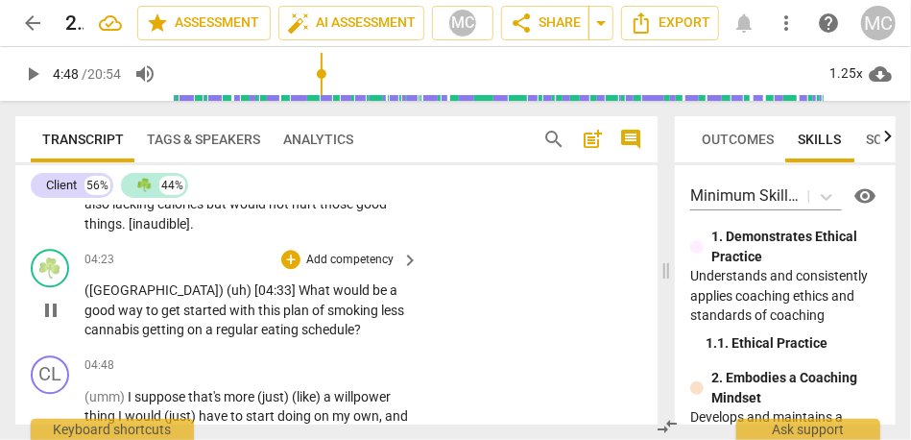
click at [319, 258] on p "Add competency" at bounding box center [349, 260] width 91 height 17
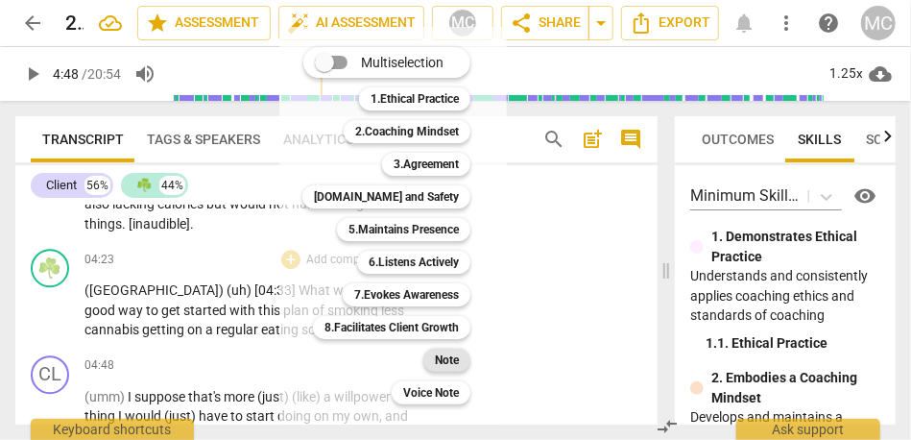
click at [445, 360] on b "Note" at bounding box center [447, 360] width 24 height 23
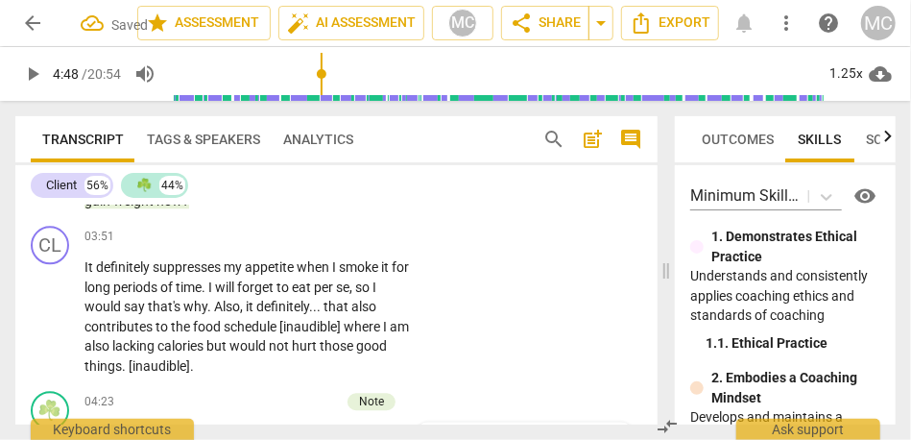
scroll to position [1882, 0]
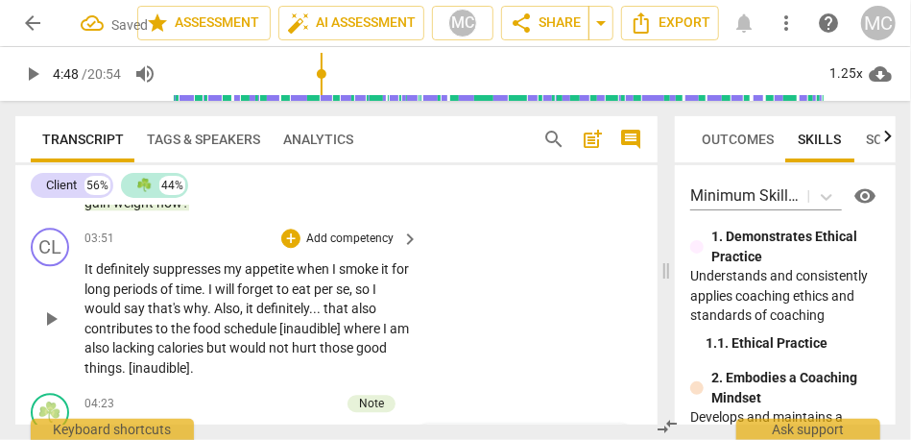
click at [349, 231] on p "Add competency" at bounding box center [349, 238] width 91 height 17
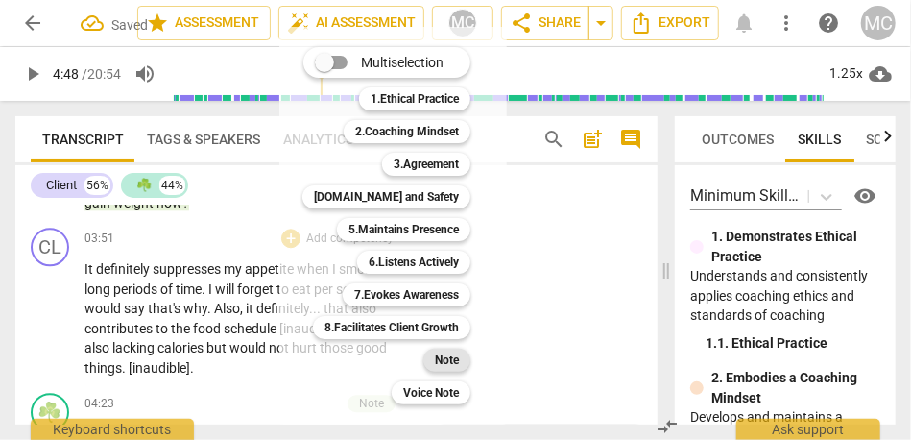
click at [441, 362] on b "Note" at bounding box center [447, 360] width 24 height 23
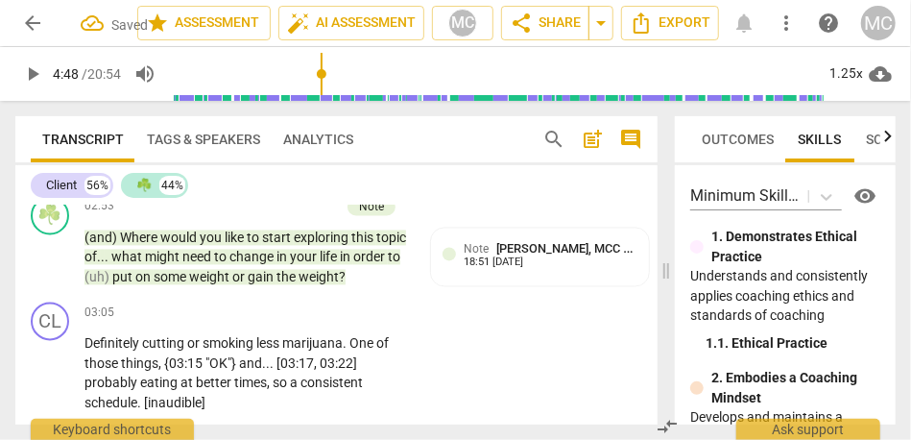
scroll to position [1555, 0]
click at [349, 316] on p "Add competency" at bounding box center [349, 313] width 91 height 17
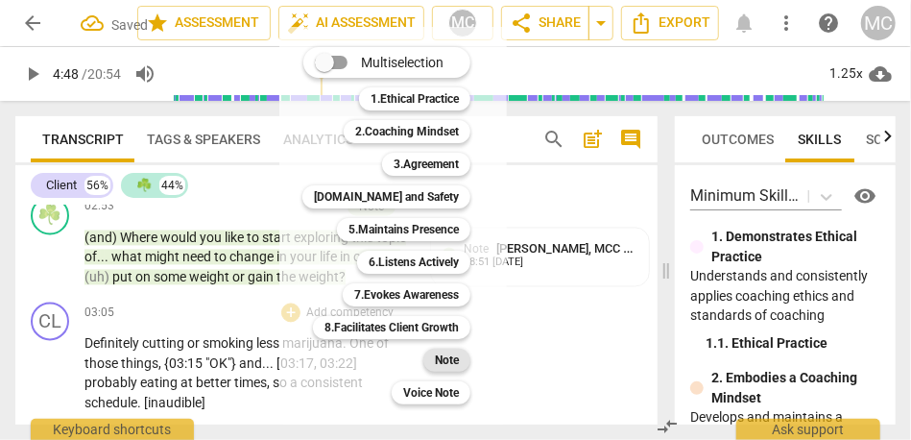
click at [446, 364] on b "Note" at bounding box center [447, 360] width 24 height 23
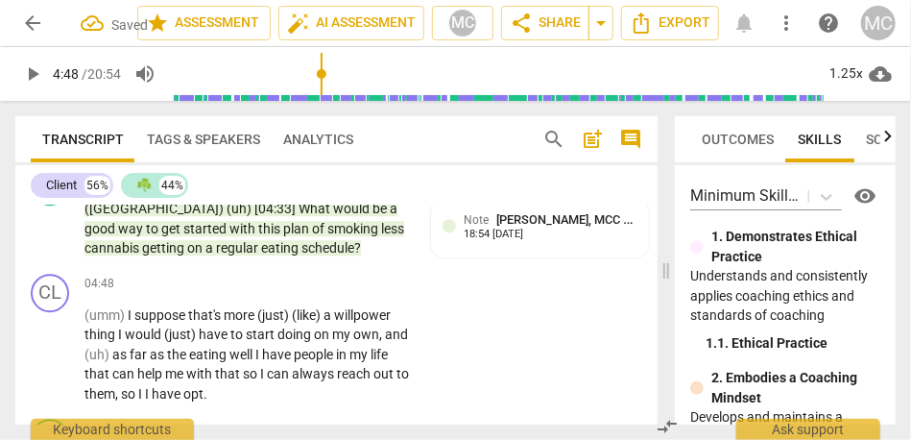
scroll to position [2106, 0]
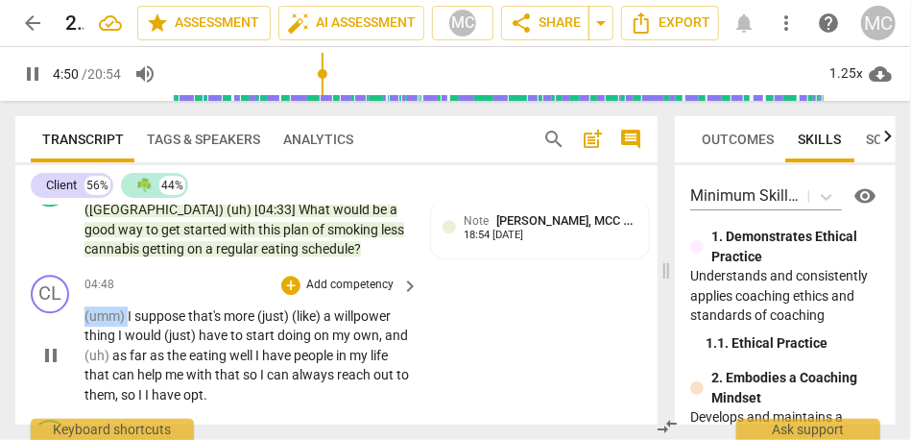
drag, startPoint x: 128, startPoint y: 316, endPoint x: 51, endPoint y: 315, distance: 76.8
click at [51, 315] on div "CL play_arrow pause 04:48 + Add competency keyboard_arrow_right (umm) I suppose…" at bounding box center [336, 340] width 642 height 146
type input "291"
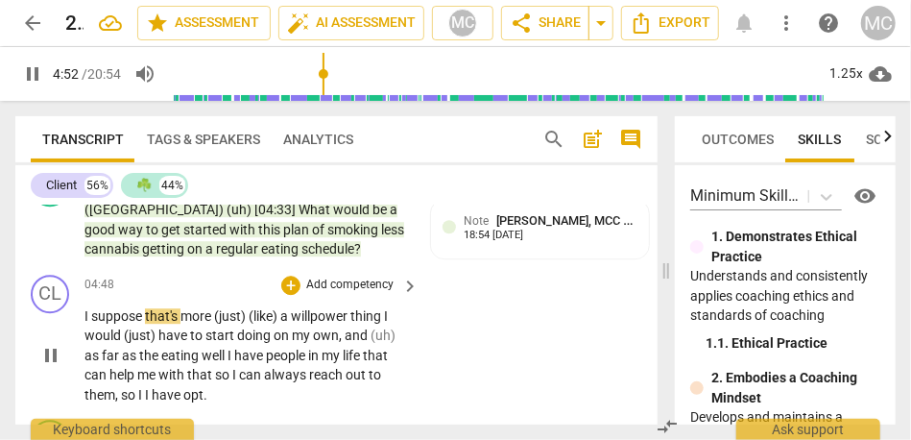
click at [451, 371] on div "CL play_arrow pause 04:48 + Add competency keyboard_arrow_right I suppose that'…" at bounding box center [336, 340] width 642 height 146
click at [110, 312] on span "suppose" at bounding box center [118, 315] width 54 height 15
drag, startPoint x: 285, startPoint y: 320, endPoint x: 221, endPoint y: 319, distance: 64.3
click at [221, 319] on p "I suppose that's more (just) (like) a willpower thing I would (just) have to st…" at bounding box center [246, 355] width 325 height 99
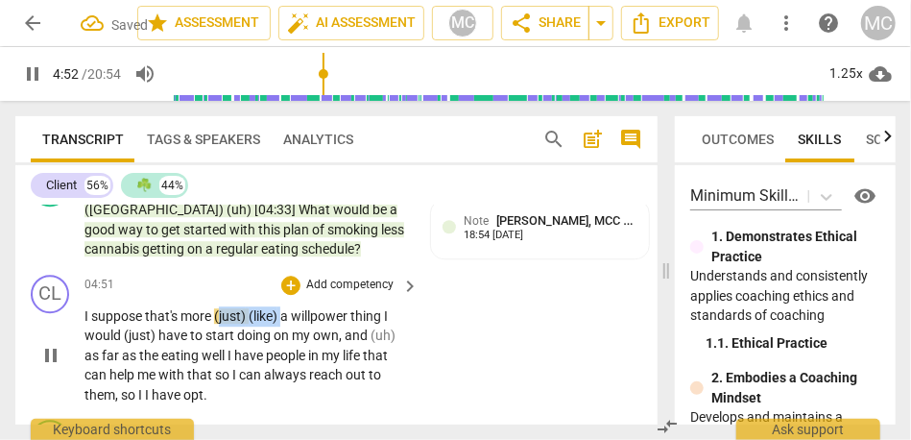
type input "293"
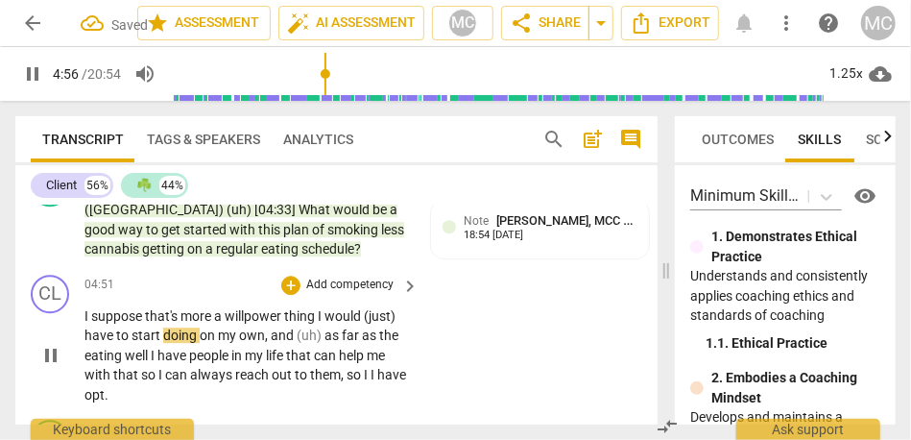
click at [318, 316] on span "thing" at bounding box center [301, 315] width 34 height 15
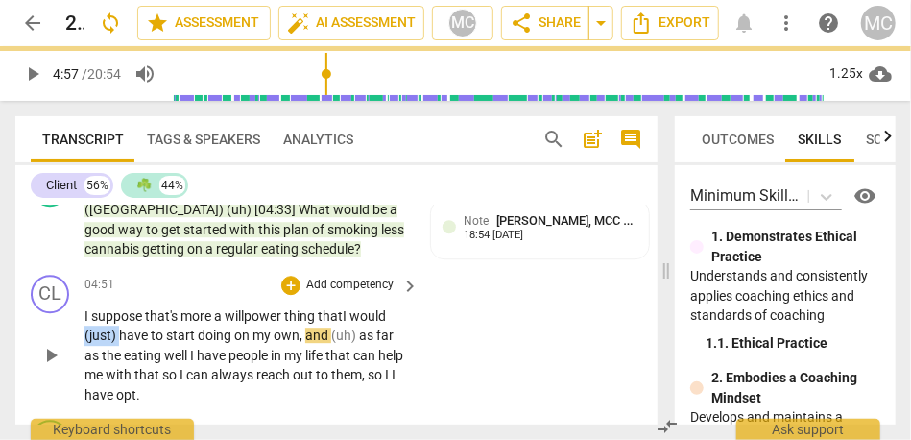
drag, startPoint x: 122, startPoint y: 336, endPoint x: 78, endPoint y: 333, distance: 44.3
click at [78, 333] on div "CL play_arrow pause 04:51 + Add competency keyboard_arrow_right I suppose that'…" at bounding box center [336, 340] width 642 height 146
click at [368, 334] on span "as" at bounding box center [369, 334] width 17 height 15
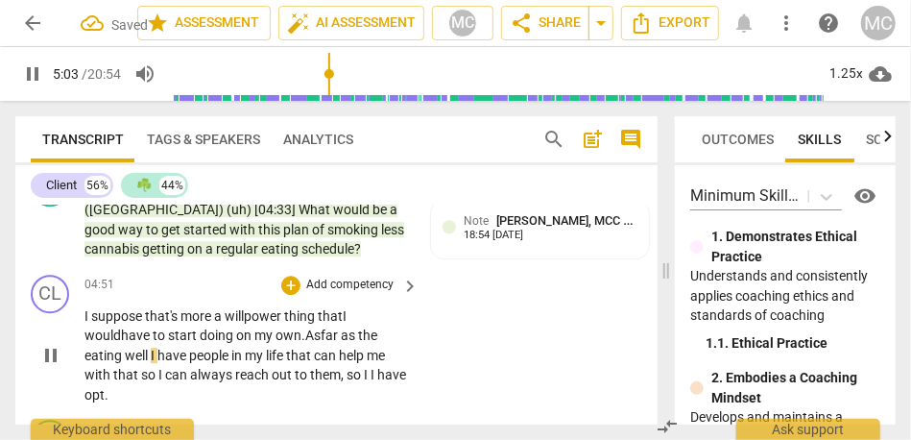
click at [341, 346] on p "I suppose that's more a willpower thing that I would have to start doing on my …" at bounding box center [246, 355] width 325 height 99
click at [331, 334] on span "far" at bounding box center [331, 334] width 20 height 15
drag, startPoint x: 368, startPoint y: 336, endPoint x: 404, endPoint y: 341, distance: 36.8
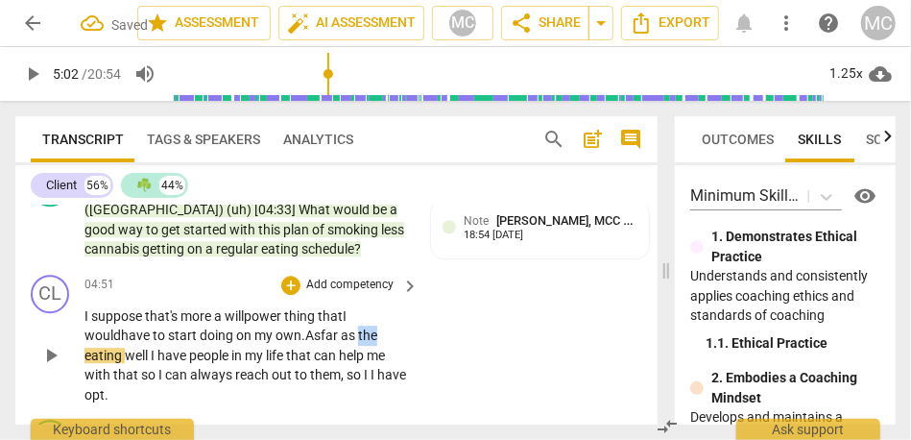
click at [404, 341] on p "I suppose that's more a willpower thing that I would have to start doing on my …" at bounding box center [246, 355] width 325 height 99
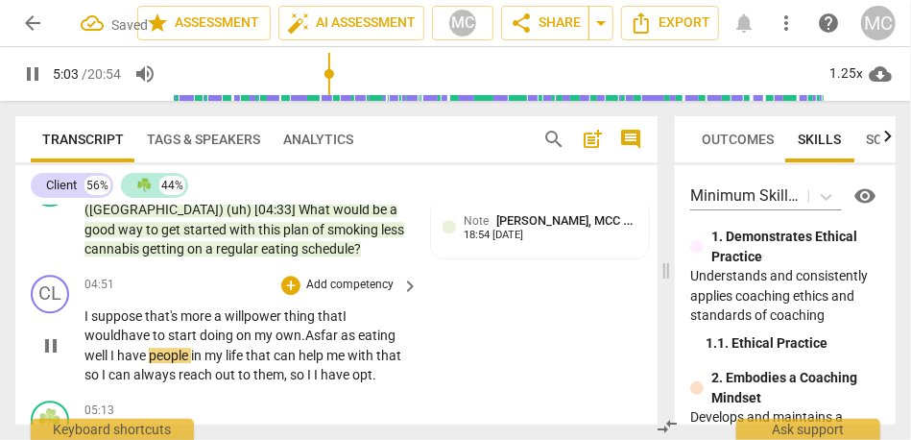
click at [110, 355] on span "well" at bounding box center [97, 355] width 26 height 15
click at [480, 381] on div "CL play_arrow pause 04:51 + Add competency keyboard_arrow_right I suppose that'…" at bounding box center [336, 330] width 642 height 126
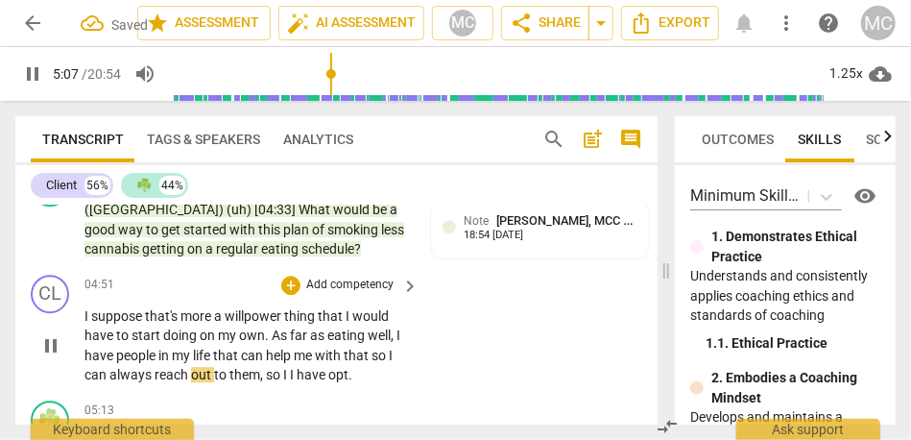
click at [389, 361] on span "so" at bounding box center [380, 355] width 17 height 15
type input "308"
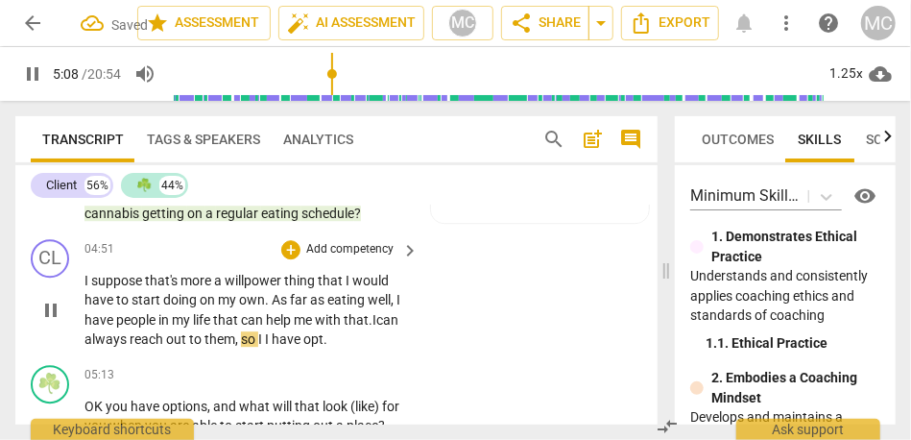
scroll to position [2161, 0]
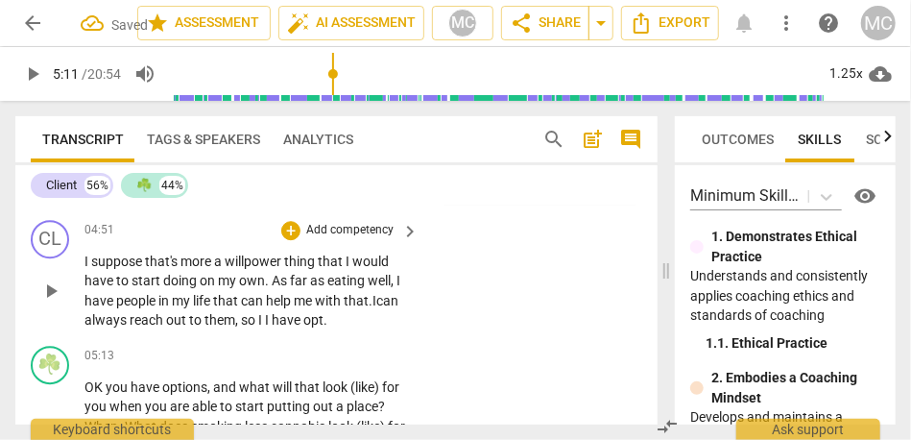
click at [299, 322] on span "have" at bounding box center [288, 319] width 32 height 15
click at [421, 280] on div "CL play_arrow pause 04:51 + Add competency keyboard_arrow_right I suppose that'…" at bounding box center [336, 275] width 642 height 126
click at [342, 226] on p "Add competency" at bounding box center [349, 230] width 91 height 17
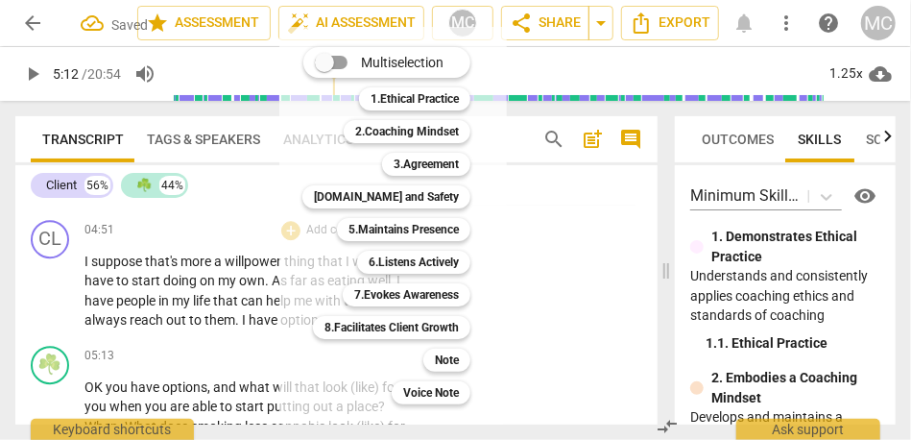
click at [450, 372] on div "Note 9" at bounding box center [458, 360] width 84 height 33
click at [450, 364] on b "Note" at bounding box center [447, 360] width 24 height 23
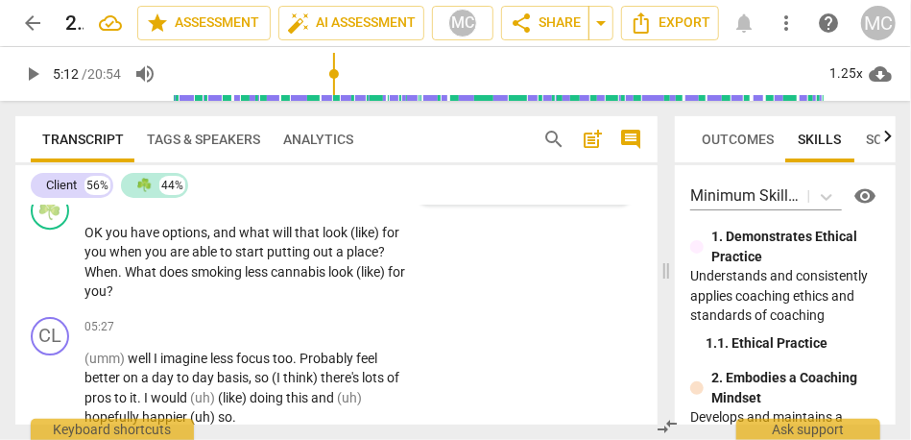
scroll to position [2248, 0]
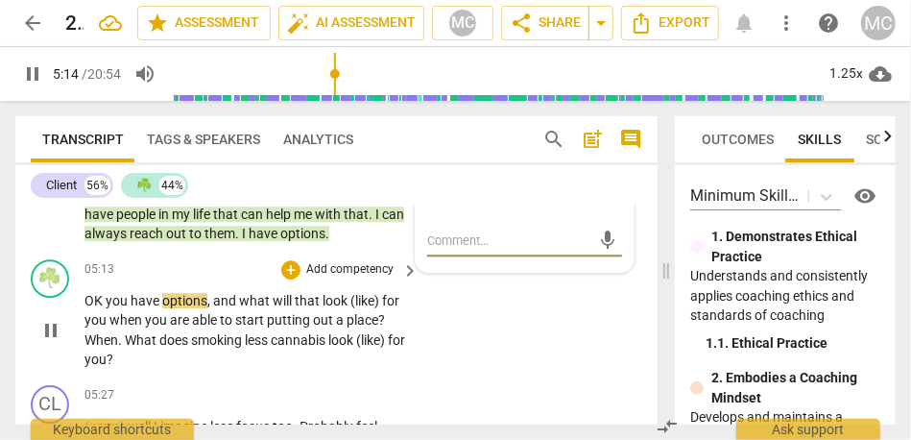
click at [106, 300] on span "you" at bounding box center [118, 300] width 25 height 15
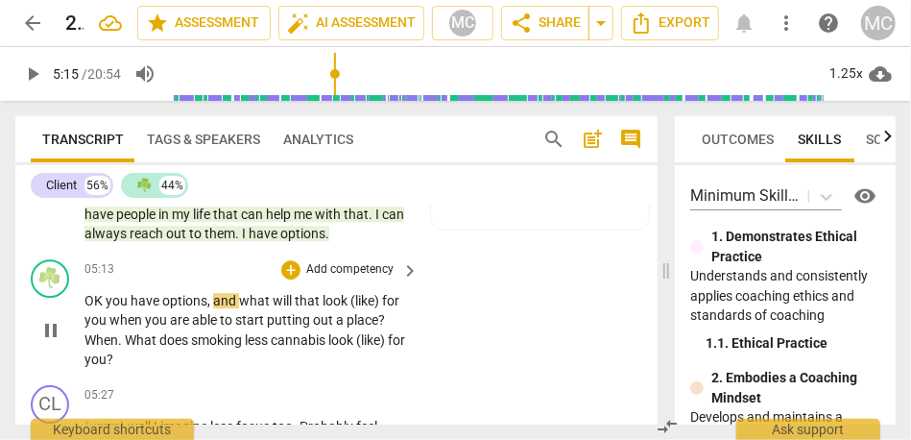
type input "315"
click at [89, 300] on span "OK." at bounding box center [95, 300] width 22 height 15
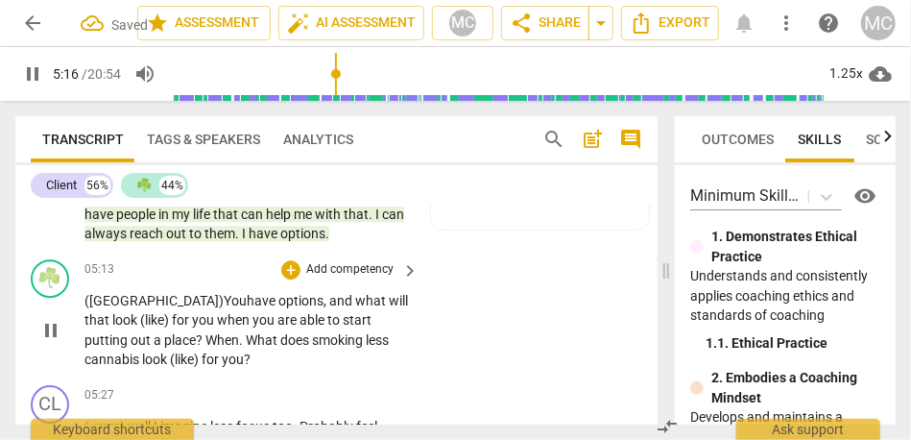
click at [172, 312] on span "(like)" at bounding box center [156, 319] width 32 height 15
click at [167, 312] on span "like)" at bounding box center [153, 319] width 27 height 15
click at [290, 322] on span "able" at bounding box center [304, 319] width 28 height 15
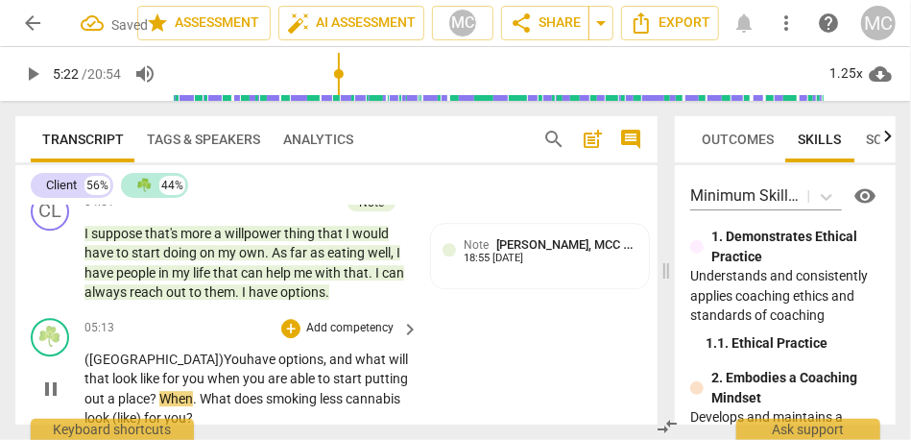
scroll to position [2200, 0]
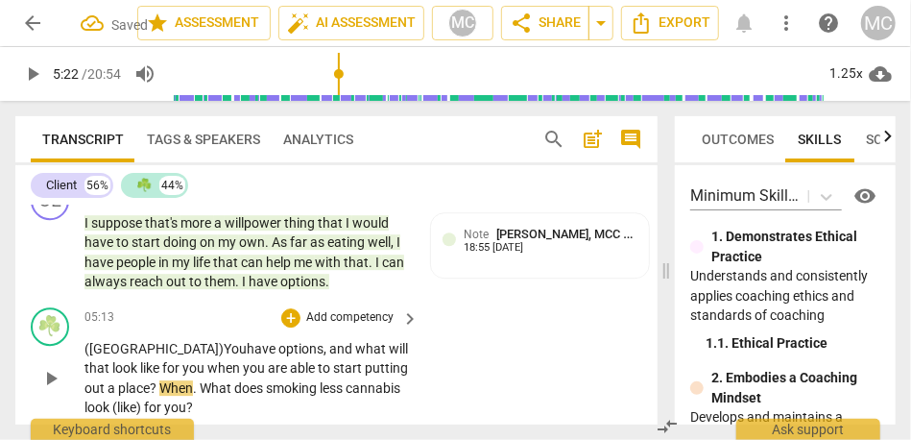
click at [318, 371] on span "to" at bounding box center [325, 367] width 15 height 15
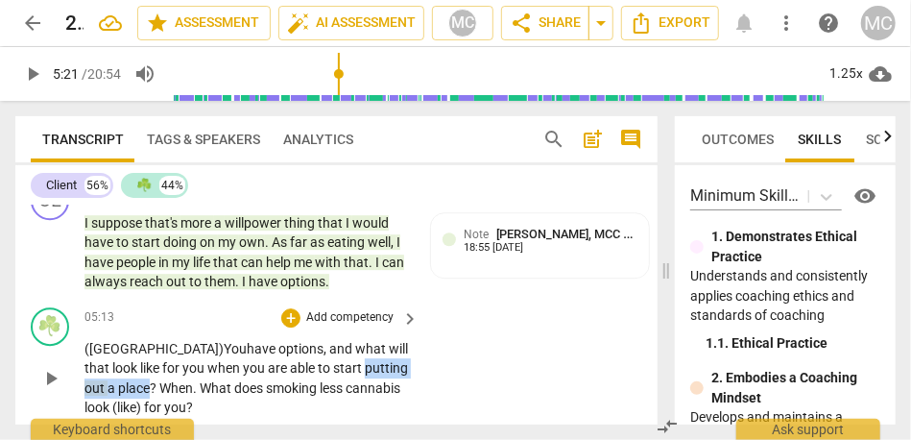
drag, startPoint x: 270, startPoint y: 373, endPoint x: 376, endPoint y: 373, distance: 106.6
click at [376, 373] on p "(OK) You have options , and what will that look like for you when you are able …" at bounding box center [246, 378] width 325 height 79
click at [329, 350] on span "and" at bounding box center [342, 348] width 26 height 15
click at [318, 360] on span "to" at bounding box center [325, 367] width 15 height 15
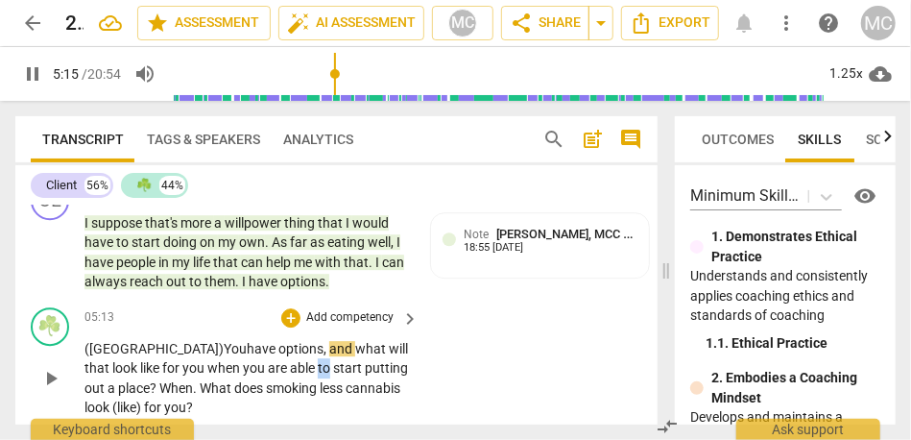
click at [318, 360] on span "to" at bounding box center [325, 367] width 15 height 15
click at [108, 380] on span "out" at bounding box center [95, 387] width 23 height 15
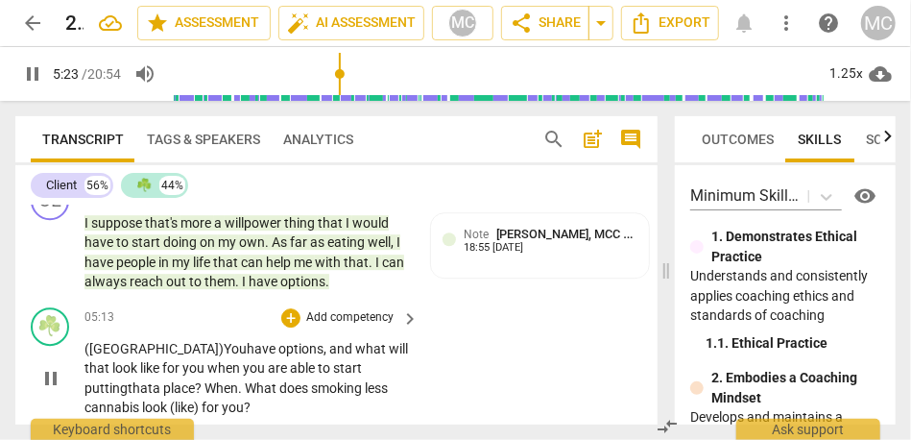
click at [245, 386] on span "What" at bounding box center [262, 387] width 35 height 15
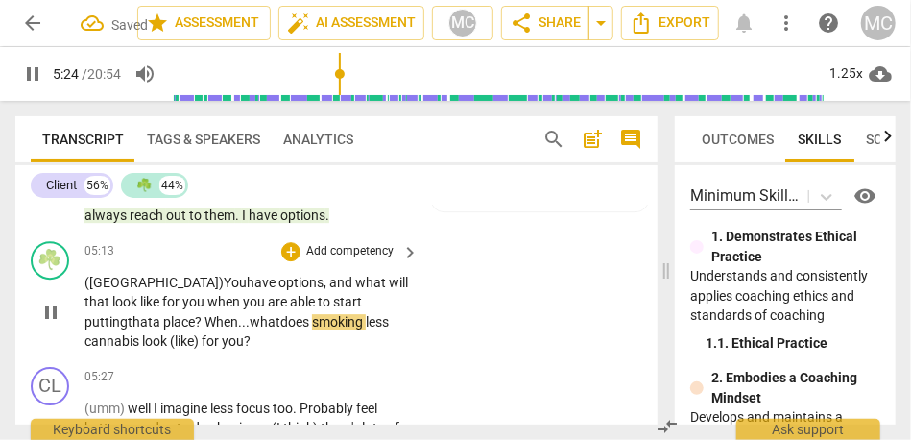
scroll to position [2283, 0]
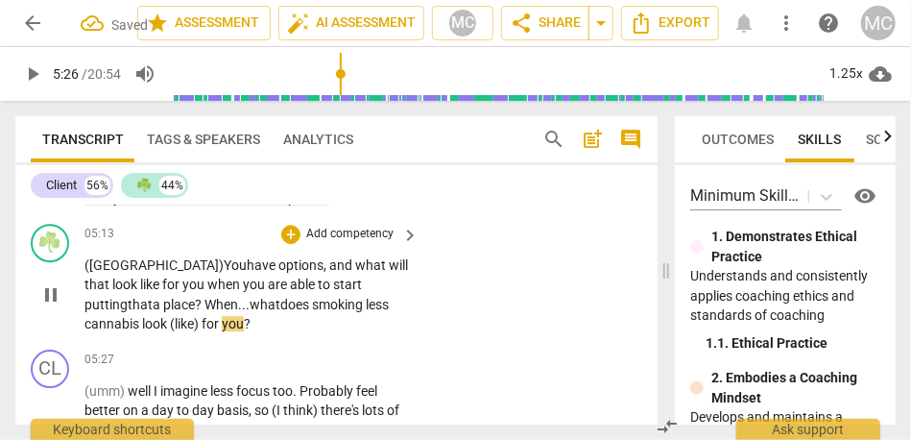
click at [202, 316] on span "(like)" at bounding box center [186, 323] width 32 height 15
click at [197, 316] on span "like)" at bounding box center [183, 323] width 27 height 15
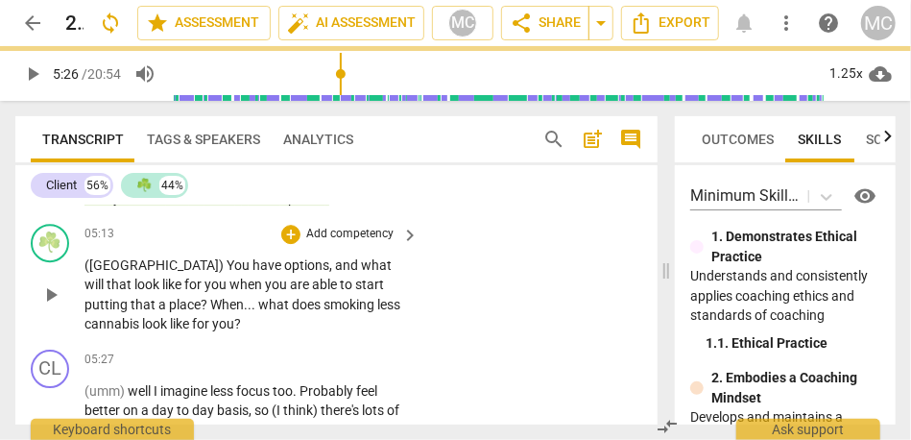
click at [371, 226] on p "Add competency" at bounding box center [349, 234] width 91 height 17
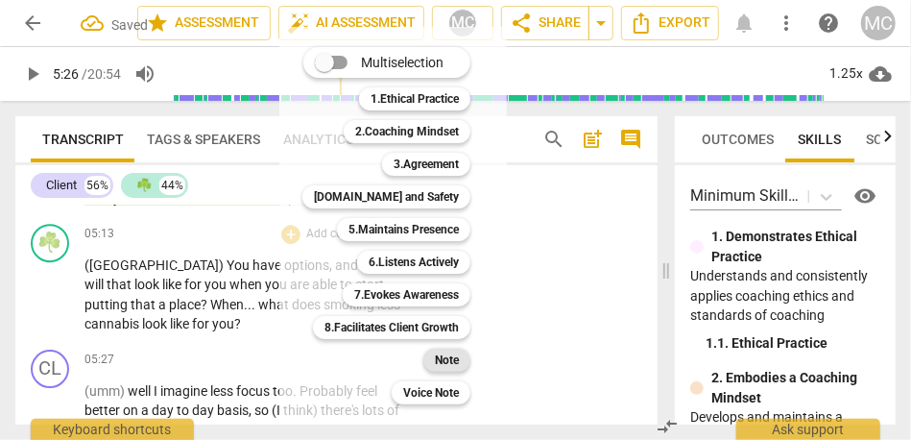
click at [439, 359] on b "Note" at bounding box center [447, 360] width 24 height 23
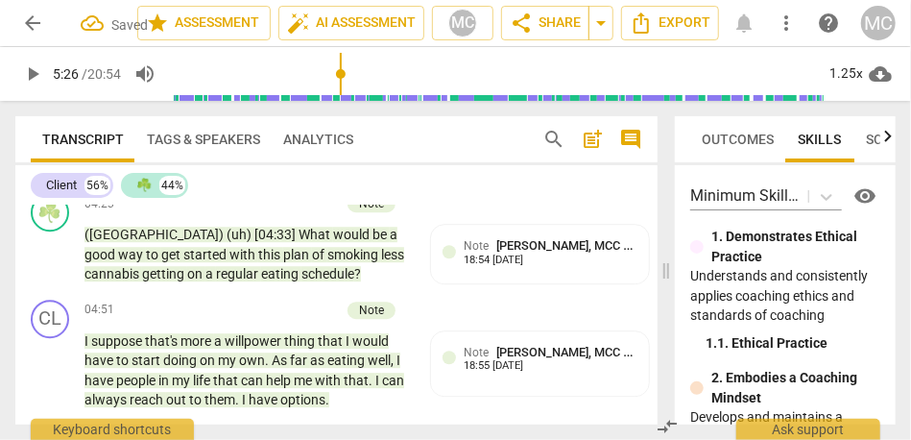
scroll to position [2343, 0]
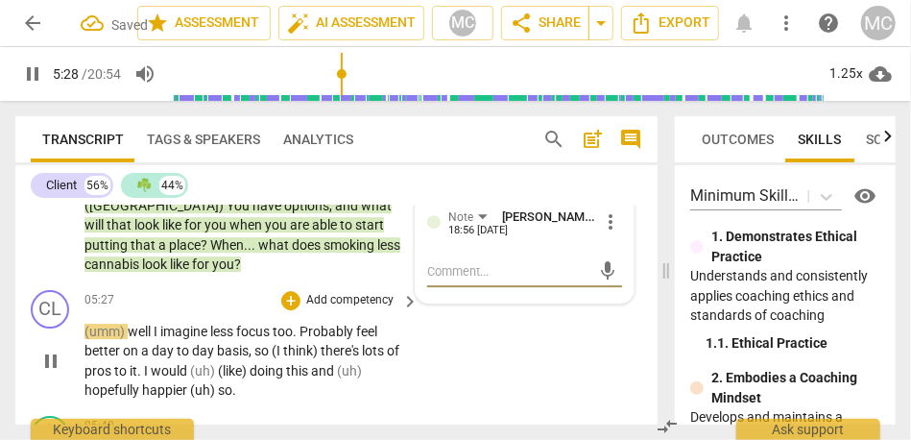
click at [139, 331] on span "well" at bounding box center [141, 331] width 26 height 15
type input "329"
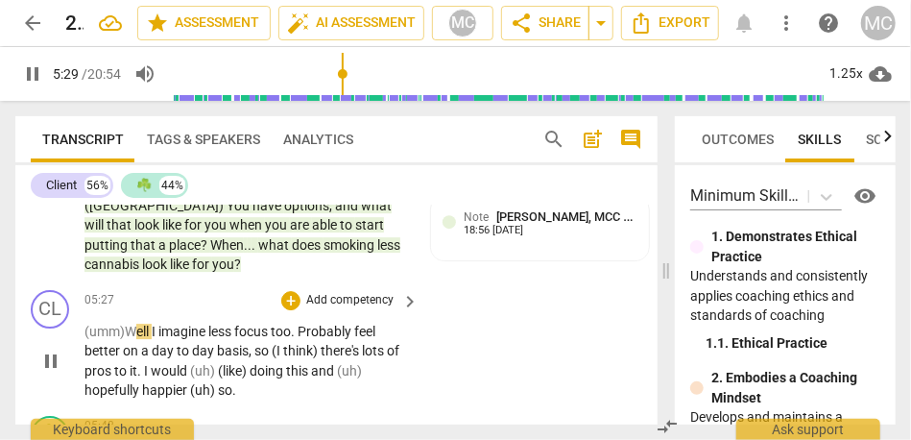
click at [158, 333] on span "I" at bounding box center [155, 331] width 7 height 15
click at [106, 328] on span "(umm) W" at bounding box center [110, 331] width 52 height 15
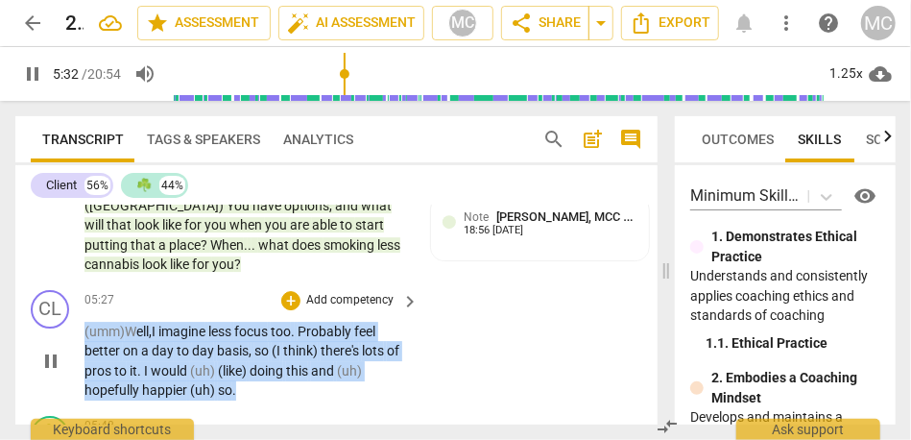
click at [106, 328] on span "(umm) W" at bounding box center [110, 331] width 52 height 15
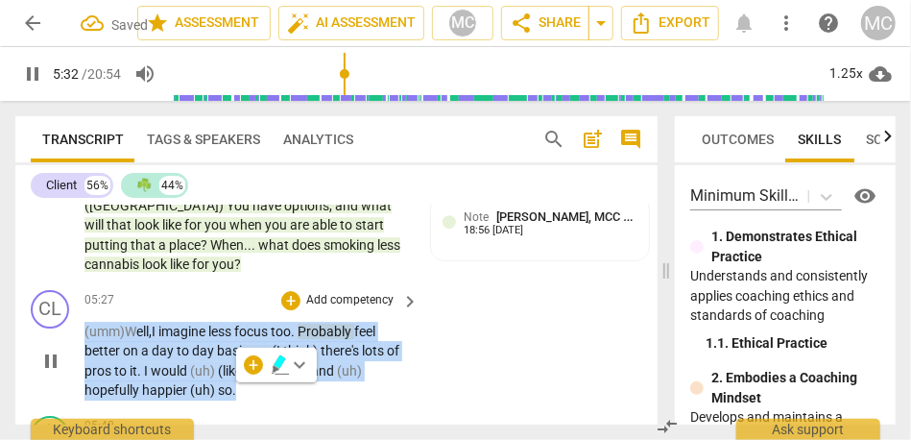
click at [158, 329] on span "I" at bounding box center [155, 331] width 7 height 15
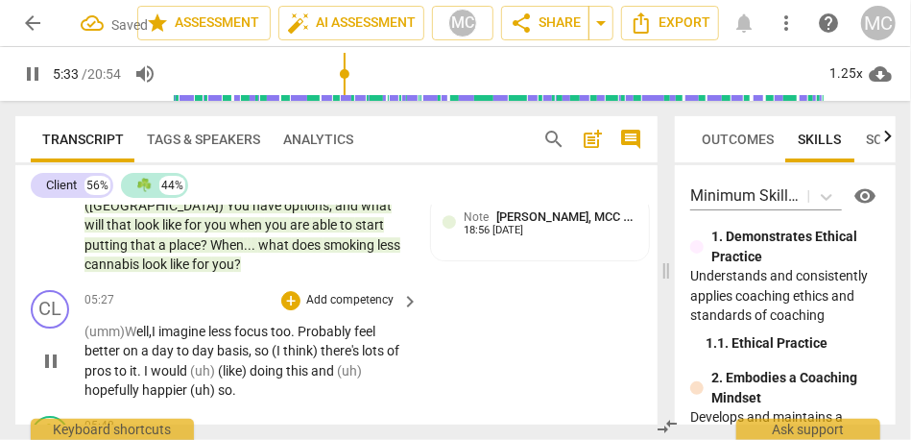
click at [127, 329] on span "(umm) W" at bounding box center [110, 331] width 52 height 15
click at [228, 333] on span "less" at bounding box center [221, 331] width 26 height 15
click at [249, 336] on span "focus" at bounding box center [252, 331] width 36 height 15
click at [320, 332] on span "too" at bounding box center [313, 331] width 20 height 15
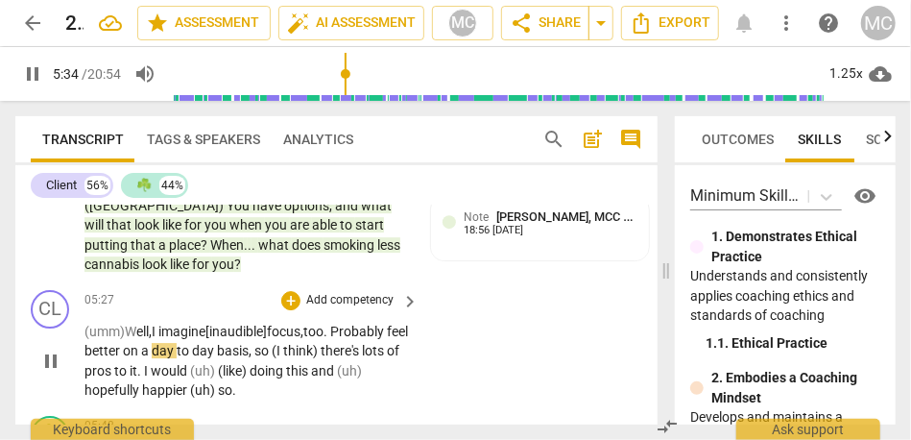
click at [324, 331] on span "too" at bounding box center [313, 331] width 20 height 15
click at [349, 330] on span "Probably" at bounding box center [358, 331] width 57 height 15
click at [335, 339] on span "probably" at bounding box center [361, 331] width 53 height 15
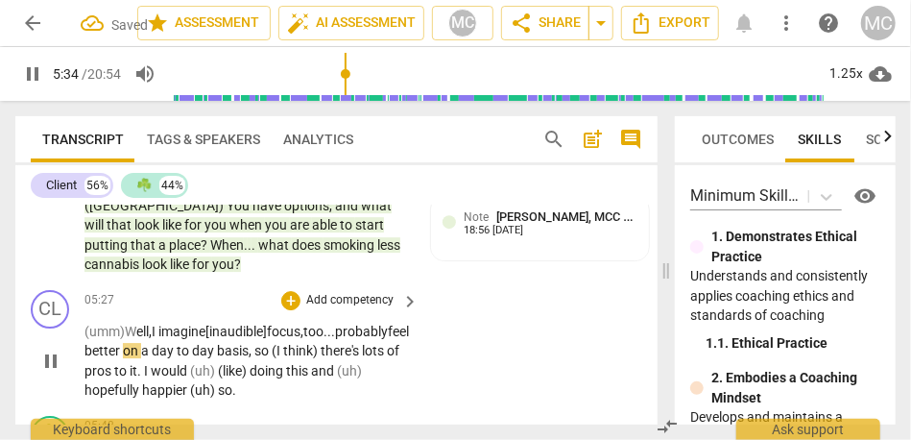
click at [152, 358] on span "day" at bounding box center [164, 350] width 25 height 15
click at [285, 358] on span "think)" at bounding box center [303, 350] width 37 height 15
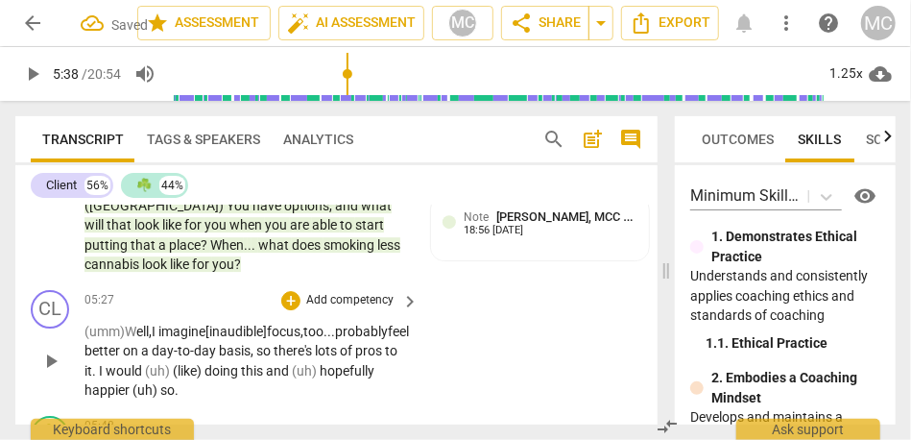
click at [274, 358] on span "there's" at bounding box center [294, 350] width 41 height 15
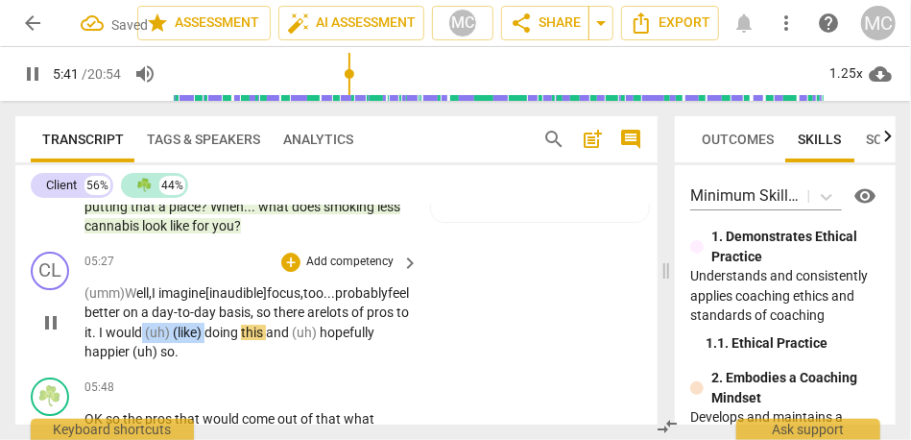
drag, startPoint x: 186, startPoint y: 356, endPoint x: 121, endPoint y: 353, distance: 65.3
click at [121, 353] on p "(umm) W ell, I imagine [inaudible] focus, too... probably feel better on a day-…" at bounding box center [246, 322] width 325 height 79
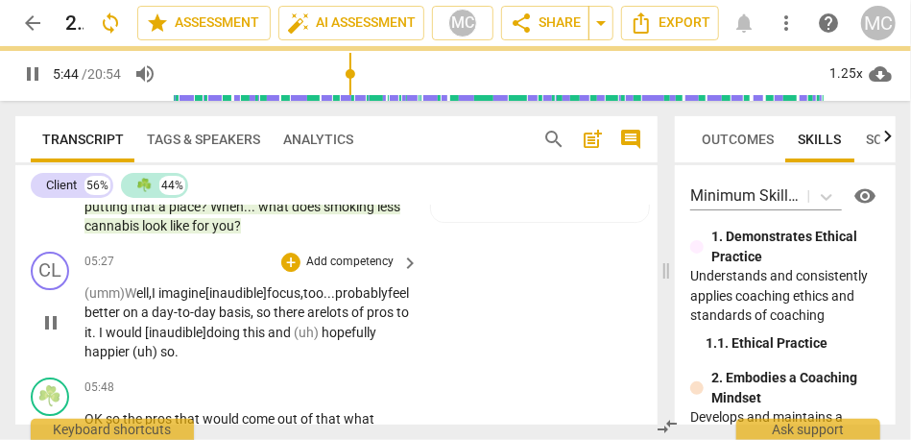
click at [322, 340] on span "hopefully" at bounding box center [349, 332] width 55 height 15
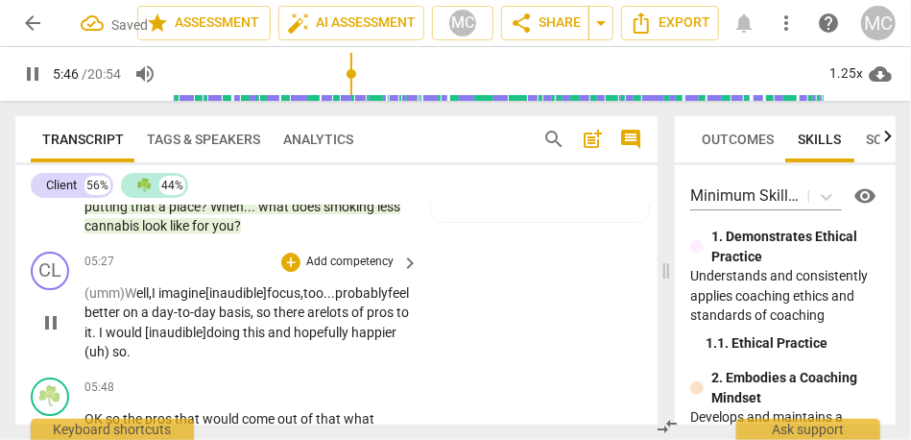
click at [455, 350] on div "CL play_arrow pause 05:27 + Add competency keyboard_arrow_right (umm) W ell, I …" at bounding box center [336, 307] width 642 height 126
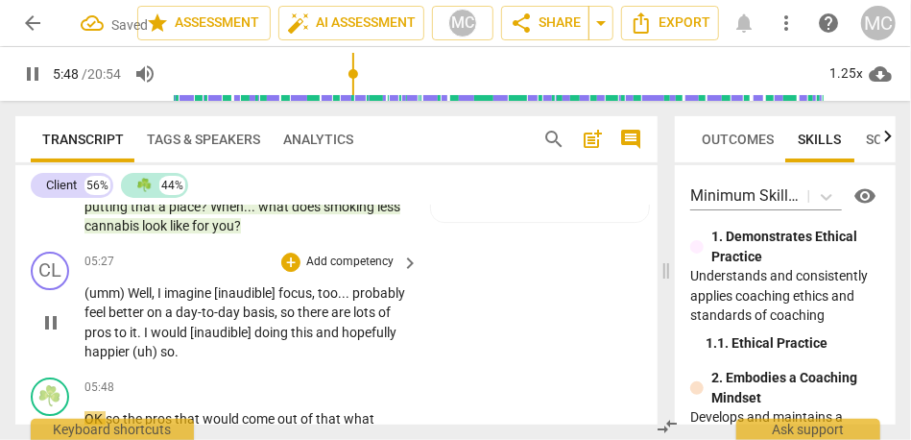
click at [160, 350] on span "(uh)" at bounding box center [146, 351] width 28 height 15
type input "349"
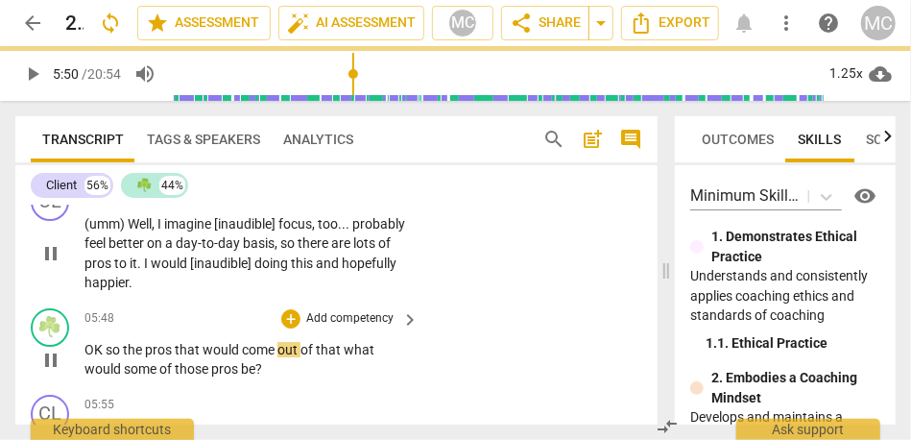
click at [84, 349] on div "play_arrow pause" at bounding box center [60, 360] width 49 height 27
type input "350"
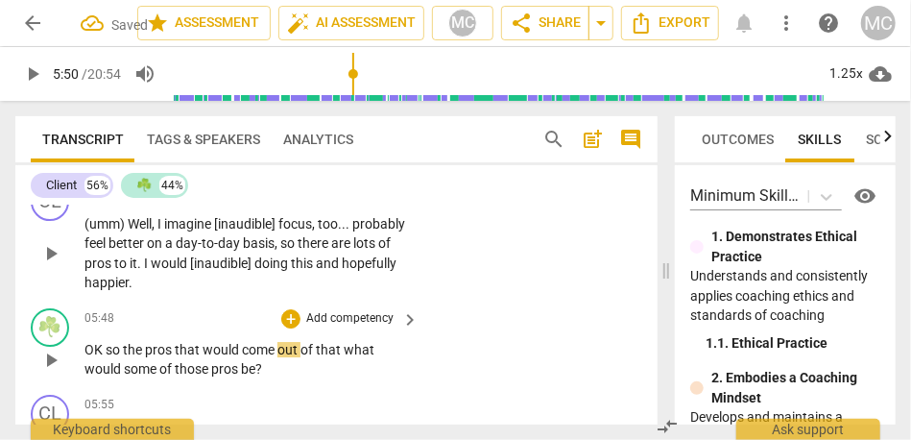
click at [85, 349] on span "OK" at bounding box center [94, 349] width 21 height 15
click at [325, 345] on span "of" at bounding box center [327, 349] width 15 height 15
click at [363, 352] on span "that" at bounding box center [349, 349] width 28 height 15
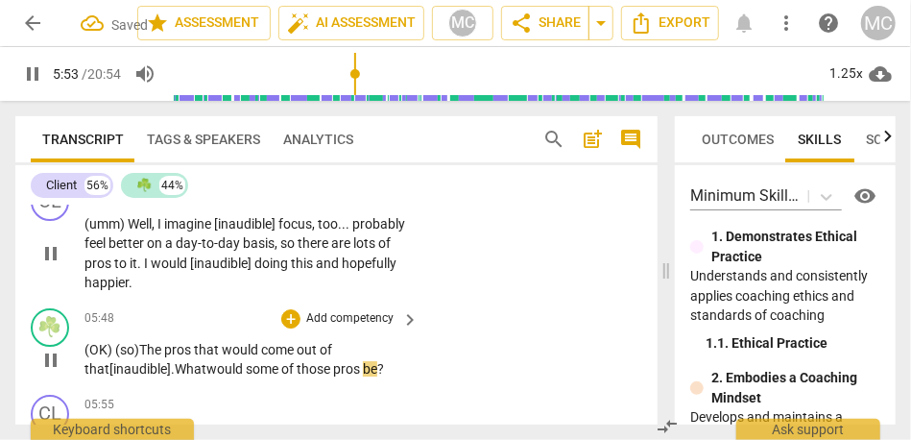
click at [394, 347] on p "(OK) ( so) The pros that would come out of that [inaudible]. What would some of…" at bounding box center [246, 359] width 325 height 39
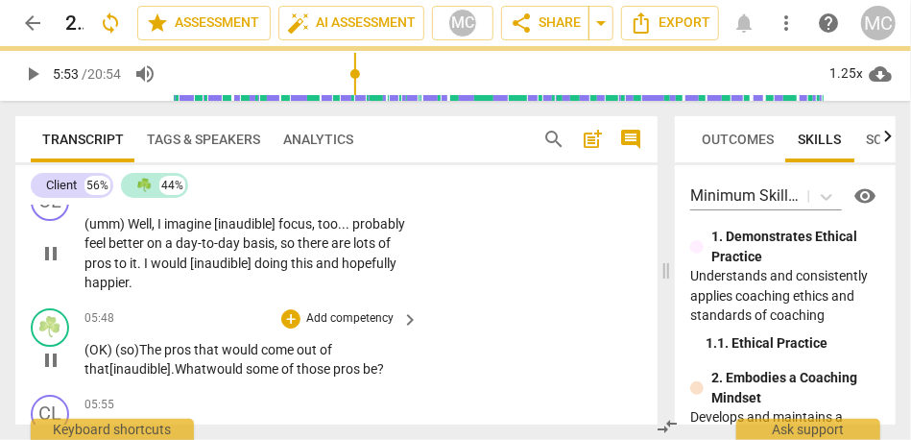
click at [219, 348] on span "that" at bounding box center [208, 349] width 28 height 15
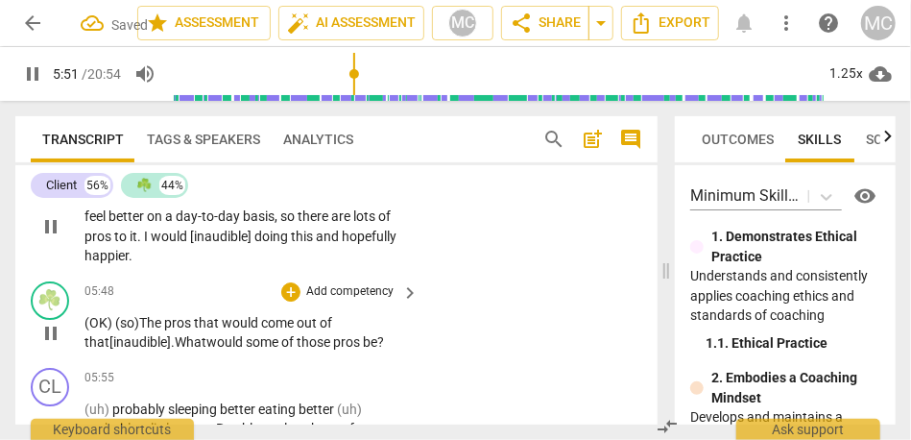
scroll to position [2473, 0]
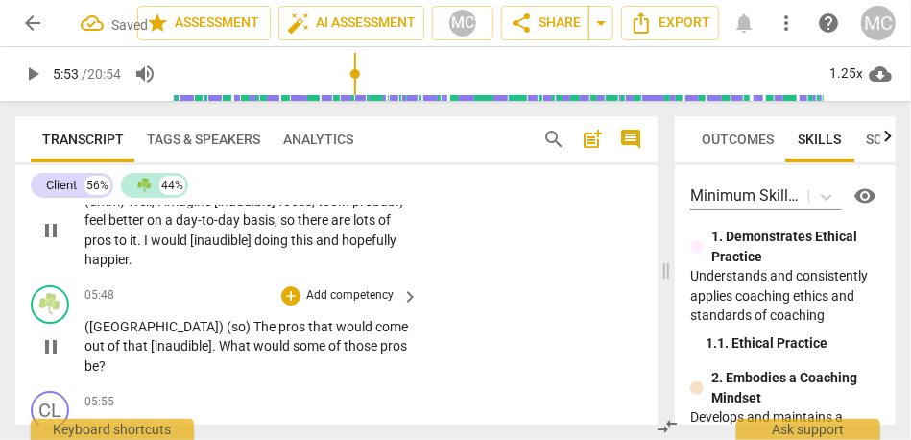
click at [335, 300] on p "Add competency" at bounding box center [349, 295] width 91 height 17
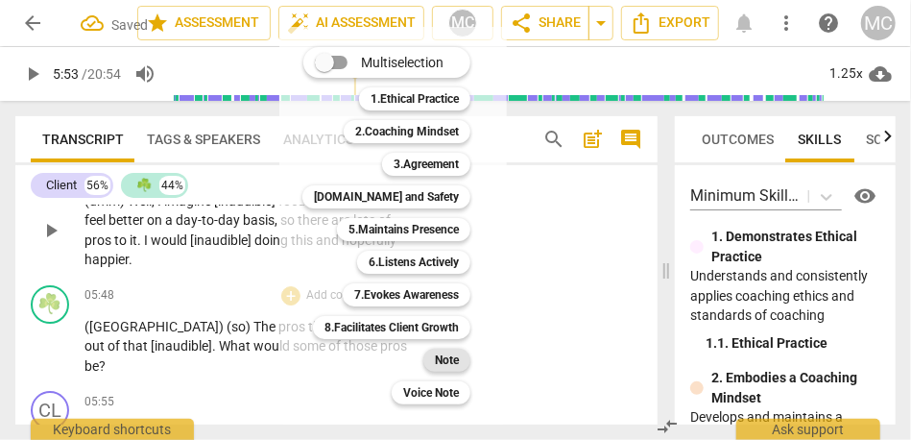
click at [461, 359] on div "Note" at bounding box center [446, 360] width 47 height 23
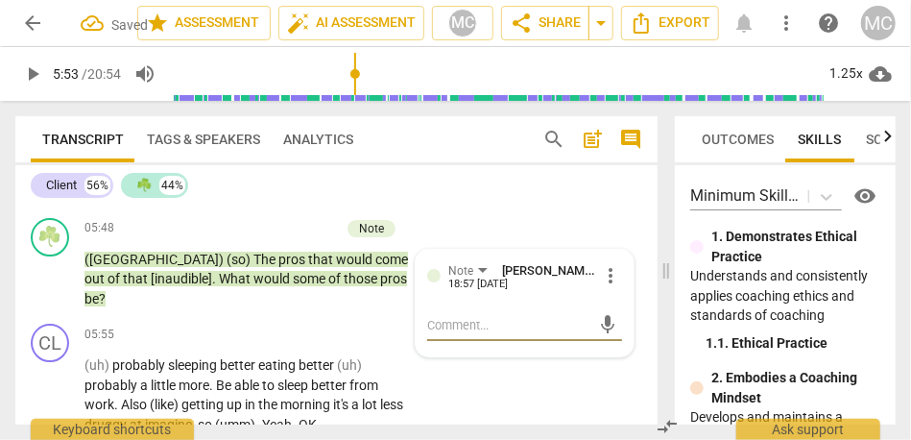
scroll to position [2556, 0]
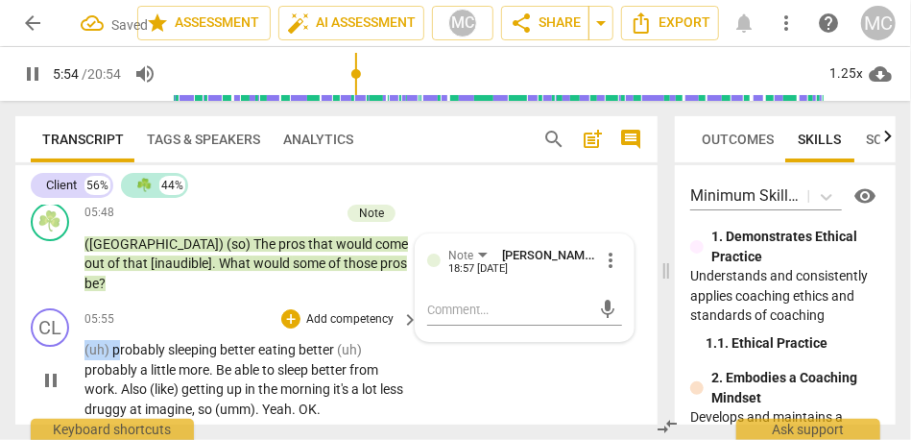
drag, startPoint x: 118, startPoint y: 327, endPoint x: 57, endPoint y: 327, distance: 61.4
click at [57, 327] on div "CL play_arrow pause 05:55 + Add competency keyboard_arrow_right (uh) probably s…" at bounding box center [336, 363] width 642 height 126
type input "355"
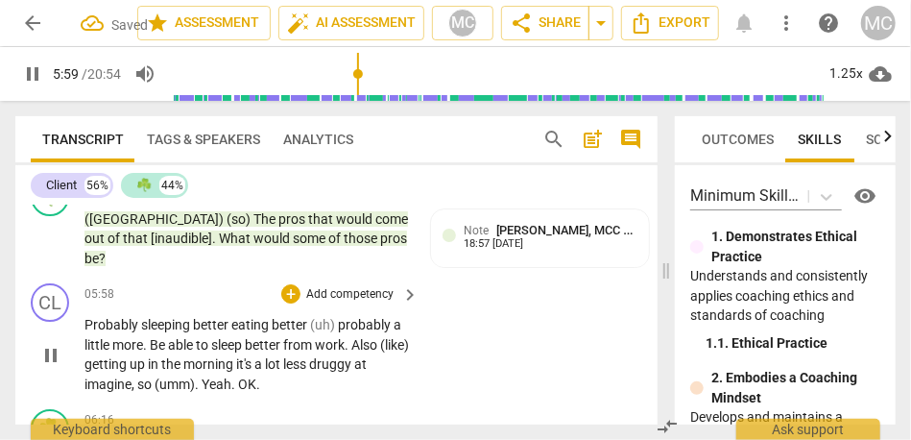
scroll to position [2577, 0]
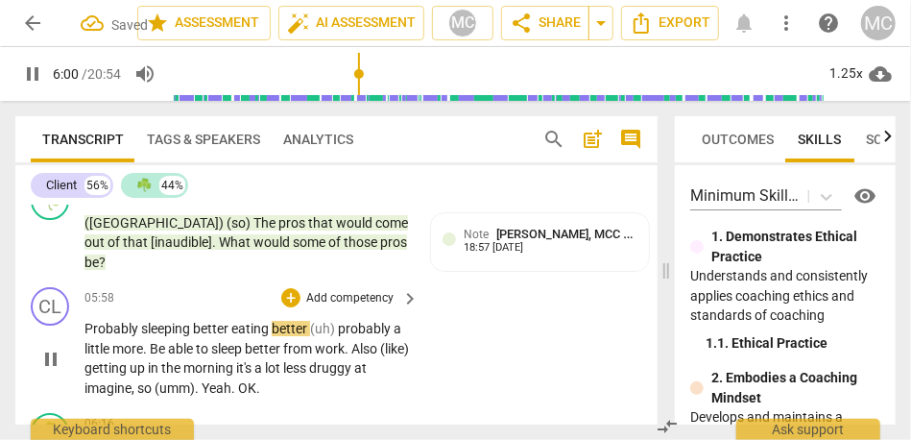
click at [230, 321] on span "better" at bounding box center [212, 328] width 38 height 15
type input "362"
click at [267, 321] on span "eating" at bounding box center [250, 328] width 40 height 15
click at [344, 321] on span "probably" at bounding box center [365, 328] width 56 height 15
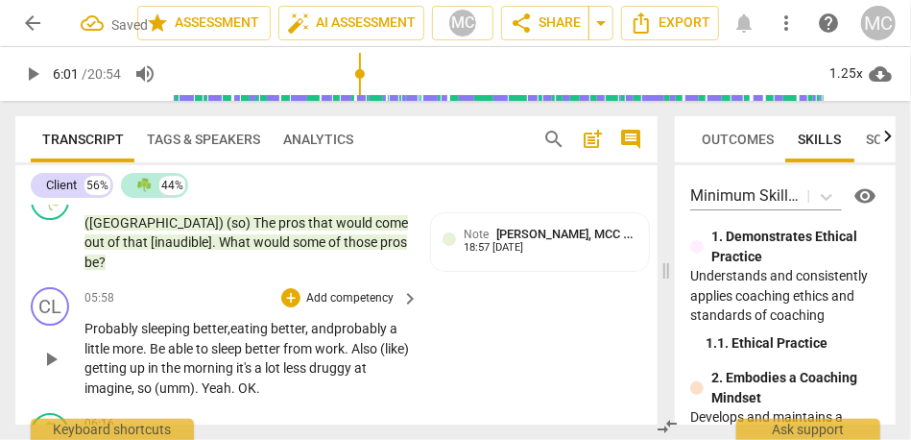
click at [390, 321] on span "probably" at bounding box center [362, 328] width 56 height 15
drag, startPoint x: 180, startPoint y: 329, endPoint x: 49, endPoint y: 328, distance: 130.6
click at [49, 328] on div "CL play_arrow pause 05:58 + Add competency keyboard_arrow_right Probably sleepi…" at bounding box center [336, 342] width 642 height 126
click at [180, 289] on div "05:58 + Add competency keyboard_arrow_right Probably sleeping better, eating be…" at bounding box center [252, 342] width 336 height 110
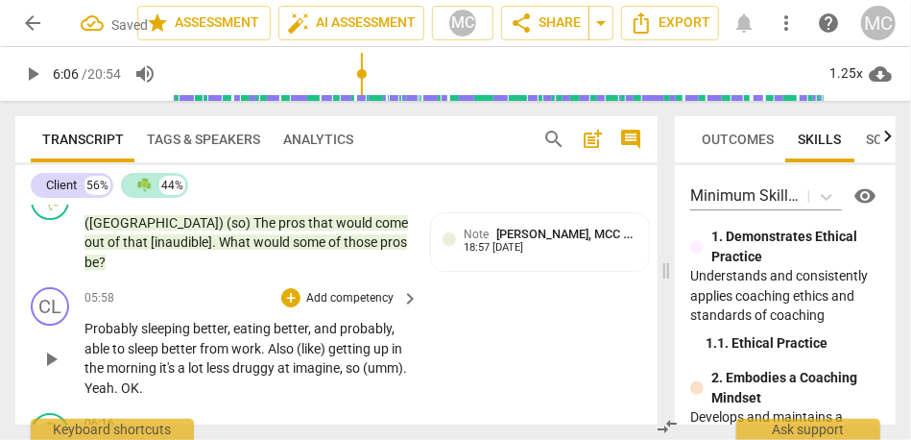
click at [107, 341] on span "able" at bounding box center [98, 348] width 28 height 15
type input "368"
click at [272, 341] on span "Also" at bounding box center [282, 348] width 29 height 15
click at [332, 341] on span "getting" at bounding box center [343, 348] width 45 height 15
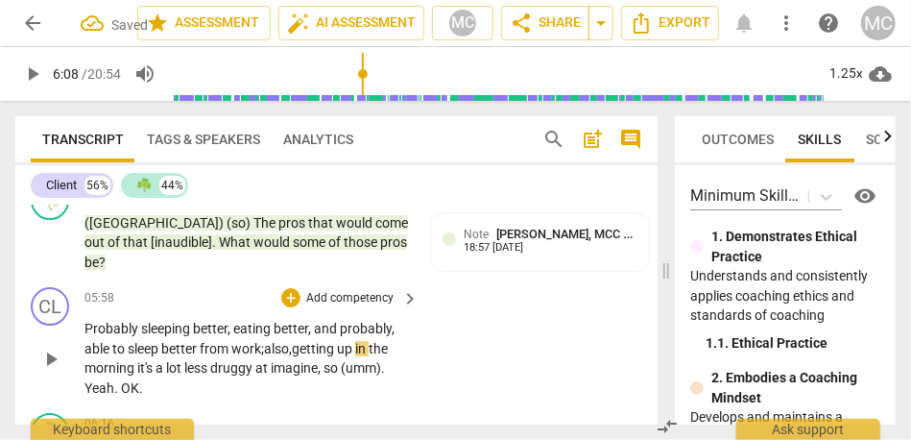
click at [332, 341] on span "getting" at bounding box center [314, 348] width 45 height 15
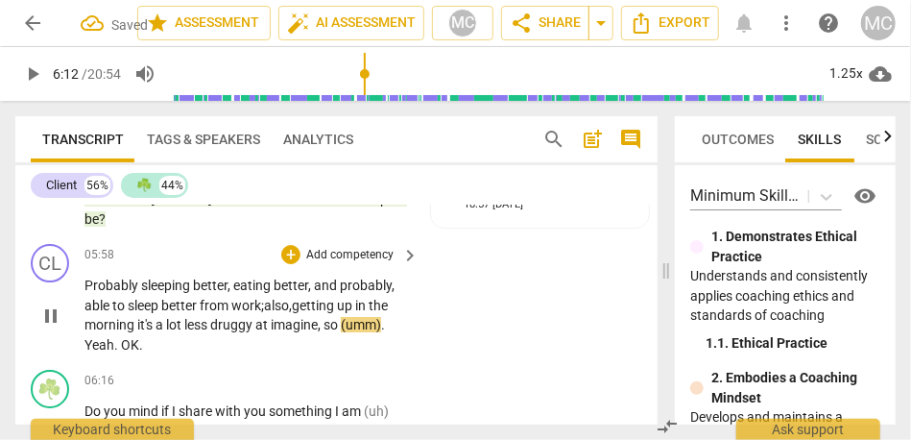
click at [132, 317] on span "morning" at bounding box center [110, 324] width 53 height 15
drag, startPoint x: 318, startPoint y: 307, endPoint x: 399, endPoint y: 314, distance: 81.9
click at [399, 314] on p "Probably sleeping better , eating better , and probably , able to sleep better …" at bounding box center [246, 315] width 325 height 79
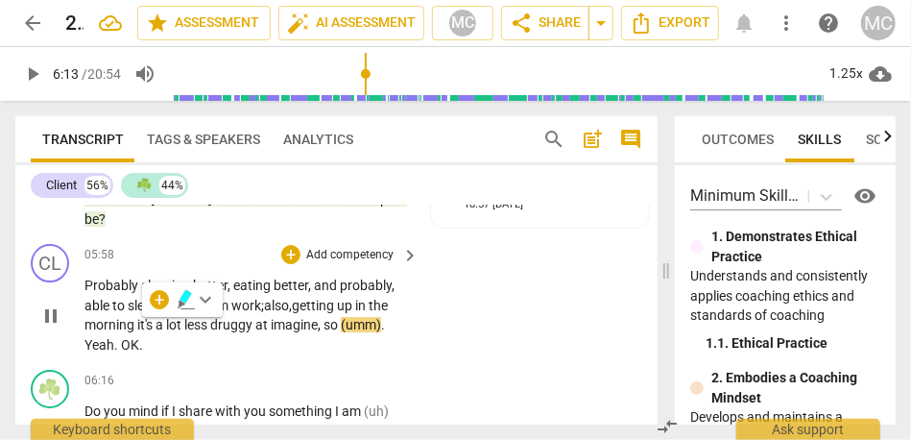
click at [235, 317] on span "druggy" at bounding box center [232, 324] width 45 height 15
click at [251, 317] on span "druggy" at bounding box center [232, 324] width 45 height 15
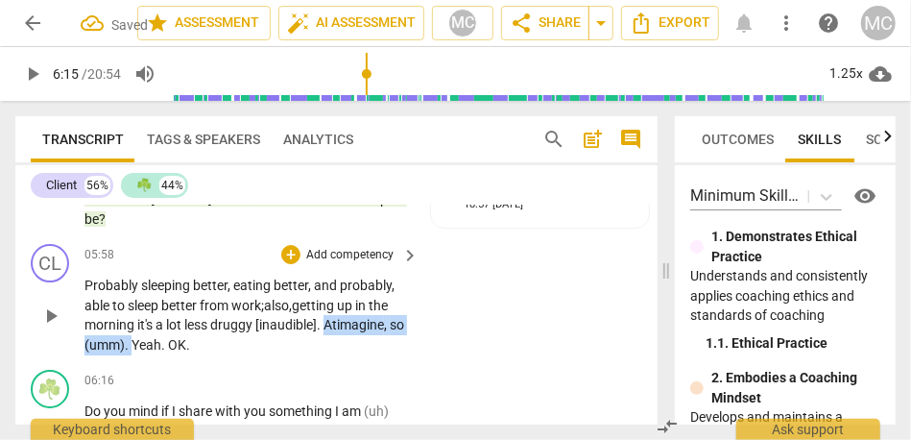
drag, startPoint x: 150, startPoint y: 324, endPoint x: 333, endPoint y: 302, distance: 184.6
click at [333, 302] on p "Probably sleeping better , eating better , and probably , able to sleep better …" at bounding box center [246, 315] width 325 height 79
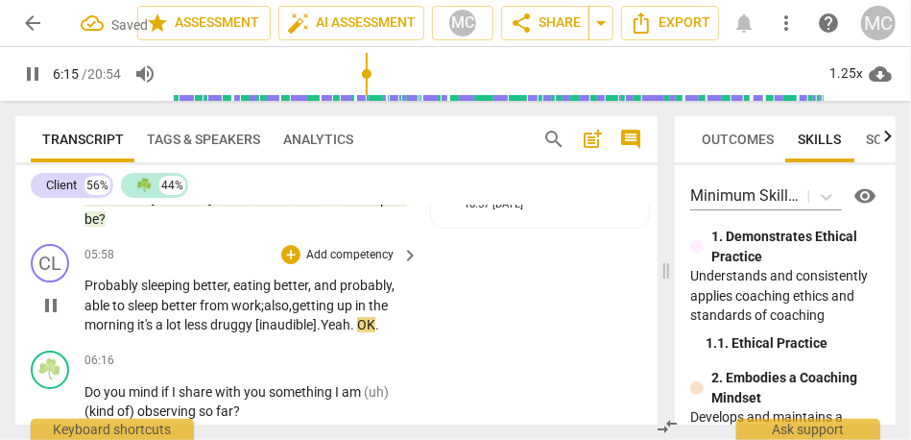
click at [369, 317] on span "OK" at bounding box center [366, 324] width 18 height 15
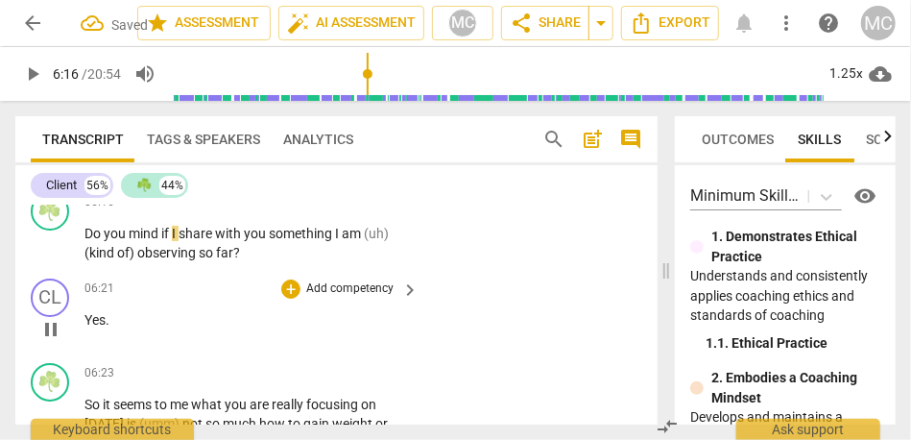
type input "377"
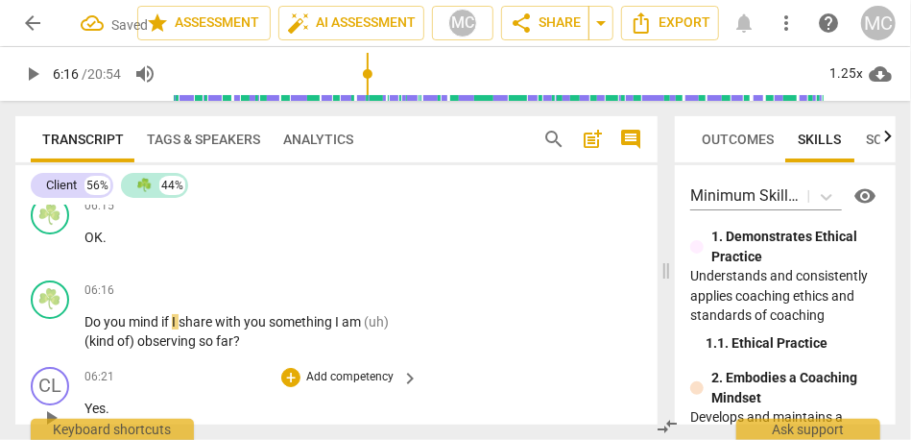
scroll to position [2736, 0]
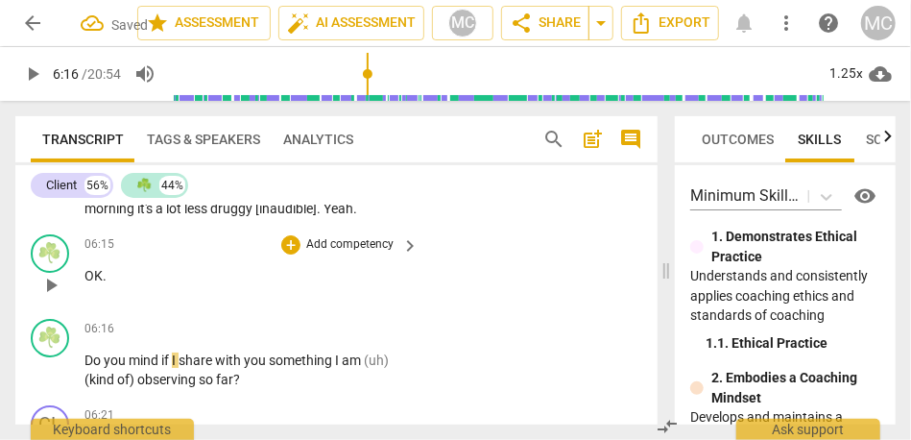
click at [87, 268] on span "OK" at bounding box center [93, 275] width 18 height 15
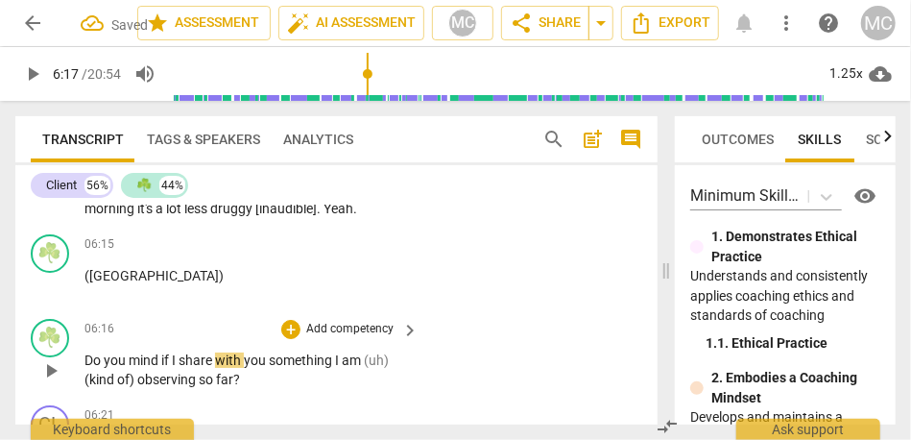
click at [89, 352] on span "Do" at bounding box center [93, 359] width 19 height 15
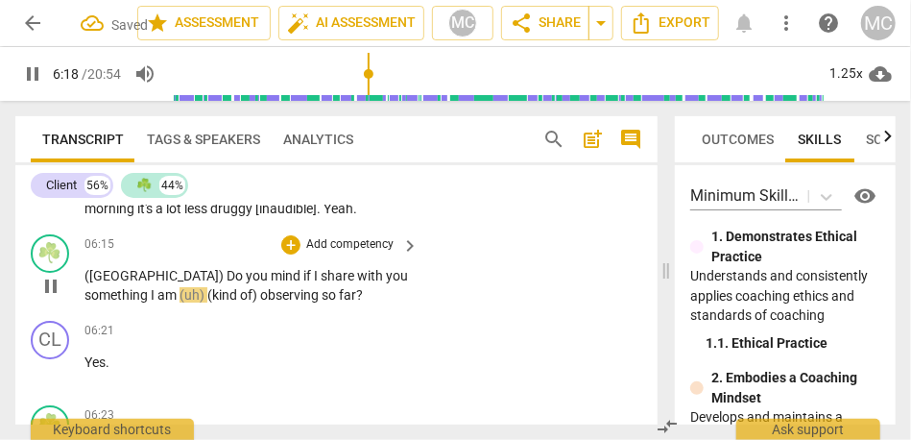
click at [357, 268] on span "with" at bounding box center [371, 275] width 29 height 15
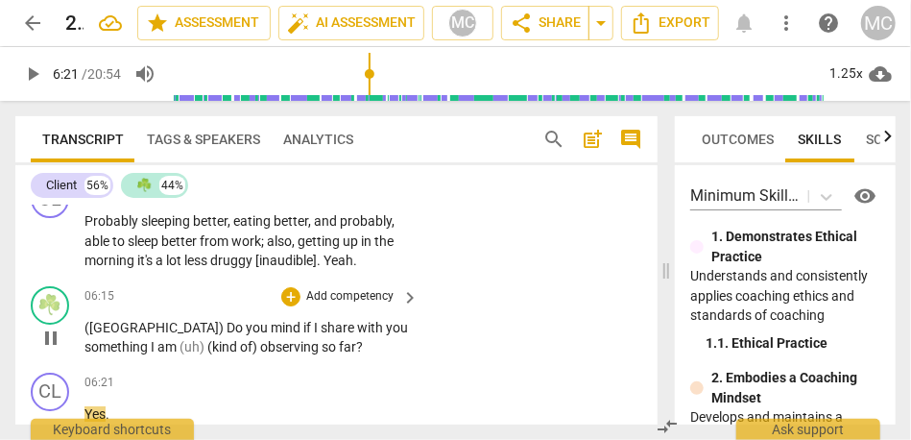
click at [240, 339] on span "of)" at bounding box center [250, 346] width 20 height 15
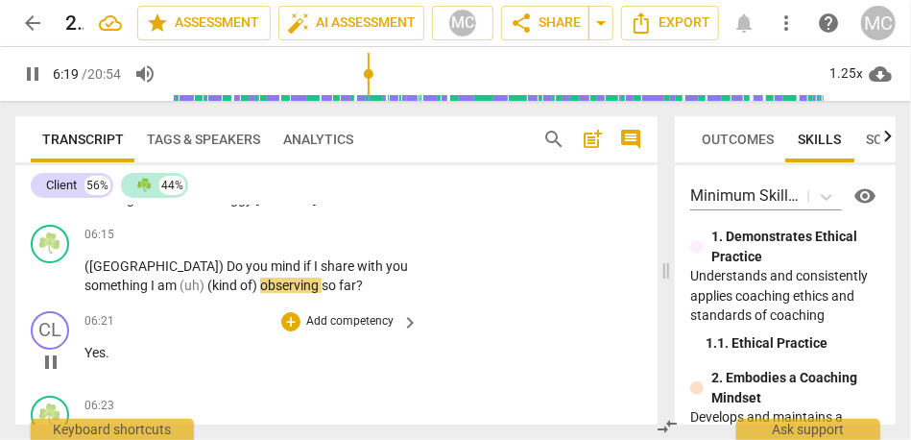
scroll to position [2746, 0]
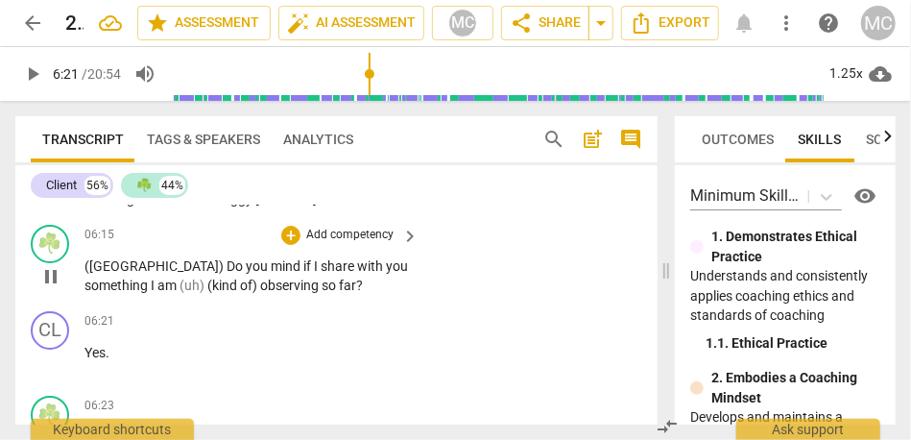
click at [260, 277] on span "observing" at bounding box center [290, 284] width 61 height 15
click at [322, 277] on span "so" at bounding box center [330, 284] width 17 height 15
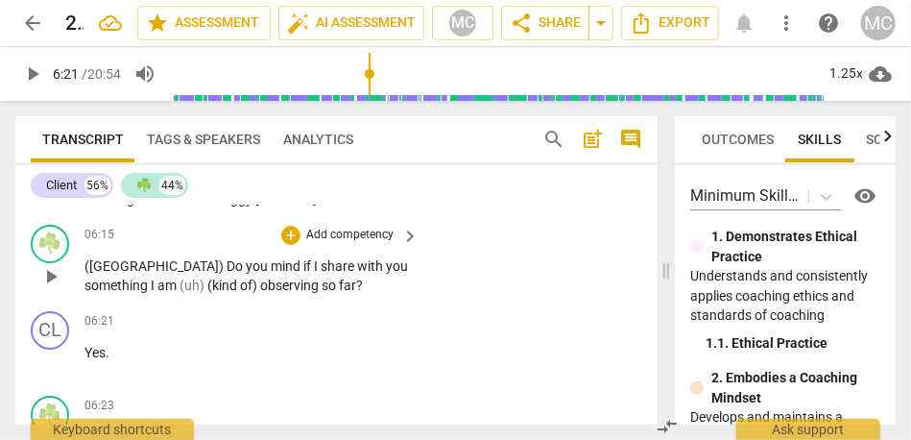
click at [322, 277] on span "so" at bounding box center [330, 284] width 17 height 15
type input "381"
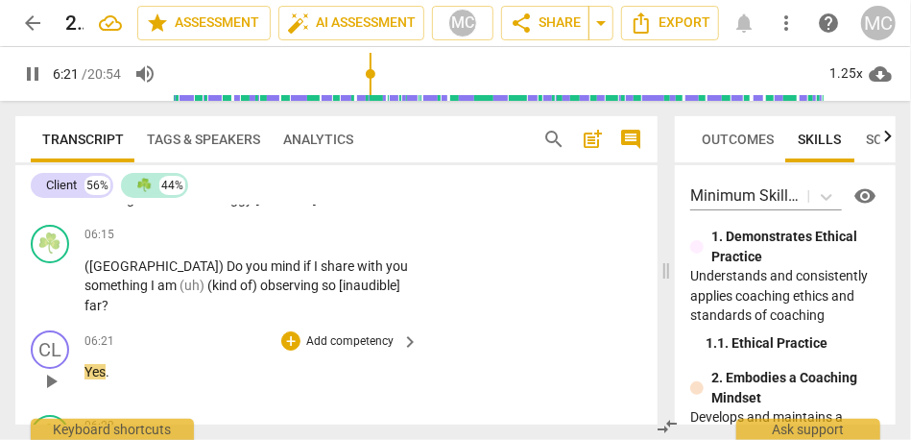
type input "382"
click at [87, 364] on span "Yes" at bounding box center [94, 371] width 21 height 15
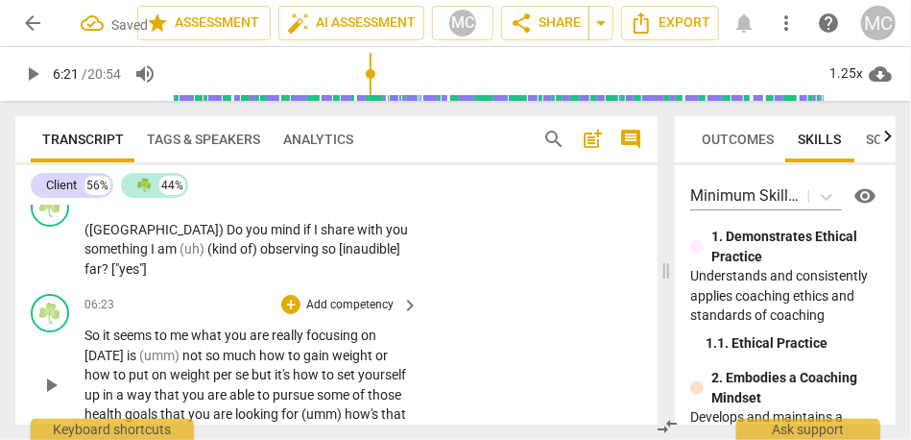
scroll to position [2803, 0]
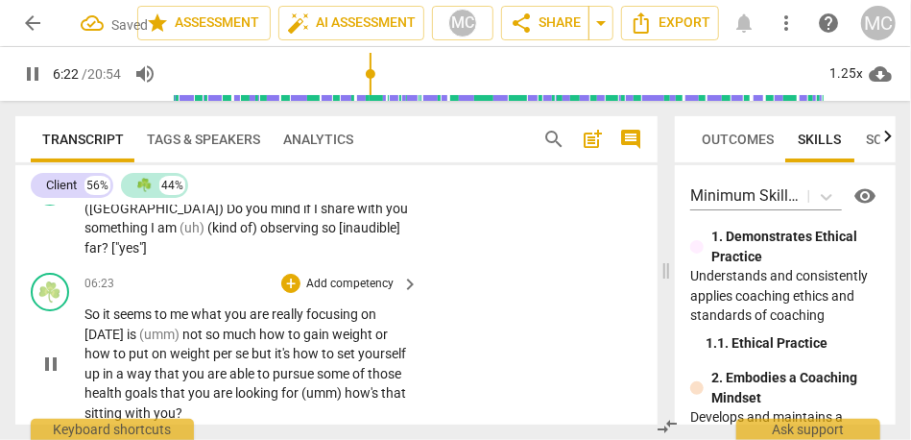
click at [88, 306] on span "So" at bounding box center [93, 313] width 18 height 15
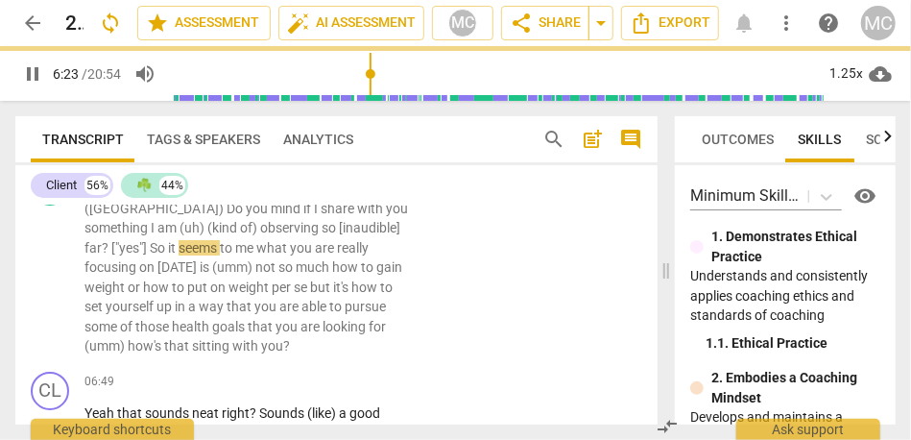
scroll to position [2756, 0]
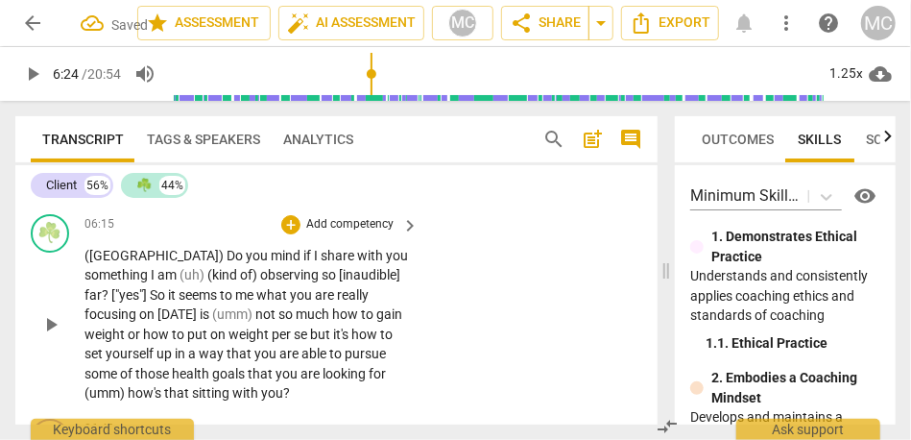
click at [102, 287] on span "far" at bounding box center [92, 294] width 17 height 15
click at [168, 287] on span "So" at bounding box center [159, 294] width 18 height 15
type input "382"
click at [253, 287] on span "what" at bounding box center [270, 294] width 34 height 15
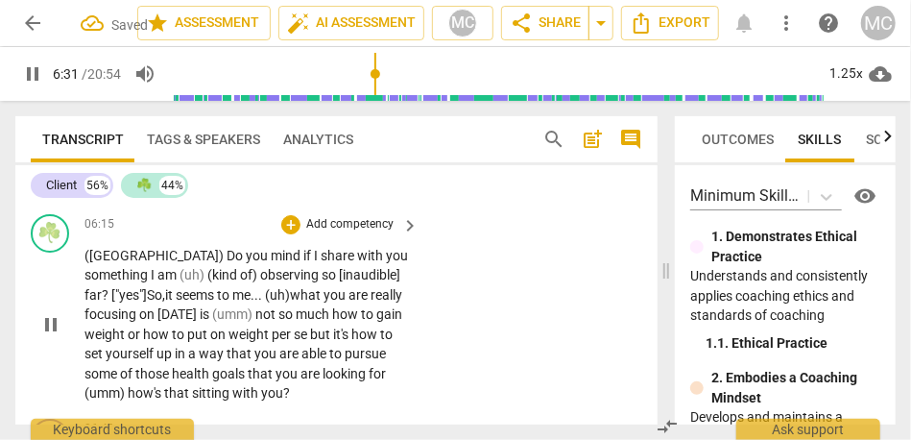
click at [212, 306] on span "(umm)" at bounding box center [233, 313] width 43 height 15
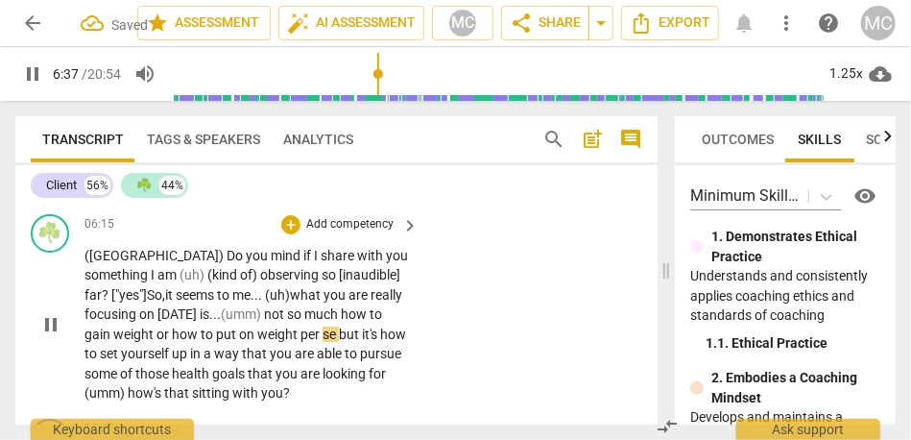
click at [339, 326] on span "but" at bounding box center [350, 333] width 23 height 15
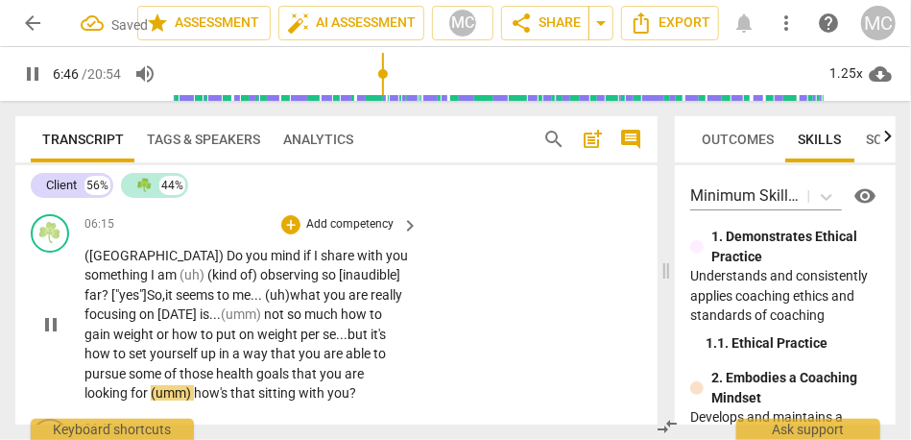
click at [151, 385] on span "for" at bounding box center [141, 392] width 20 height 15
click at [131, 385] on span "looking" at bounding box center [107, 392] width 46 height 15
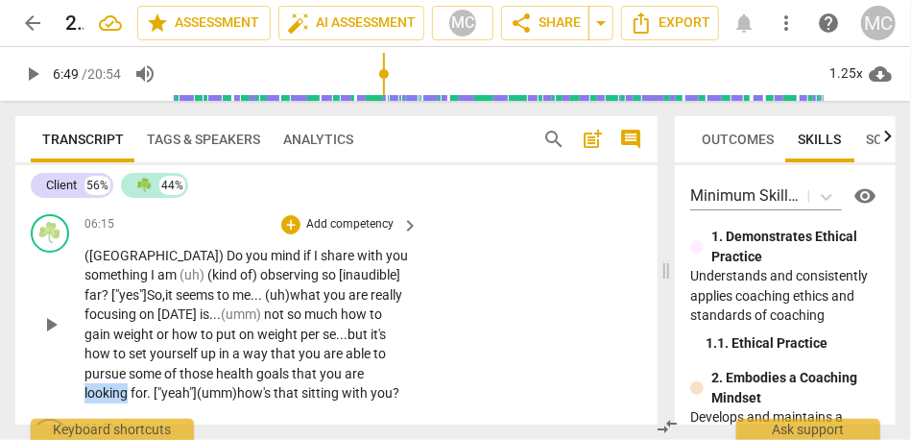
click at [131, 385] on span "looking" at bounding box center [107, 392] width 46 height 15
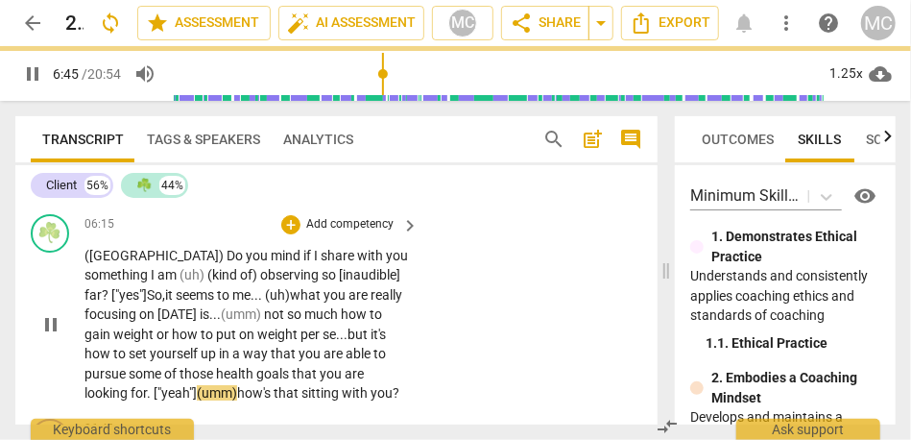
scroll to position [2800, 0]
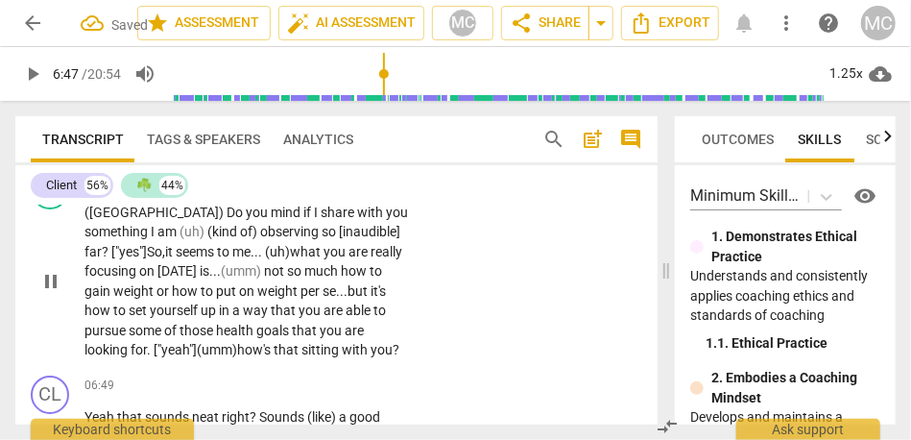
click at [197, 342] on span "(umm)" at bounding box center [217, 349] width 40 height 15
click at [237, 342] on span "how's" at bounding box center [255, 349] width 36 height 15
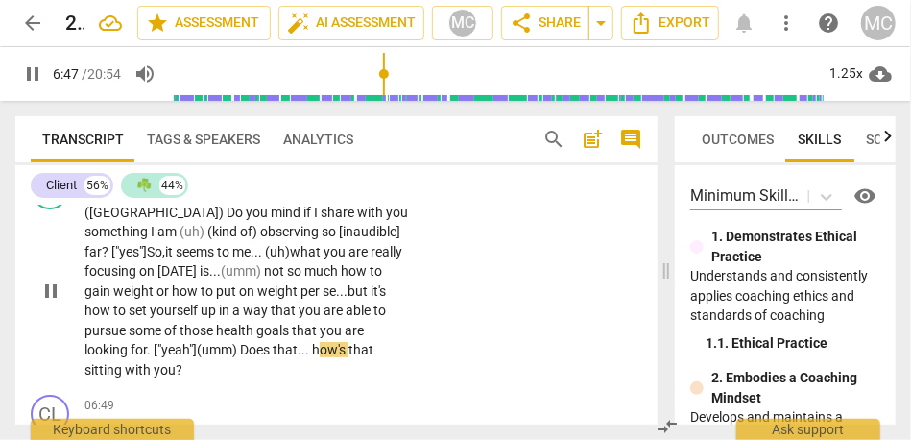
click at [469, 290] on div "☘️ play_arrow pause 06:15 + Add competency keyboard_arrow_right (OK) Do you min…" at bounding box center [336, 275] width 642 height 225
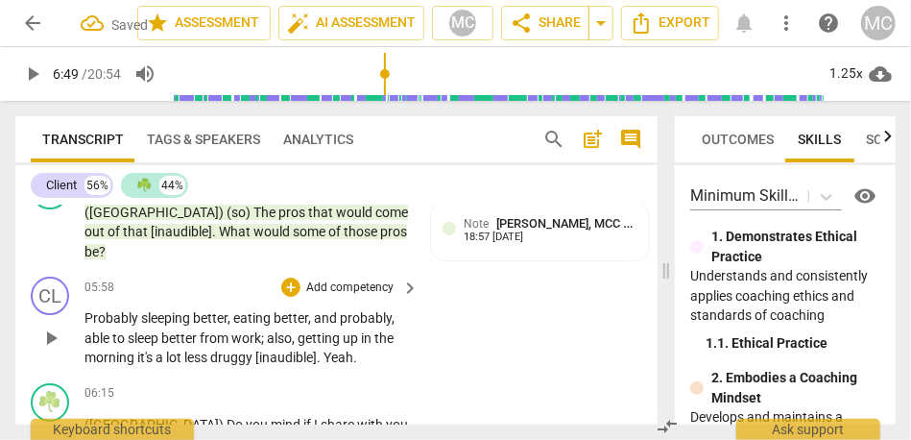
scroll to position [2584, 0]
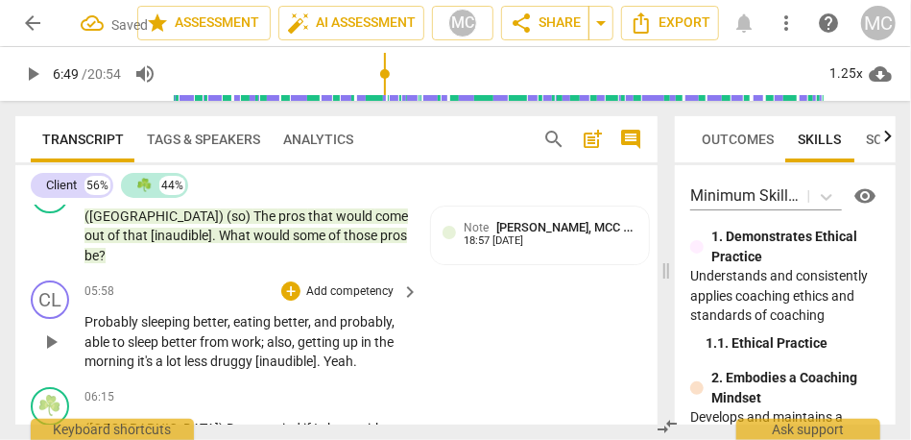
click at [358, 283] on p "Add competency" at bounding box center [349, 291] width 91 height 17
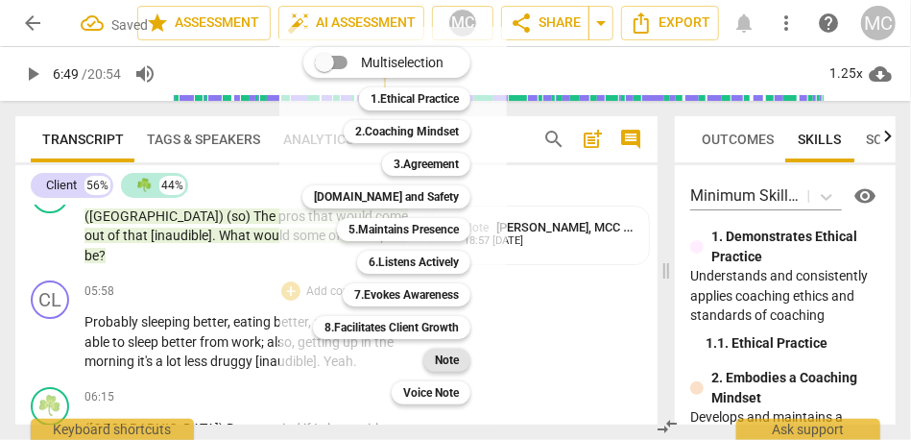
click at [458, 362] on b "Note" at bounding box center [447, 360] width 24 height 23
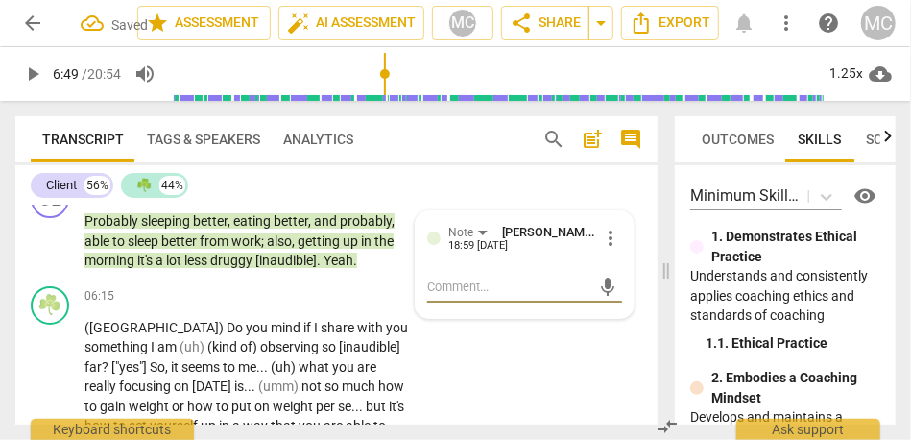
scroll to position [2699, 0]
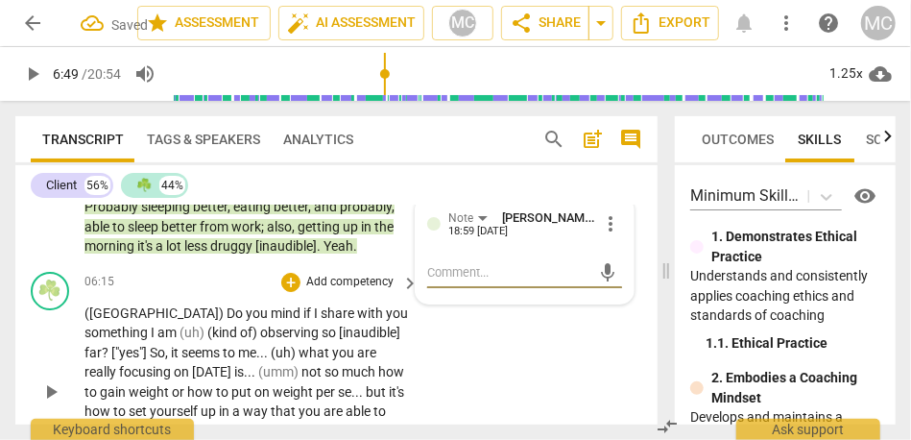
click at [324, 274] on p "Add competency" at bounding box center [349, 282] width 91 height 17
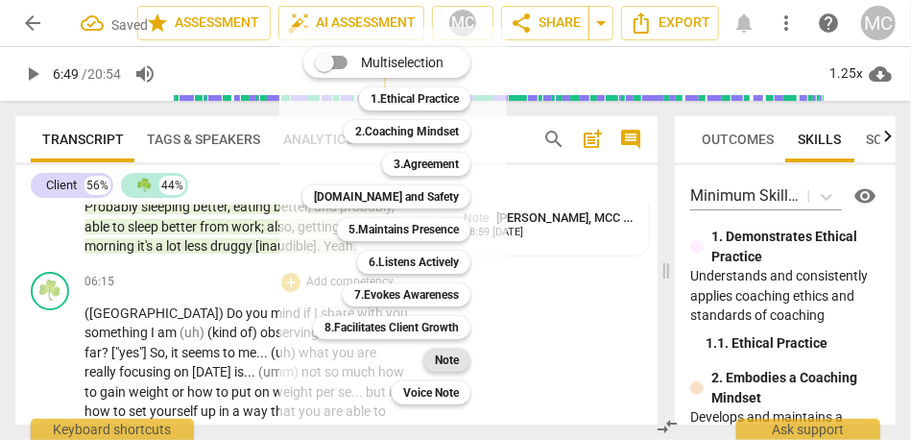
click at [436, 353] on b "Note" at bounding box center [447, 360] width 24 height 23
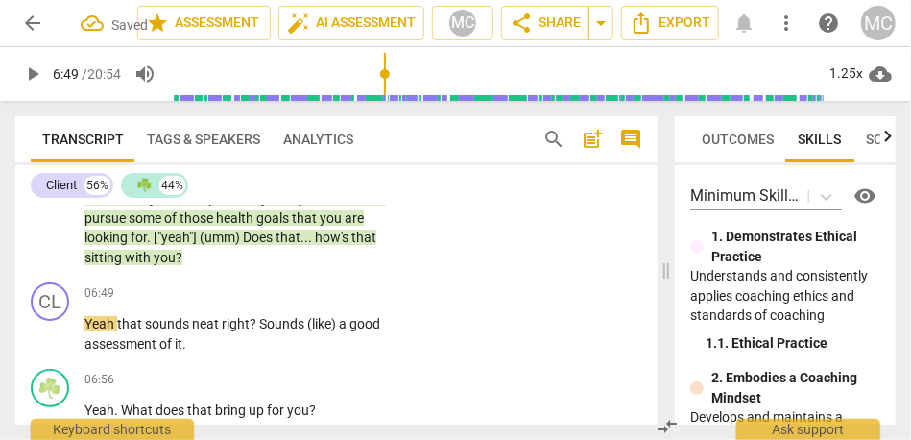
scroll to position [2913, 0]
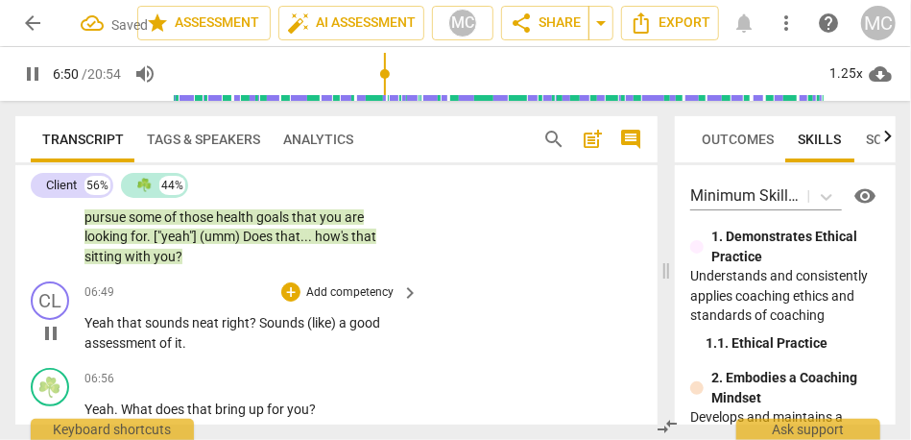
type input "411"
click at [117, 315] on span "that" at bounding box center [131, 322] width 28 height 15
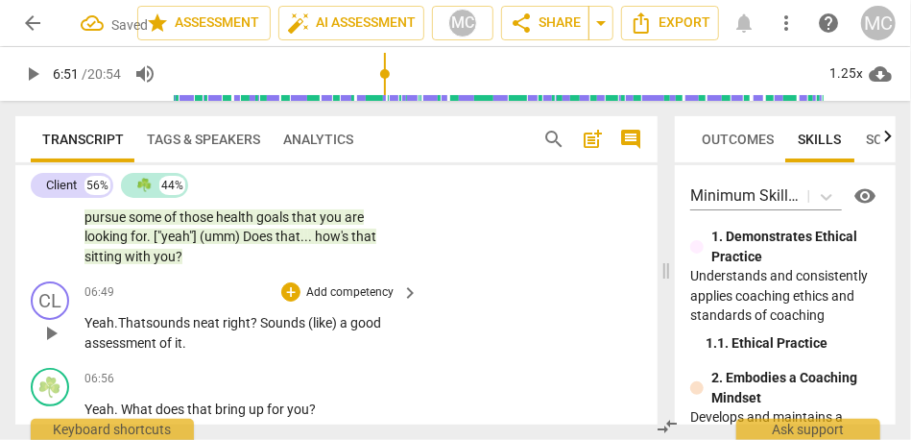
click at [129, 315] on span "That" at bounding box center [132, 322] width 28 height 15
click at [229, 315] on span "right" at bounding box center [237, 322] width 28 height 15
click at [277, 315] on span "Sounds" at bounding box center [287, 322] width 48 height 15
click at [367, 315] on span "(like)" at bounding box center [351, 322] width 32 height 15
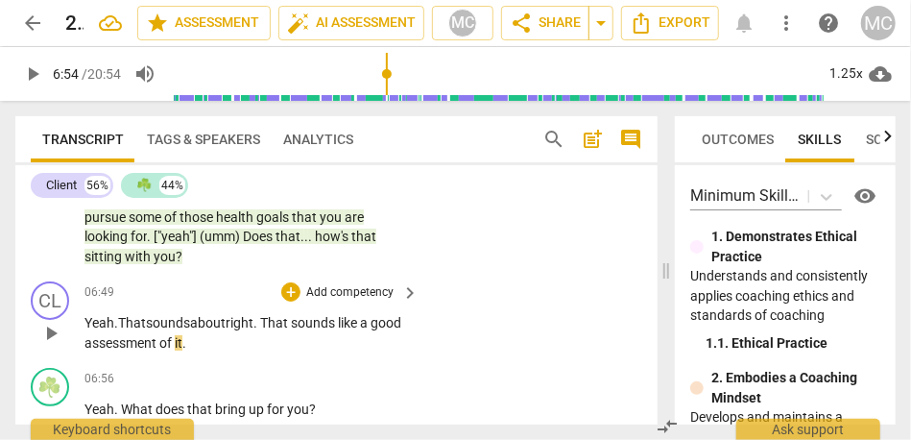
click at [357, 315] on span "ounds like" at bounding box center [328, 322] width 60 height 15
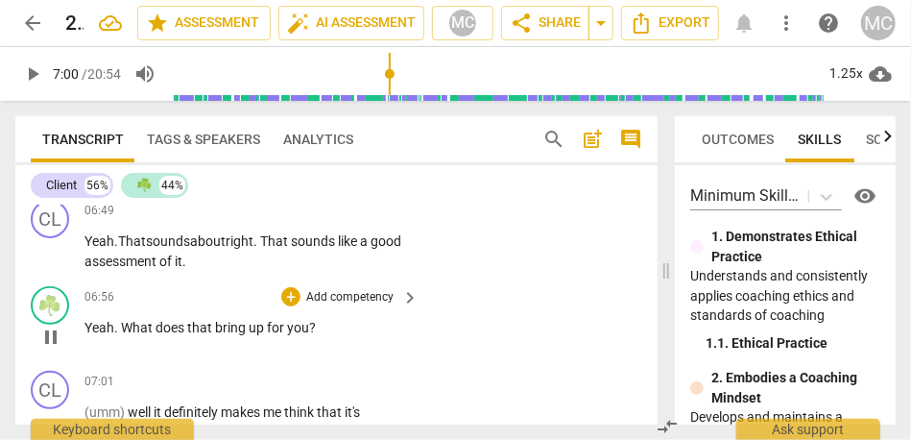
click at [334, 287] on div "+ Add competency" at bounding box center [338, 296] width 114 height 19
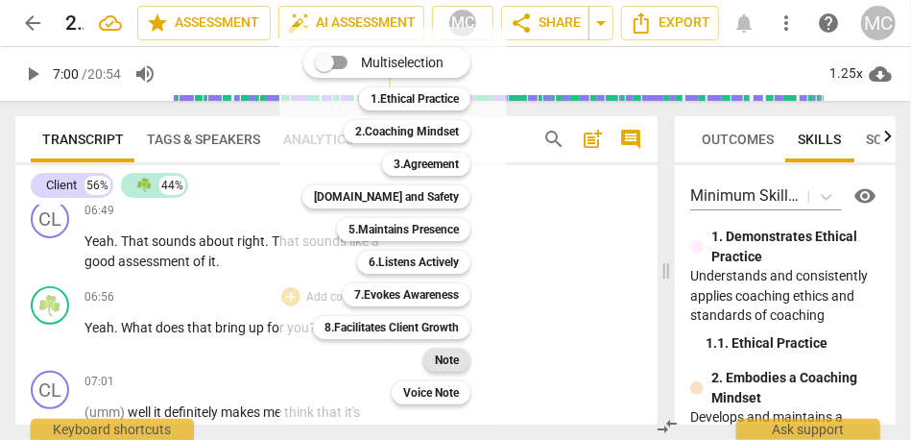
click at [447, 362] on b "Note" at bounding box center [447, 360] width 24 height 23
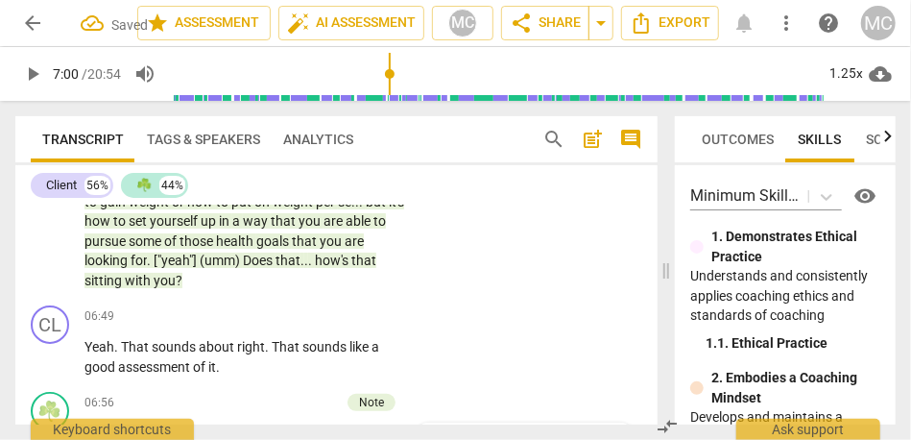
scroll to position [2888, 0]
click at [345, 307] on div "+ Add competency" at bounding box center [338, 316] width 114 height 19
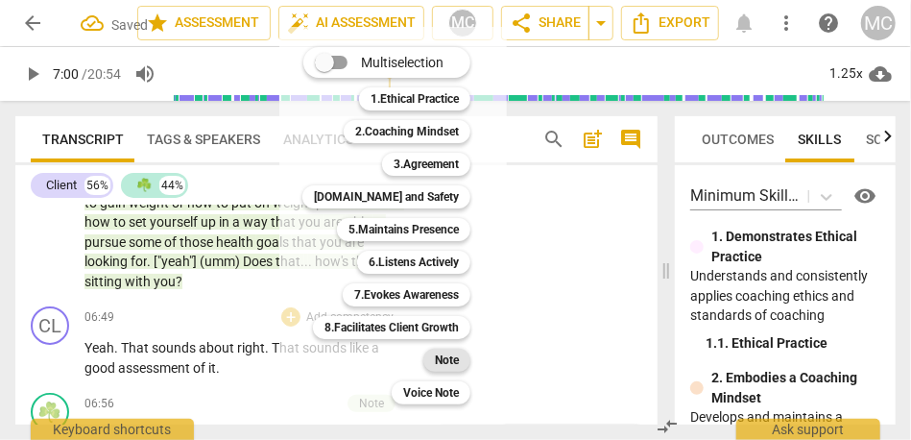
click at [446, 367] on b "Note" at bounding box center [447, 360] width 24 height 23
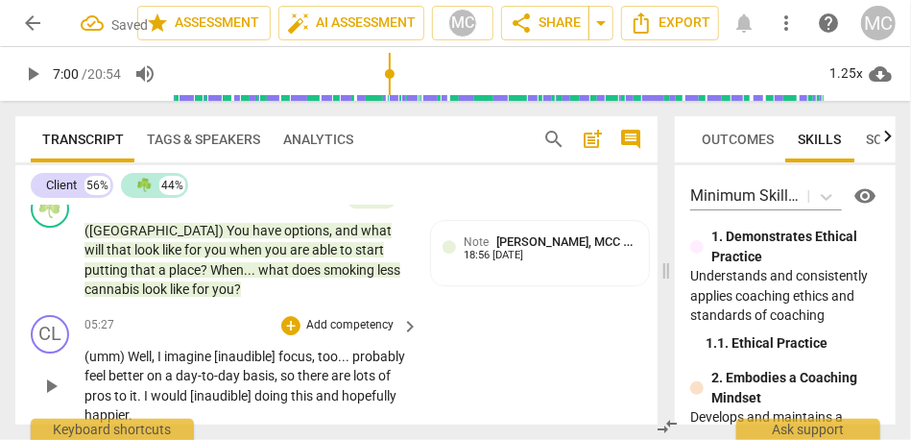
scroll to position [2294, 0]
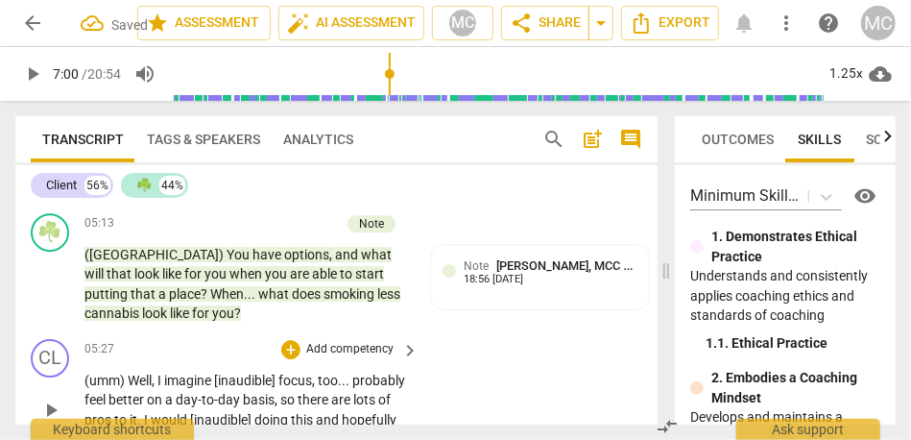
click at [345, 351] on p "Add competency" at bounding box center [349, 349] width 91 height 17
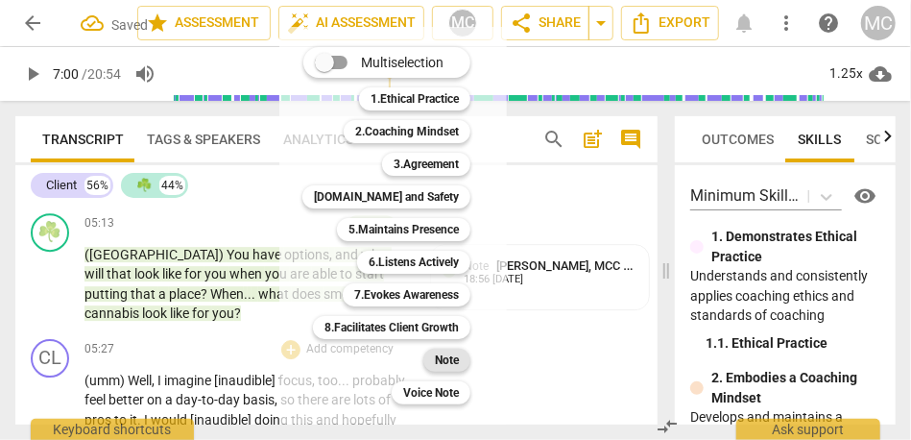
click at [442, 354] on b "Note" at bounding box center [447, 360] width 24 height 23
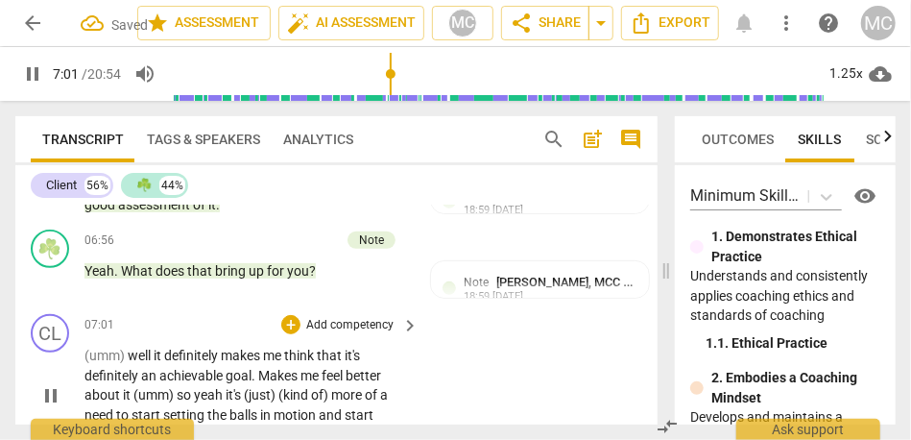
scroll to position [3057, 0]
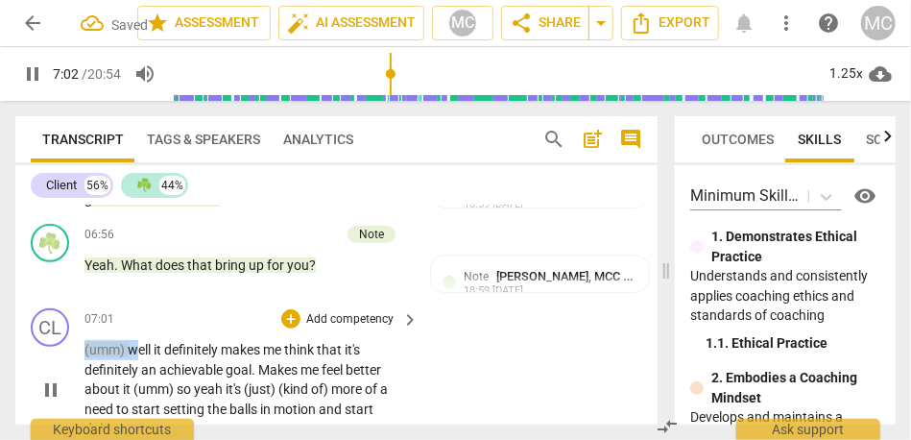
drag, startPoint x: 136, startPoint y: 306, endPoint x: 64, endPoint y: 306, distance: 72.0
click at [64, 306] on div "CL play_arrow pause 07:01 + Add competency keyboard_arrow_right (umm) well it d…" at bounding box center [336, 373] width 642 height 146
type input "423"
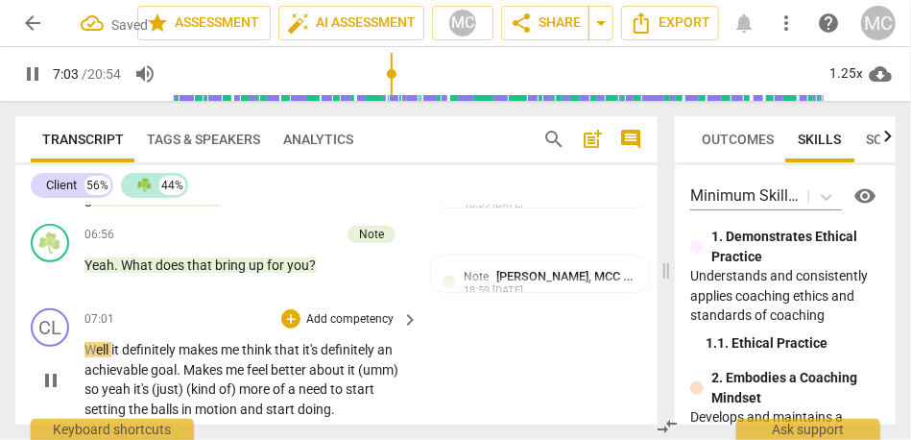
click at [116, 342] on span "it" at bounding box center [116, 349] width 11 height 15
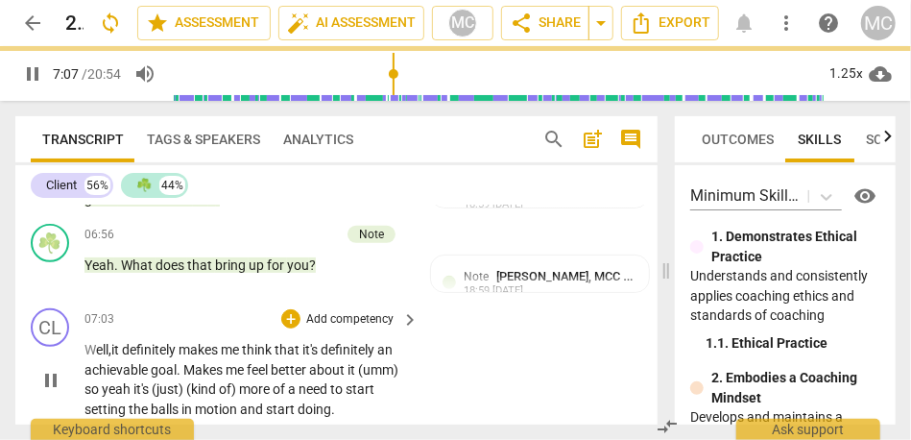
click at [188, 340] on p "W ell, it definitely makes me think that it's definitely an achievable goal . M…" at bounding box center [246, 379] width 325 height 79
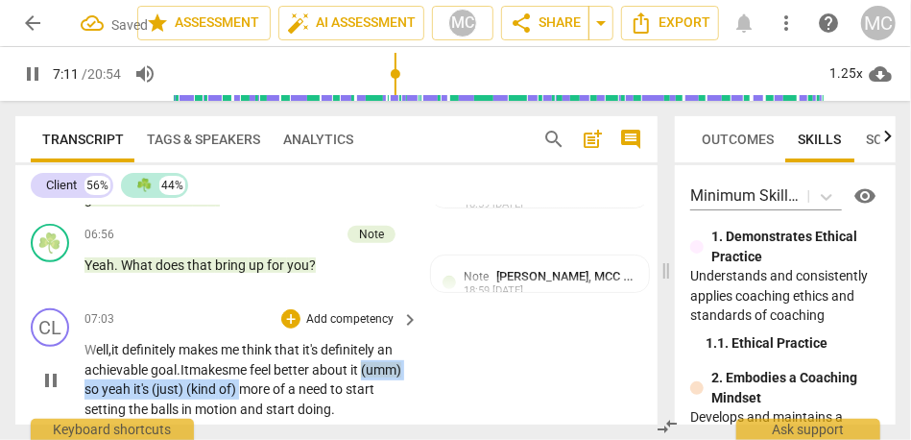
drag, startPoint x: 286, startPoint y: 349, endPoint x: 36, endPoint y: 348, distance: 249.6
click at [36, 348] on div "CL play_arrow pause 07:03 + Add competency keyboard_arrow_right W ell, it defin…" at bounding box center [336, 363] width 642 height 126
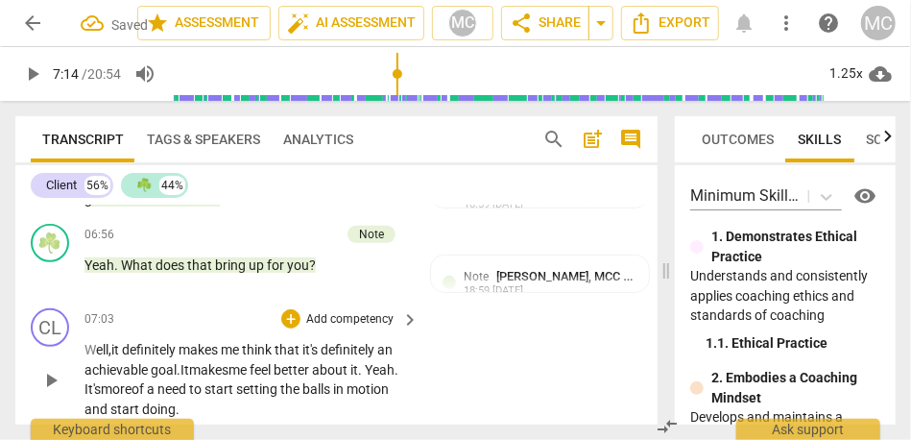
click at [147, 381] on span "of" at bounding box center [139, 388] width 15 height 15
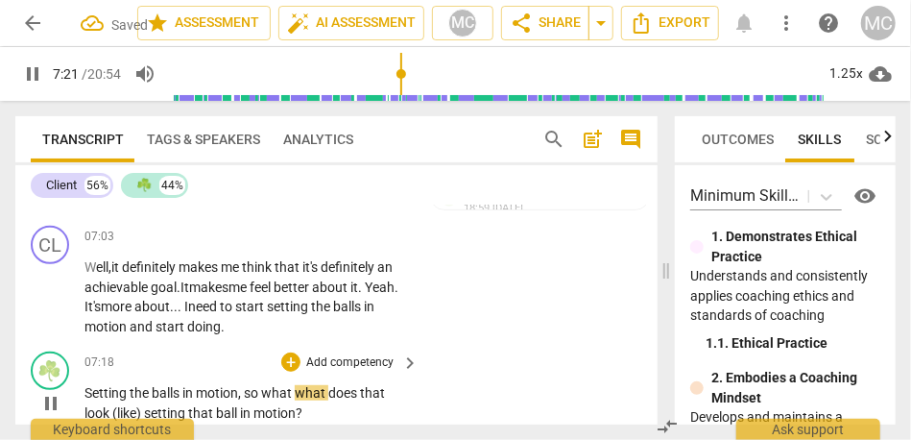
click at [297, 385] on span "what" at bounding box center [312, 392] width 34 height 15
type input "442"
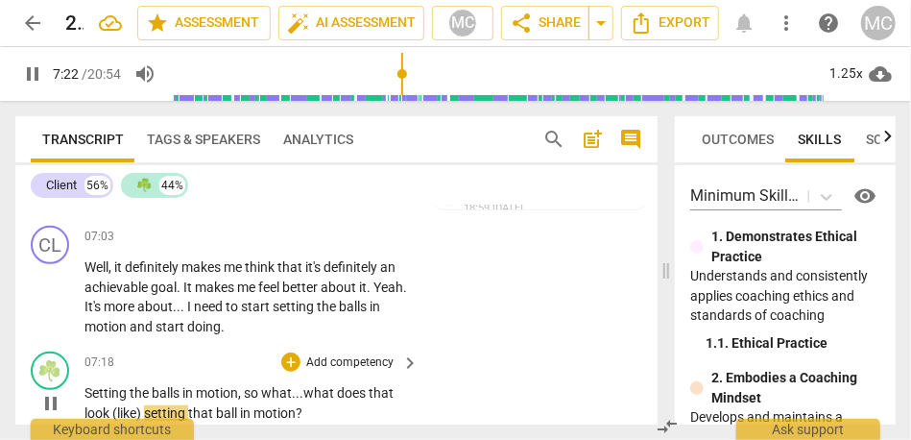
click at [348, 385] on span "does" at bounding box center [353, 392] width 32 height 15
click at [144, 405] on span "(like)" at bounding box center [128, 412] width 32 height 15
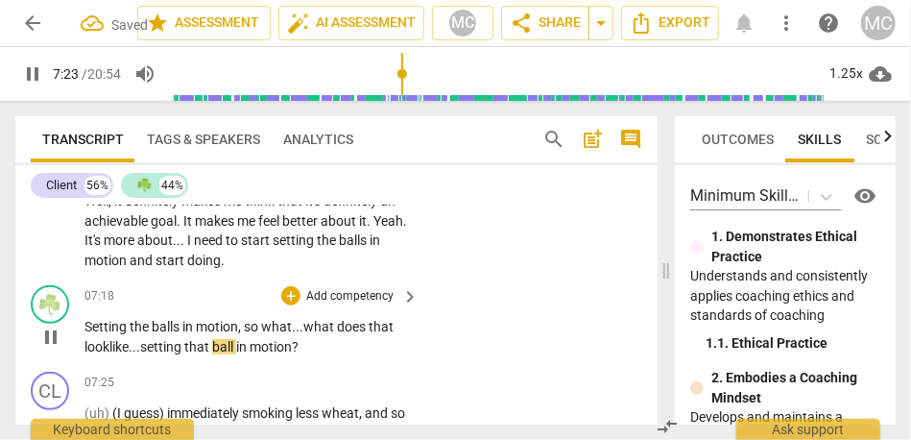
scroll to position [3211, 0]
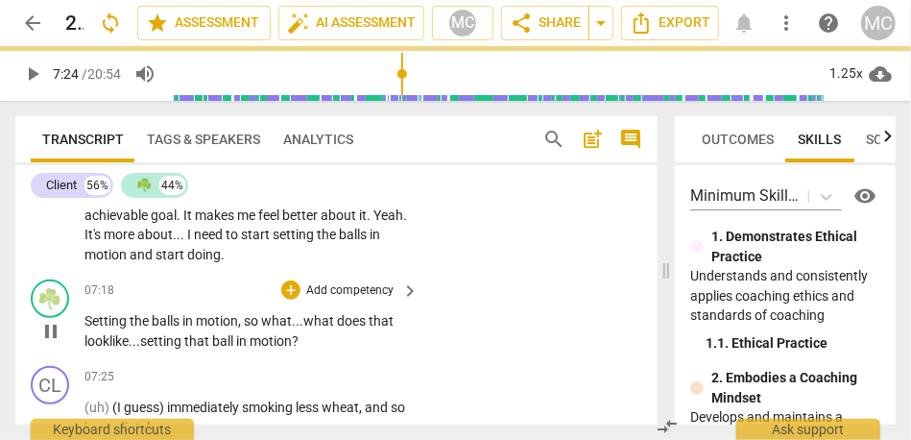
click at [340, 282] on p "Add competency" at bounding box center [349, 290] width 91 height 17
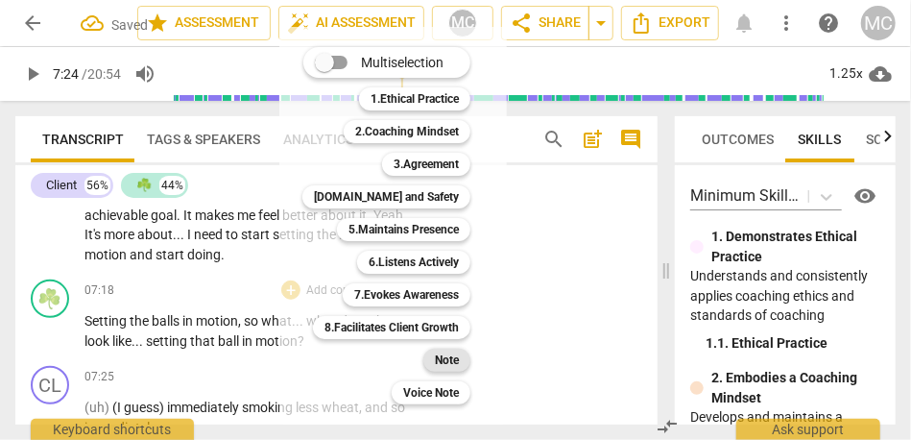
click at [445, 358] on b "Note" at bounding box center [447, 360] width 24 height 23
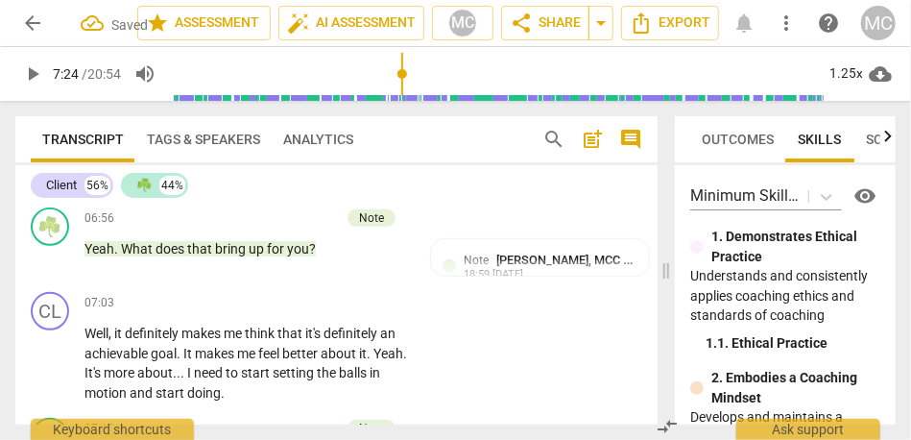
scroll to position [3072, 0]
click at [333, 296] on p "Add competency" at bounding box center [349, 304] width 91 height 17
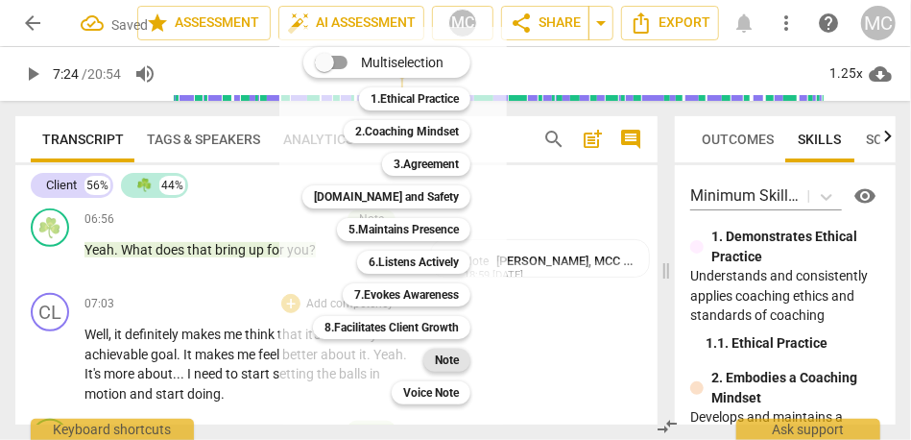
click at [448, 361] on b "Note" at bounding box center [447, 360] width 24 height 23
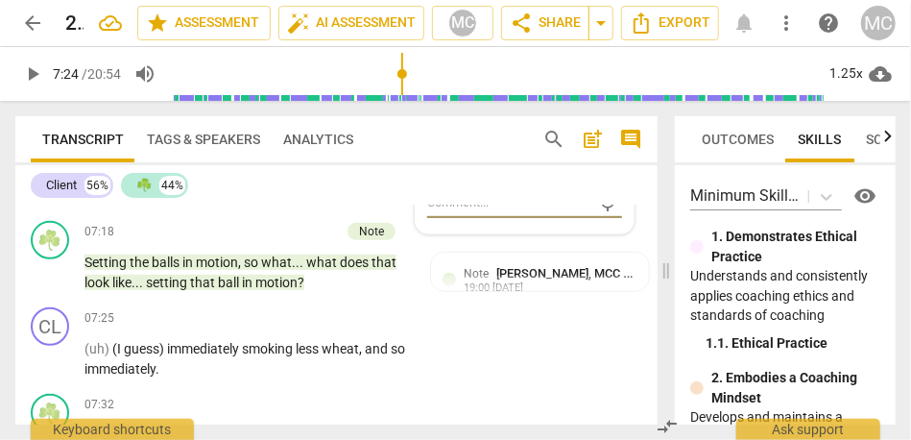
scroll to position [3280, 0]
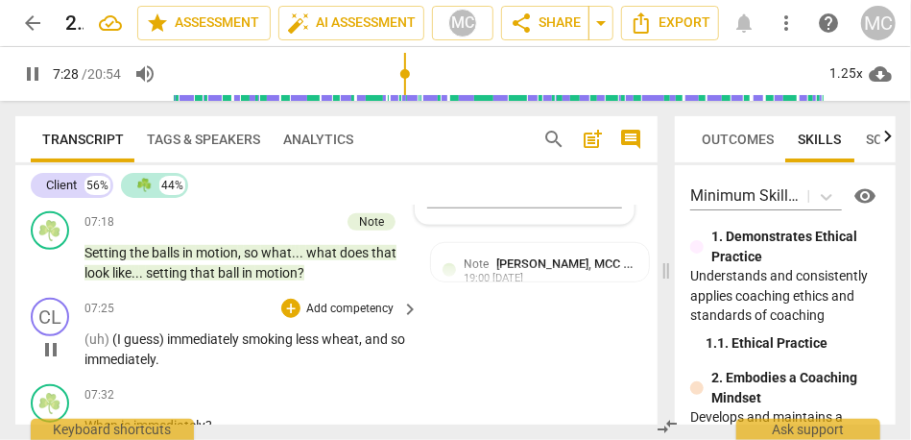
click at [83, 336] on div "play_arrow pause" at bounding box center [60, 349] width 49 height 27
click at [91, 331] on span "(uh)" at bounding box center [98, 338] width 28 height 15
drag, startPoint x: 172, startPoint y: 300, endPoint x: 63, endPoint y: 300, distance: 108.5
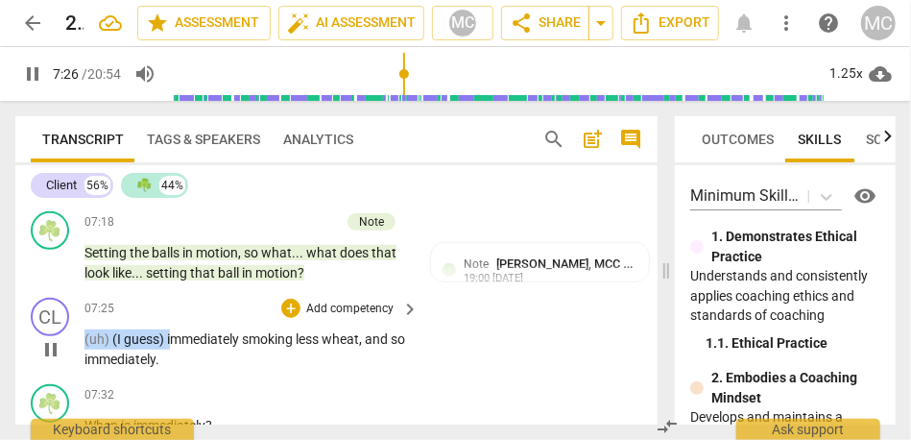
click at [63, 300] on div "CL play_arrow pause 07:25 + Add competency keyboard_arrow_right (uh) (I guess) …" at bounding box center [336, 333] width 642 height 86
type input "448"
click at [468, 320] on div "CL play_arrow pause 07:25 + Add competency keyboard_arrow_right I mmediately sm…" at bounding box center [336, 332] width 642 height 84
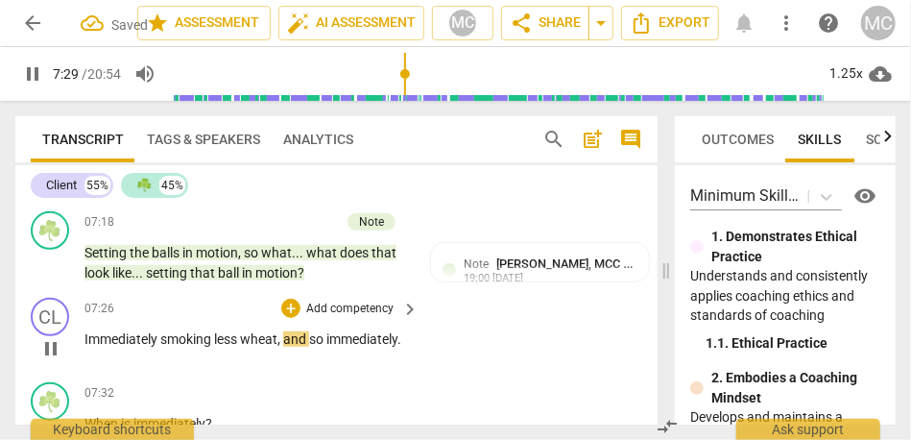
click at [280, 331] on span "," at bounding box center [280, 338] width 6 height 15
type input "450"
click at [218, 331] on span "less wed" at bounding box center [238, 338] width 48 height 15
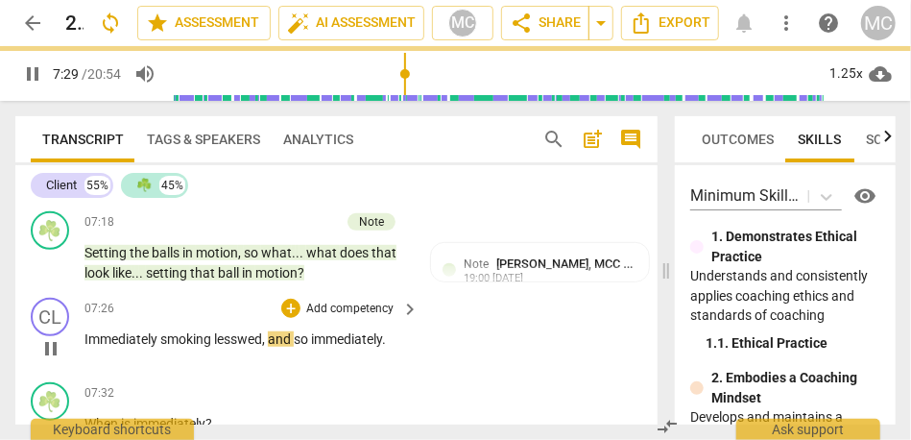
click at [261, 331] on span "less wed" at bounding box center [238, 338] width 48 height 15
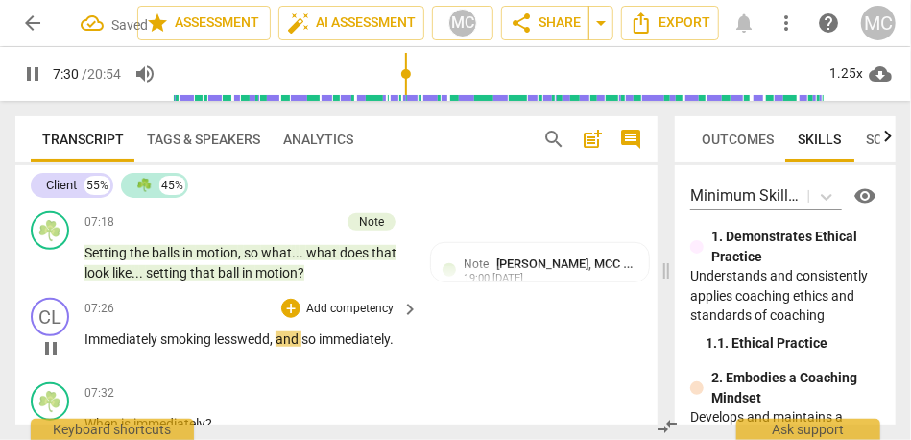
click at [307, 331] on span "so" at bounding box center [309, 338] width 17 height 15
click at [266, 331] on span "wedd" at bounding box center [256, 338] width 33 height 15
type input "452"
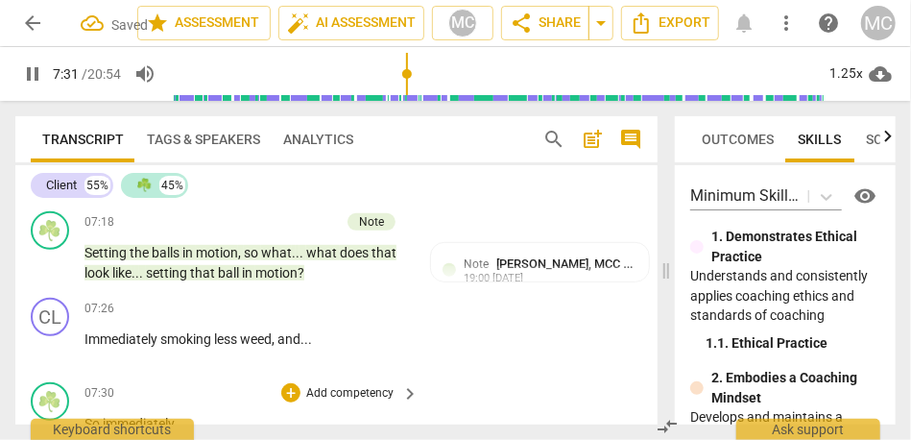
type input "452"
click at [92, 416] on span "So" at bounding box center [93, 423] width 18 height 15
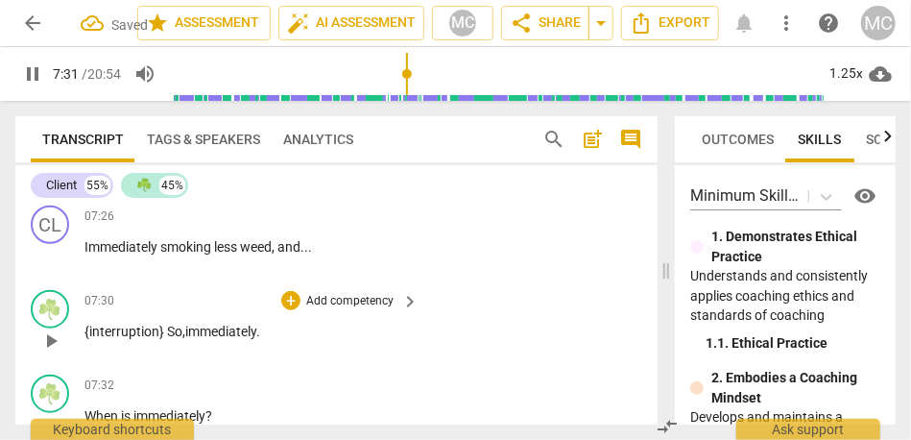
scroll to position [3377, 0]
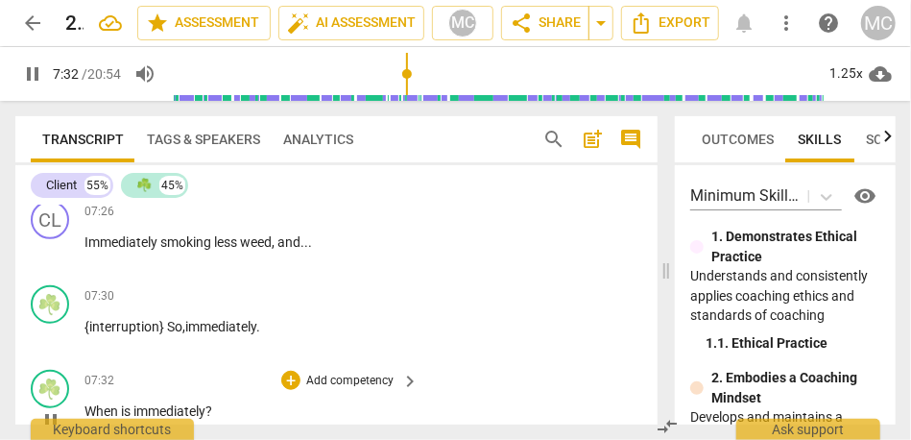
click at [84, 403] on span "When" at bounding box center [102, 410] width 36 height 15
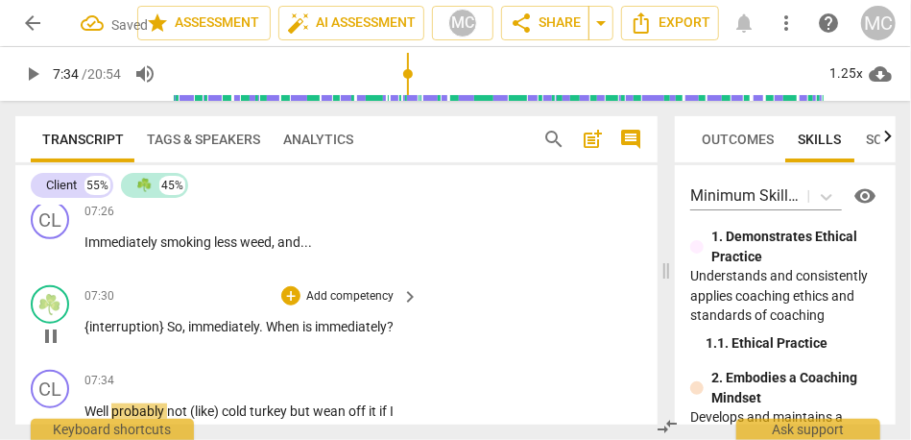
click at [233, 319] on span "immediately" at bounding box center [223, 326] width 71 height 15
click at [268, 319] on span "When" at bounding box center [284, 326] width 36 height 15
type input "453"
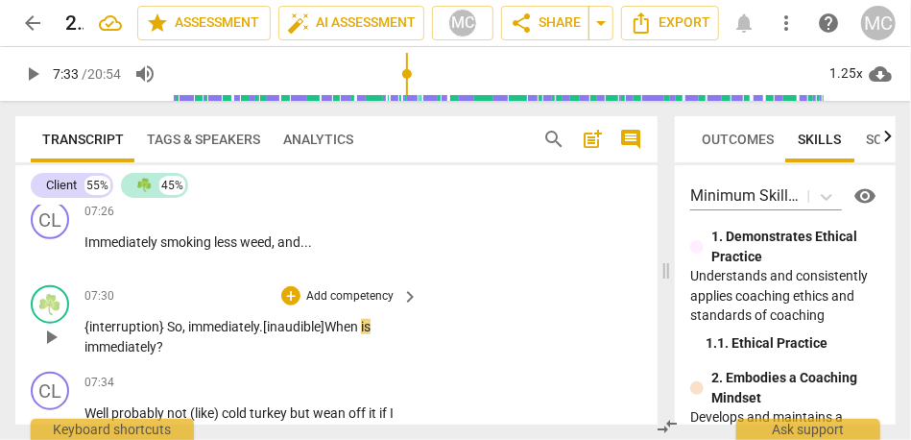
click at [271, 319] on span ". [inaudible]" at bounding box center [291, 326] width 65 height 15
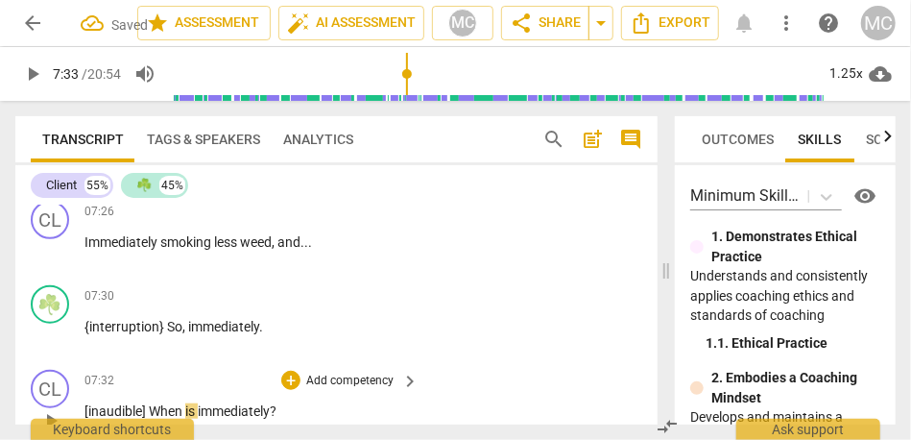
click at [150, 403] on span "When" at bounding box center [167, 410] width 36 height 15
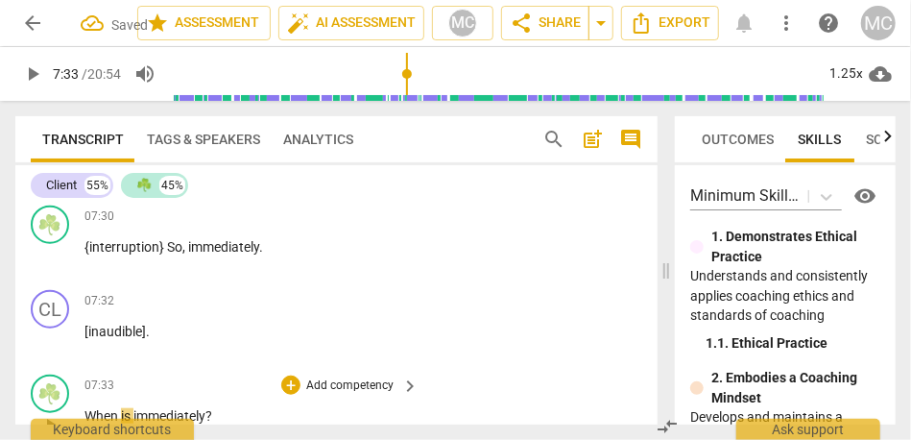
click at [89, 408] on span "When" at bounding box center [102, 415] width 36 height 15
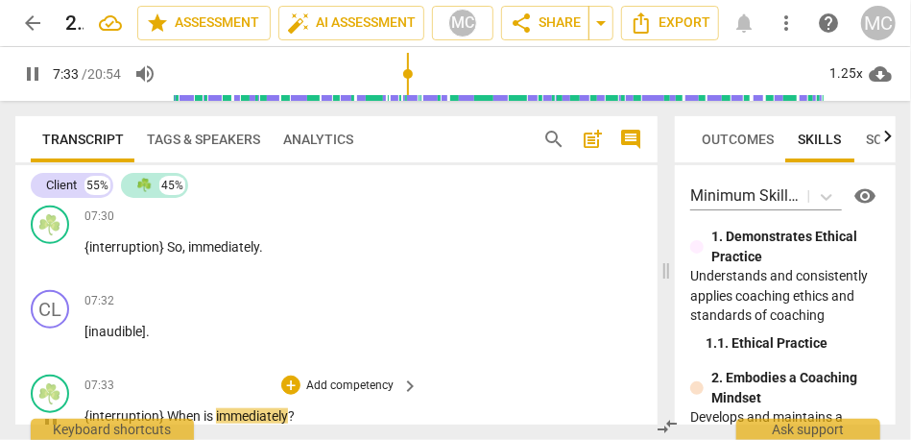
scroll to position [3509, 0]
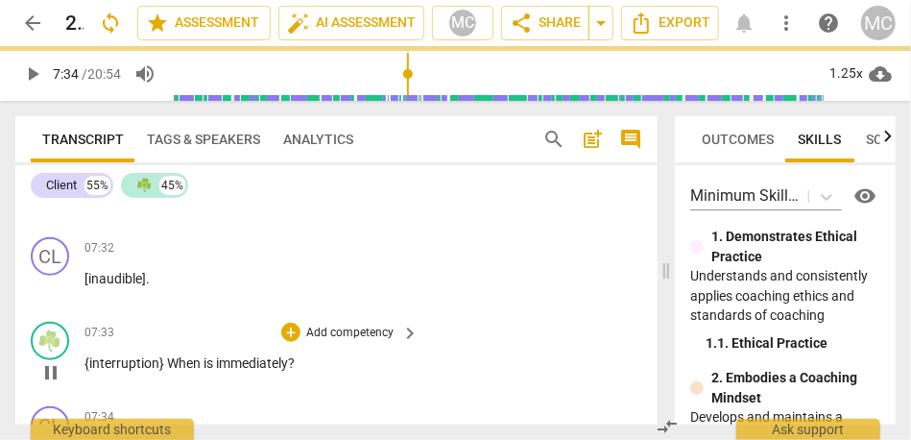
click at [321, 325] on p "Add competency" at bounding box center [349, 333] width 91 height 17
type input "454"
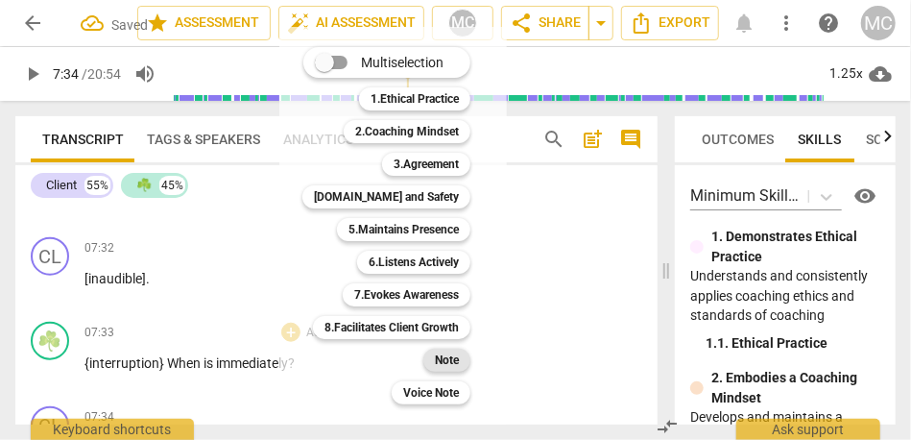
click at [437, 357] on b "Note" at bounding box center [447, 360] width 24 height 23
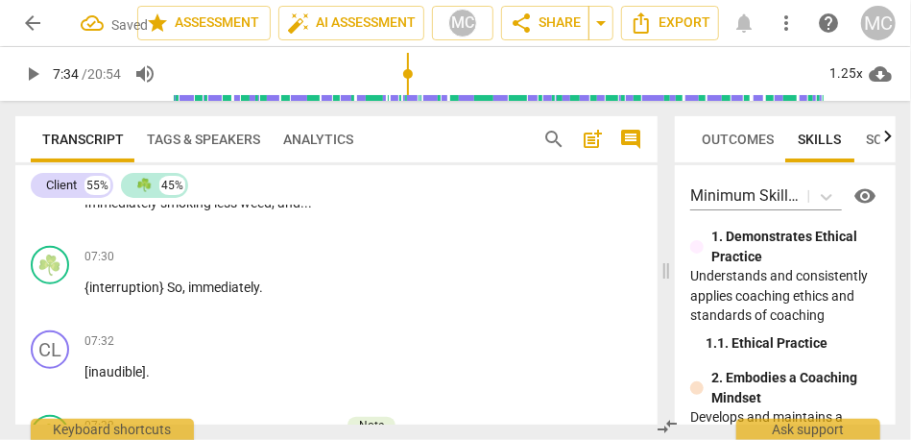
scroll to position [3414, 0]
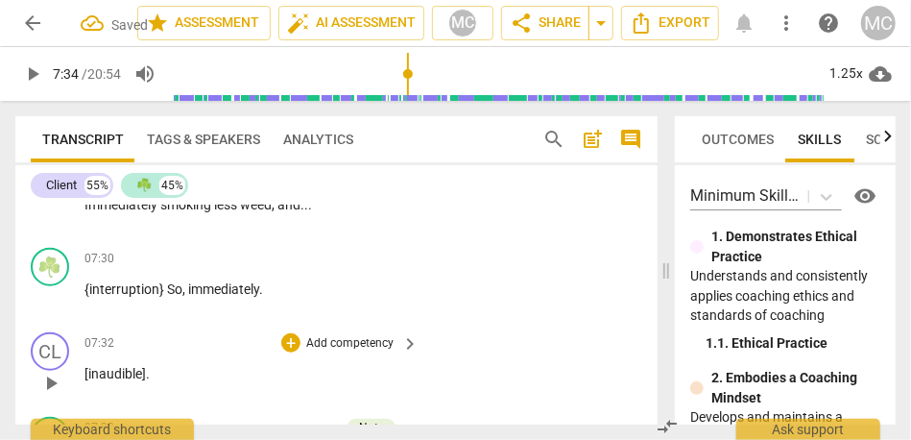
click at [226, 364] on p "[inaudible] ." at bounding box center [246, 374] width 325 height 20
click at [348, 335] on p "Add competency" at bounding box center [349, 343] width 91 height 17
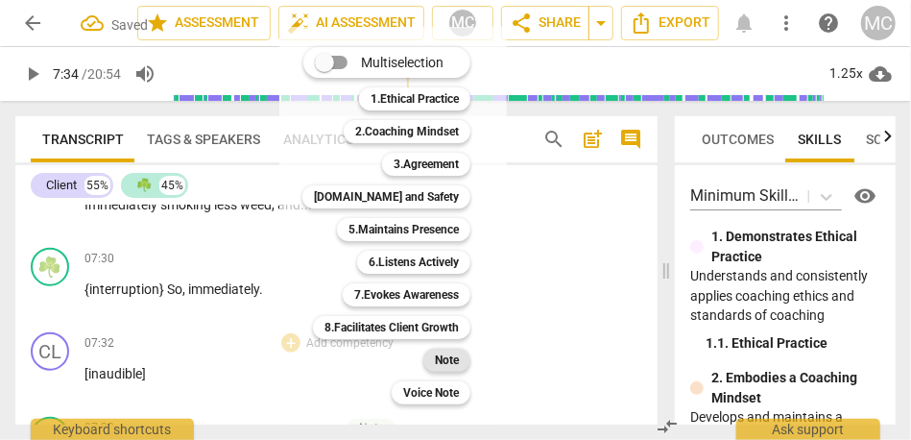
click at [443, 366] on b "Note" at bounding box center [447, 360] width 24 height 23
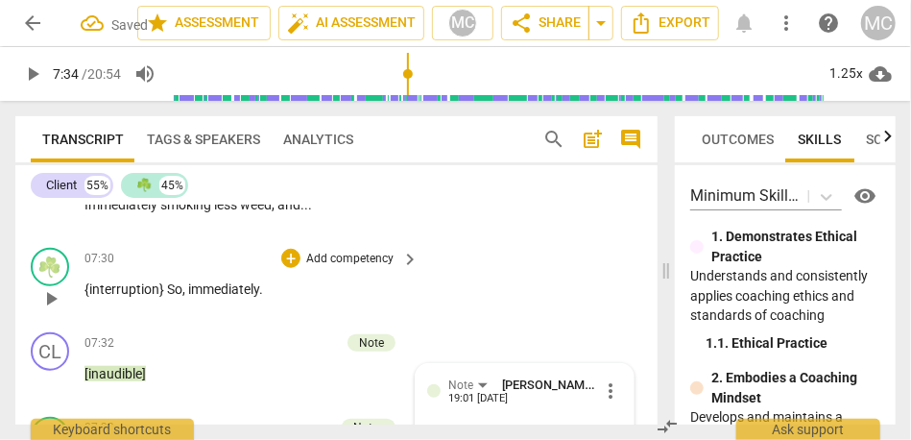
click at [336, 251] on p "Add competency" at bounding box center [349, 259] width 91 height 17
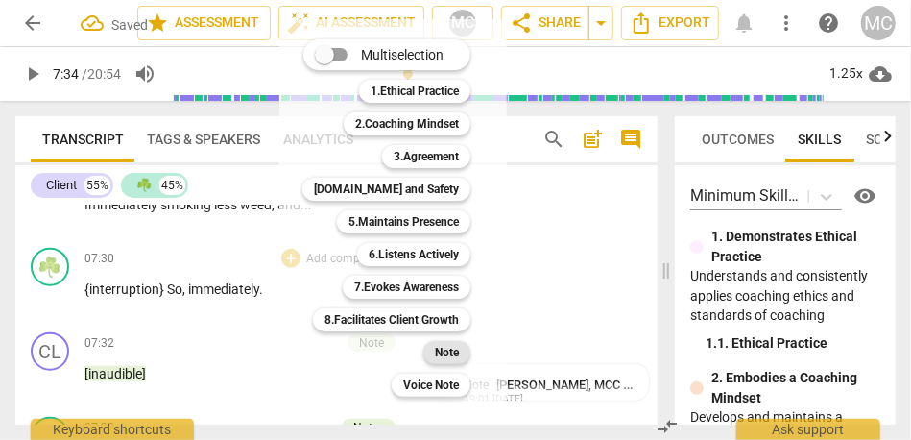
click at [444, 358] on b "Note" at bounding box center [447, 352] width 24 height 23
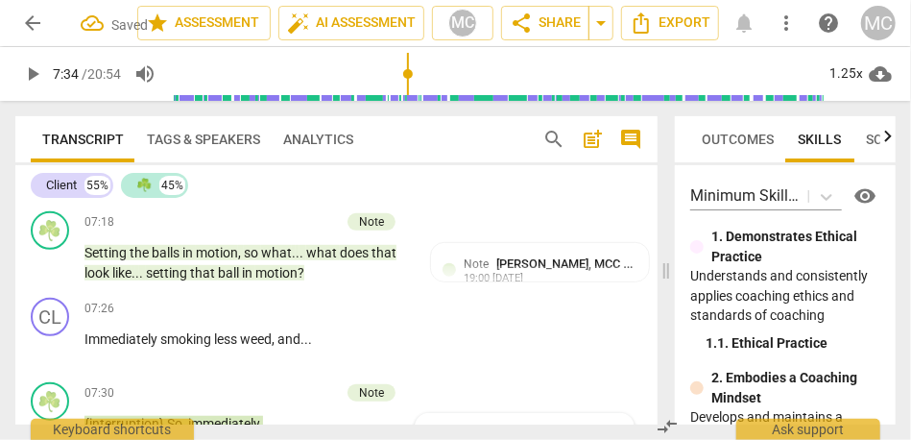
scroll to position [3268, 0]
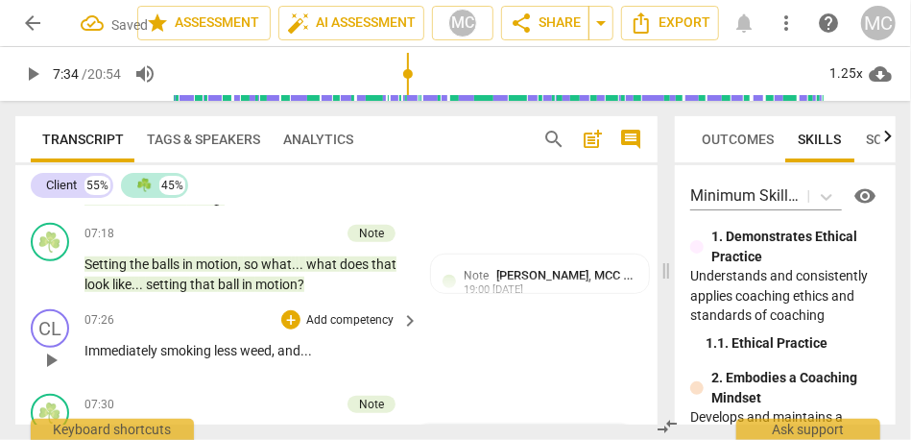
click at [349, 310] on div "+ Add competency" at bounding box center [338, 319] width 114 height 19
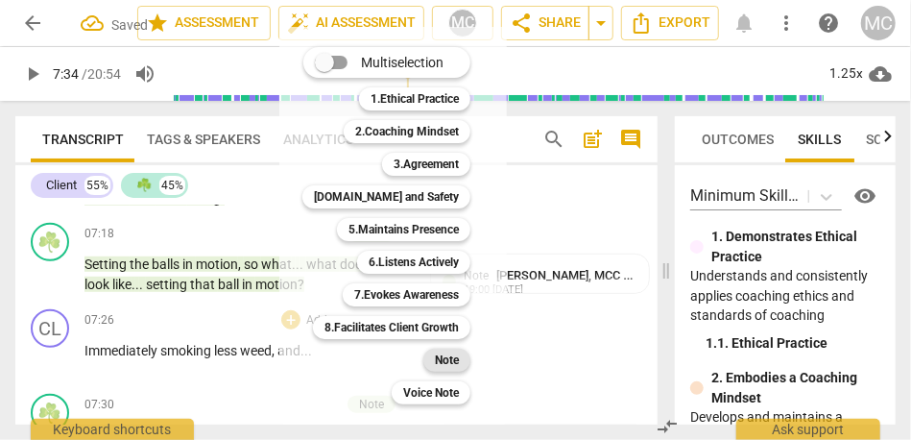
click at [439, 352] on b "Note" at bounding box center [447, 360] width 24 height 23
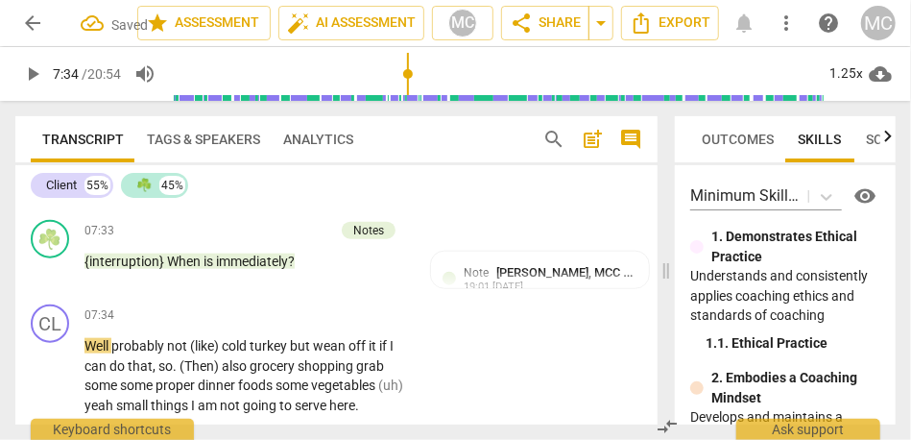
scroll to position [3610, 0]
click at [111, 339] on span "Well" at bounding box center [97, 346] width 27 height 15
type input "456"
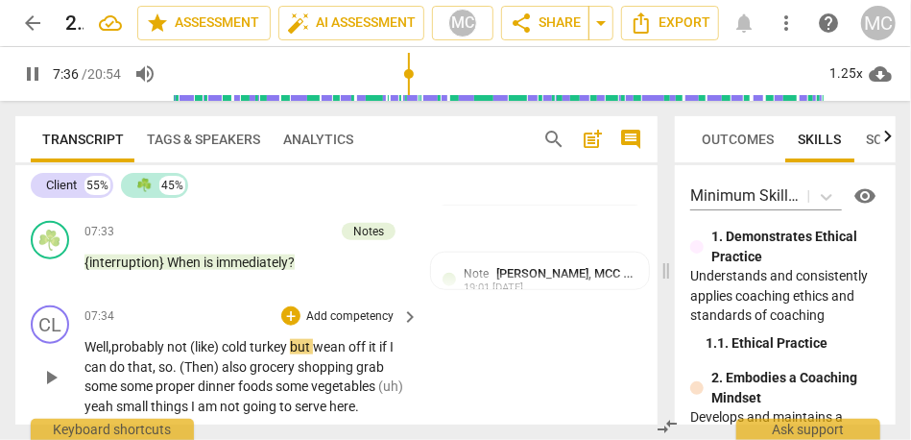
click at [234, 339] on span "cold" at bounding box center [236, 346] width 28 height 15
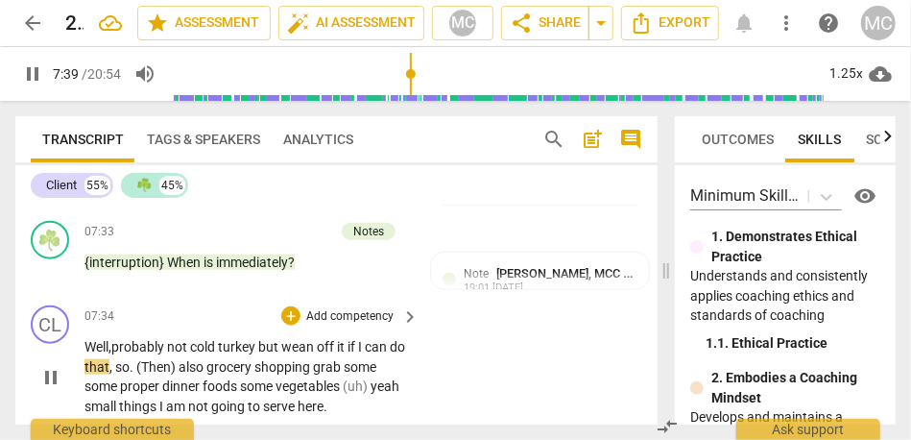
click at [211, 339] on span "cold" at bounding box center [204, 346] width 28 height 15
click at [262, 339] on span "but" at bounding box center [269, 346] width 23 height 15
click at [347, 339] on span "it" at bounding box center [341, 346] width 11 height 15
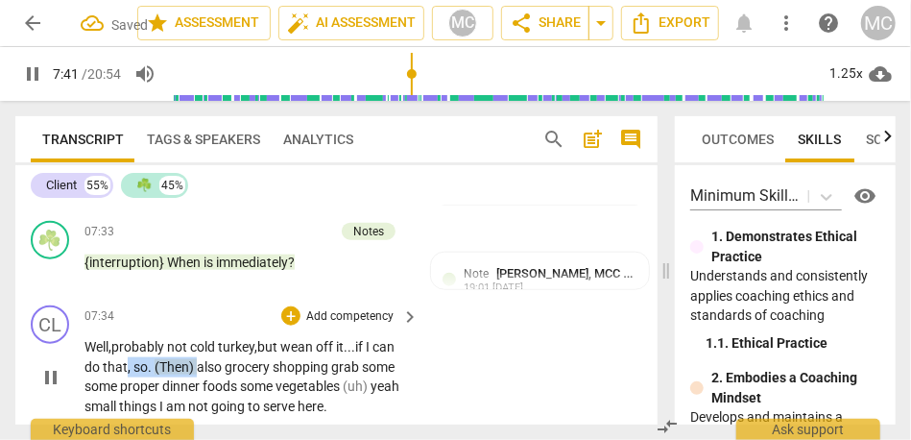
drag, startPoint x: 197, startPoint y: 328, endPoint x: 127, endPoint y: 329, distance: 70.1
click at [127, 337] on p "Well, probably not cold turkey, but wean off it... if I can do that , so . (The…" at bounding box center [246, 376] width 325 height 79
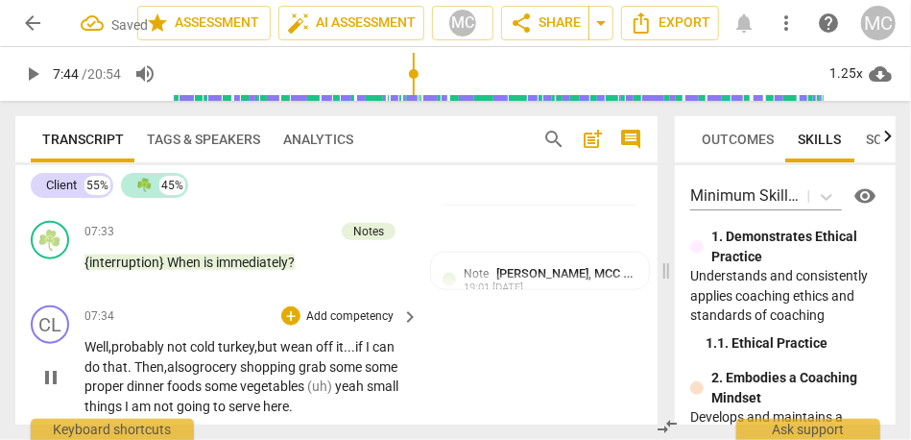
click at [206, 359] on span "grocery" at bounding box center [216, 366] width 48 height 15
click at [311, 359] on span "grab" at bounding box center [316, 366] width 31 height 15
drag, startPoint x: 349, startPoint y: 326, endPoint x: 114, endPoint y: 349, distance: 235.3
click at [114, 349] on p "Well, probably not cold turkey, but wean off it... if I can do that. Then, also…" at bounding box center [246, 376] width 325 height 79
click at [124, 378] on span "proper" at bounding box center [105, 385] width 42 height 15
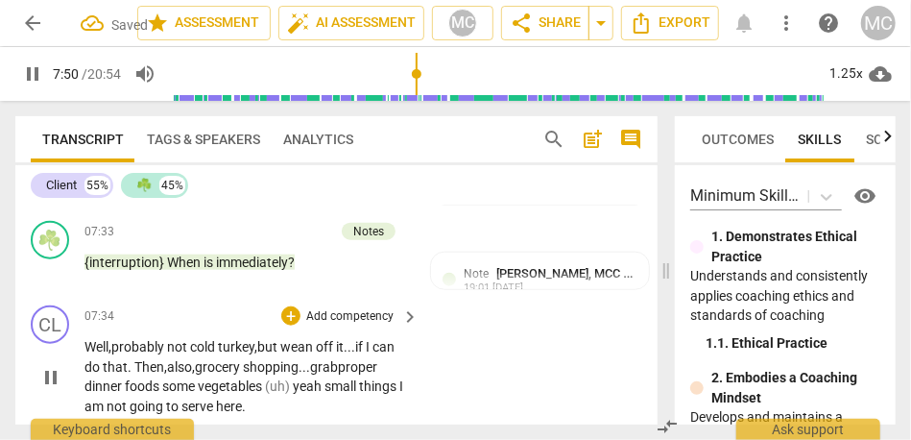
click at [164, 378] on span "some" at bounding box center [180, 385] width 36 height 15
click at [272, 378] on span "(uh)" at bounding box center [279, 385] width 28 height 15
click at [372, 378] on span "yeah" at bounding box center [376, 385] width 29 height 15
click at [373, 378] on span "small" at bounding box center [382, 385] width 32 height 15
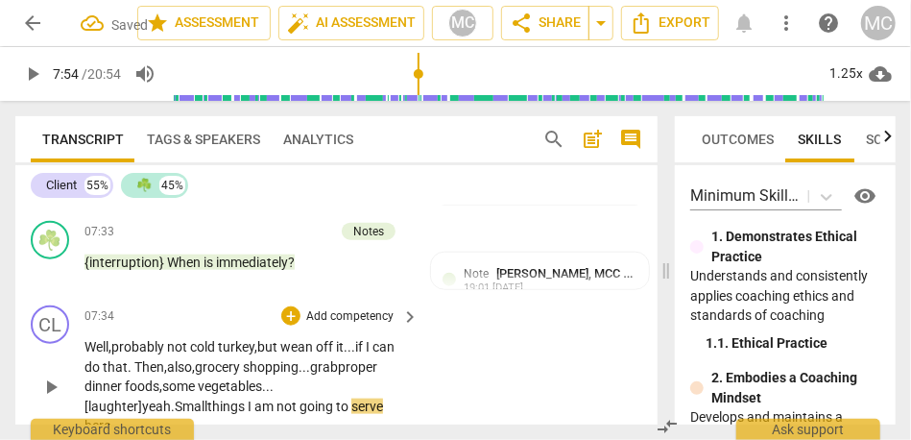
click at [299, 340] on p "Well, probably not cold turkey, but wean off it... if I can do that. Then, also…" at bounding box center [246, 386] width 325 height 99
click at [175, 398] on span "yeah." at bounding box center [158, 405] width 33 height 15
click at [118, 398] on span "eah." at bounding box center [105, 405] width 26 height 15
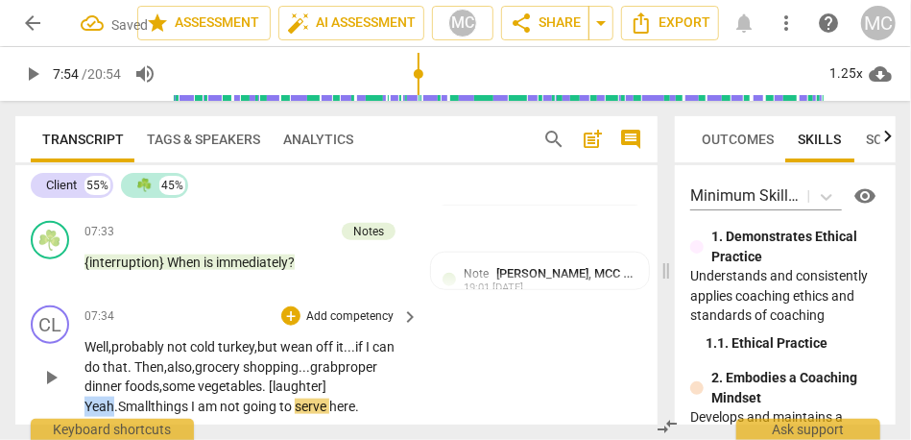
click at [118, 398] on span "eah." at bounding box center [105, 405] width 26 height 15
click at [151, 398] on span "Small" at bounding box center [134, 405] width 33 height 15
click at [128, 398] on span "small" at bounding box center [142, 405] width 32 height 15
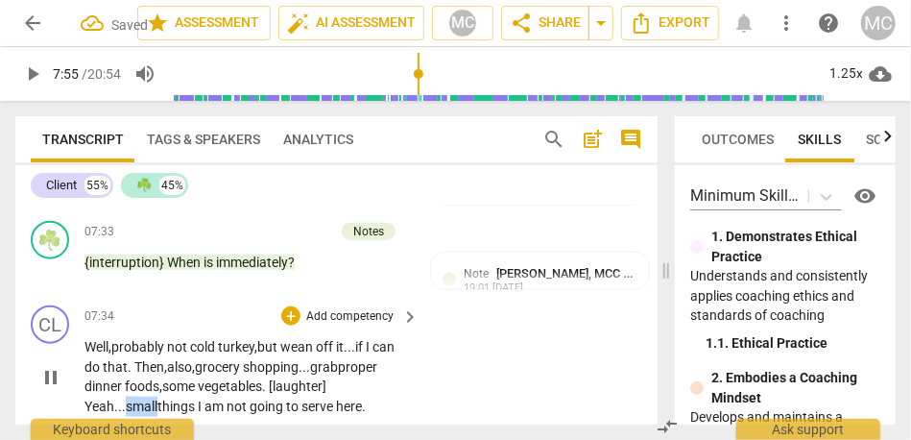
click at [128, 398] on span "small" at bounding box center [142, 405] width 32 height 15
click at [147, 398] on span "small" at bounding box center [142, 405] width 32 height 15
click at [198, 398] on span "things" at bounding box center [177, 405] width 40 height 15
click at [217, 398] on span "am" at bounding box center [215, 405] width 22 height 15
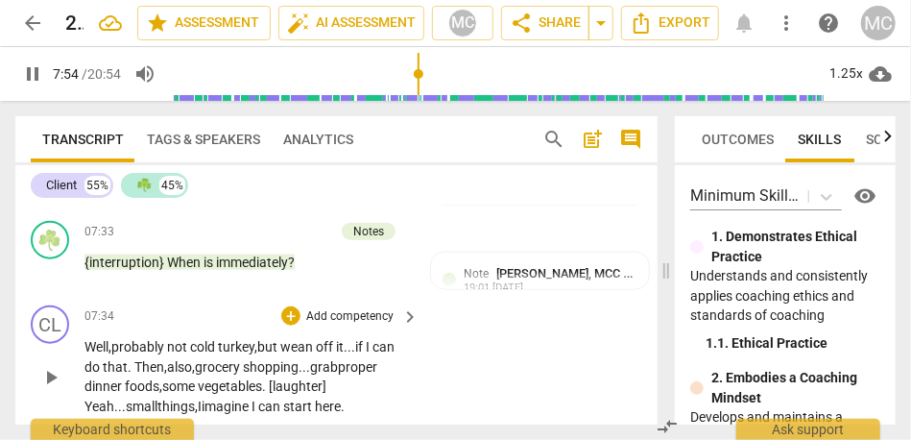
click at [468, 339] on div "CL play_arrow pause 07:34 + Add competency keyboard_arrow_right Well, probably …" at bounding box center [336, 361] width 642 height 126
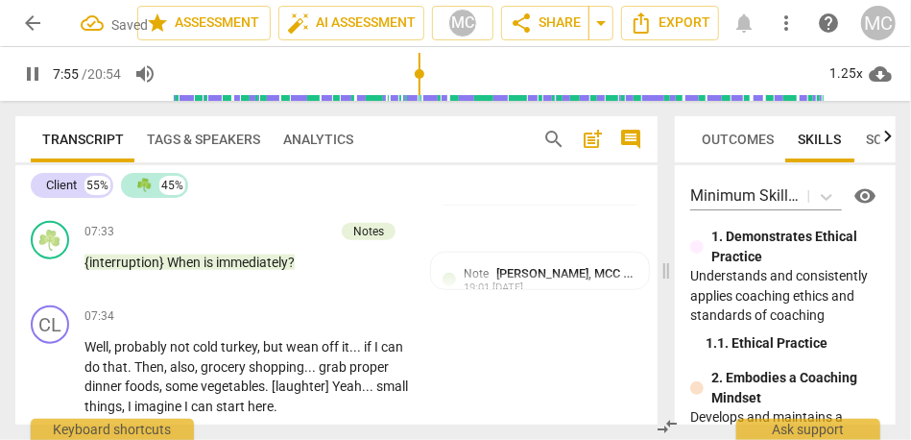
scroll to position [3830, 0]
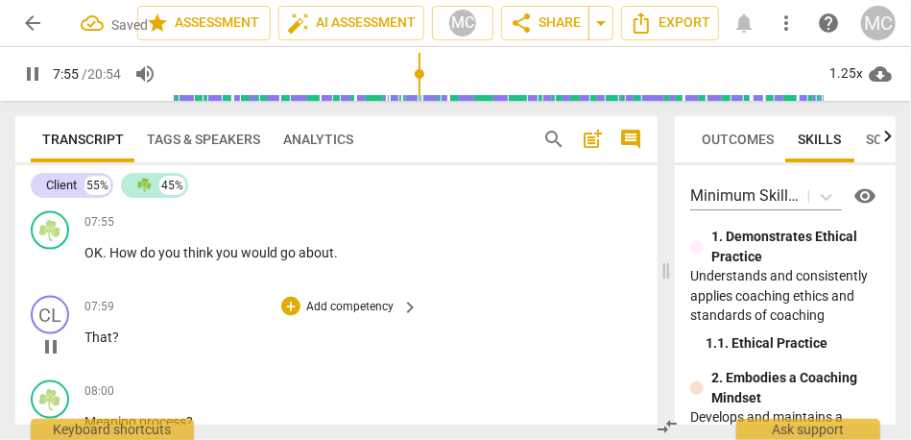
click at [353, 299] on p "Add competency" at bounding box center [349, 307] width 91 height 17
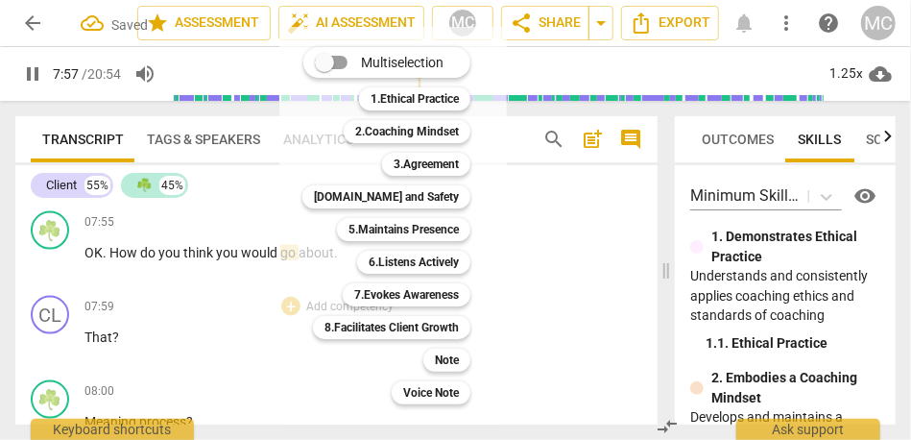
click at [201, 268] on div at bounding box center [455, 220] width 911 height 440
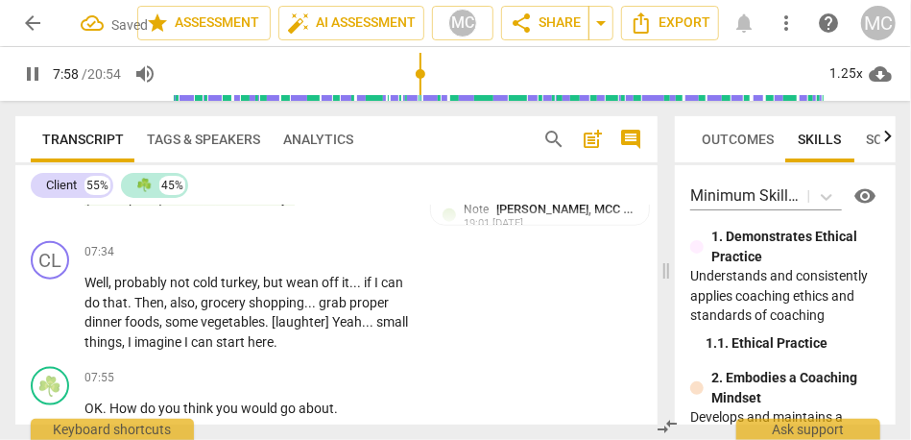
scroll to position [3662, 0]
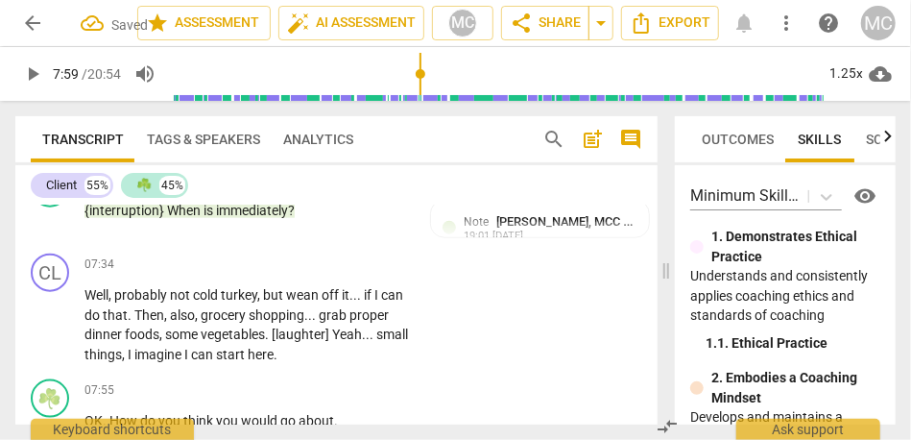
click at [348, 256] on p "Add competency" at bounding box center [349, 264] width 91 height 17
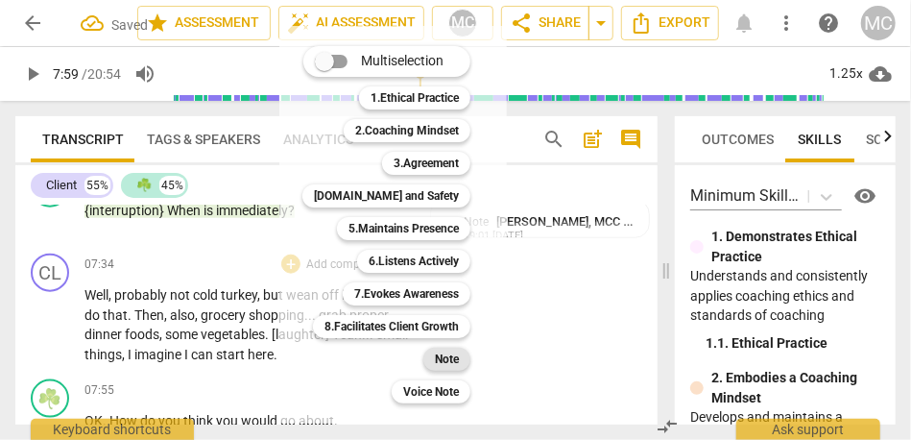
click at [455, 357] on b "Note" at bounding box center [447, 359] width 24 height 23
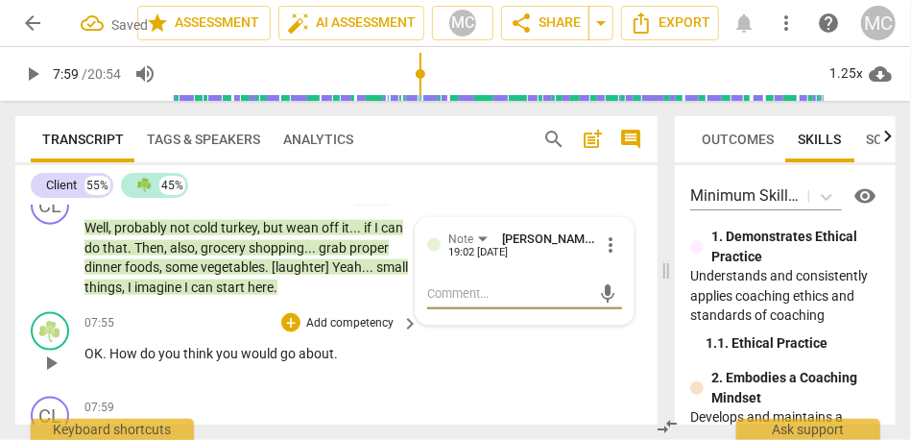
scroll to position [3753, 0]
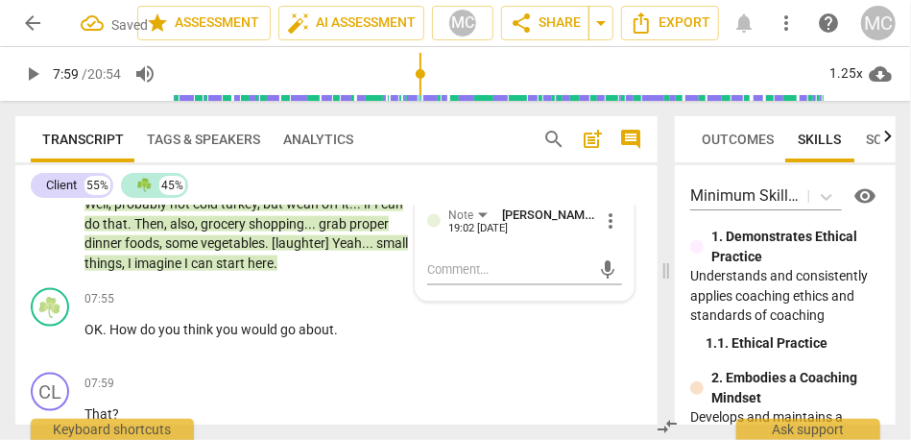
click at [248, 255] on span "start" at bounding box center [232, 262] width 32 height 15
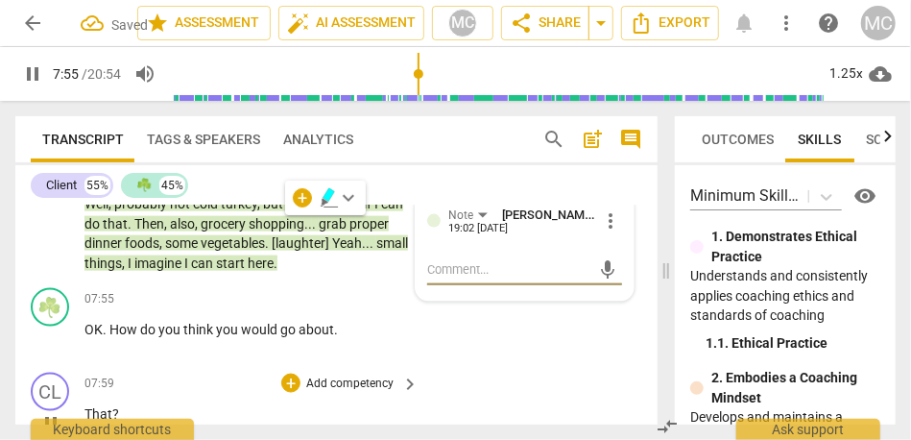
click at [96, 406] on span "That" at bounding box center [98, 413] width 28 height 15
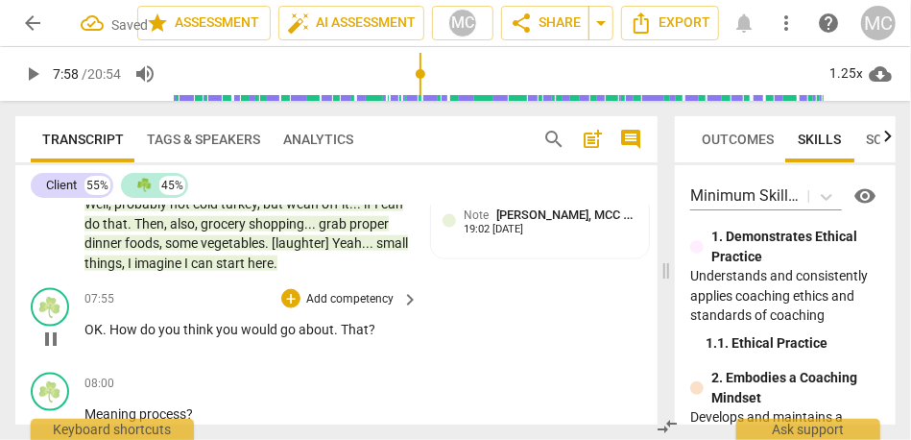
click at [85, 322] on span "OK" at bounding box center [93, 329] width 18 height 15
type input "478"
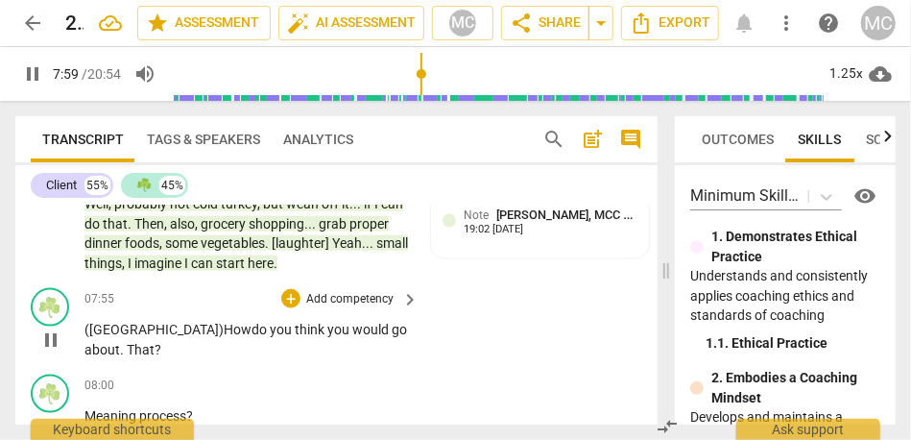
click at [188, 320] on p "(OK) How do you think you would go about . That ?" at bounding box center [246, 339] width 325 height 39
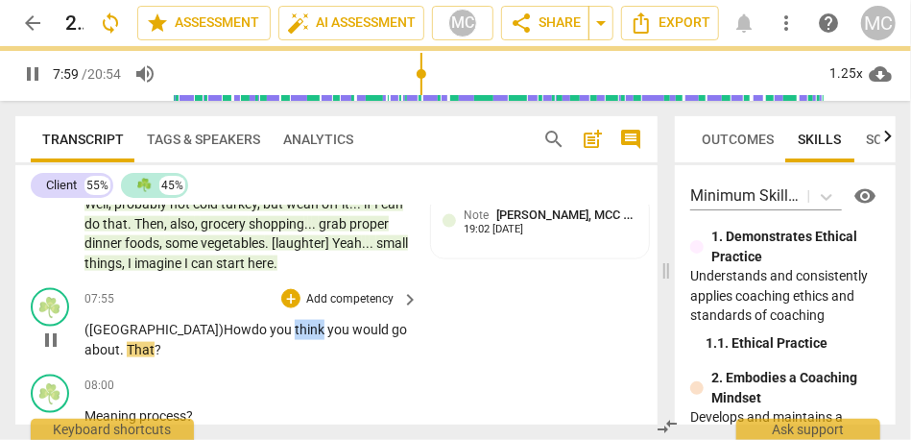
click at [270, 322] on span "you" at bounding box center [282, 329] width 25 height 15
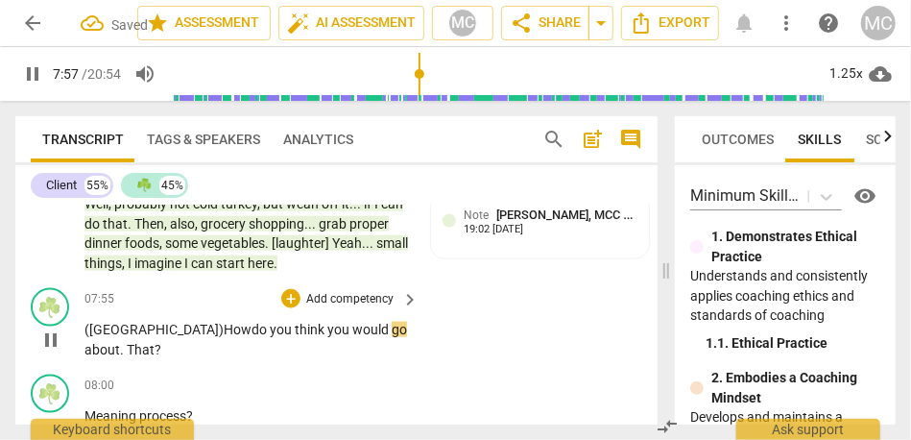
click at [155, 342] on span "That" at bounding box center [141, 349] width 28 height 15
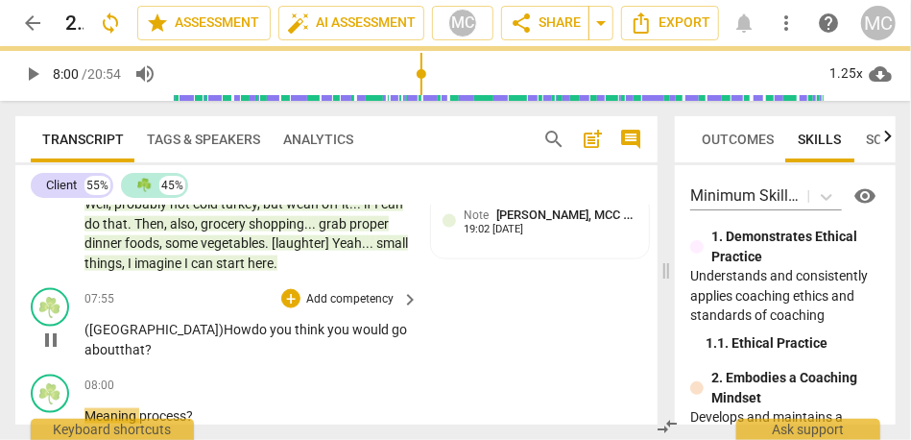
click at [392, 322] on span "go" at bounding box center [399, 329] width 15 height 15
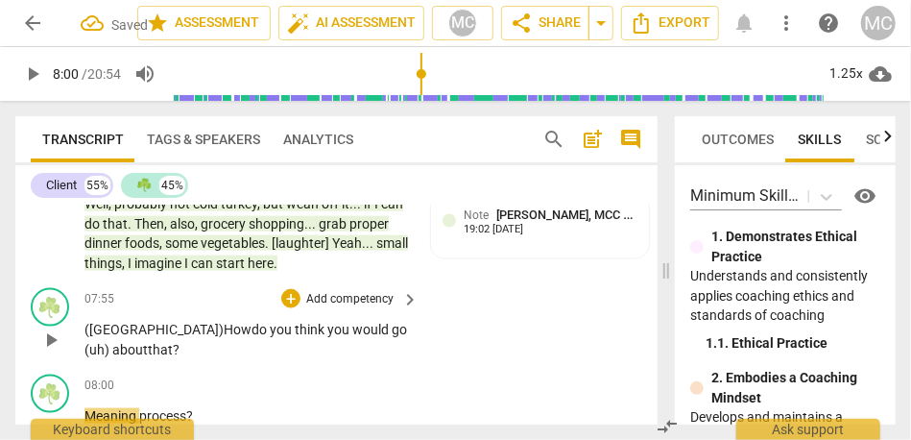
click at [295, 322] on span "think" at bounding box center [311, 329] width 33 height 15
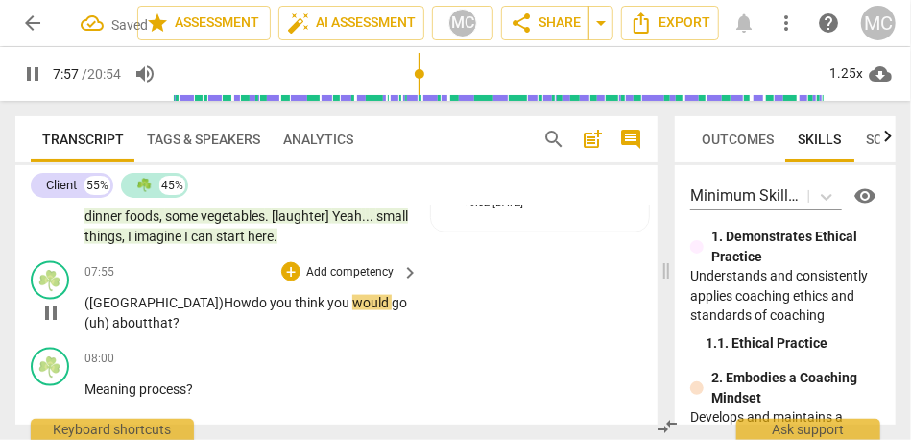
scroll to position [3786, 0]
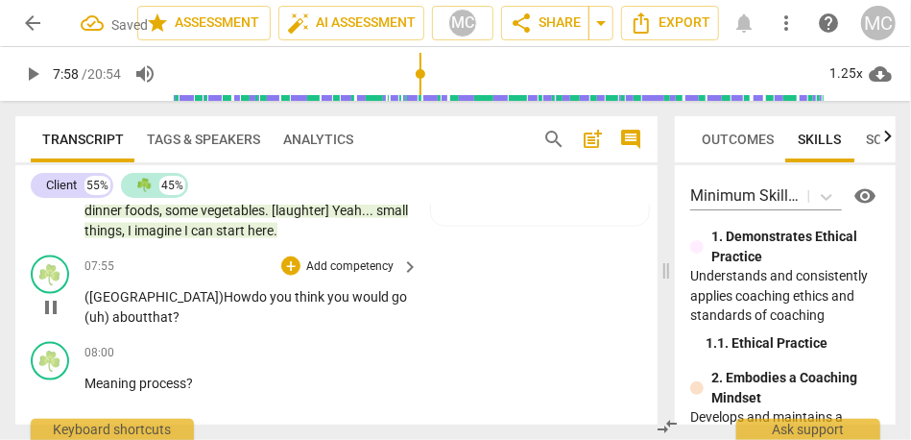
click at [284, 287] on p "(OK) How do you think you would go (uh) about that ?" at bounding box center [246, 306] width 325 height 39
click at [328, 289] on span "go (uh)" at bounding box center [245, 307] width 323 height 36
click at [163, 309] on span "that" at bounding box center [150, 316] width 25 height 15
click at [166, 309] on span "about (uh)" at bounding box center [134, 316] width 63 height 15
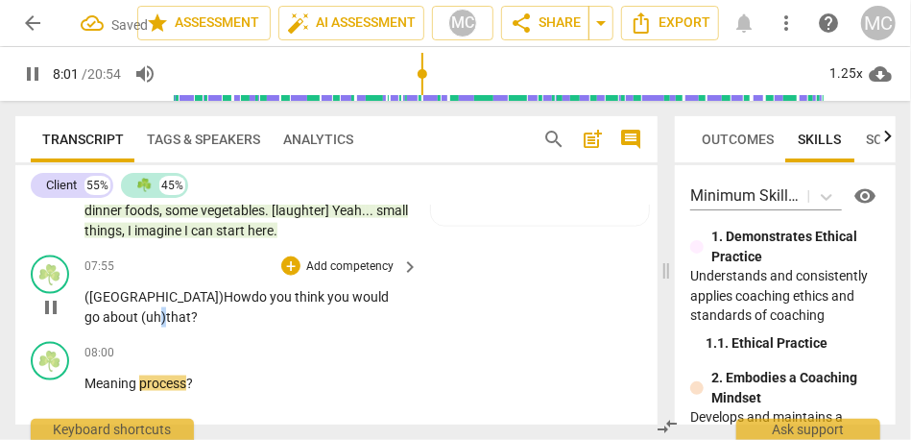
click at [166, 309] on span "about (uh)" at bounding box center [134, 316] width 63 height 15
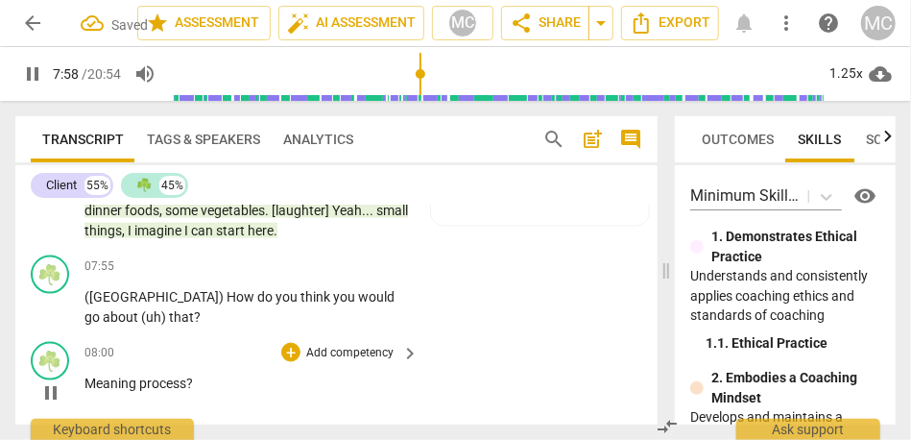
click at [85, 375] on span "Meaning" at bounding box center [111, 382] width 55 height 15
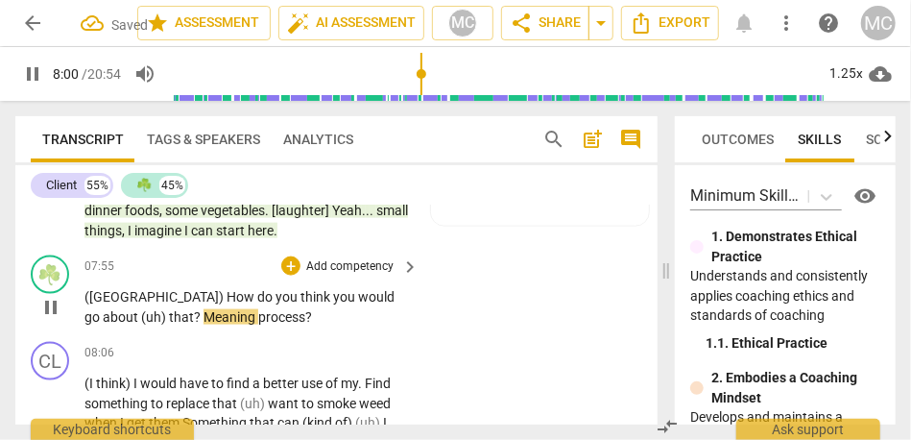
click at [81, 294] on div "play_arrow pause" at bounding box center [60, 307] width 49 height 27
click at [204, 309] on span "Meaning" at bounding box center [231, 316] width 55 height 15
type input "482"
click at [237, 375] on span "find" at bounding box center [240, 382] width 26 height 15
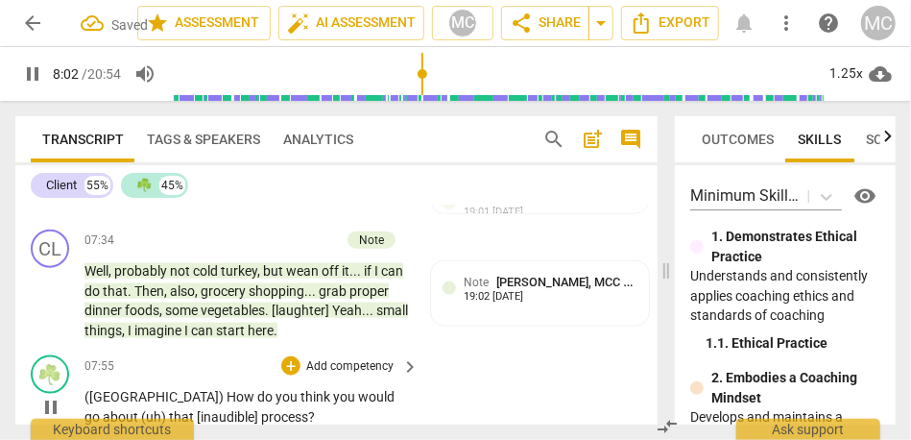
scroll to position [3673, 0]
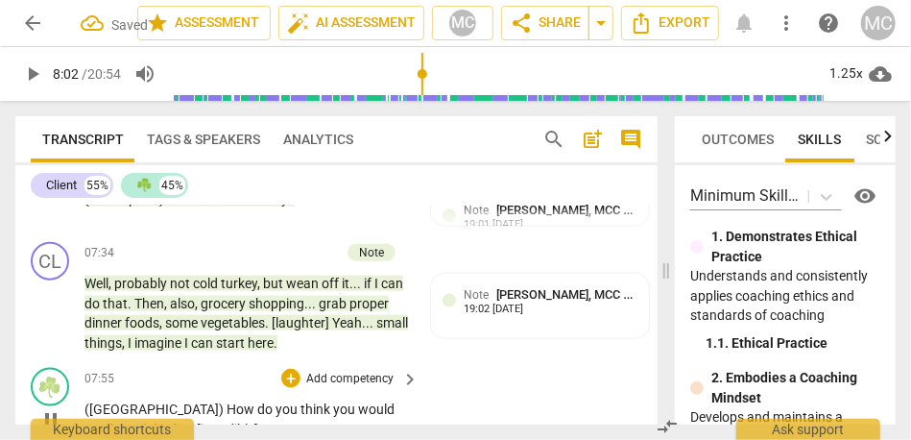
click at [343, 371] on p "Add competency" at bounding box center [349, 379] width 91 height 17
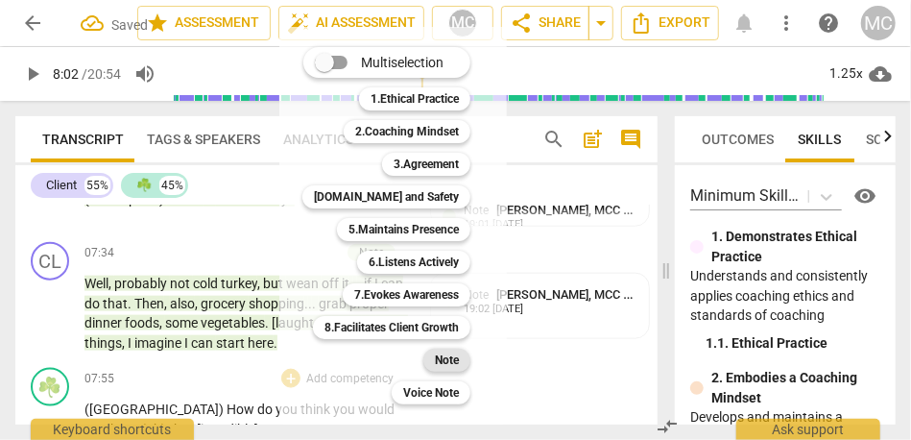
click at [461, 362] on div "Note" at bounding box center [446, 360] width 47 height 23
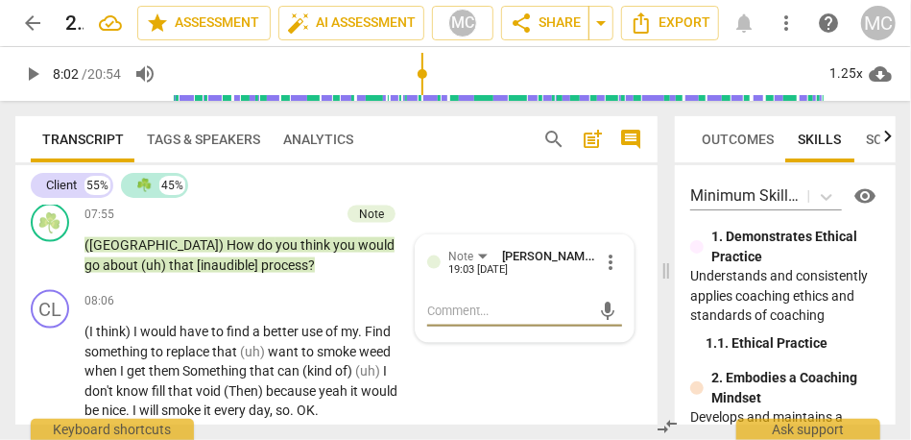
scroll to position [3841, 0]
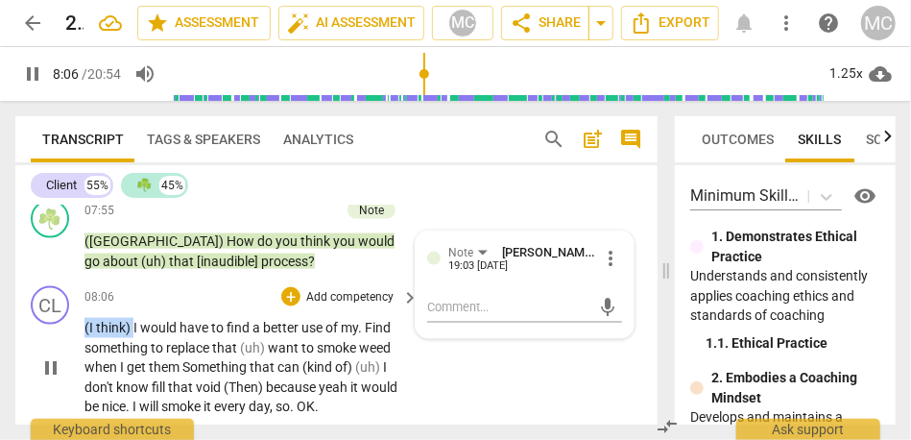
drag, startPoint x: 134, startPoint y: 288, endPoint x: 71, endPoint y: 289, distance: 63.4
click at [71, 289] on div "CL play_arrow pause 08:06 + Add competency keyboard_arrow_right (I think) I wou…" at bounding box center [336, 351] width 642 height 146
type input "488"
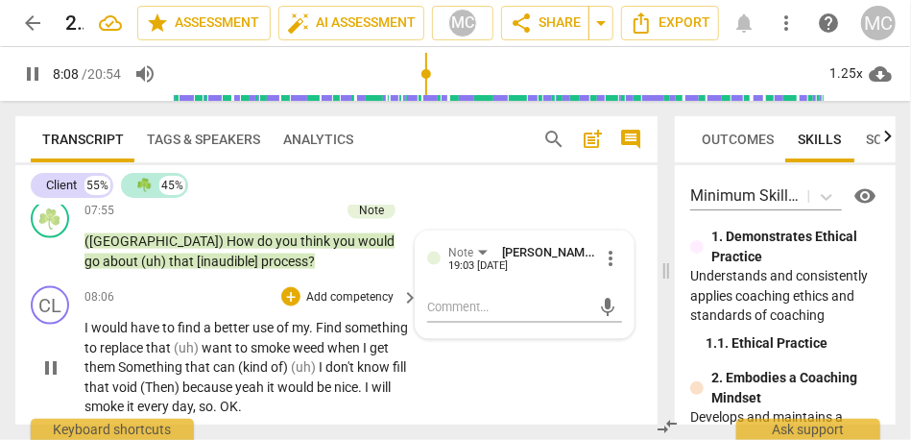
click at [317, 320] on span "Find" at bounding box center [330, 327] width 29 height 15
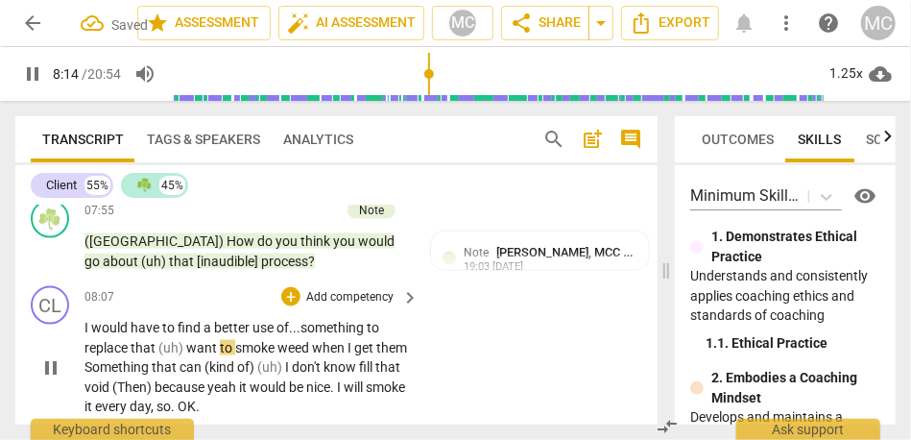
click at [188, 340] on span "want" at bounding box center [203, 347] width 34 height 15
click at [346, 340] on span "get" at bounding box center [335, 347] width 22 height 15
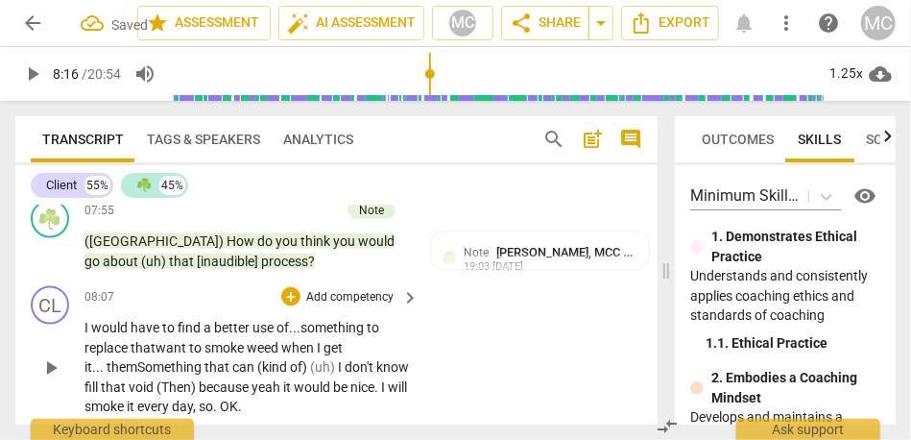
click at [137, 359] on span "Something" at bounding box center [170, 366] width 67 height 15
click at [498, 321] on div "CL play_arrow pause 08:07 + Add competency keyboard_arrow_right I would have to…" at bounding box center [336, 351] width 642 height 146
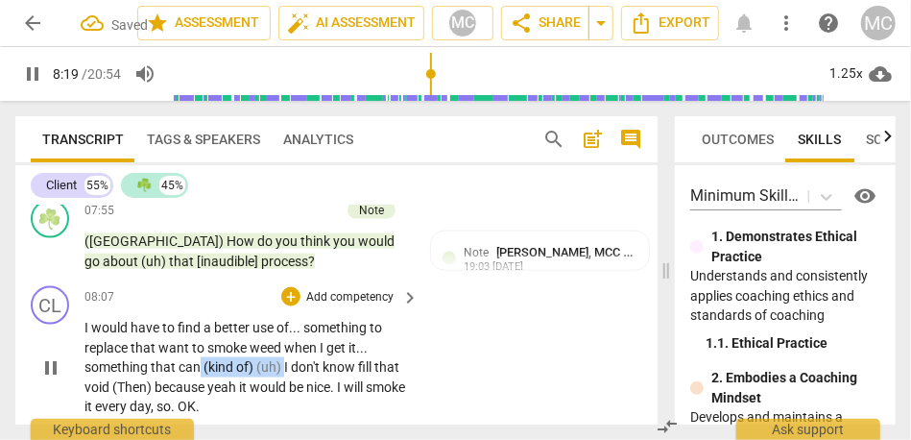
type input "500"
drag, startPoint x: 283, startPoint y: 327, endPoint x: 199, endPoint y: 328, distance: 84.5
click at [199, 328] on p "I would have to find a better use of . . . something to replace that want to sm…" at bounding box center [246, 367] width 325 height 99
paste p
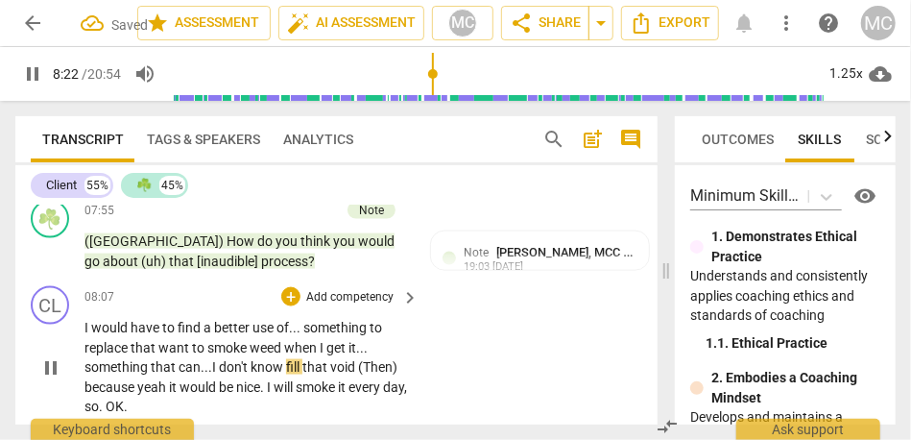
click at [289, 359] on span "fill" at bounding box center [294, 366] width 16 height 15
click at [372, 329] on p "I would have to find a better use of . . . something to replace that want to sm…" at bounding box center [246, 367] width 325 height 99
drag, startPoint x: 183, startPoint y: 349, endPoint x: 53, endPoint y: 350, distance: 130.6
click at [53, 350] on div "CL play_arrow pause 08:07 + Add competency keyboard_arrow_right I would have to…" at bounding box center [336, 351] width 642 height 146
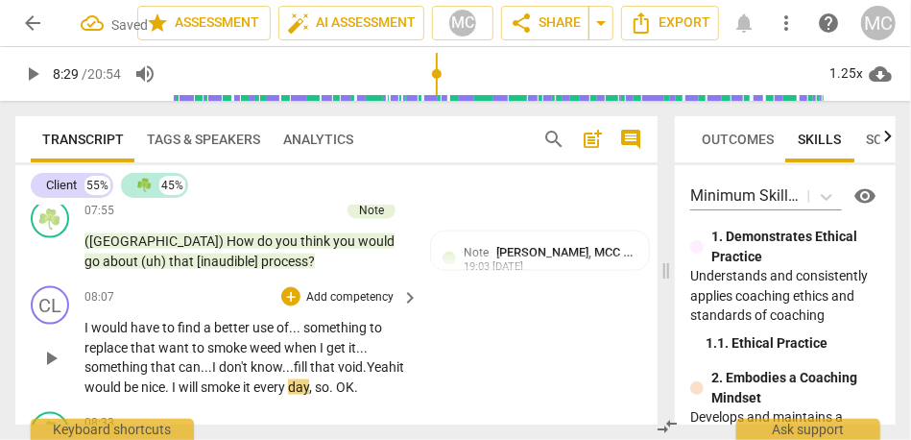
click at [405, 329] on p "I would have to find a better use of . . . something to replace that want to sm…" at bounding box center [246, 357] width 325 height 79
click at [194, 379] on span "would" at bounding box center [175, 386] width 39 height 15
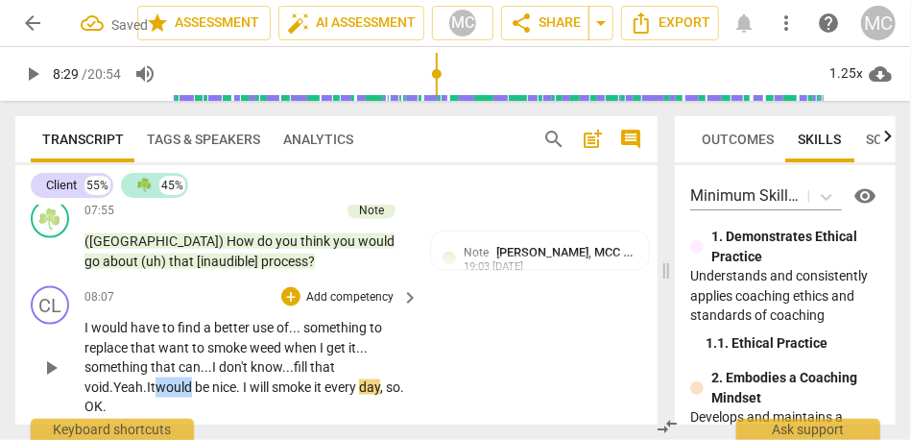
click at [194, 379] on span "would" at bounding box center [175, 386] width 39 height 15
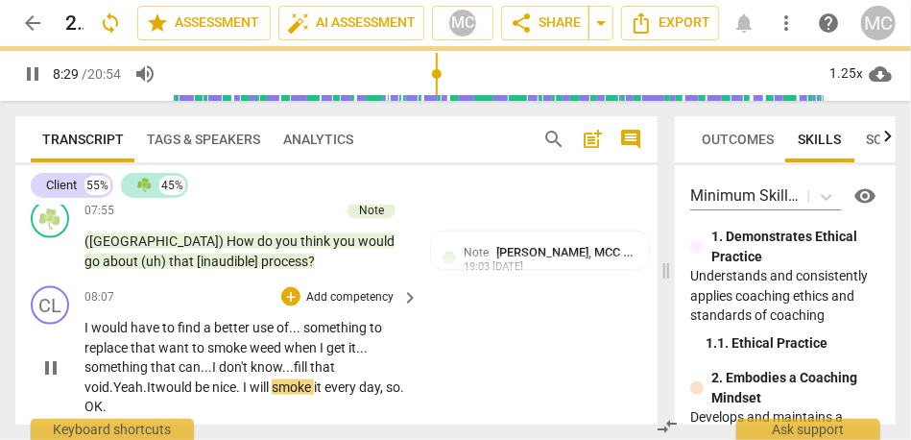
click at [195, 379] on span "would" at bounding box center [175, 386] width 39 height 15
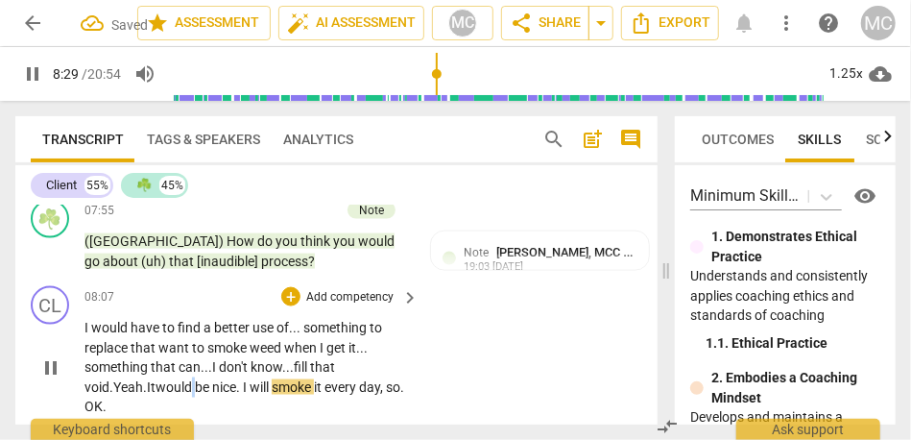
click at [195, 379] on span "would" at bounding box center [175, 386] width 39 height 15
click at [250, 379] on span "I" at bounding box center [246, 386] width 7 height 15
click at [470, 349] on div "CL play_arrow pause 08:07 + Add competency keyboard_arrow_right I would have to…" at bounding box center [336, 351] width 642 height 146
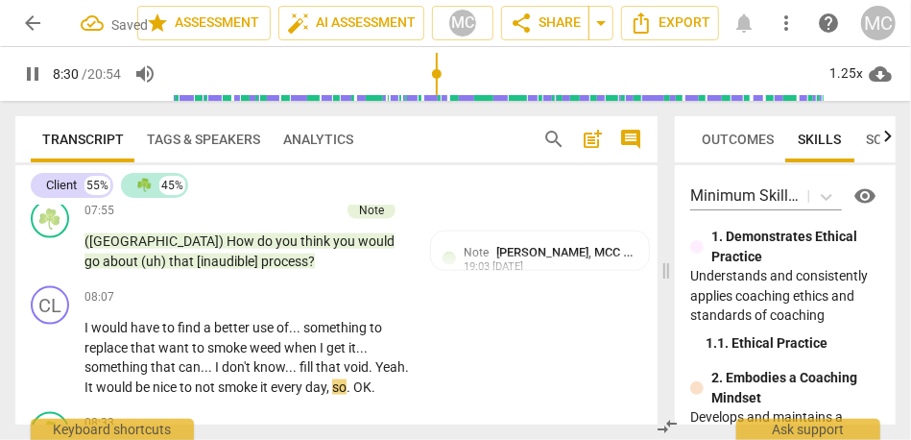
click at [135, 364] on p "I would have to find a better use of . . . something to replace that want to sm…" at bounding box center [246, 357] width 325 height 79
drag, startPoint x: 365, startPoint y: 351, endPoint x: 406, endPoint y: 351, distance: 41.3
click at [406, 351] on div "I would have to find a better use of . . . something to replace that want to sm…" at bounding box center [252, 357] width 336 height 79
type input "512"
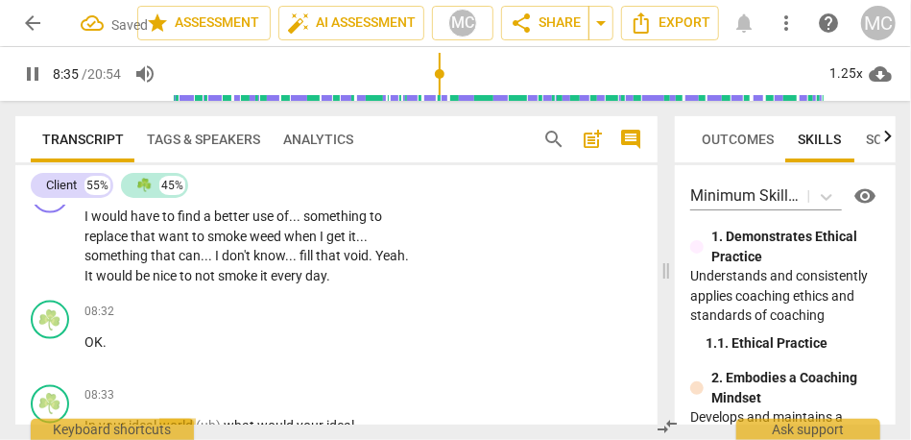
scroll to position [3952, 0]
click at [89, 420] on span "In" at bounding box center [91, 427] width 14 height 15
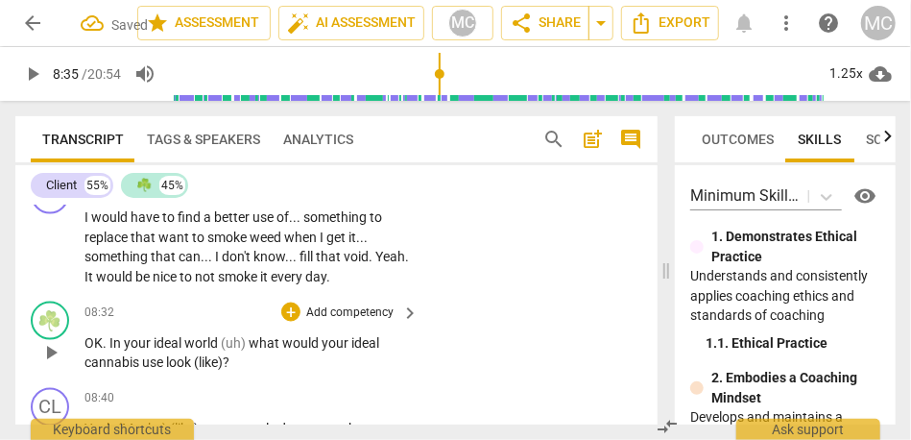
click at [93, 335] on span "OK" at bounding box center [93, 342] width 18 height 15
click at [90, 335] on span "OK" at bounding box center [93, 342] width 18 height 15
type input "515"
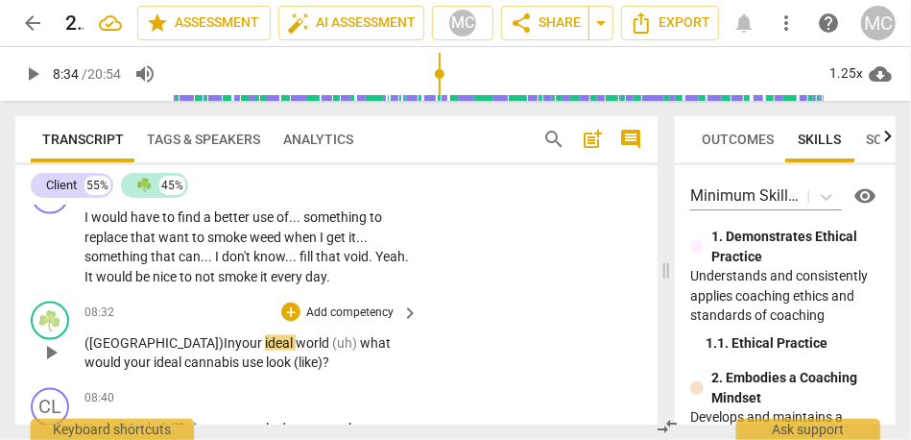
click at [224, 335] on span "In" at bounding box center [230, 342] width 12 height 15
click at [235, 335] on span "your" at bounding box center [250, 342] width 30 height 15
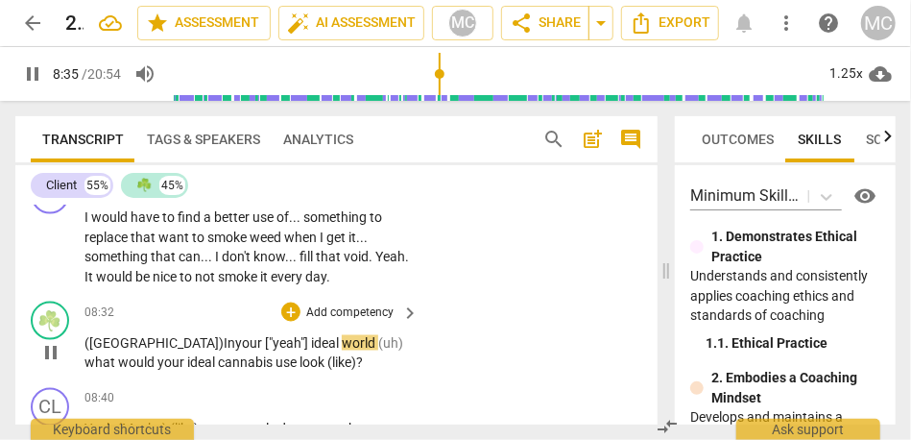
click at [302, 333] on p "(OK) In your ["yeah"] ideal world (uh) what would your ideal cannabis use look …" at bounding box center [246, 352] width 325 height 39
click at [294, 355] on span "(like)" at bounding box center [308, 362] width 29 height 15
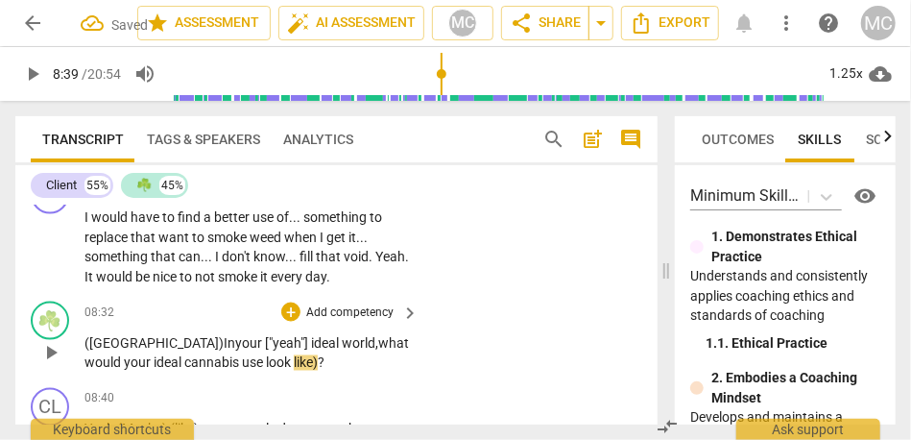
click at [294, 355] on span "like)" at bounding box center [306, 362] width 24 height 15
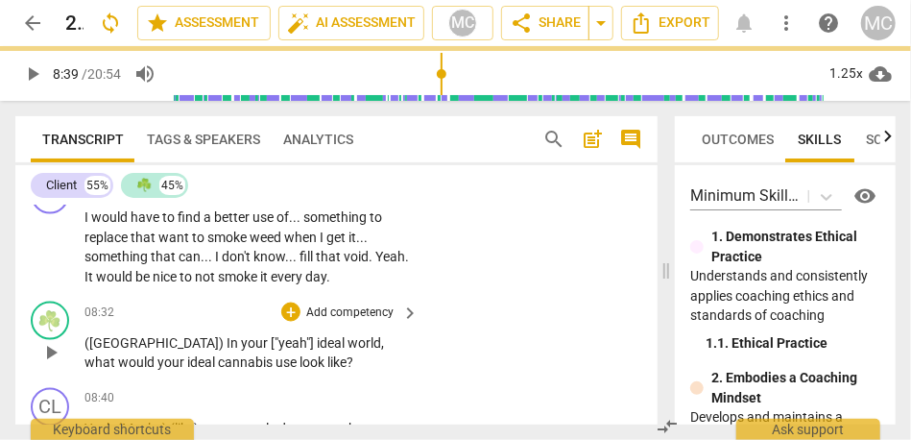
click at [344, 304] on p "Add competency" at bounding box center [349, 312] width 91 height 17
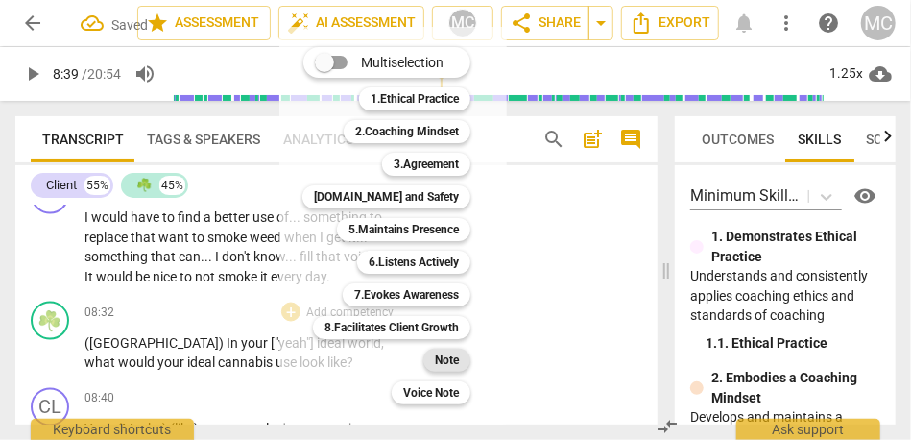
click at [449, 359] on b "Note" at bounding box center [447, 360] width 24 height 23
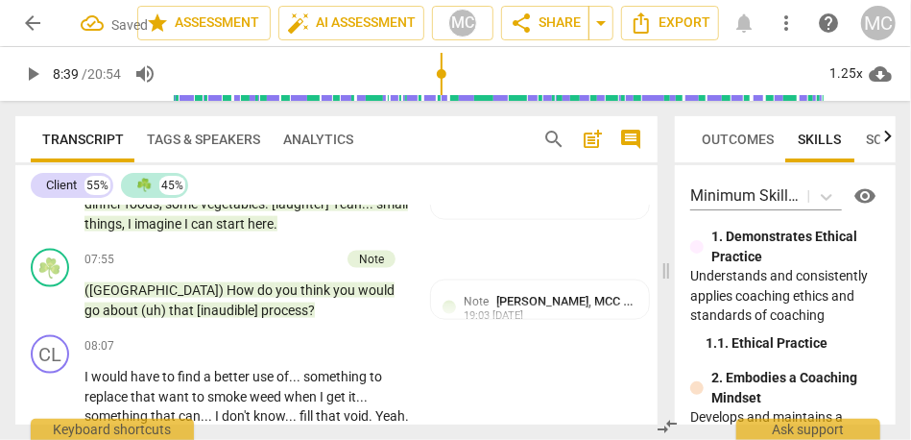
scroll to position [3790, 0]
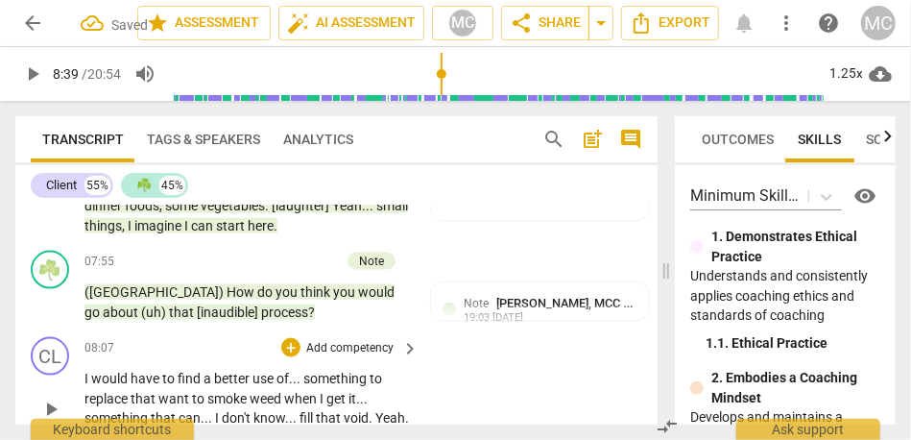
click at [342, 340] on p "Add competency" at bounding box center [349, 348] width 91 height 17
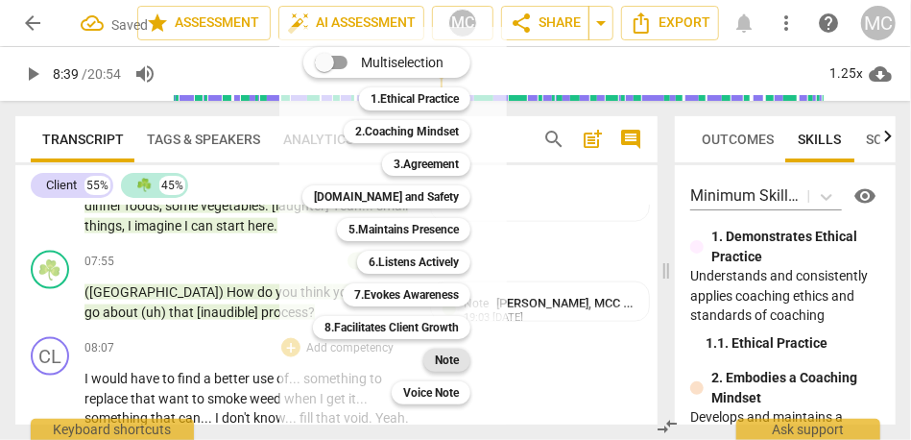
click at [445, 353] on b "Note" at bounding box center [447, 360] width 24 height 23
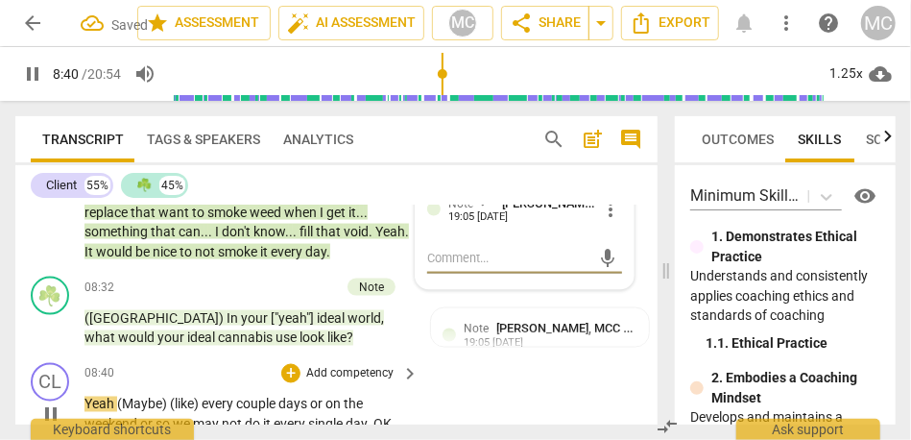
scroll to position [4029, 0]
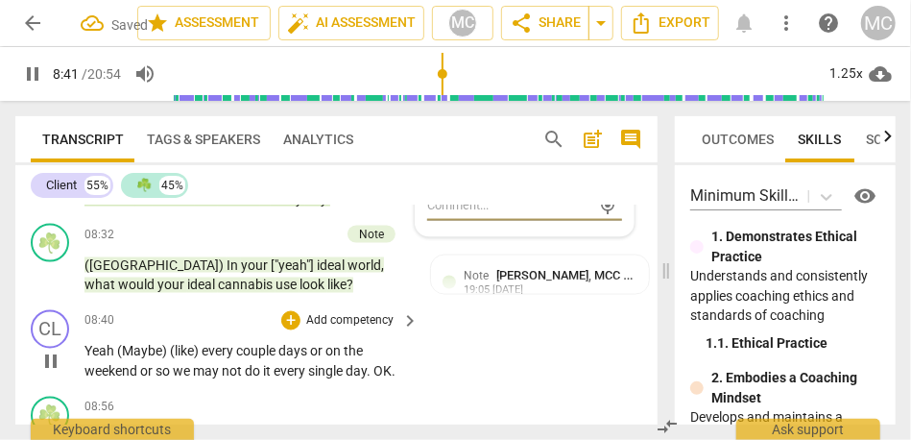
type input "522"
click at [118, 344] on span "(Maybe)" at bounding box center [143, 351] width 53 height 15
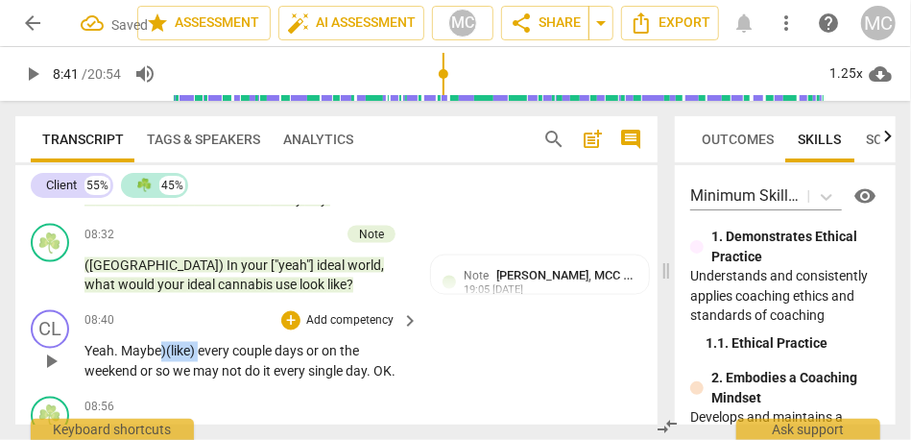
drag, startPoint x: 202, startPoint y: 311, endPoint x: 158, endPoint y: 309, distance: 43.2
click at [158, 342] on p "Yeah. M aybe) (like) every couple days or on the weekend or so we may not do it…" at bounding box center [246, 361] width 325 height 39
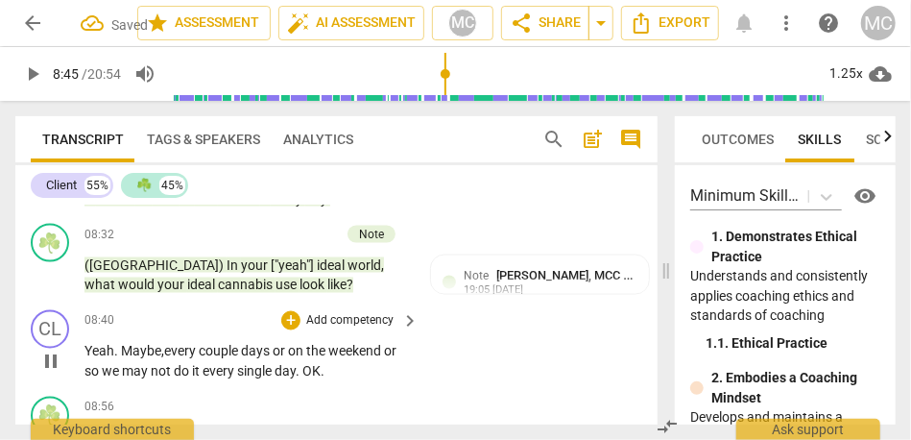
click at [294, 344] on span "on" at bounding box center [297, 351] width 18 height 15
click at [376, 344] on span "or" at bounding box center [376, 351] width 15 height 15
click at [393, 344] on span "so" at bounding box center [400, 351] width 14 height 15
drag, startPoint x: 175, startPoint y: 331, endPoint x: 73, endPoint y: 331, distance: 101.8
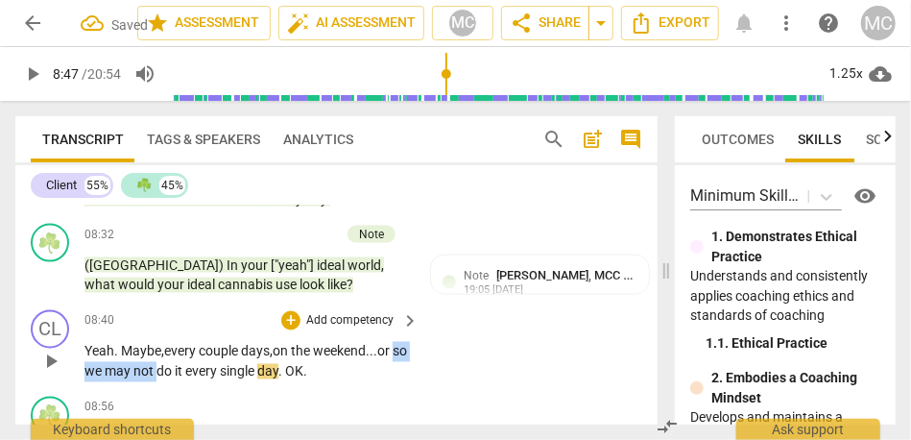
click at [73, 331] on div "CL play_arrow pause 08:40 + Add competency keyboard_arrow_right Yeah. M aybe, e…" at bounding box center [336, 345] width 642 height 86
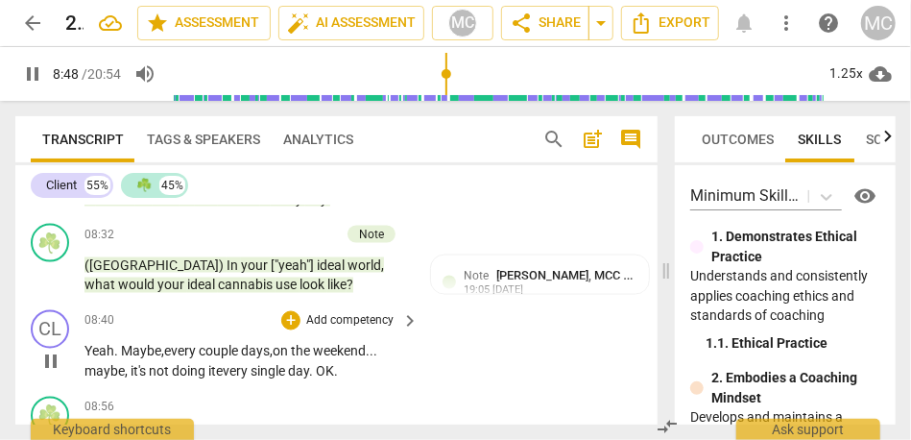
click at [325, 364] on span "OK" at bounding box center [325, 371] width 18 height 15
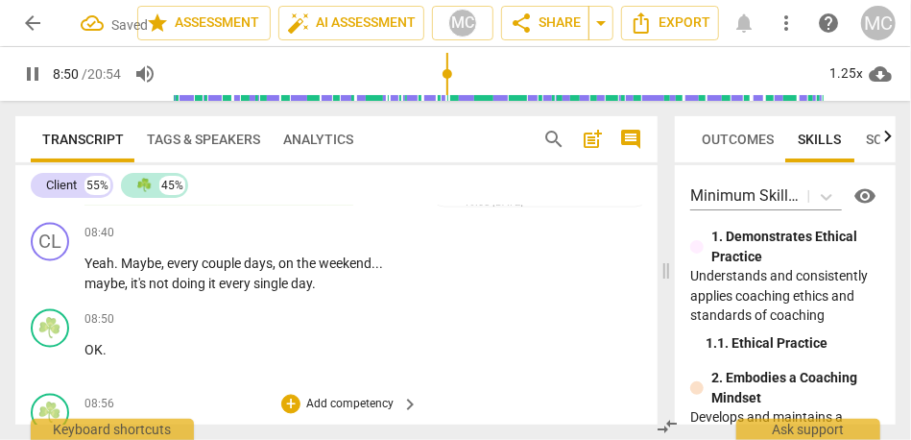
scroll to position [4120, 0]
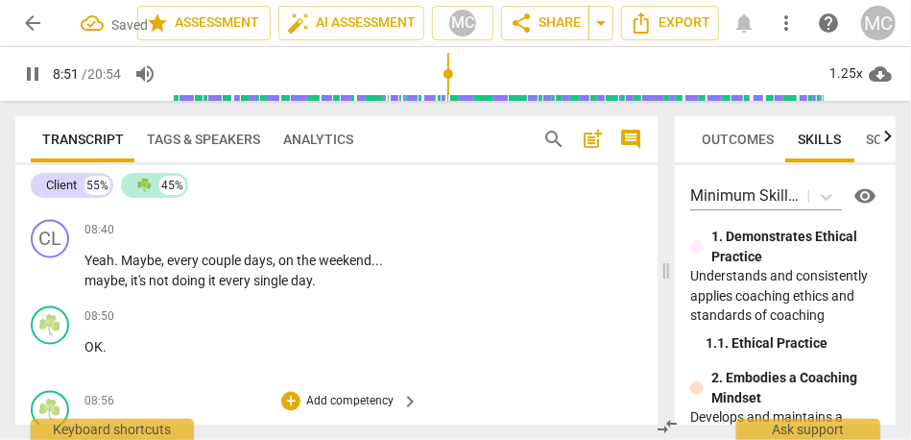
click at [85, 424] on span "And" at bounding box center [97, 431] width 27 height 15
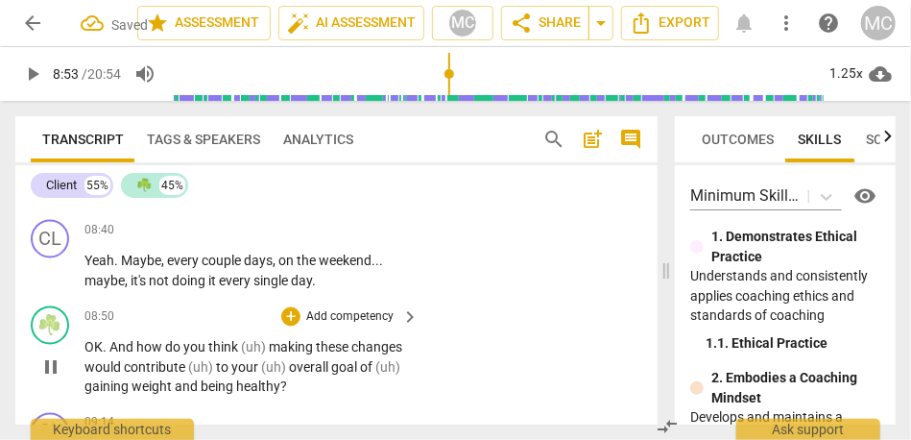
click at [87, 340] on span "OK" at bounding box center [93, 347] width 18 height 15
type input "534"
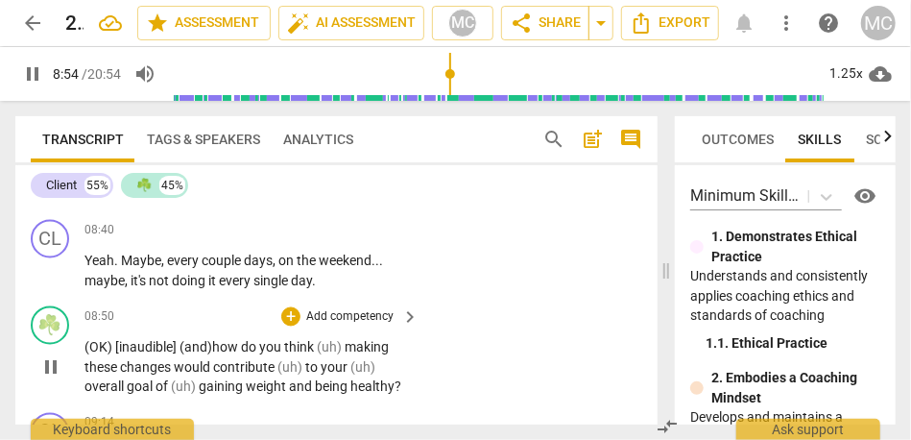
click at [226, 340] on span "how" at bounding box center [226, 347] width 29 height 15
click at [215, 340] on span "and) H" at bounding box center [204, 347] width 40 height 15
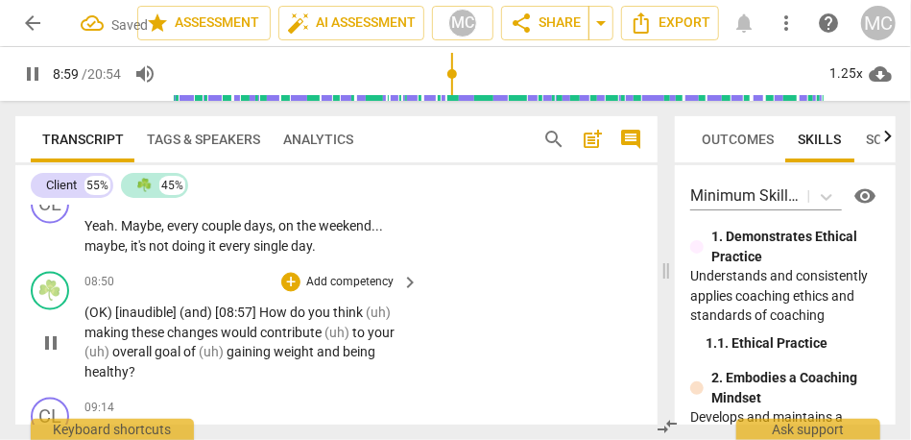
scroll to position [4161, 0]
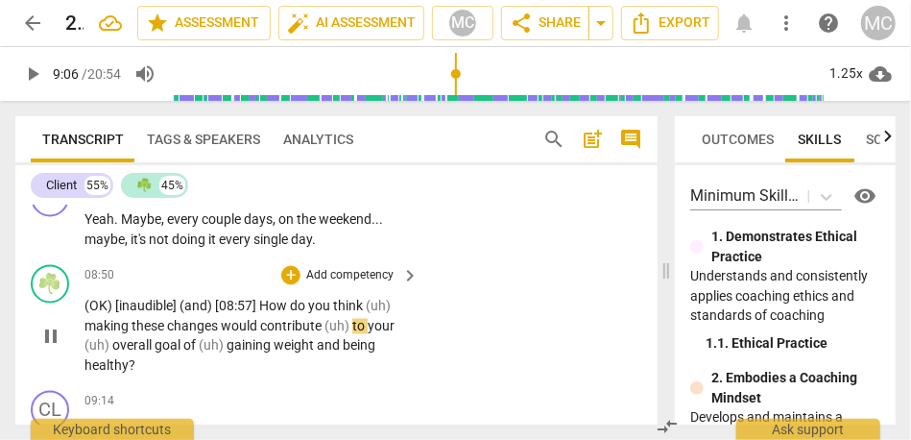
click at [261, 319] on span "contribute" at bounding box center [292, 326] width 64 height 15
click at [334, 319] on span "contribute" at bounding box center [314, 326] width 64 height 15
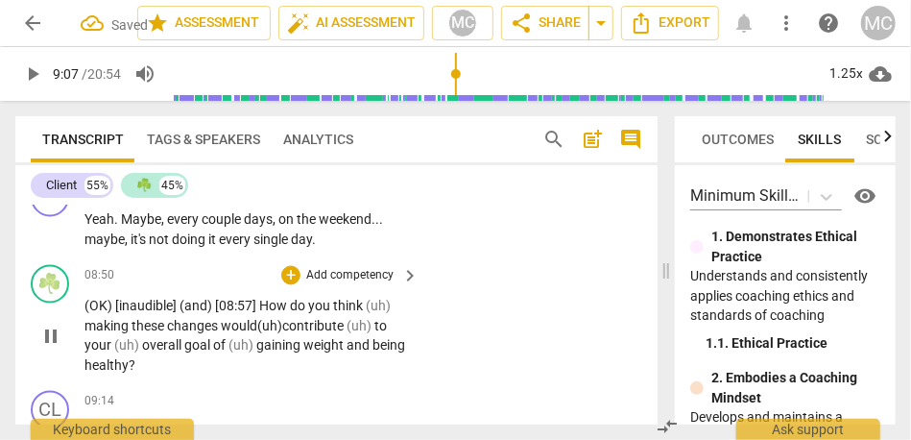
click at [325, 319] on span "contribute" at bounding box center [314, 326] width 64 height 15
click at [374, 319] on span "(uh)" at bounding box center [361, 326] width 28 height 15
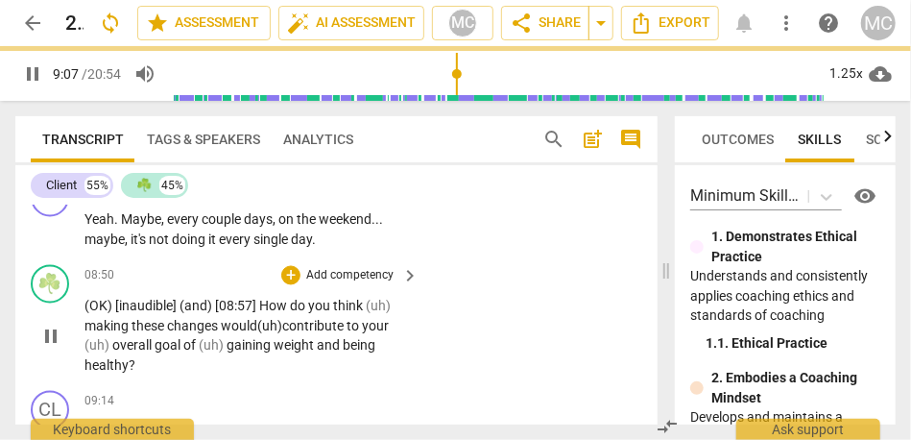
scroll to position [4201, 0]
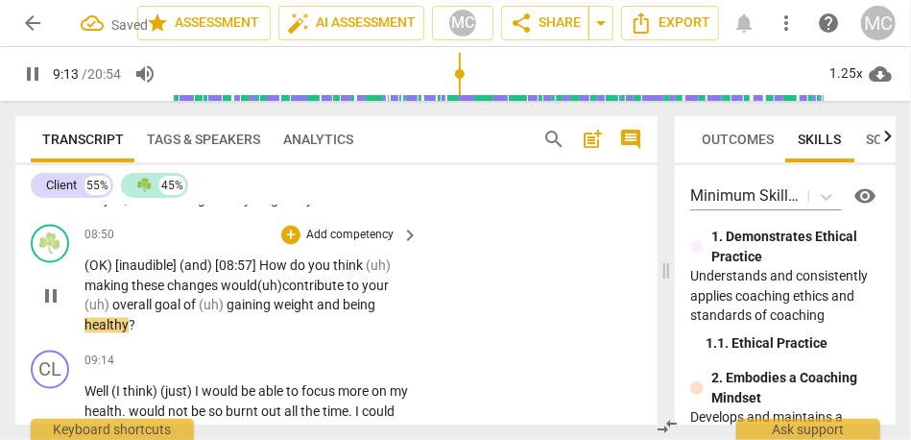
click at [320, 298] on span "and" at bounding box center [330, 305] width 26 height 15
click at [285, 298] on span "weight" at bounding box center [295, 305] width 43 height 15
click at [318, 298] on span "and" at bounding box center [330, 305] width 26 height 15
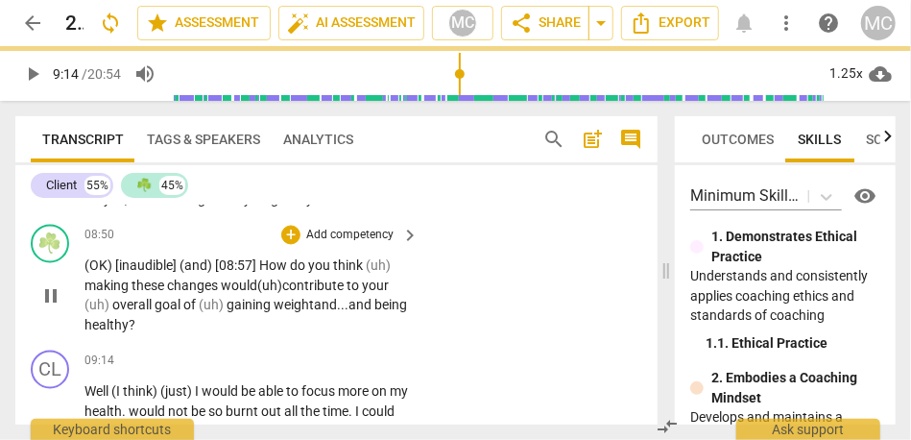
type input "554"
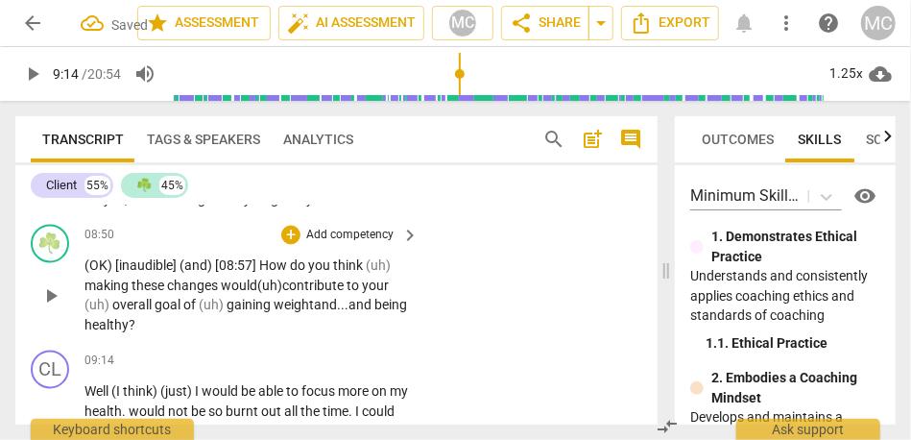
scroll to position [4157, 0]
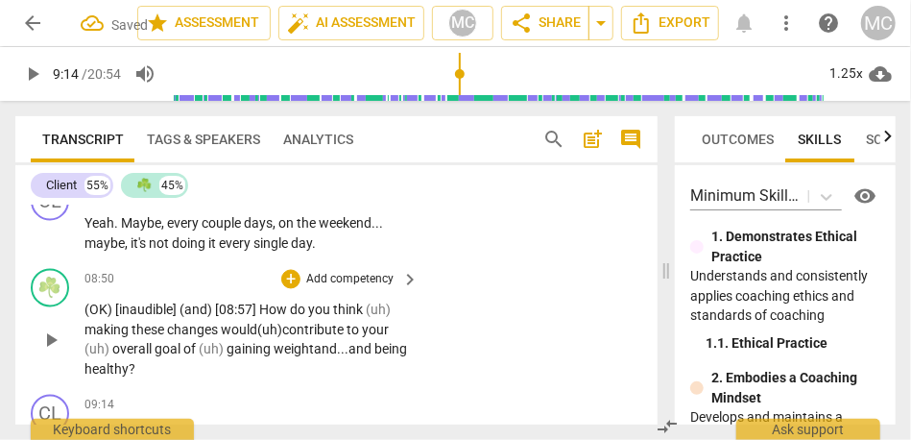
click at [340, 272] on p "Add competency" at bounding box center [349, 280] width 91 height 17
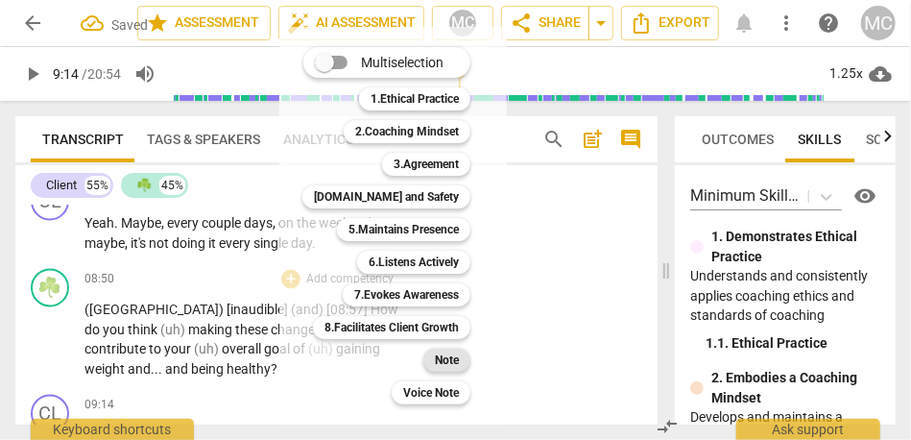
click at [443, 355] on b "Note" at bounding box center [447, 360] width 24 height 23
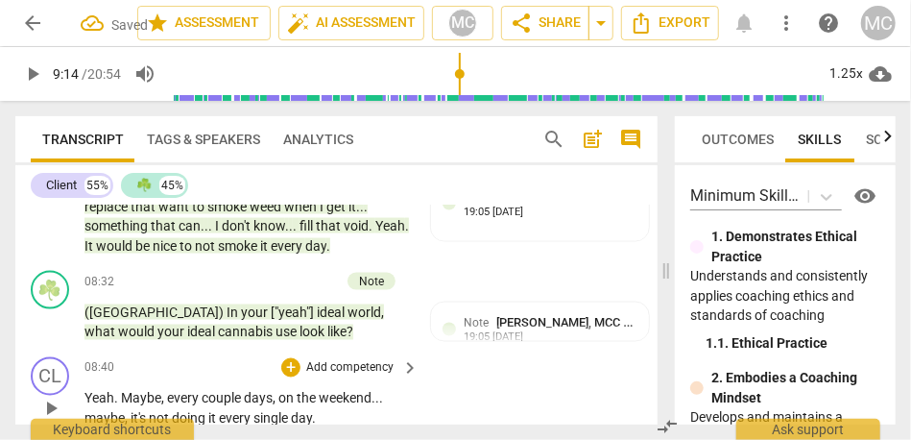
scroll to position [3983, 0]
click at [346, 359] on p "Add competency" at bounding box center [349, 367] width 91 height 17
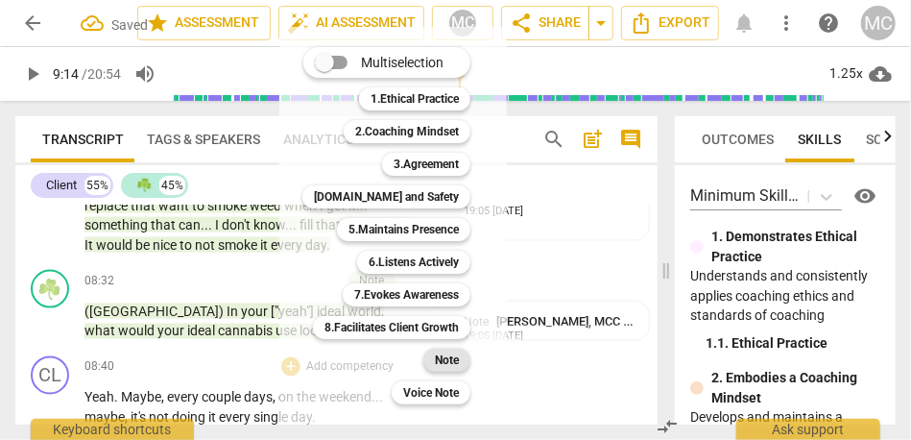
click at [453, 365] on b "Note" at bounding box center [447, 360] width 24 height 23
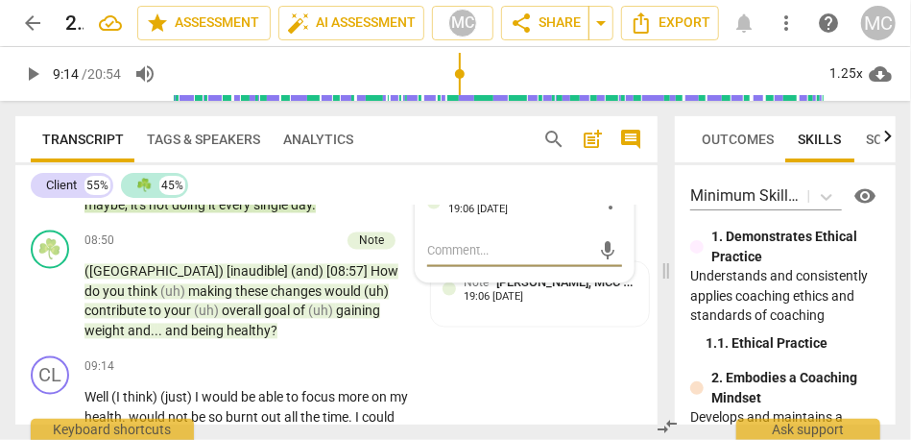
scroll to position [4192, 0]
